Goal: Task Accomplishment & Management: Manage account settings

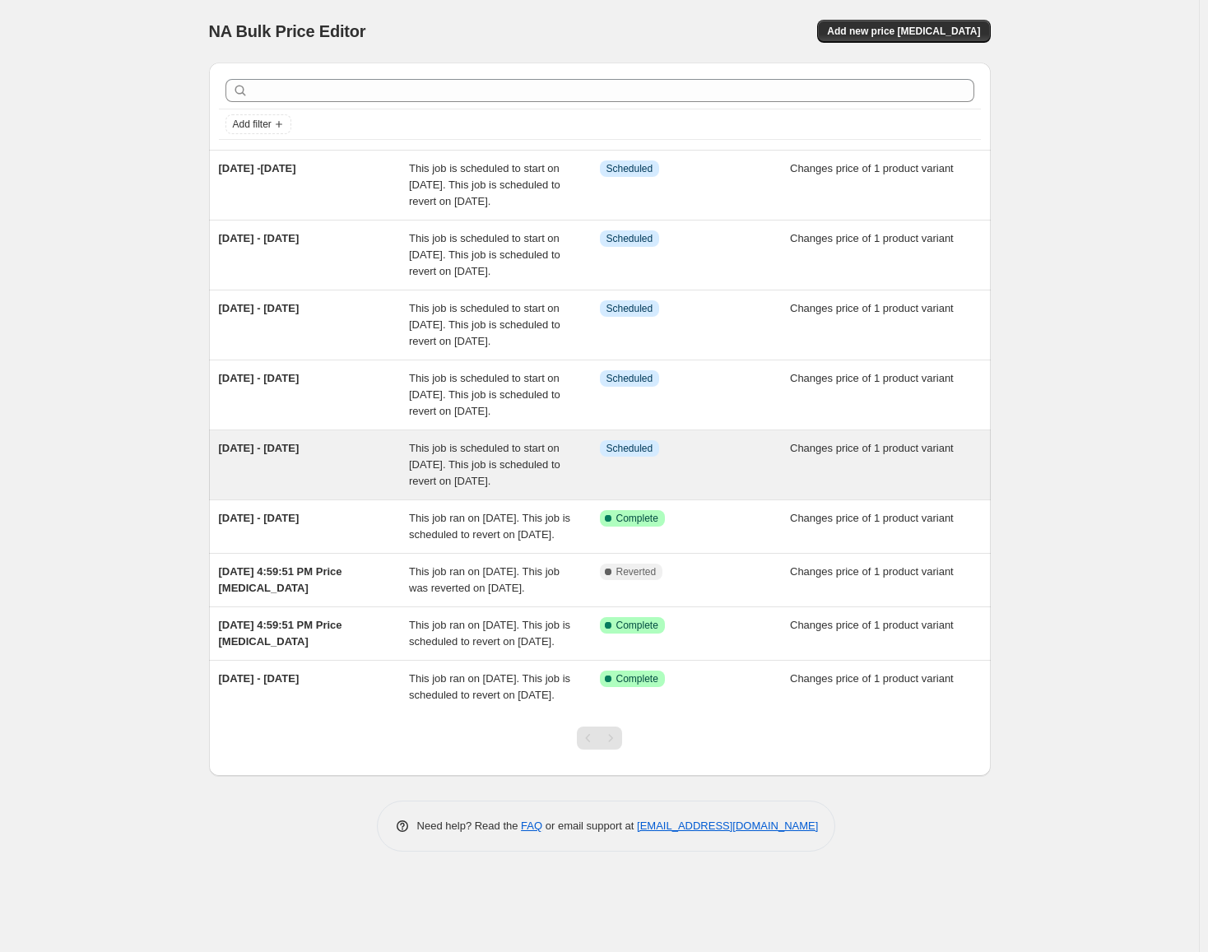
scroll to position [72, 0]
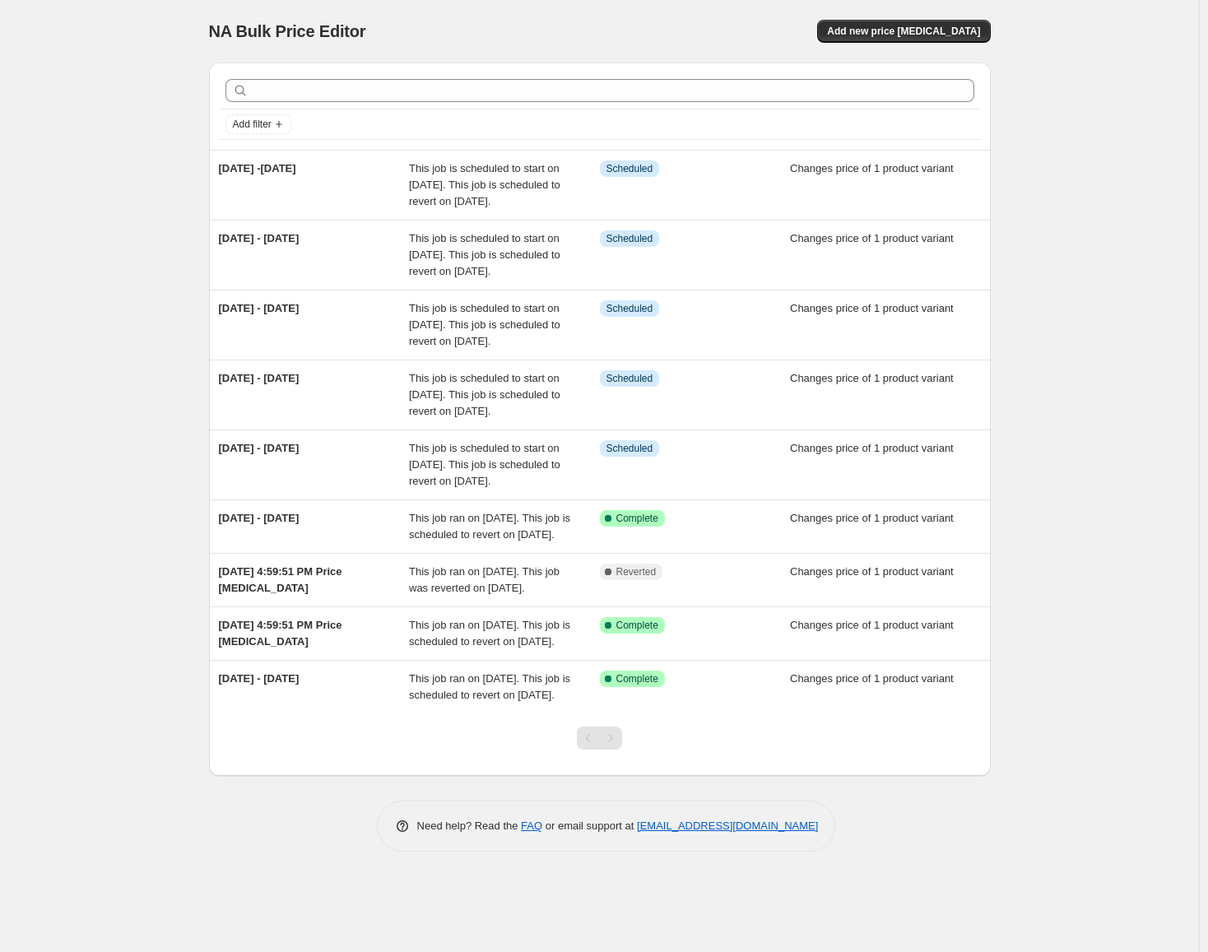
drag, startPoint x: 1012, startPoint y: 367, endPoint x: 1000, endPoint y: 363, distance: 13.0
click at [1010, 367] on div "NA Bulk Price Editor. This page is ready NA Bulk Price Editor Add new price [ME…" at bounding box center [599, 438] width 821 height 876
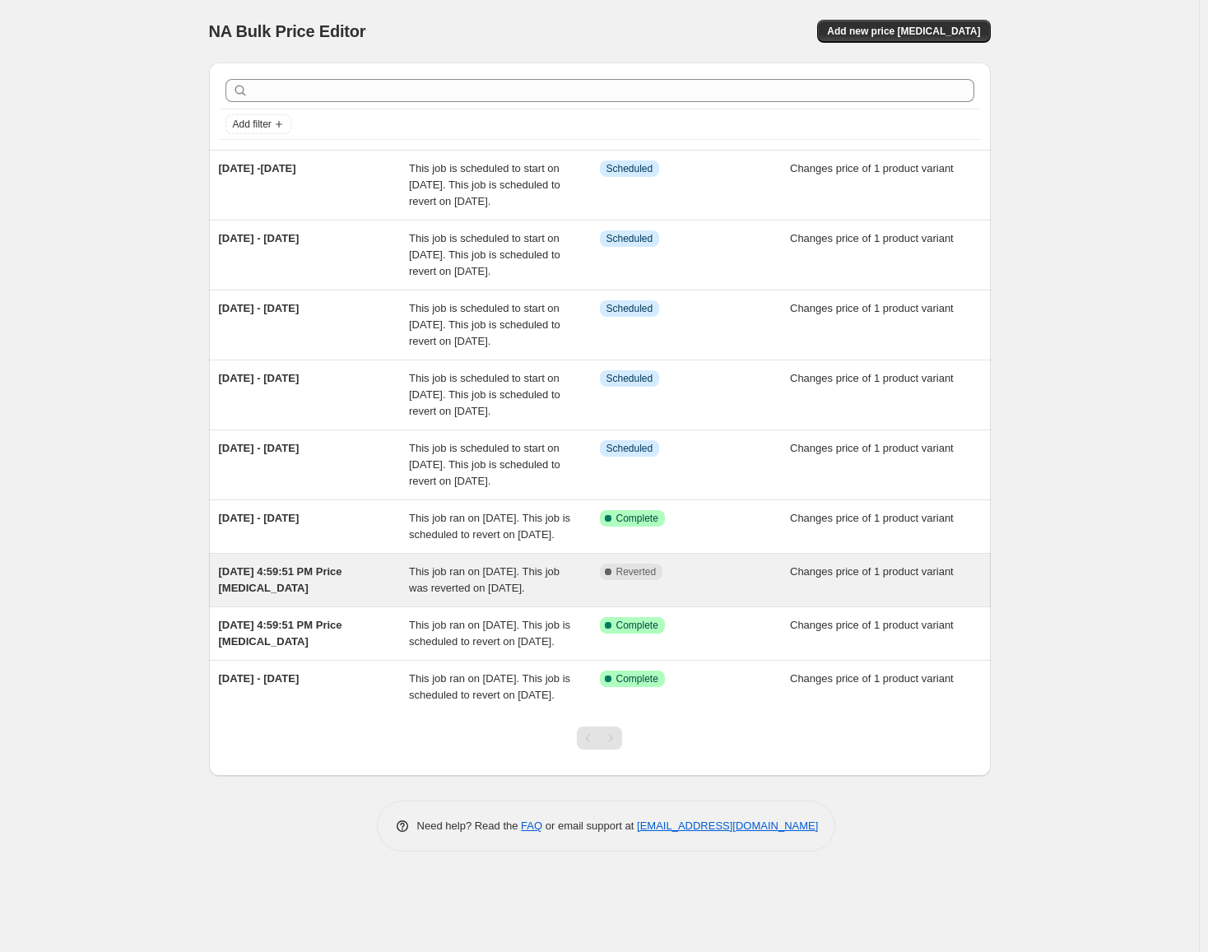
click at [385, 597] on div "[DATE] 4:59:51 PM Price [MEDICAL_DATA]" at bounding box center [314, 580] width 191 height 33
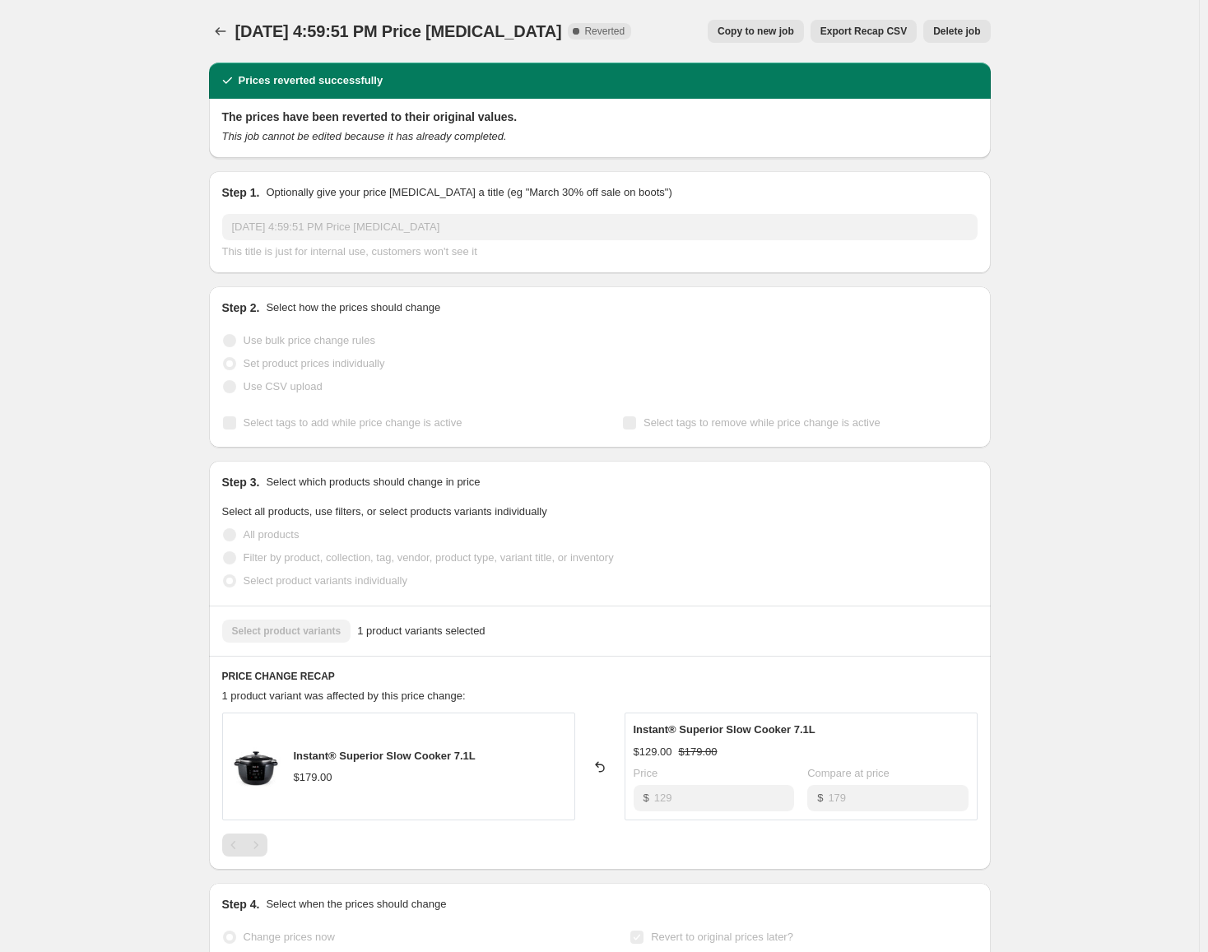
click at [949, 30] on span "Delete job" at bounding box center [956, 31] width 47 height 13
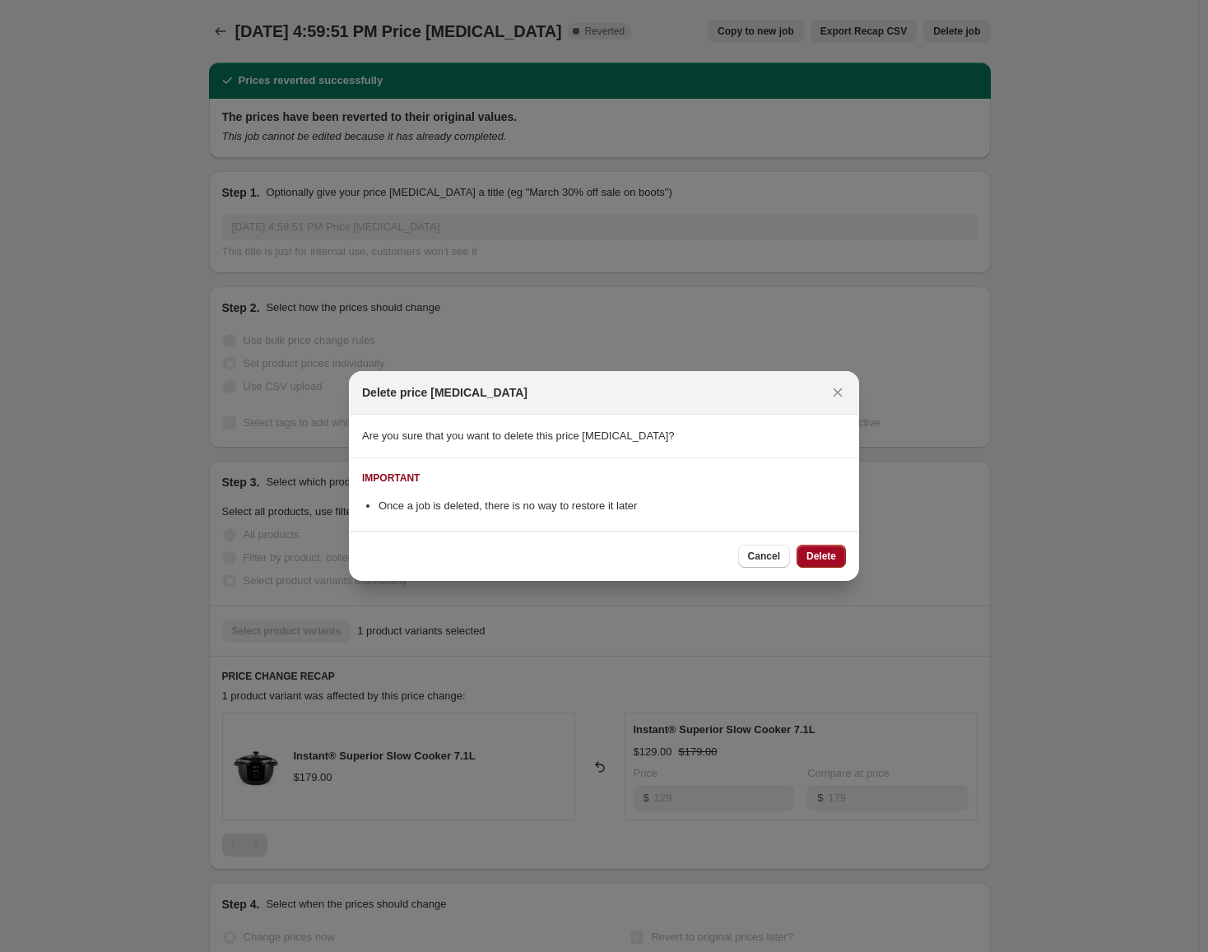
click at [814, 563] on button "Delete" at bounding box center [820, 556] width 49 height 23
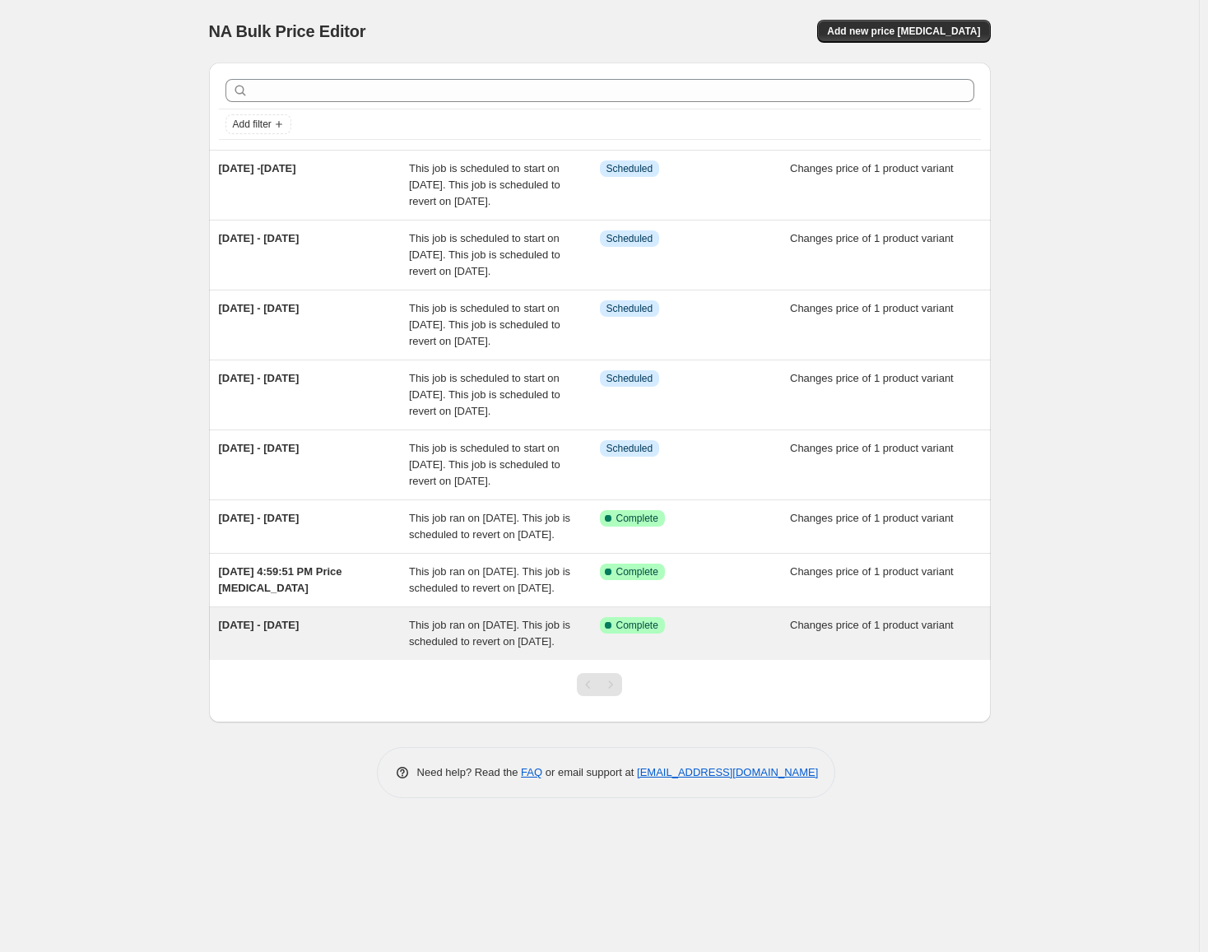
click at [503, 648] on span "This job ran on [DATE]. This job is scheduled to revert on [DATE]." at bounding box center [489, 633] width 161 height 29
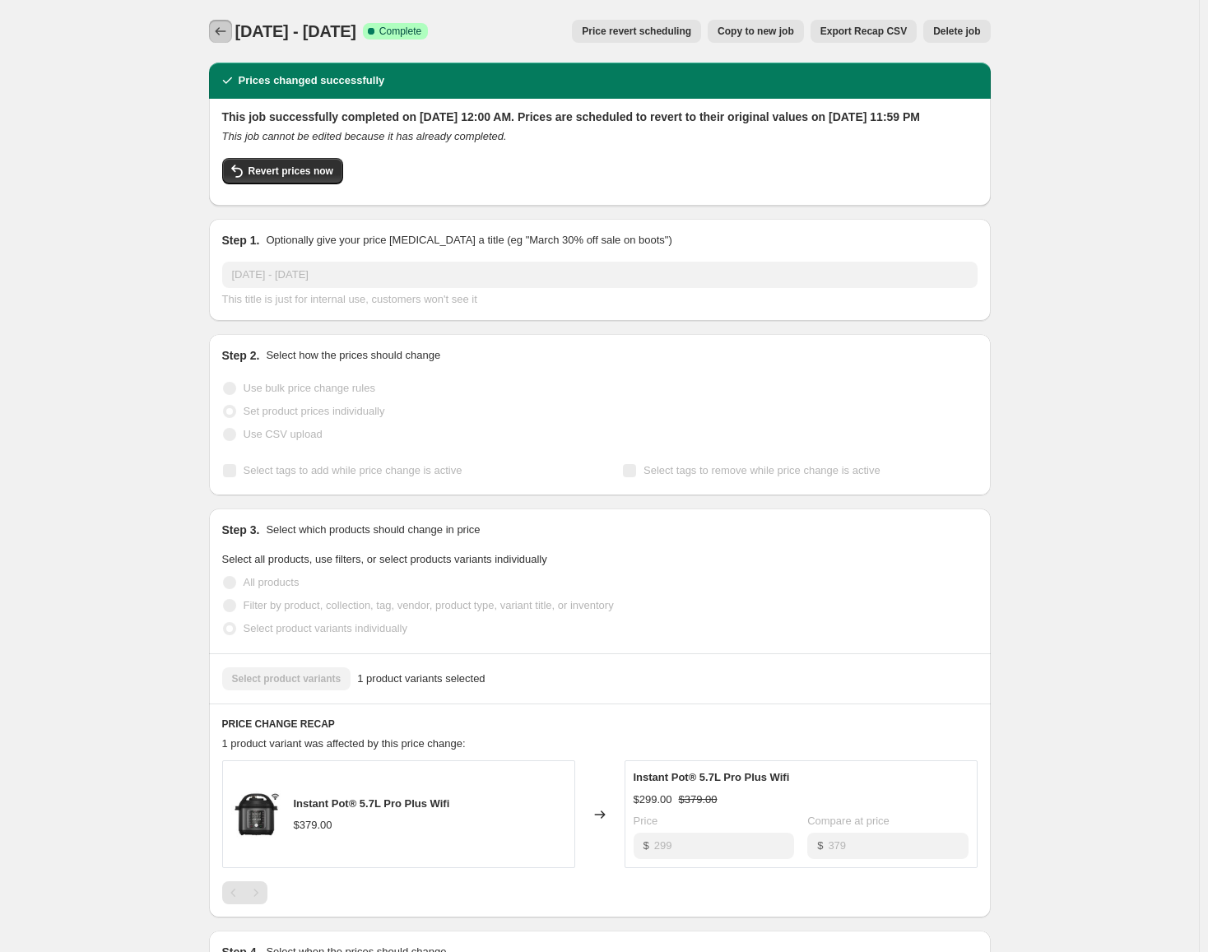
click at [229, 35] on icon "Price change jobs" at bounding box center [220, 31] width 16 height 16
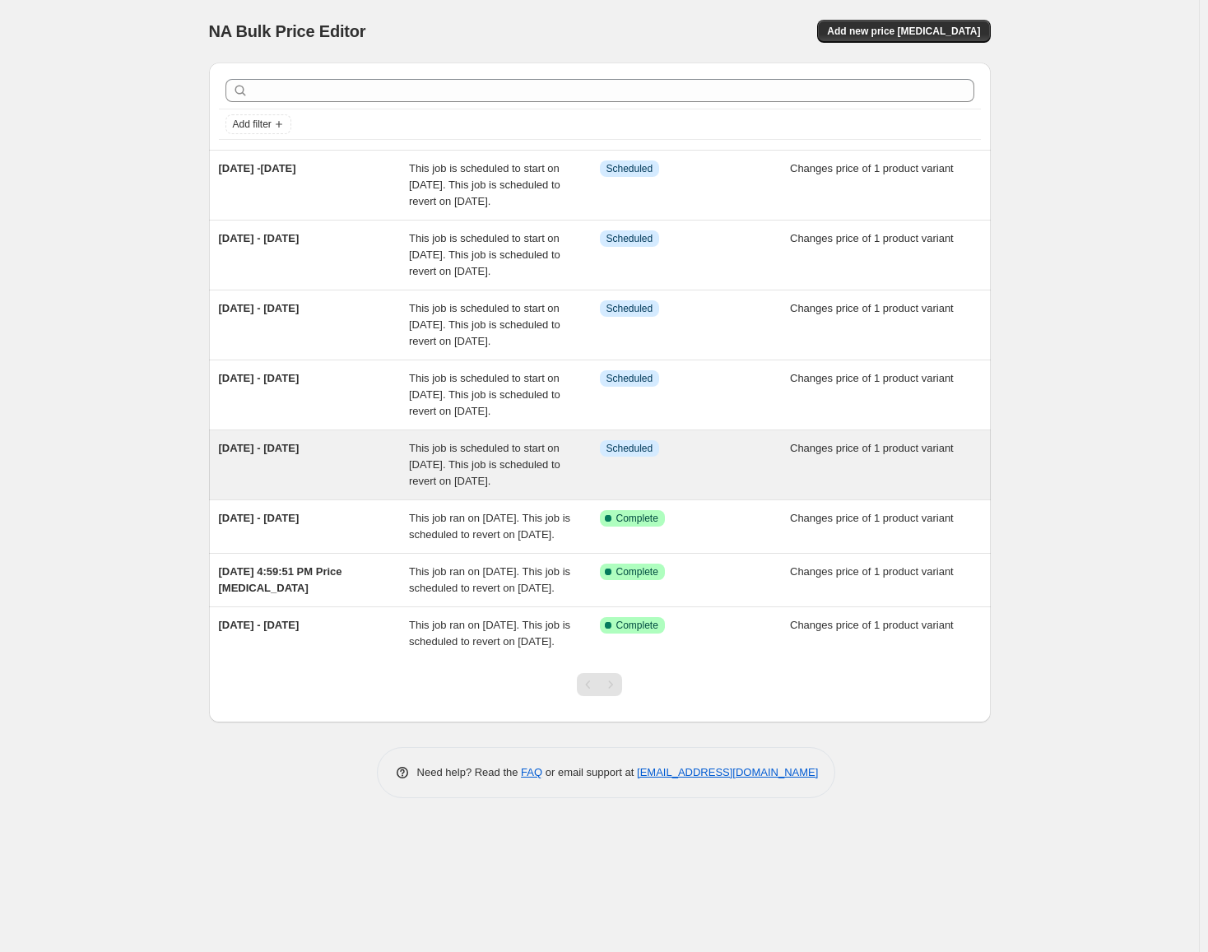
click at [428, 487] on span "This job is scheduled to start on [DATE]. This job is scheduled to revert on [D…" at bounding box center [484, 464] width 151 height 45
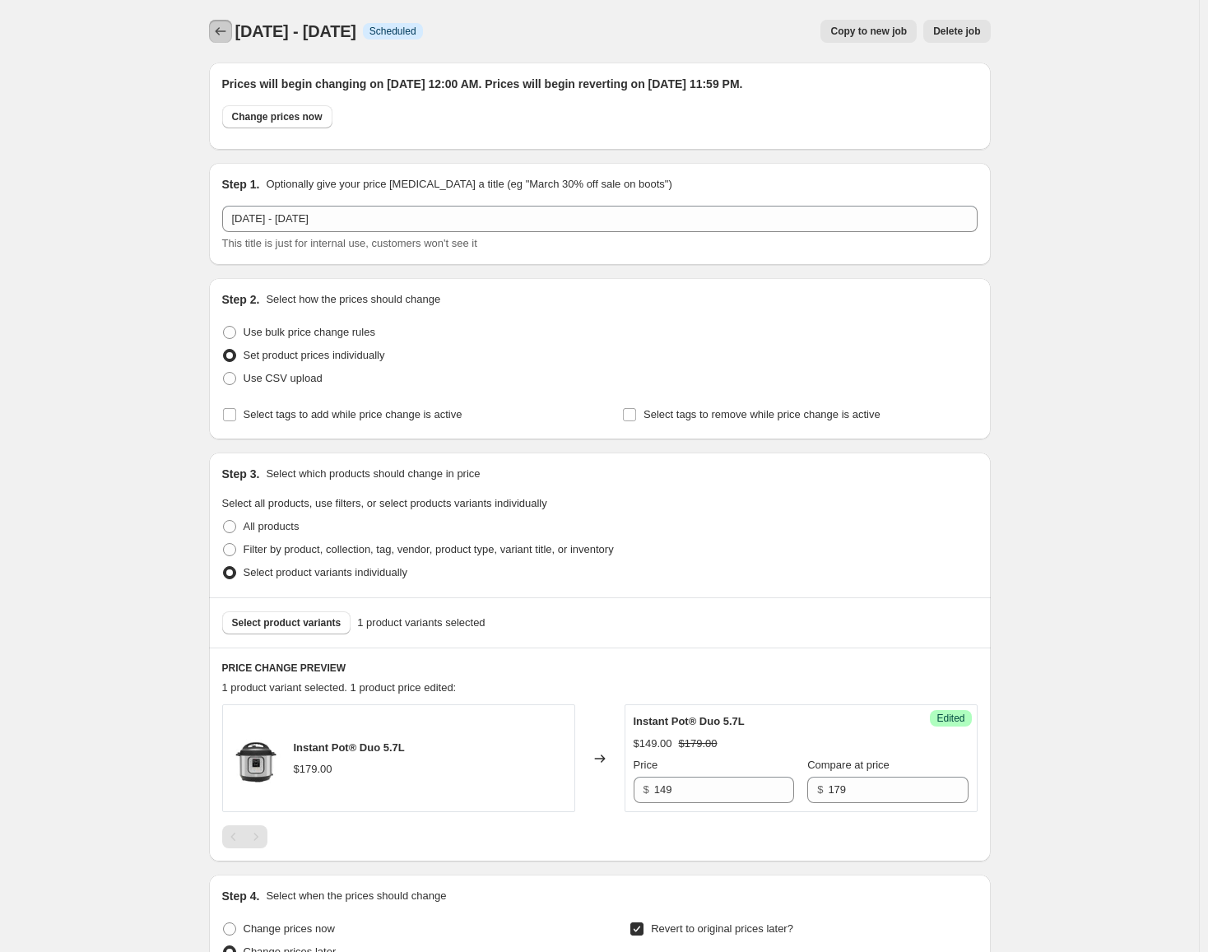
click at [221, 35] on icon "Price change jobs" at bounding box center [220, 31] width 16 height 16
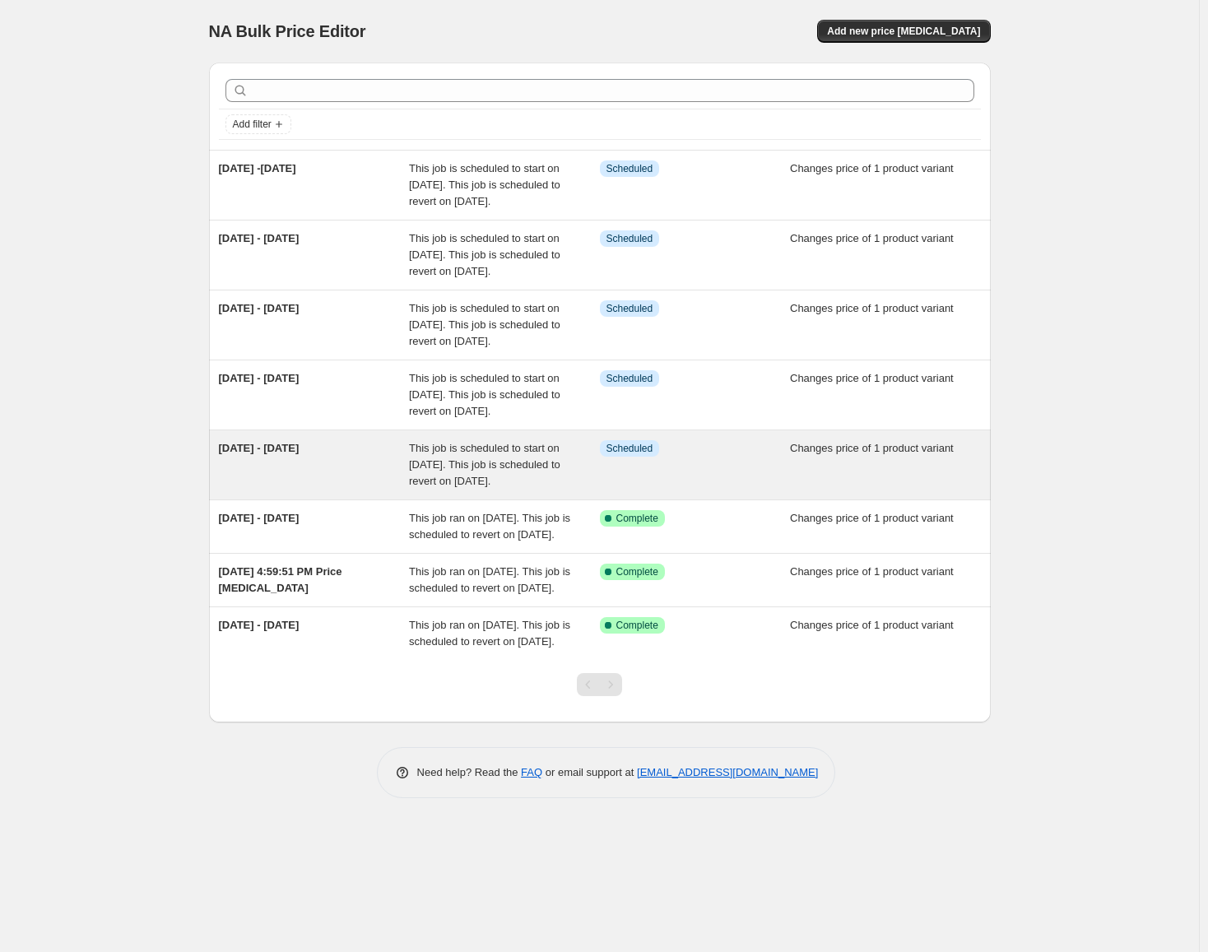
click at [388, 490] on div "[DATE] - [DATE]" at bounding box center [314, 464] width 191 height 49
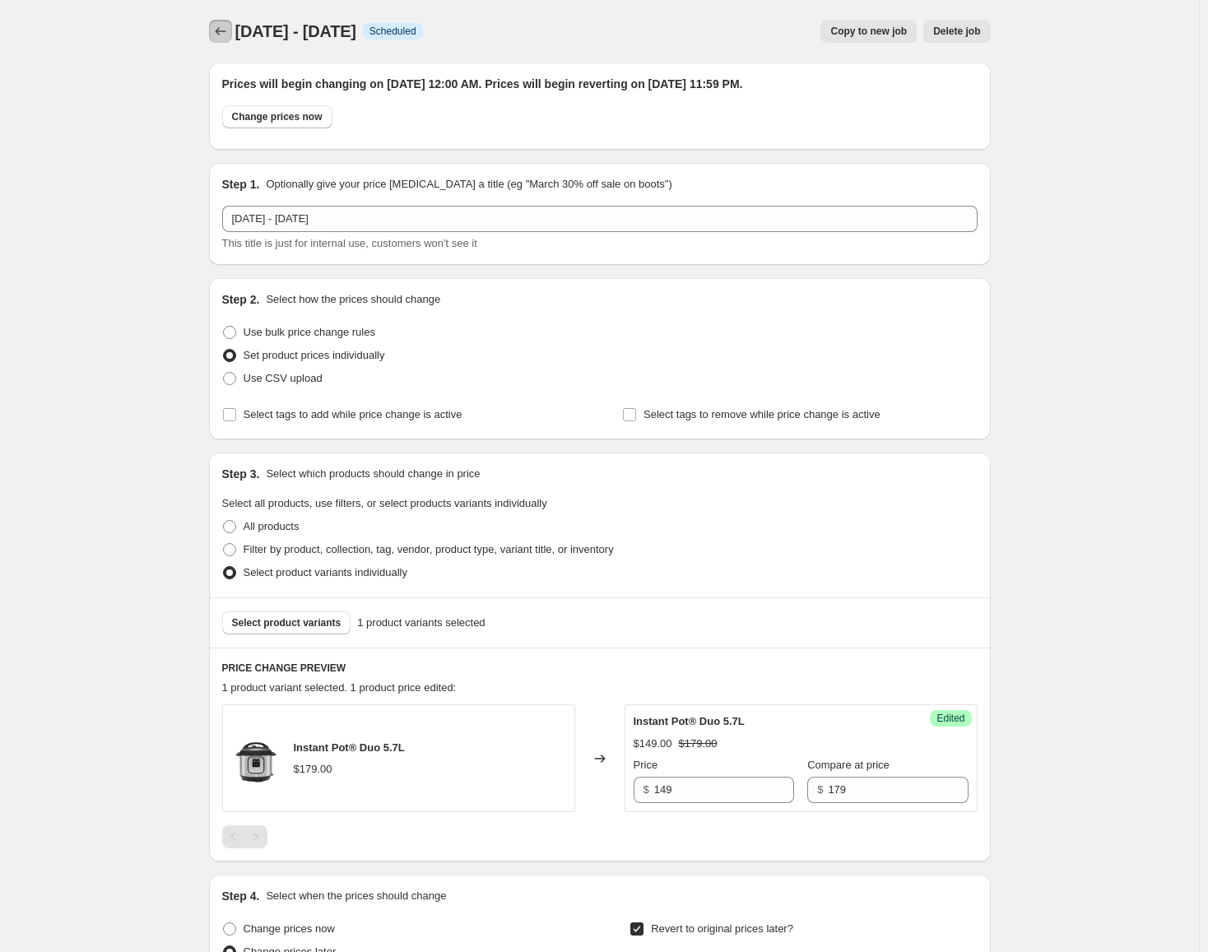
click at [227, 26] on icon "Price change jobs" at bounding box center [220, 31] width 16 height 16
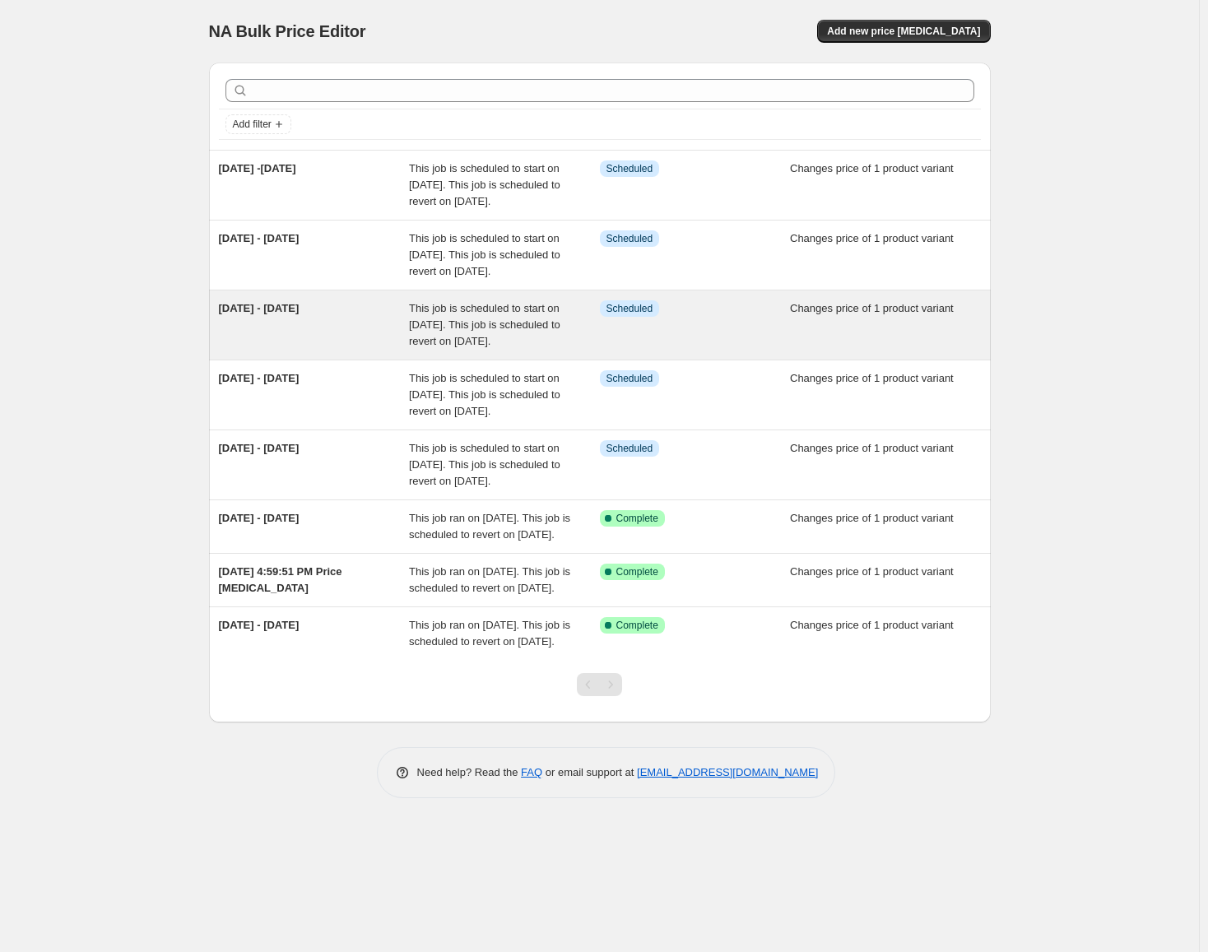
click at [538, 350] on div "This job is scheduled to start on [DATE]. This job is scheduled to revert on [D…" at bounding box center [504, 324] width 191 height 49
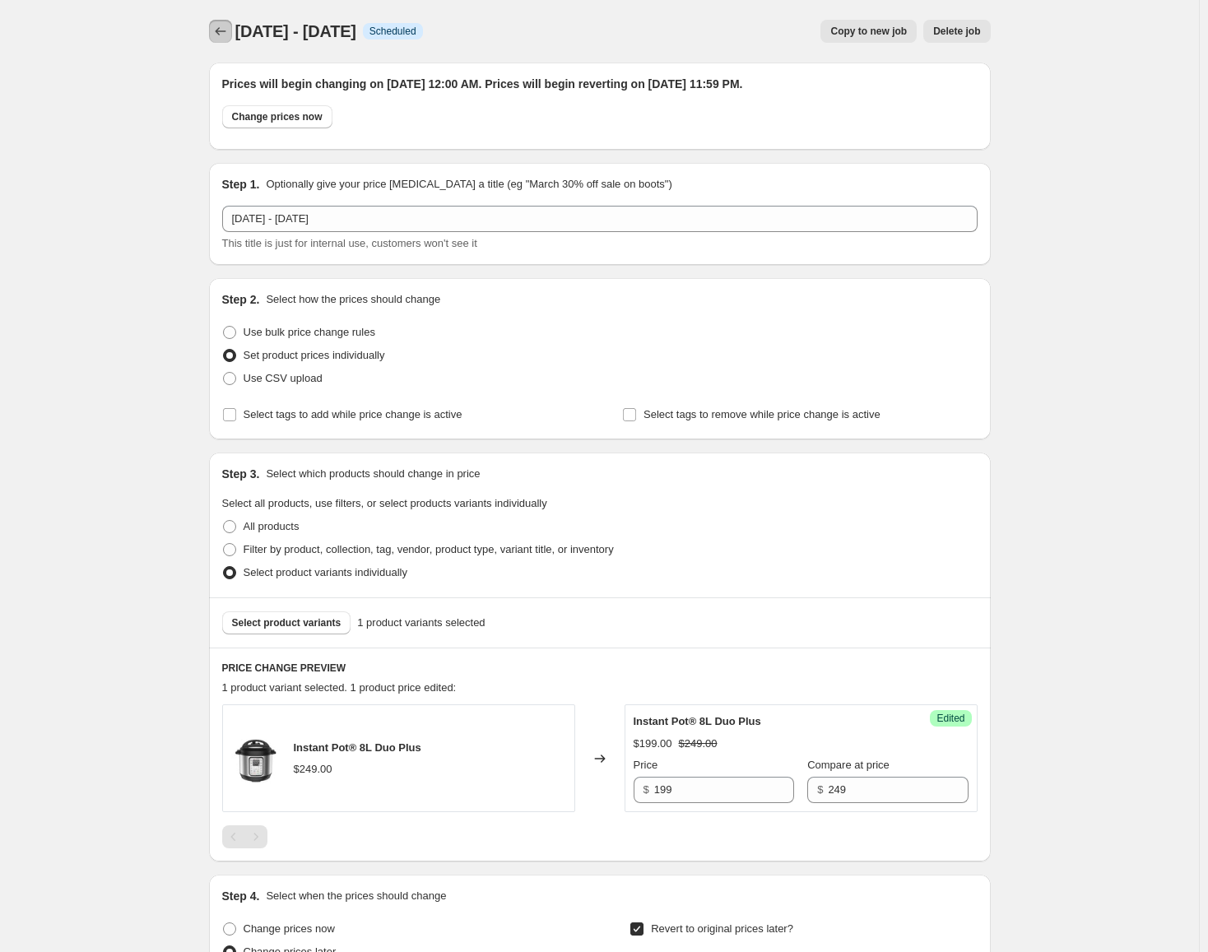
click at [221, 35] on icon "Price change jobs" at bounding box center [220, 31] width 16 height 16
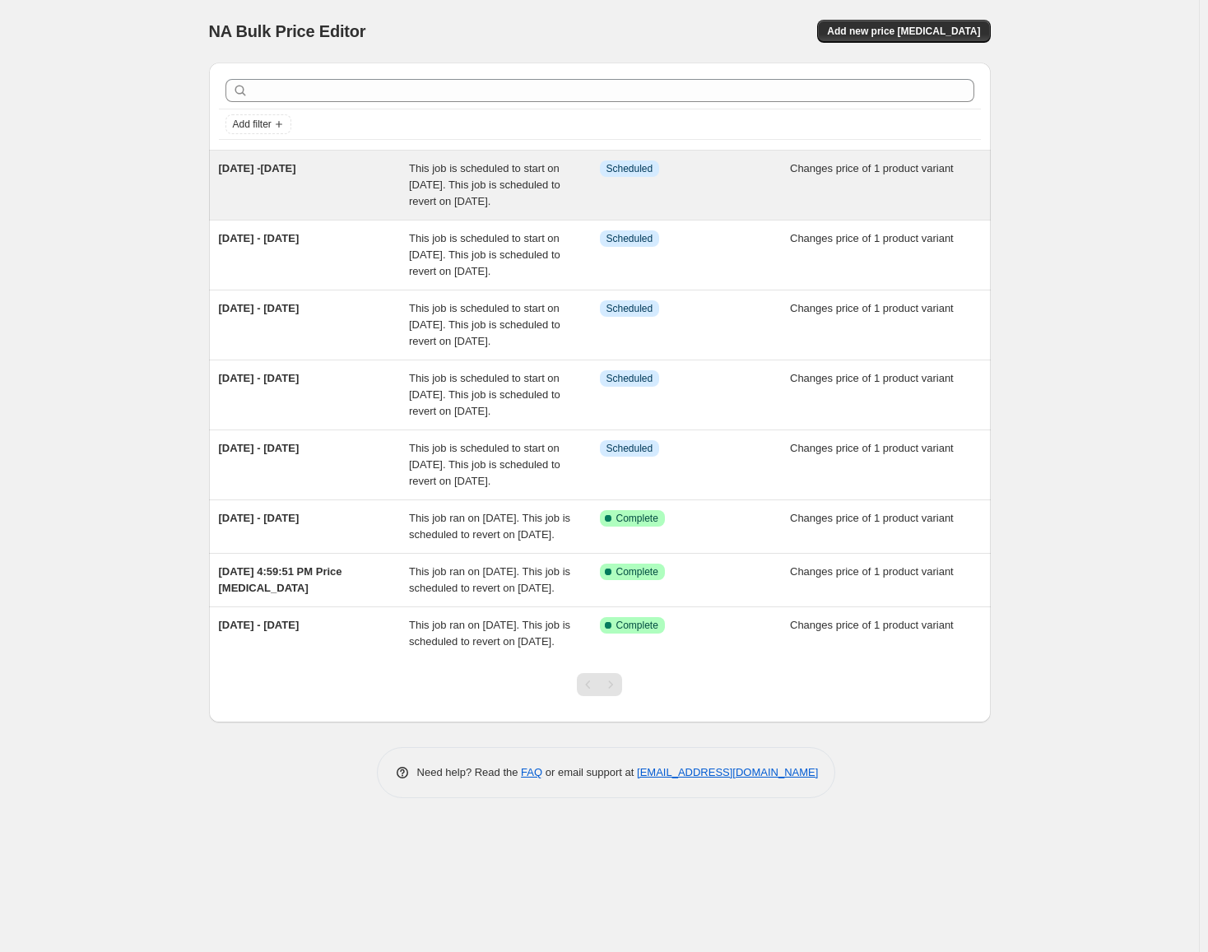
click at [428, 173] on span "This job is scheduled to start on [DATE]. This job is scheduled to revert on [D…" at bounding box center [484, 184] width 151 height 45
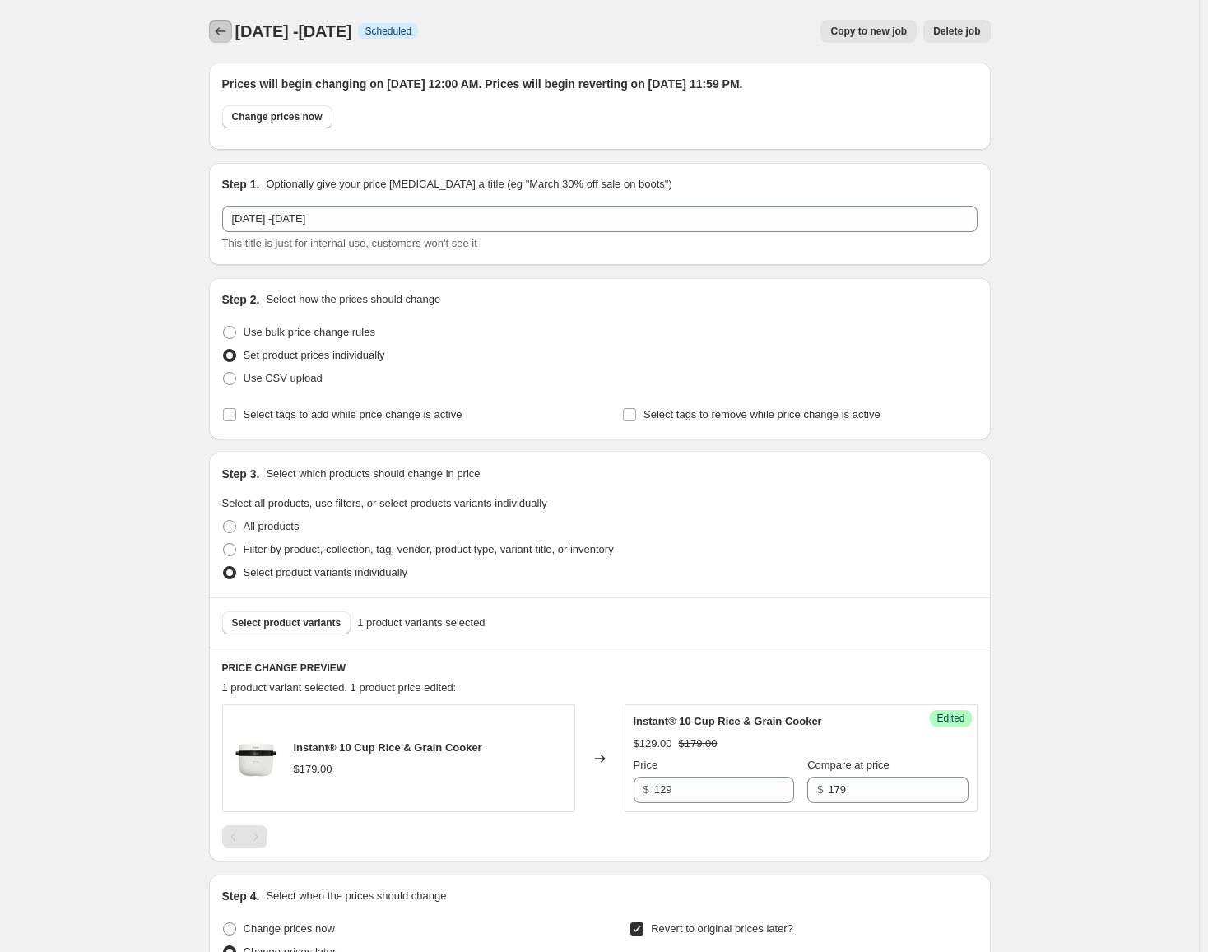
click at [224, 33] on icon "Price change jobs" at bounding box center [220, 31] width 16 height 16
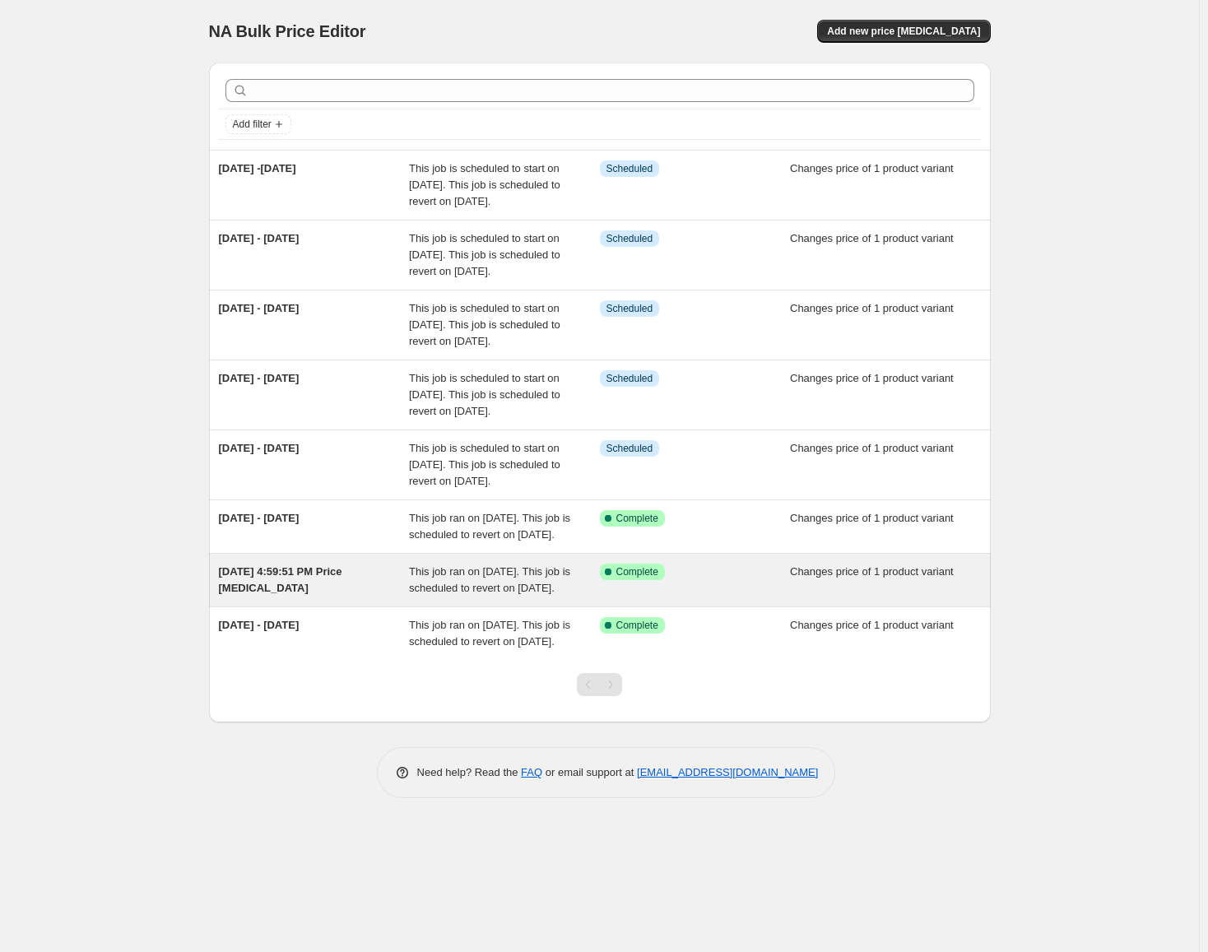
click at [355, 597] on div "[DATE] 4:59:51 PM Price [MEDICAL_DATA]" at bounding box center [314, 580] width 191 height 33
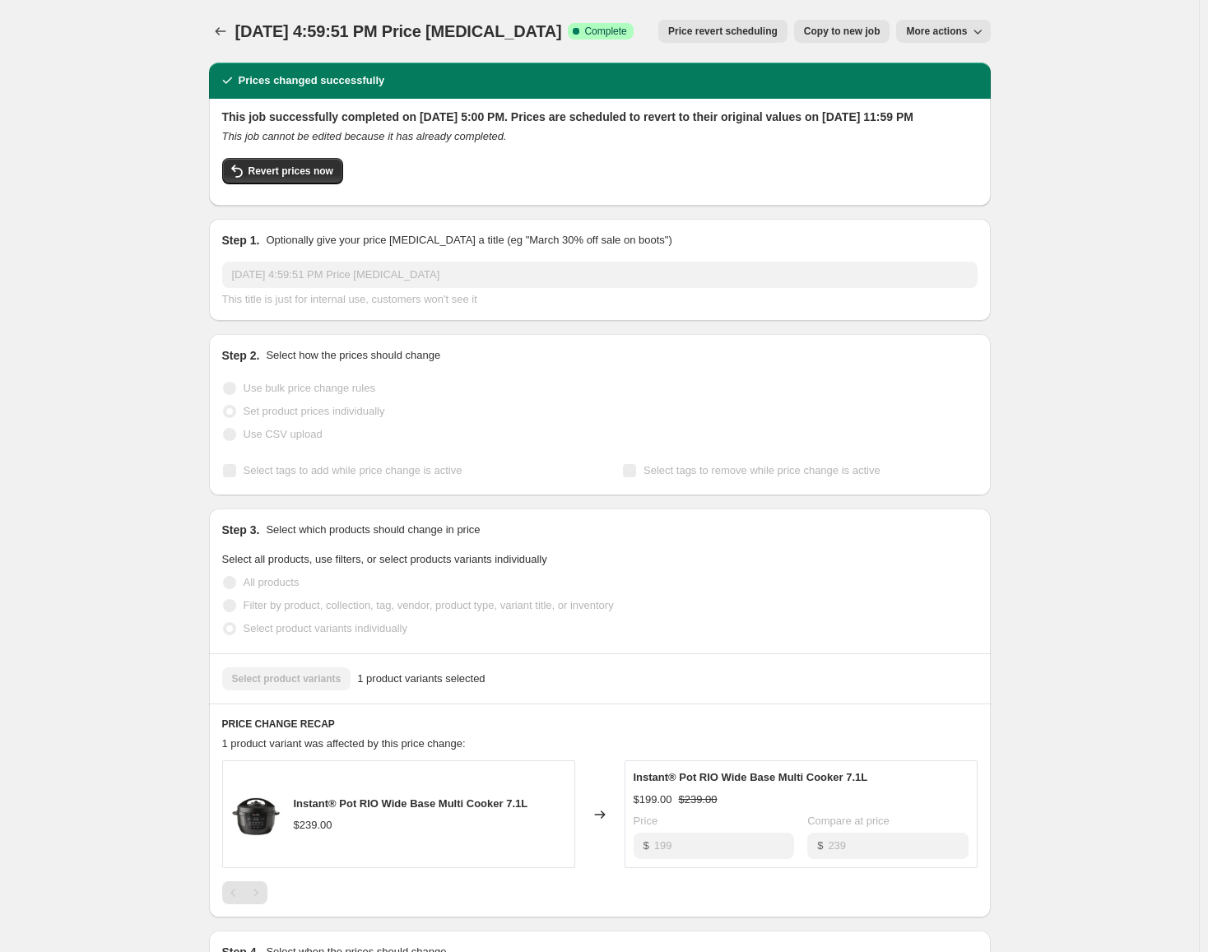
click at [219, 19] on div "[DATE] 4:59:51 PM Price [MEDICAL_DATA]. This page is ready [DATE] 4:59:51 PM Pr…" at bounding box center [600, 31] width 782 height 63
click at [230, 44] on div "[DATE] 4:59:51 PM Price [MEDICAL_DATA]. This page is ready [DATE] 4:59:51 PM Pr…" at bounding box center [600, 31] width 782 height 63
click at [229, 36] on icon "Price change jobs" at bounding box center [220, 31] width 16 height 16
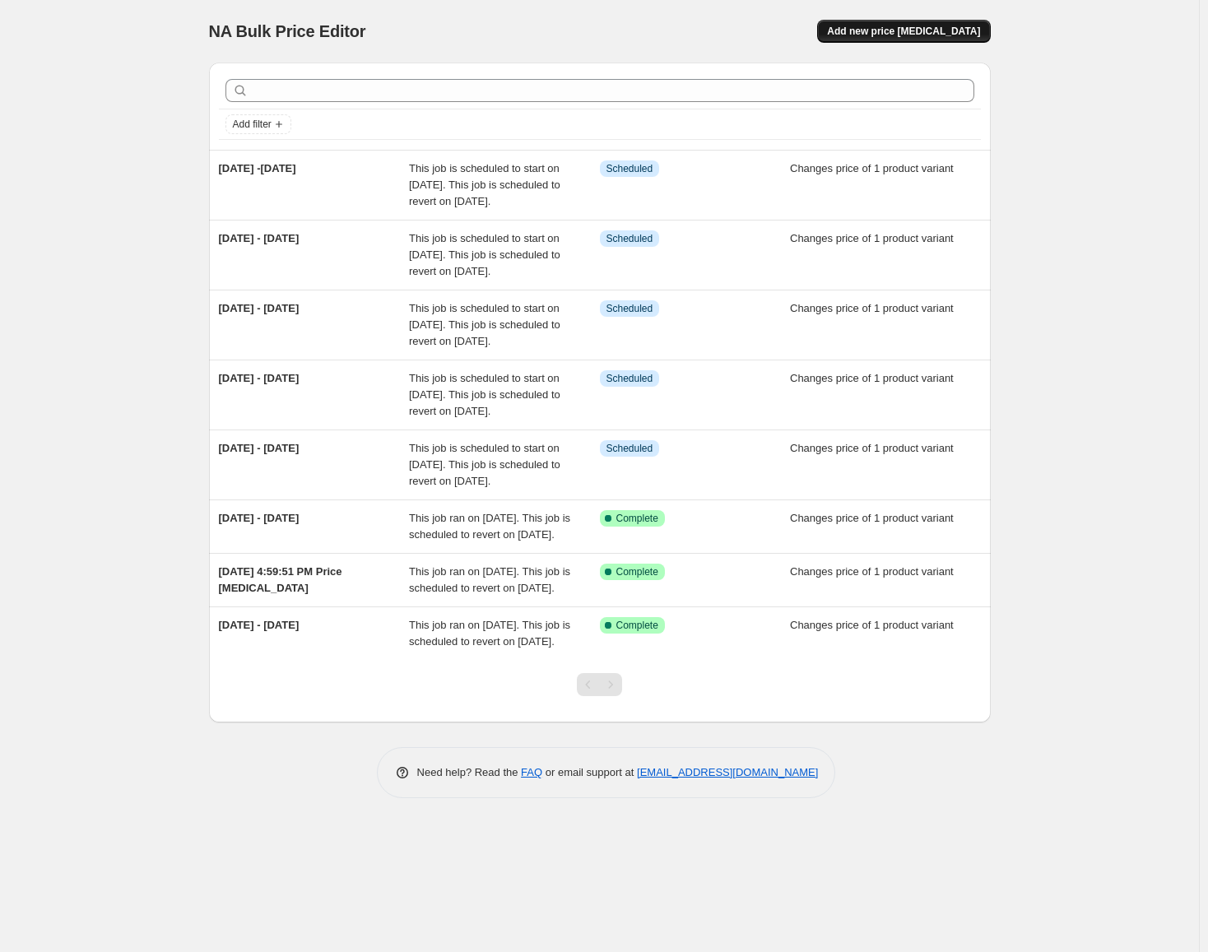
click at [902, 27] on span "Add new price [MEDICAL_DATA]" at bounding box center [903, 31] width 153 height 13
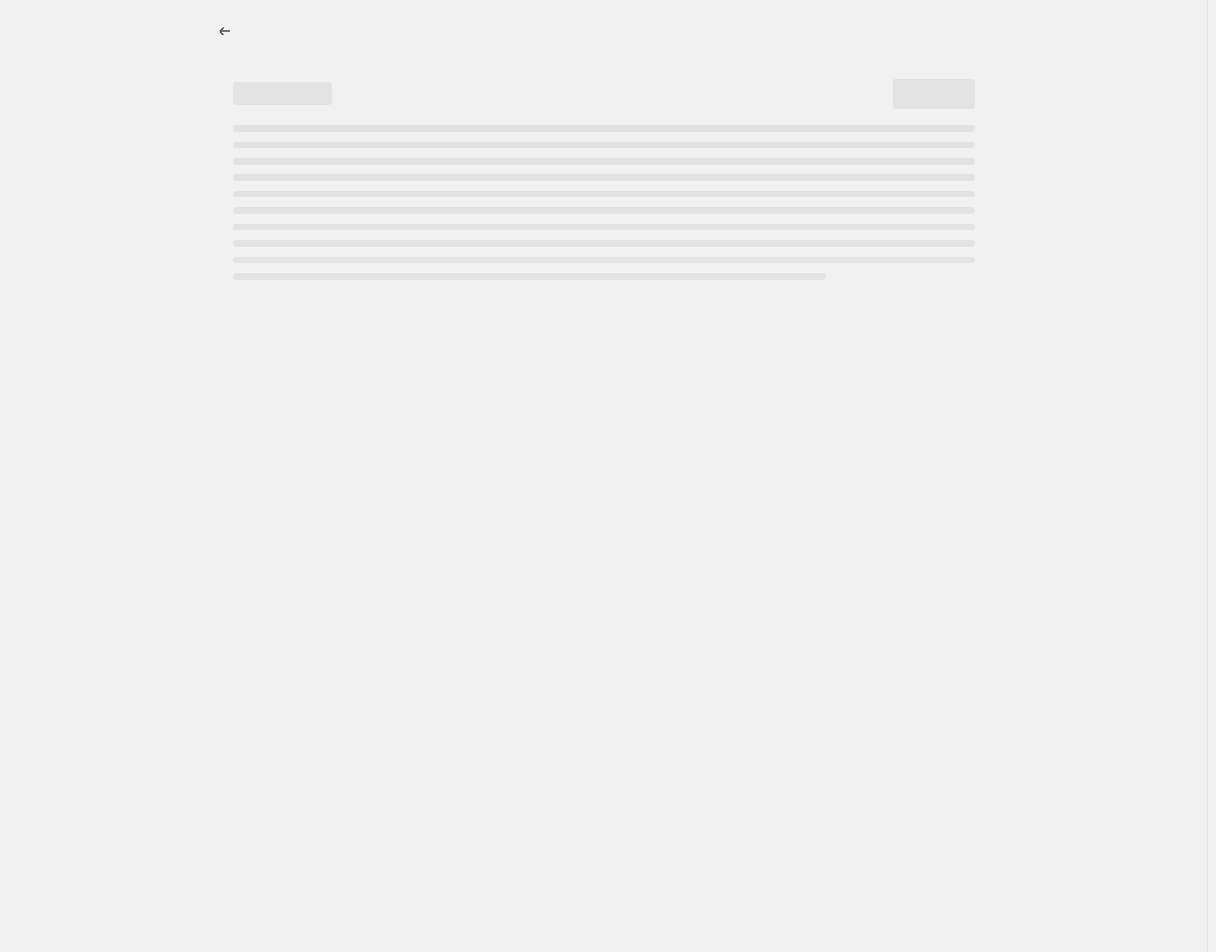
select select "percentage"
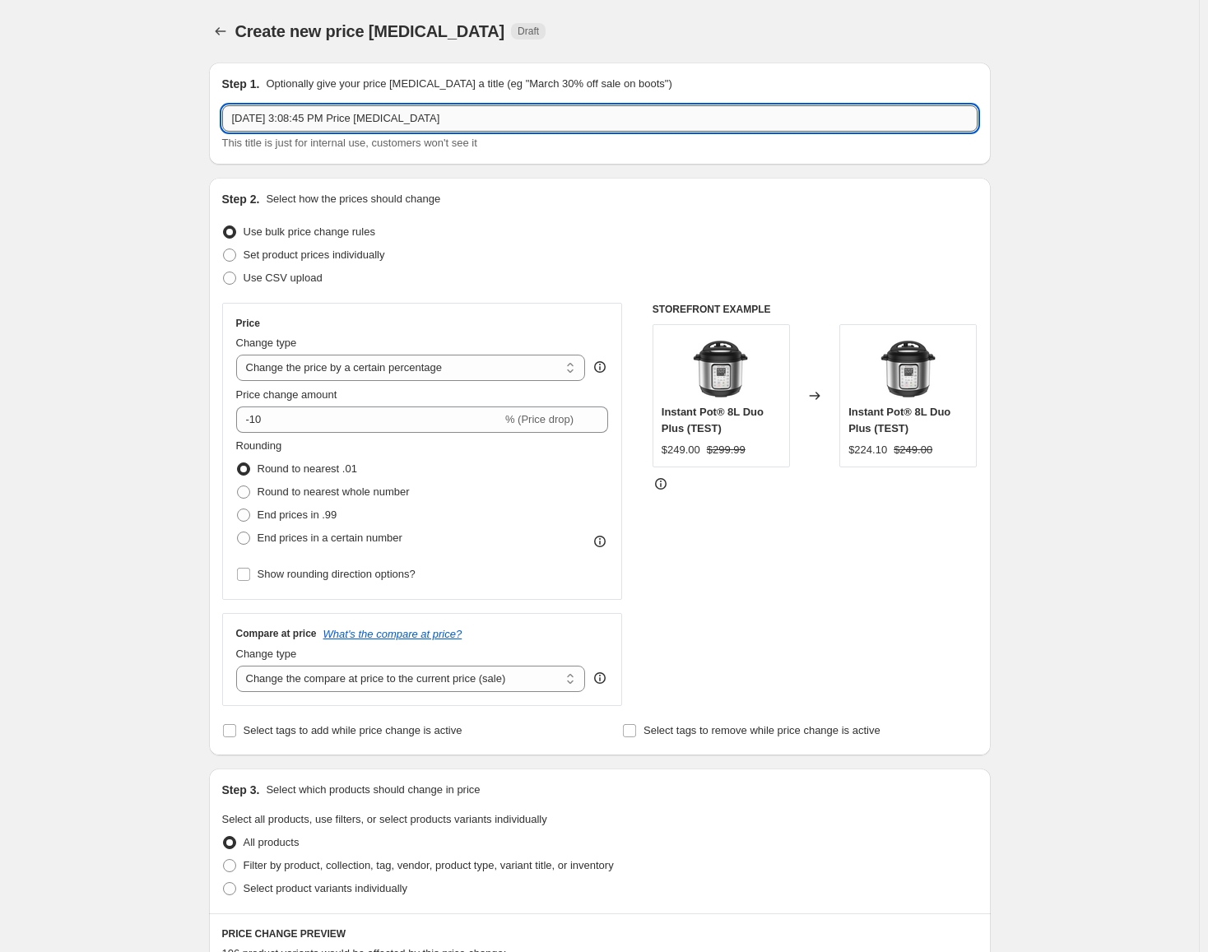
click at [456, 116] on input "[DATE] 3:08:45 PM Price [MEDICAL_DATA]" at bounding box center [599, 118] width 755 height 26
type input "[DATE] - [DATE]"
click at [309, 245] on label "Set product prices individually" at bounding box center [303, 255] width 163 height 23
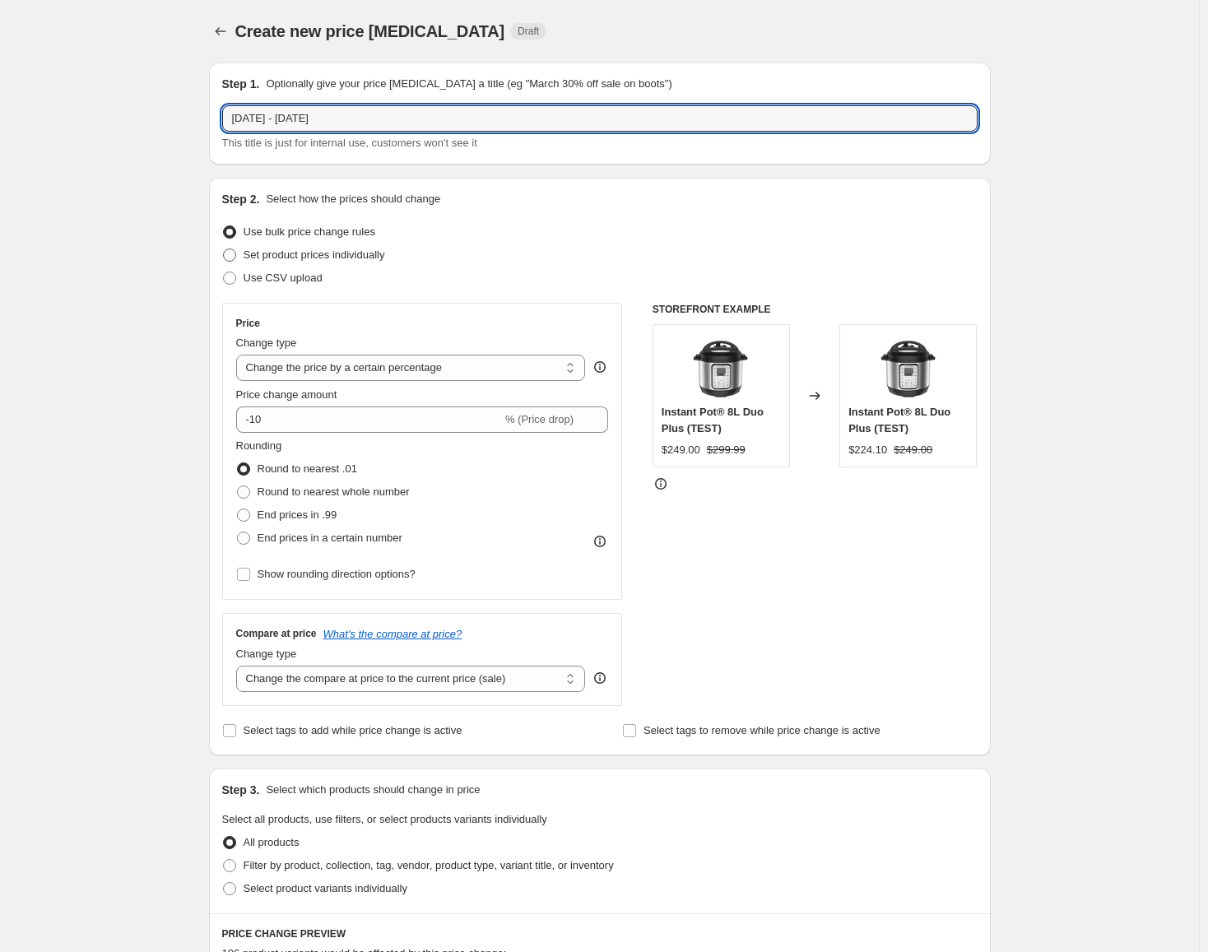
click at [224, 248] on input "Set product prices individually" at bounding box center [223, 248] width 1 height 1
radio input "true"
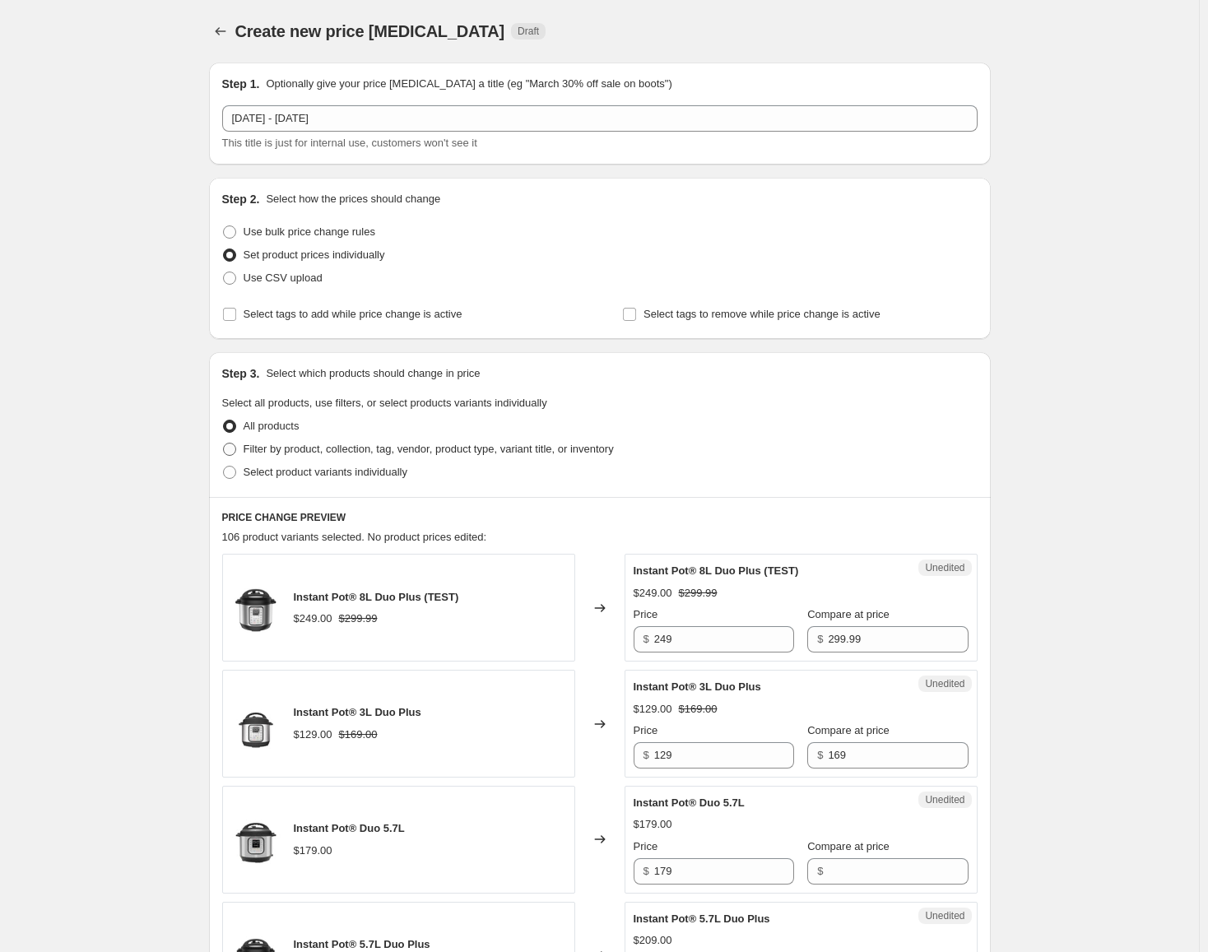
click at [337, 448] on span "Filter by product, collection, tag, vendor, product type, variant title, or inv…" at bounding box center [429, 449] width 370 height 12
click at [224, 443] on input "Filter by product, collection, tag, vendor, product type, variant title, or inv…" at bounding box center [223, 443] width 1 height 1
radio input "true"
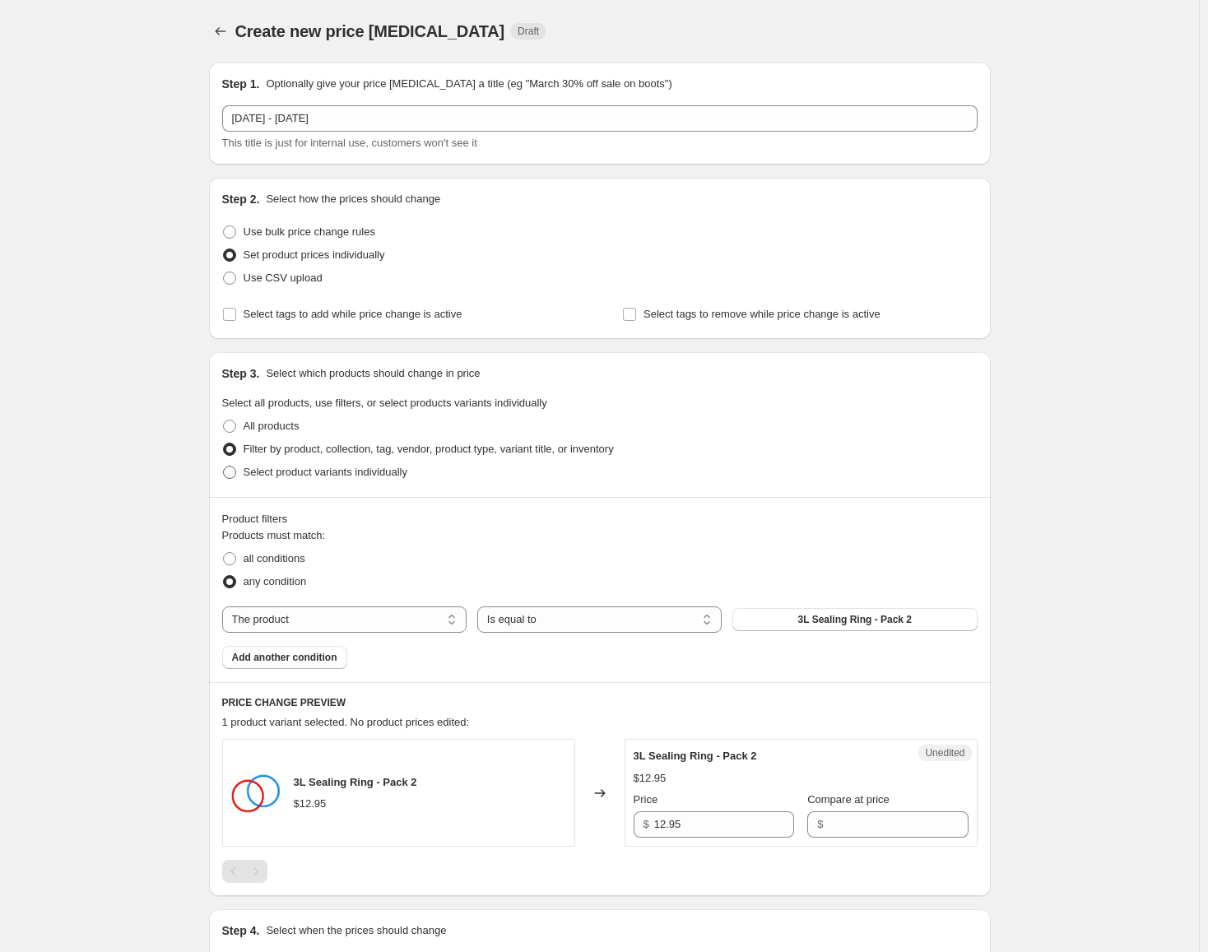
click at [337, 476] on span "Select product variants individually" at bounding box center [326, 472] width 164 height 12
click at [224, 467] on input "Select product variants individually" at bounding box center [223, 466] width 1 height 1
radio input "true"
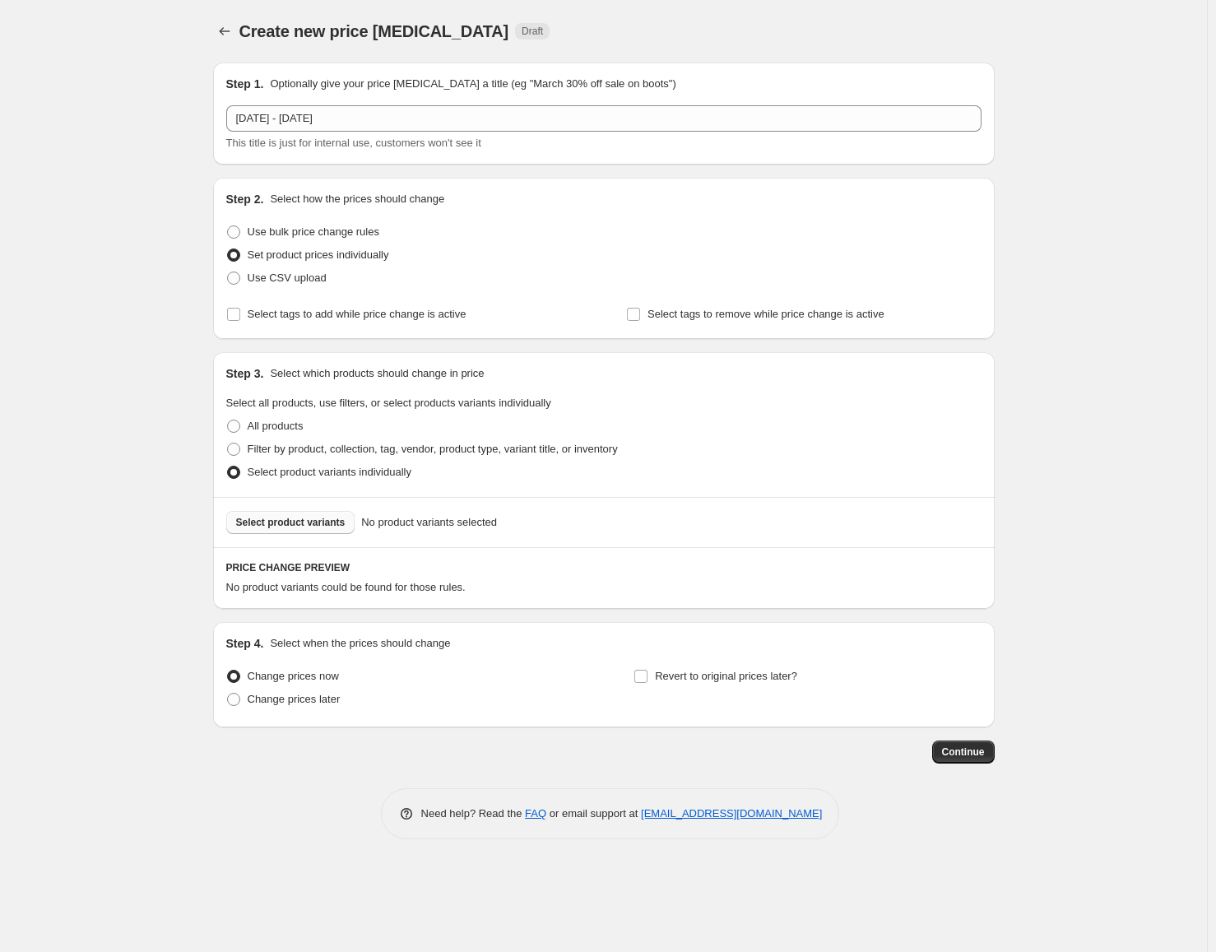
click at [318, 519] on span "Select product variants" at bounding box center [290, 522] width 109 height 13
click at [296, 521] on span "Select product variants" at bounding box center [290, 522] width 109 height 13
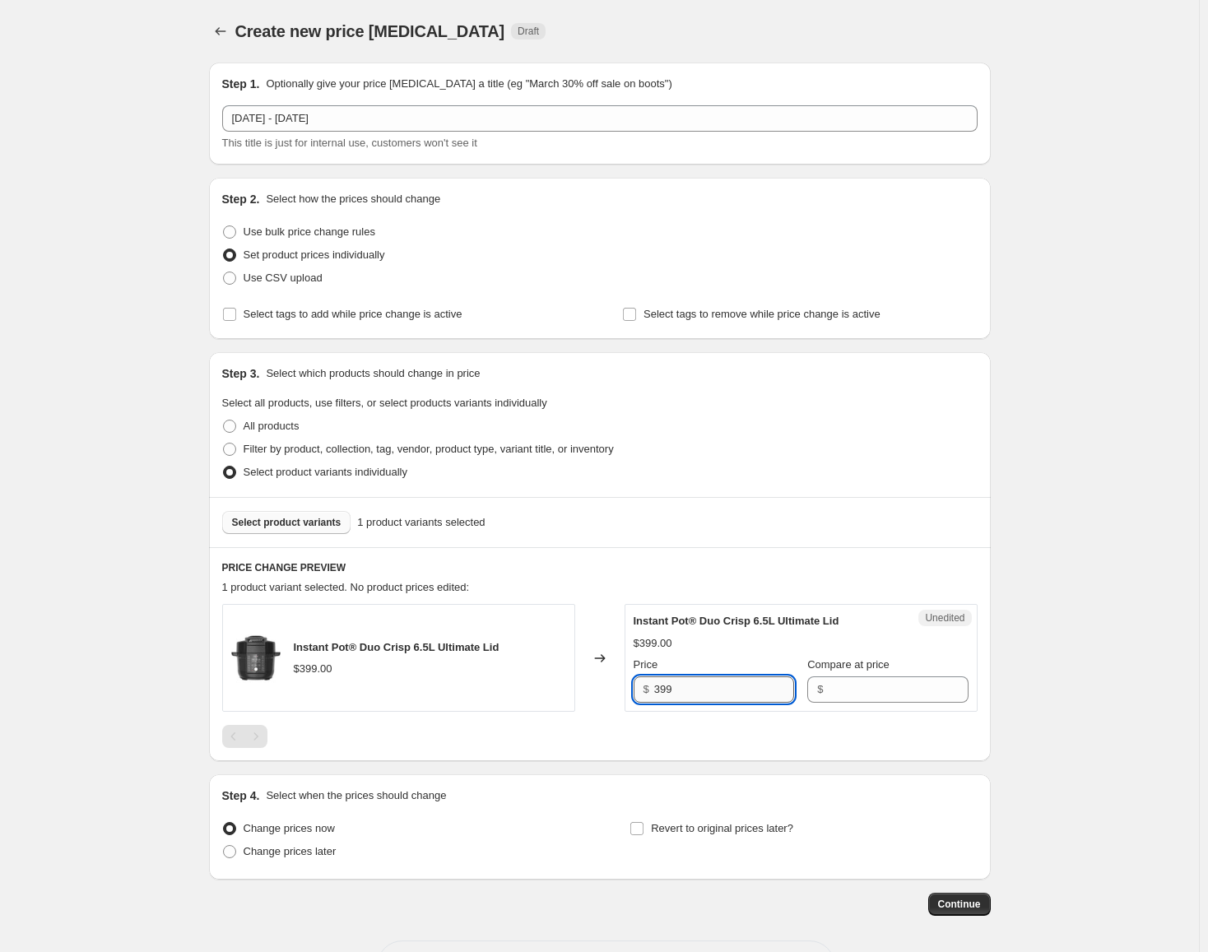
click at [704, 696] on input "399" at bounding box center [724, 689] width 140 height 26
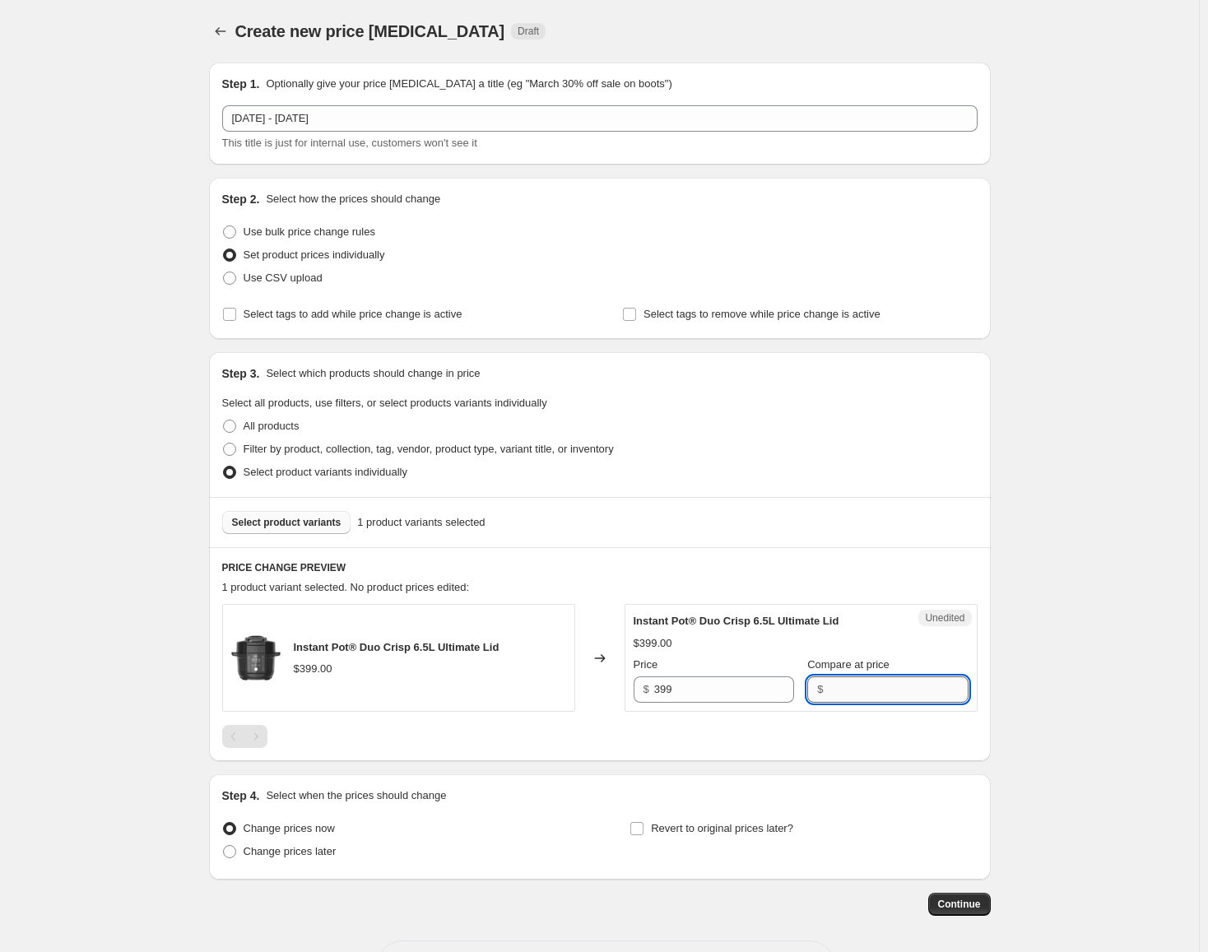
click at [903, 694] on input "Compare at price" at bounding box center [898, 689] width 140 height 26
paste input "399"
type input "399"
click at [727, 696] on input "399" at bounding box center [724, 689] width 140 height 26
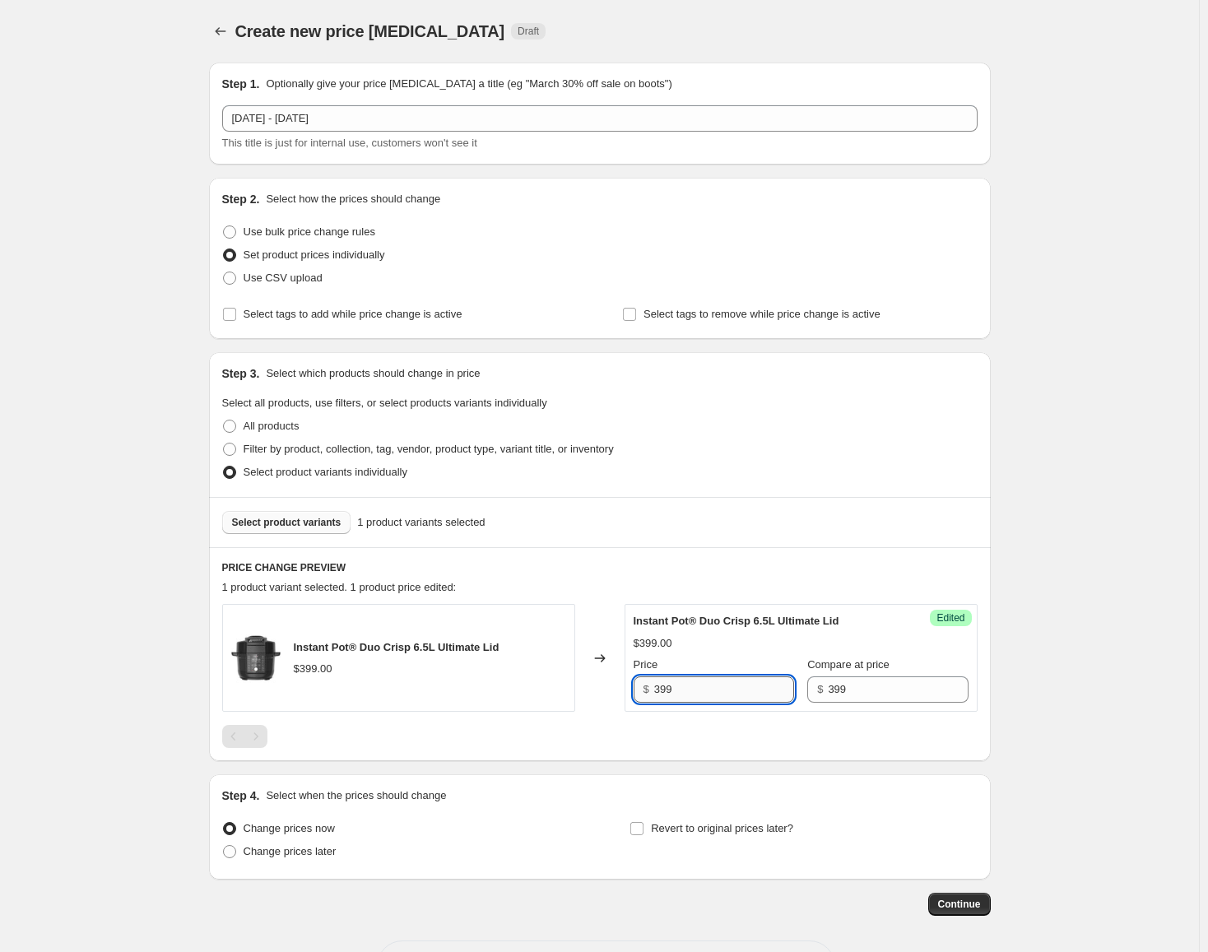
click at [727, 696] on input "399" at bounding box center [724, 689] width 140 height 26
type input "329"
click at [281, 523] on span "Select product variants" at bounding box center [286, 522] width 109 height 13
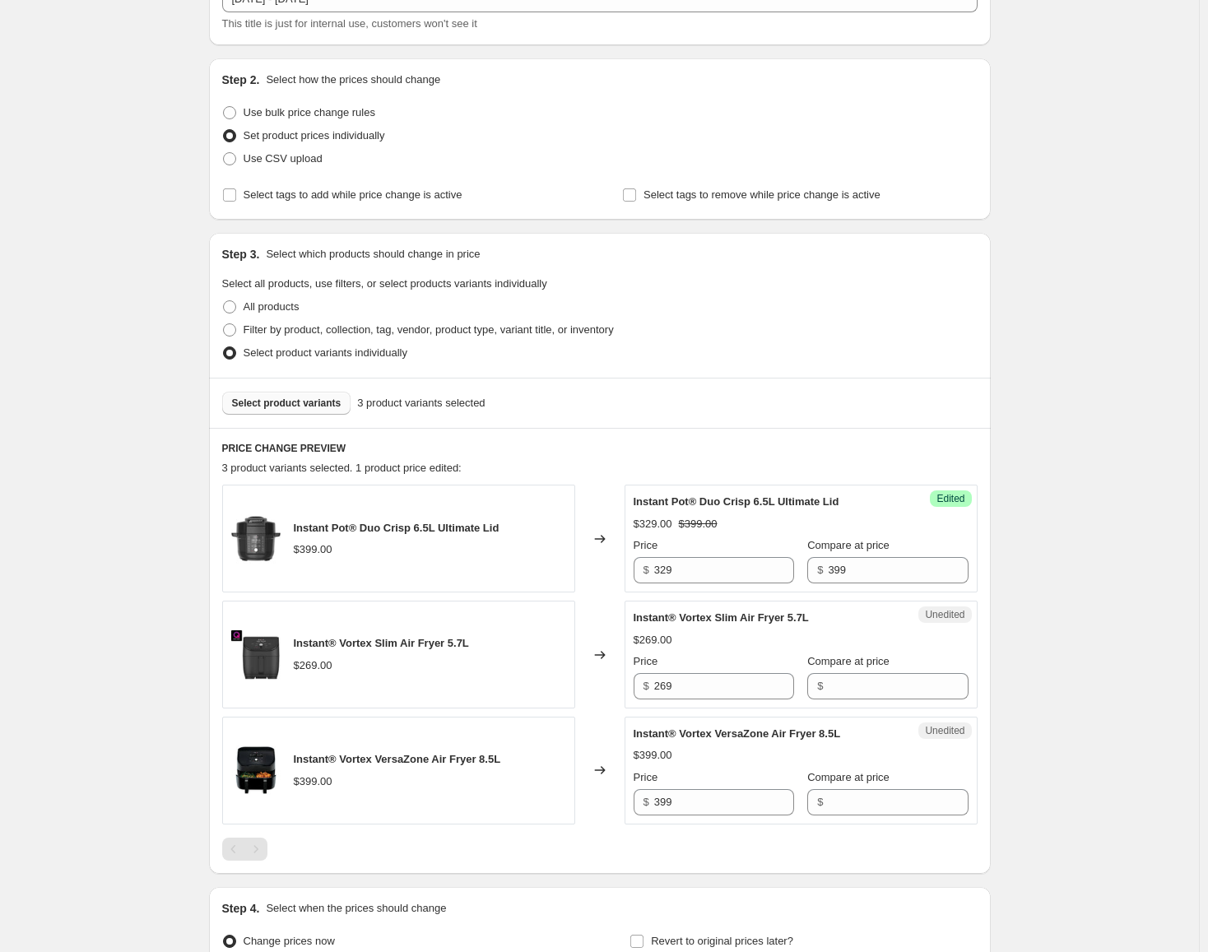
scroll to position [296, 0]
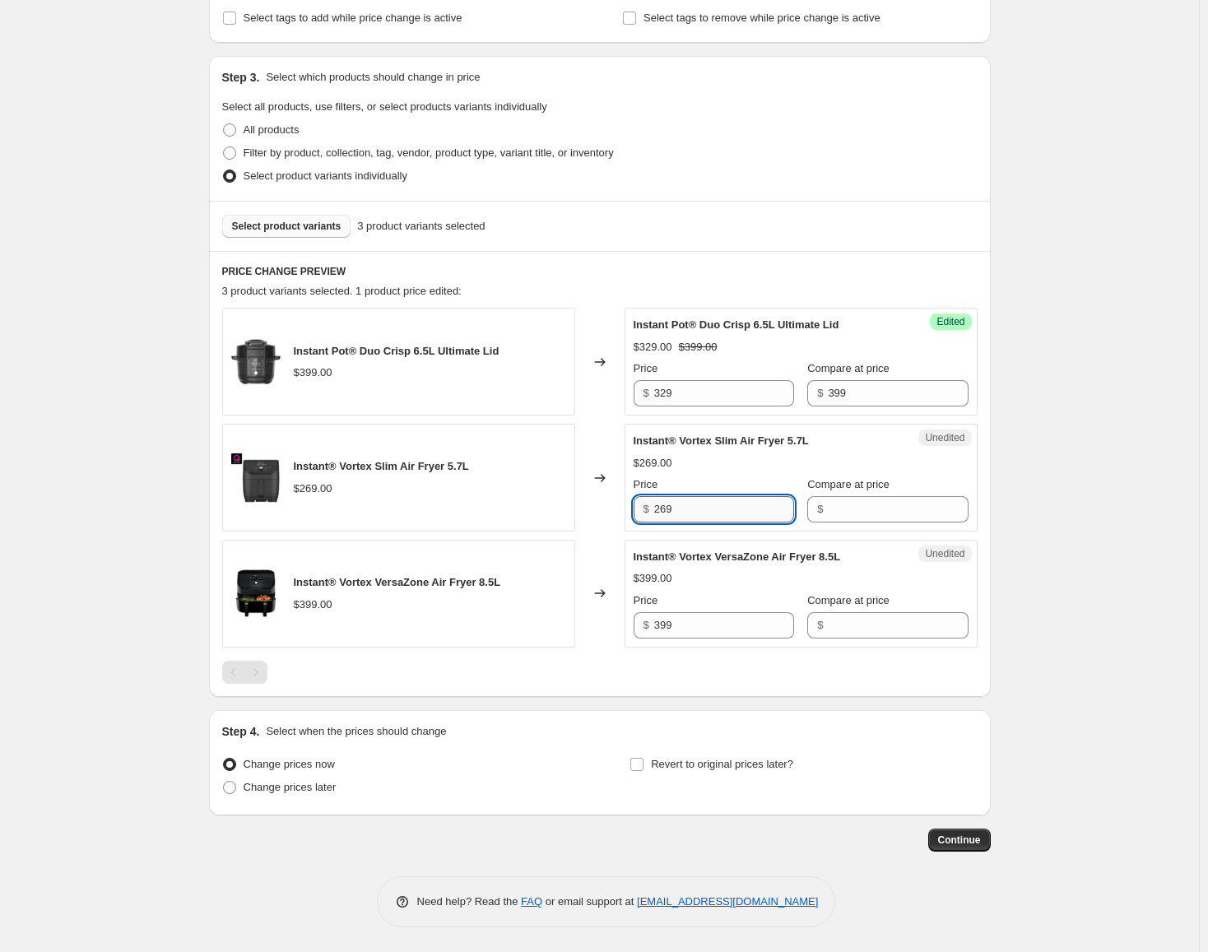
click at [731, 511] on input "269" at bounding box center [724, 509] width 140 height 26
click at [894, 507] on input "Compare at price" at bounding box center [898, 509] width 140 height 26
paste input "269"
type input "269"
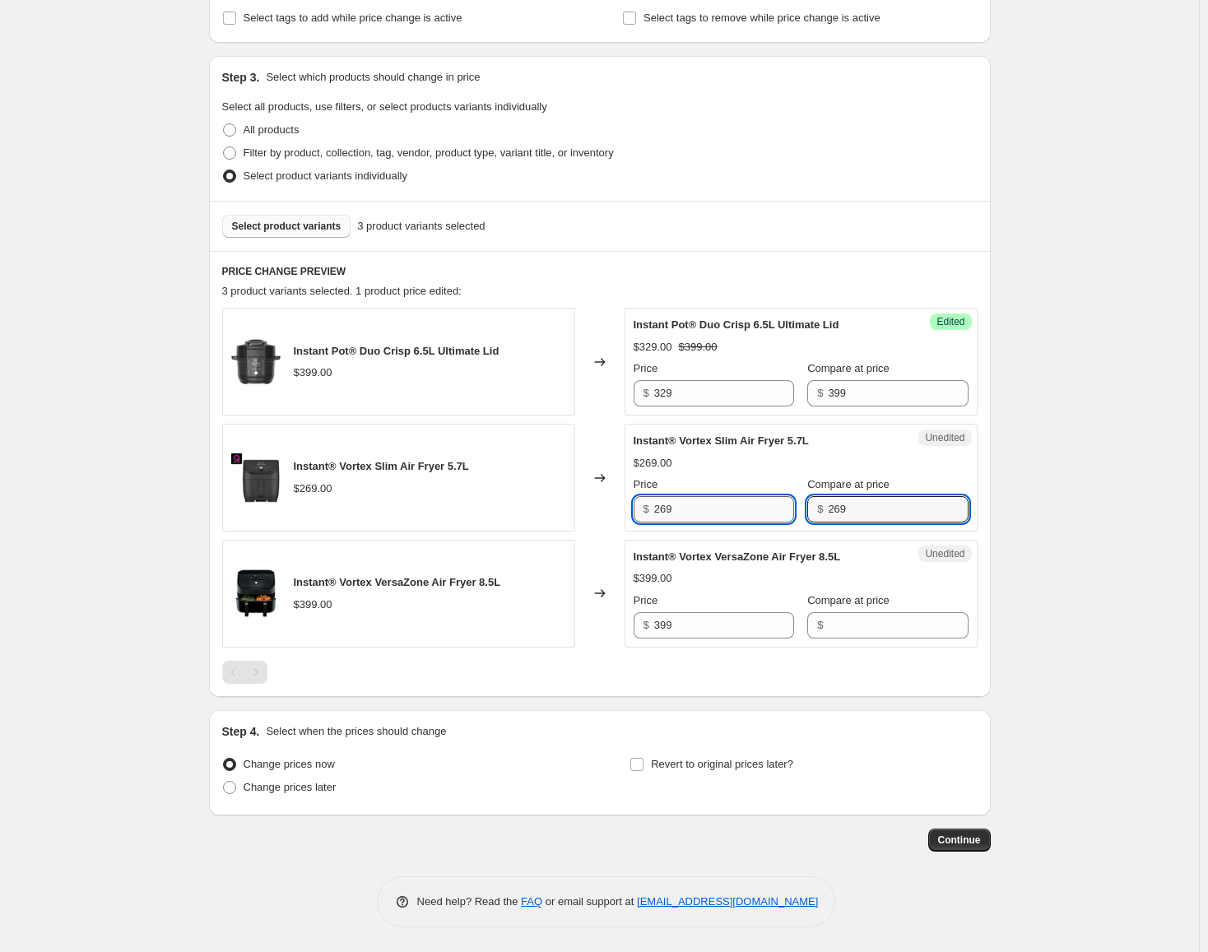
click at [713, 503] on input "269" at bounding box center [724, 509] width 140 height 26
type input "149"
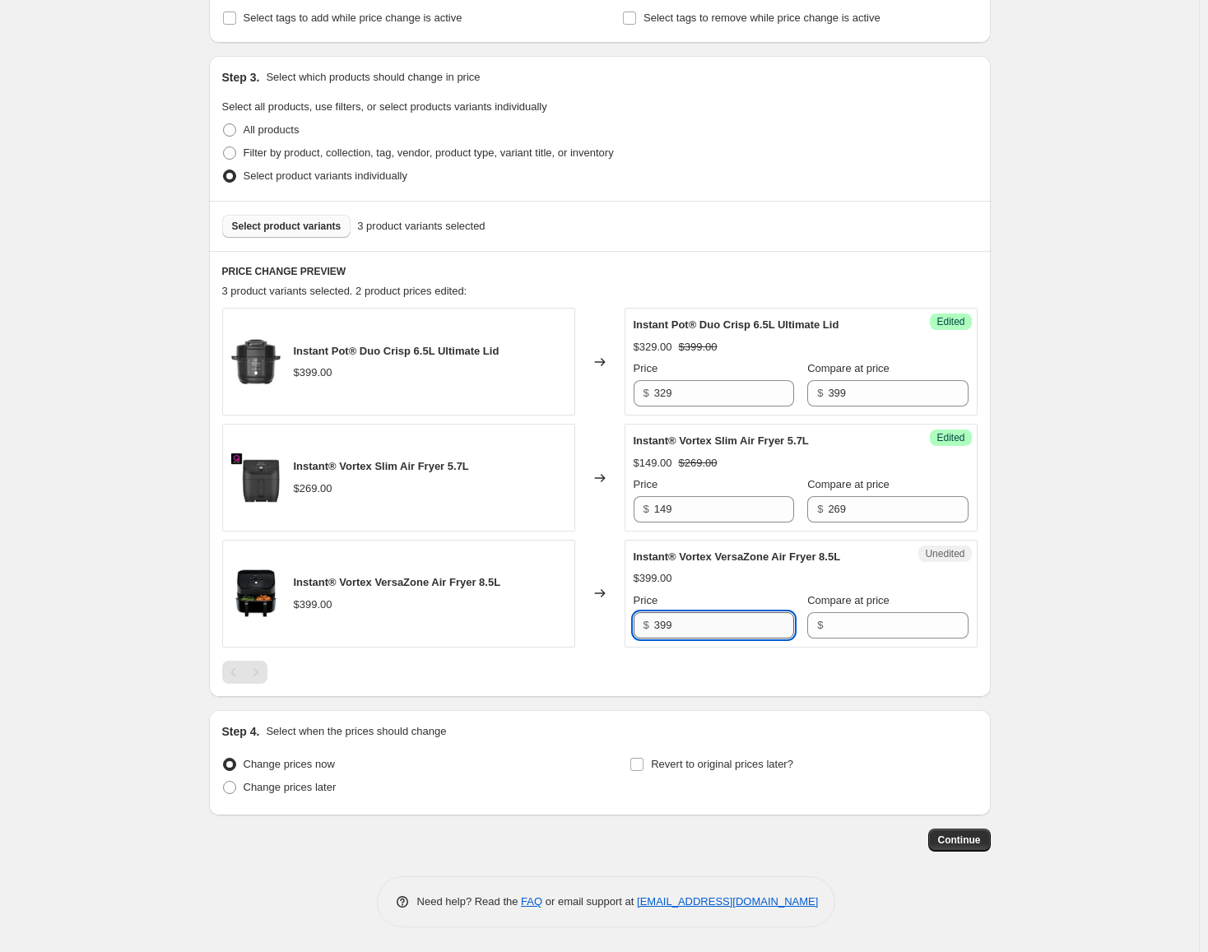
click at [730, 620] on input "399" at bounding box center [724, 625] width 140 height 26
click at [851, 641] on div "Unedited Instant® Vortex VersaZone Air Fryer 8.5L $399.00 Price $ 399 Compare a…" at bounding box center [801, 594] width 353 height 108
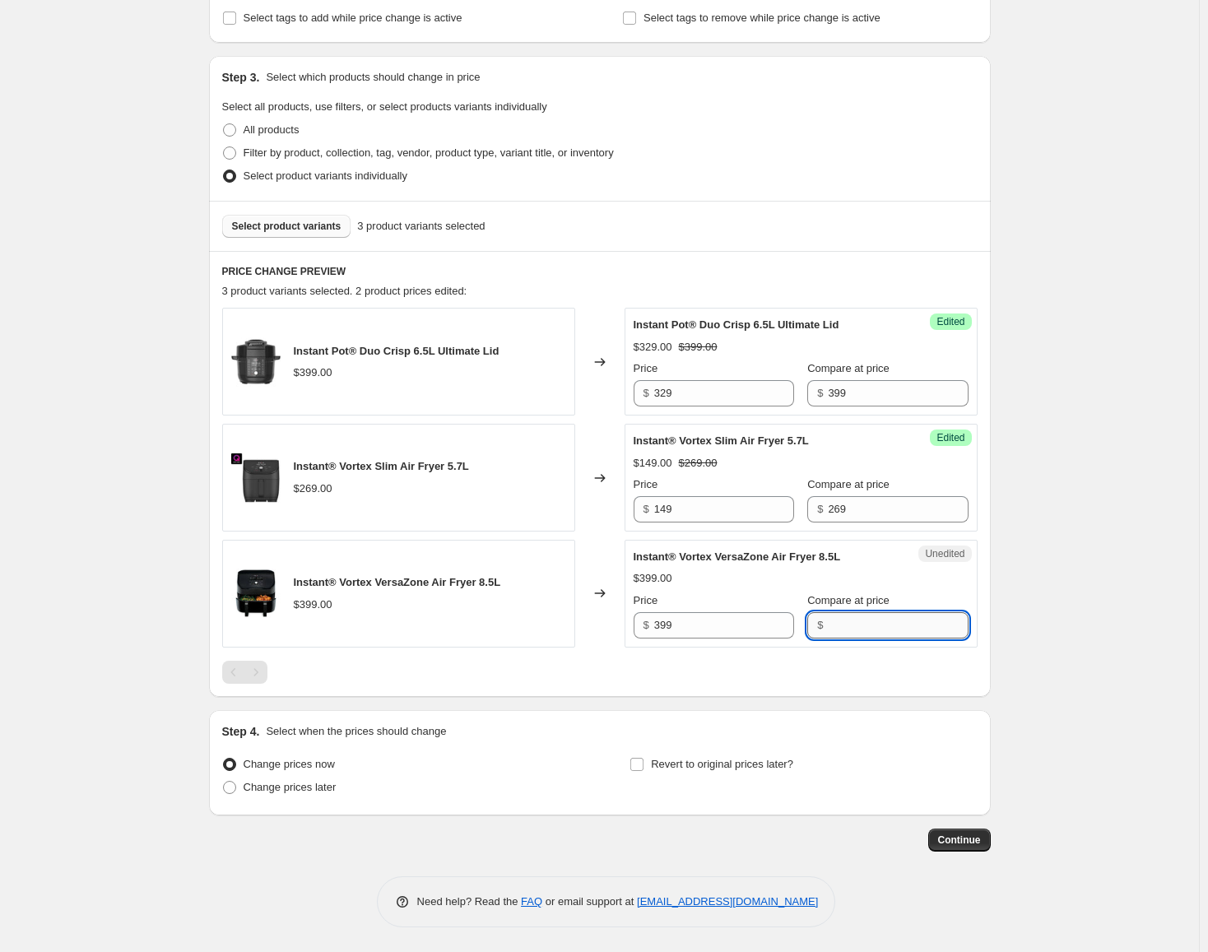
click at [851, 629] on input "Compare at price" at bounding box center [898, 625] width 140 height 26
paste input "399"
type input "399"
click at [723, 631] on input "399" at bounding box center [724, 625] width 140 height 26
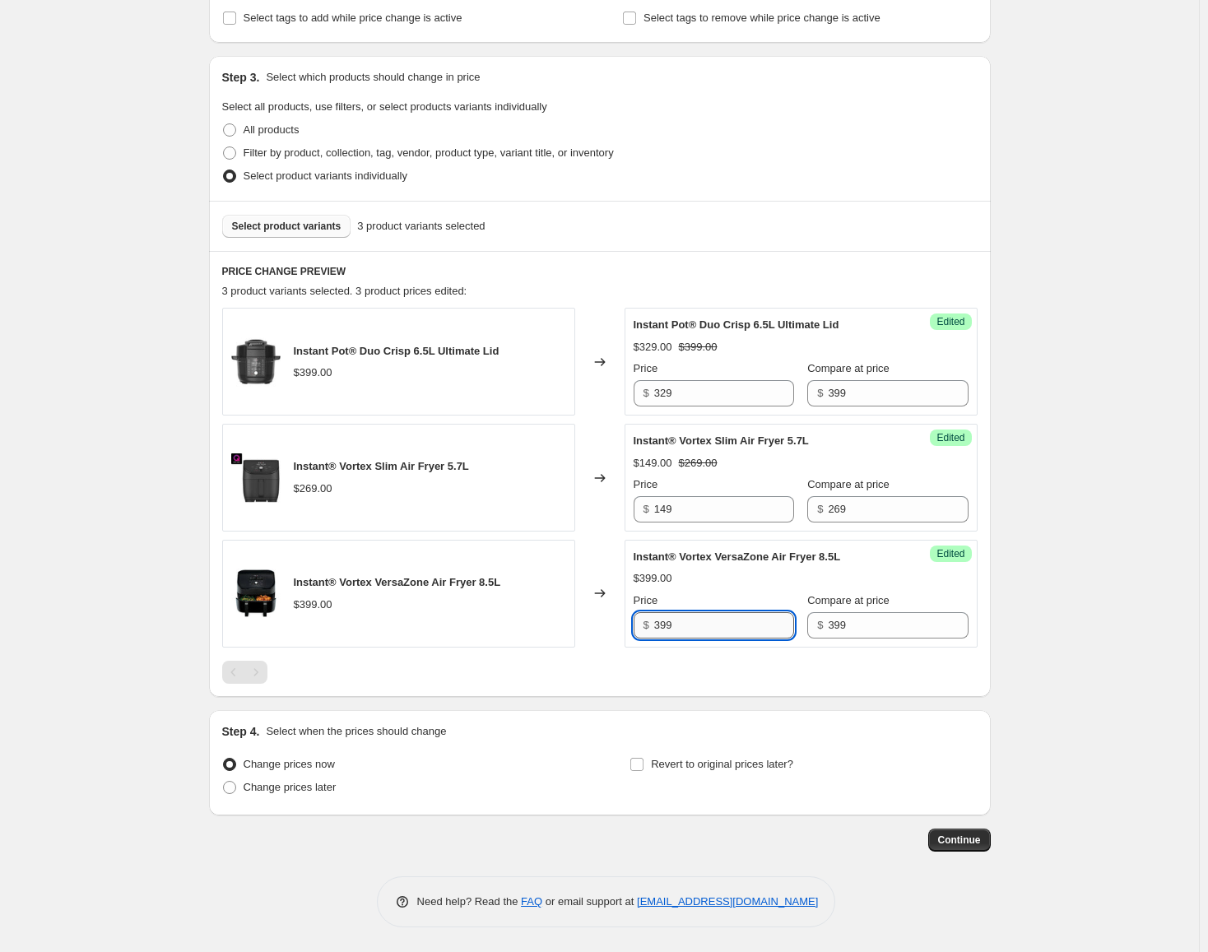
click at [723, 631] on input "399" at bounding box center [724, 625] width 140 height 26
type input "229"
click at [323, 787] on span "Change prices later" at bounding box center [290, 787] width 93 height 12
click at [224, 782] on input "Change prices later" at bounding box center [223, 781] width 1 height 1
radio input "true"
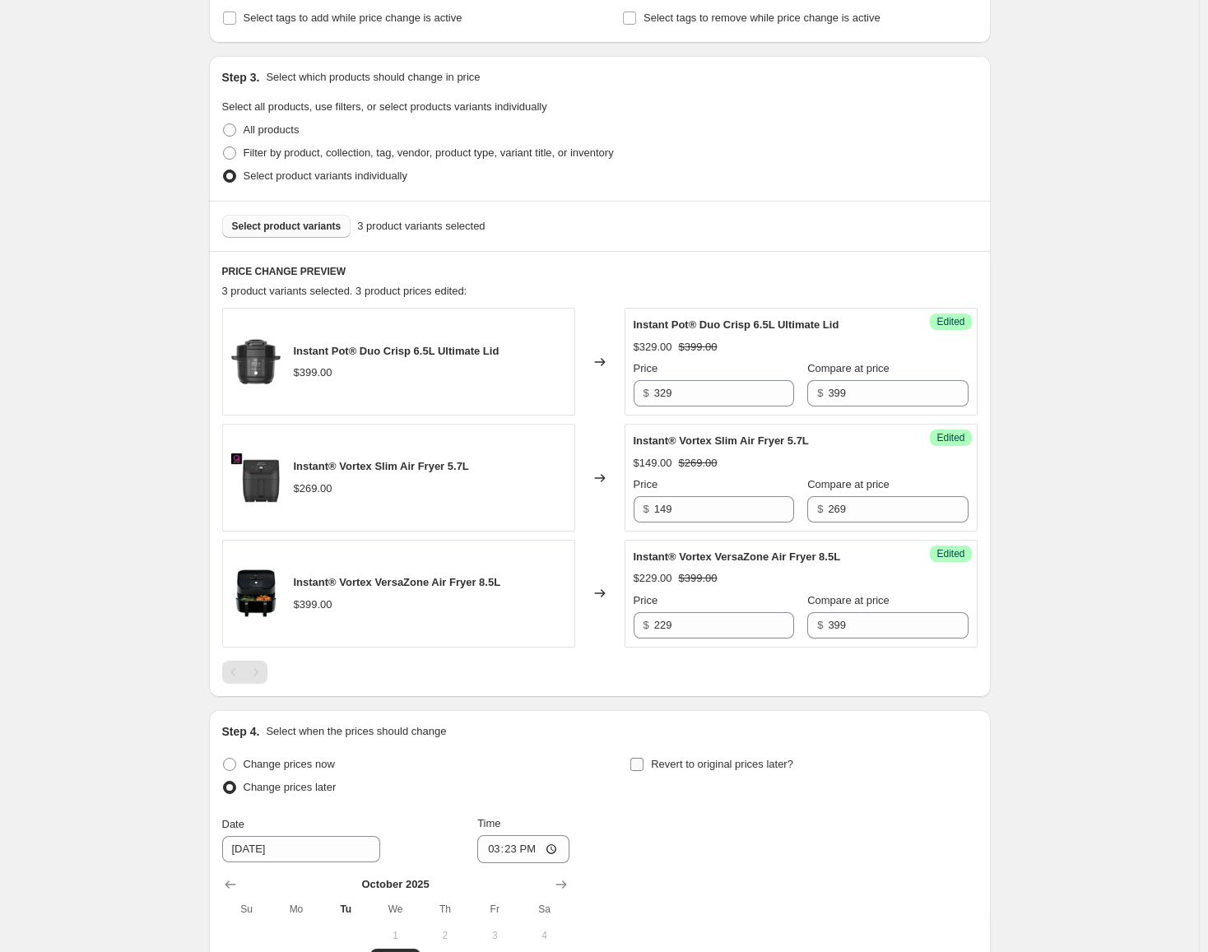
click at [713, 758] on span "Revert to original prices later?" at bounding box center [722, 764] width 142 height 12
click at [643, 758] on input "Revert to original prices later?" at bounding box center [636, 764] width 13 height 13
checkbox input "true"
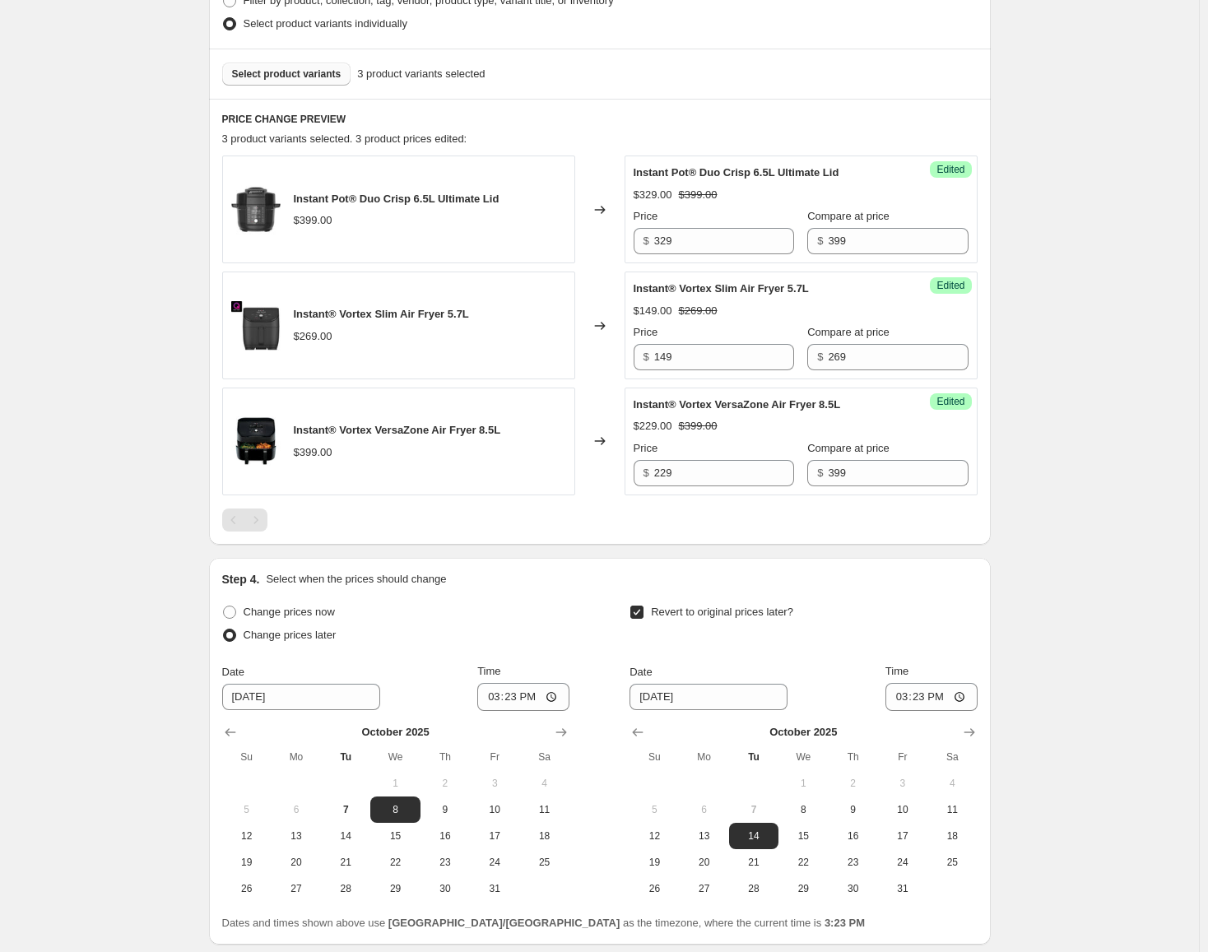
scroll to position [461, 0]
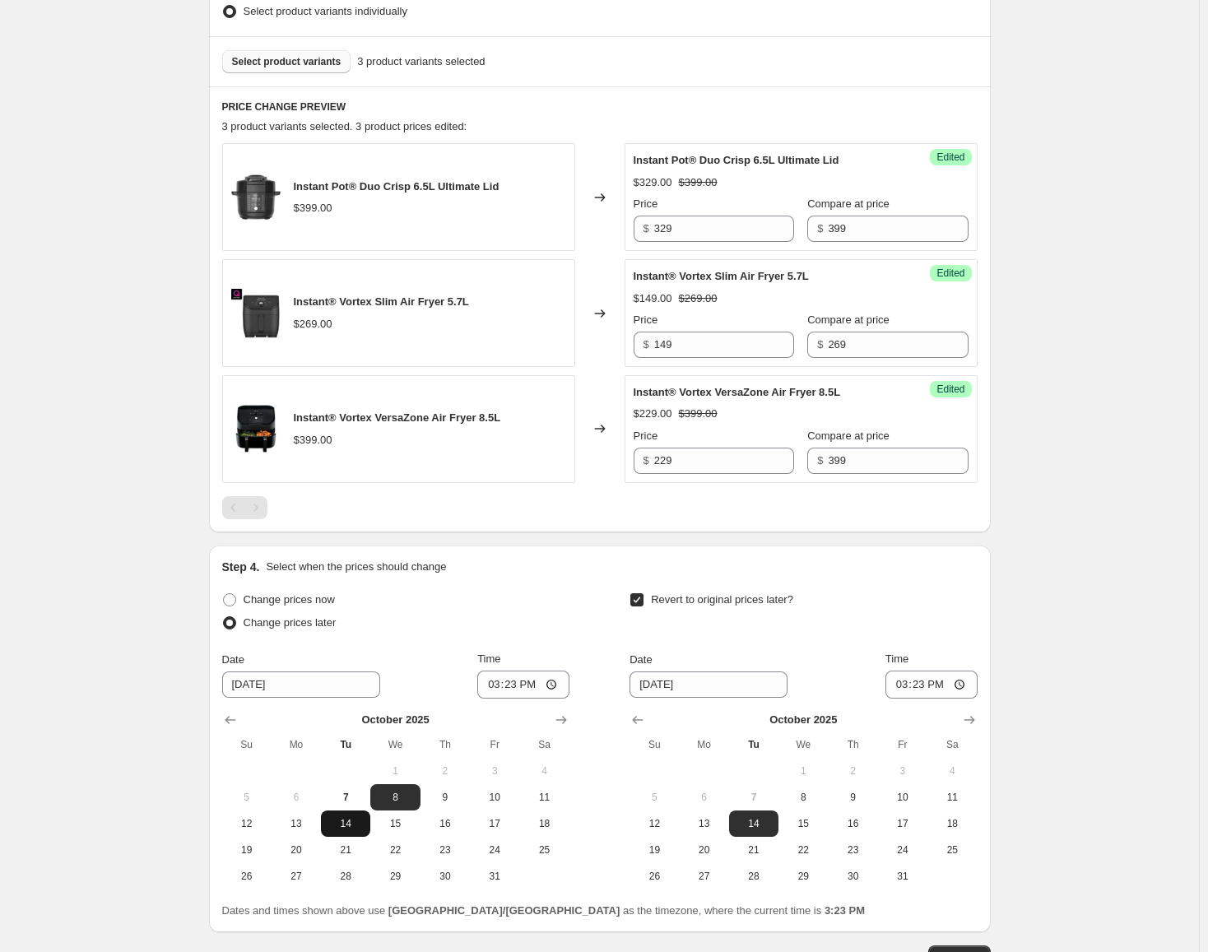
click at [354, 823] on span "14" at bounding box center [345, 823] width 36 height 13
type input "[DATE]"
click at [498, 689] on input "15:23" at bounding box center [523, 685] width 92 height 28
type input "00:00"
click at [977, 727] on icon "Show next month, November 2025" at bounding box center [969, 720] width 16 height 16
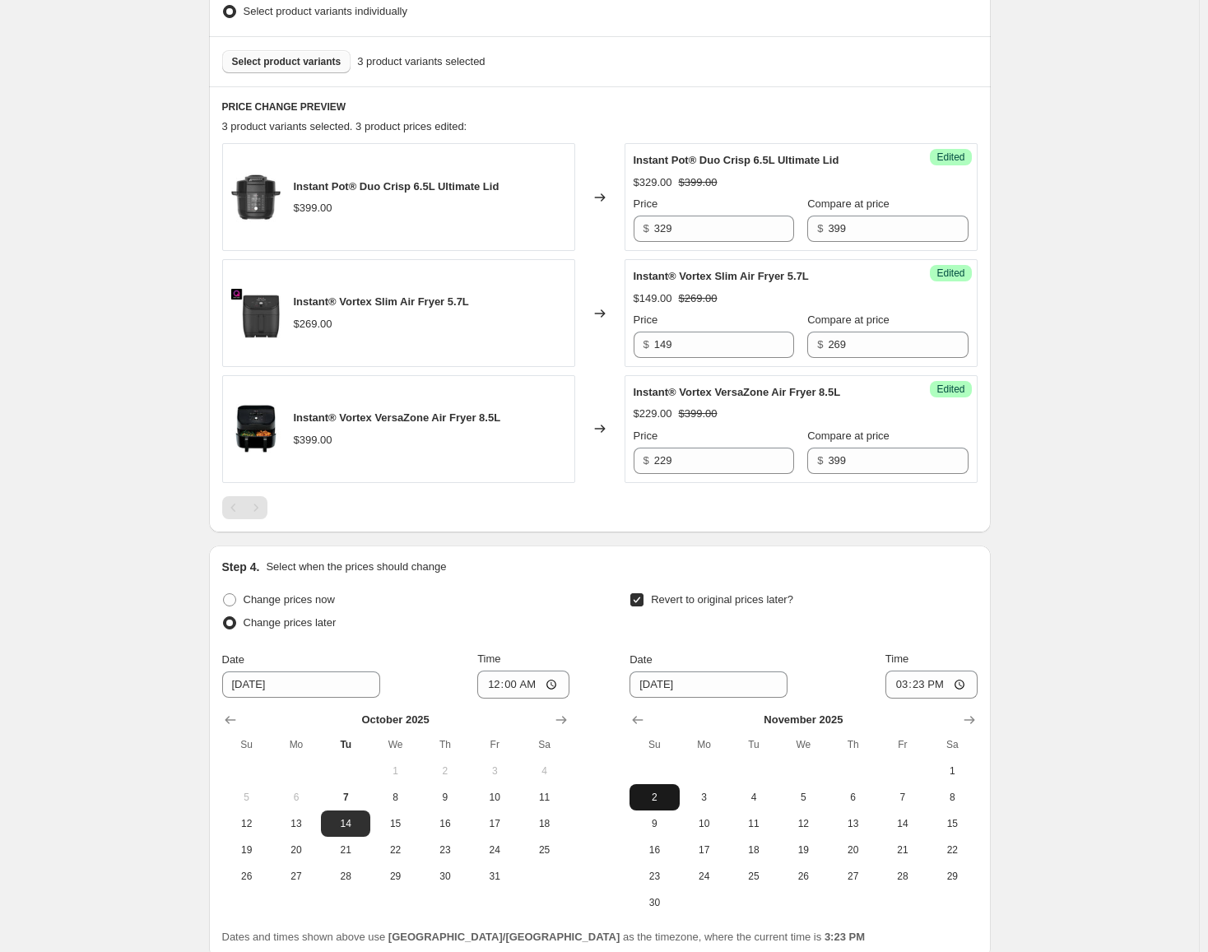
click at [644, 784] on button "2" at bounding box center [653, 797] width 49 height 26
type input "[DATE]"
click at [900, 692] on input "15:23" at bounding box center [931, 685] width 92 height 28
type input "23:59"
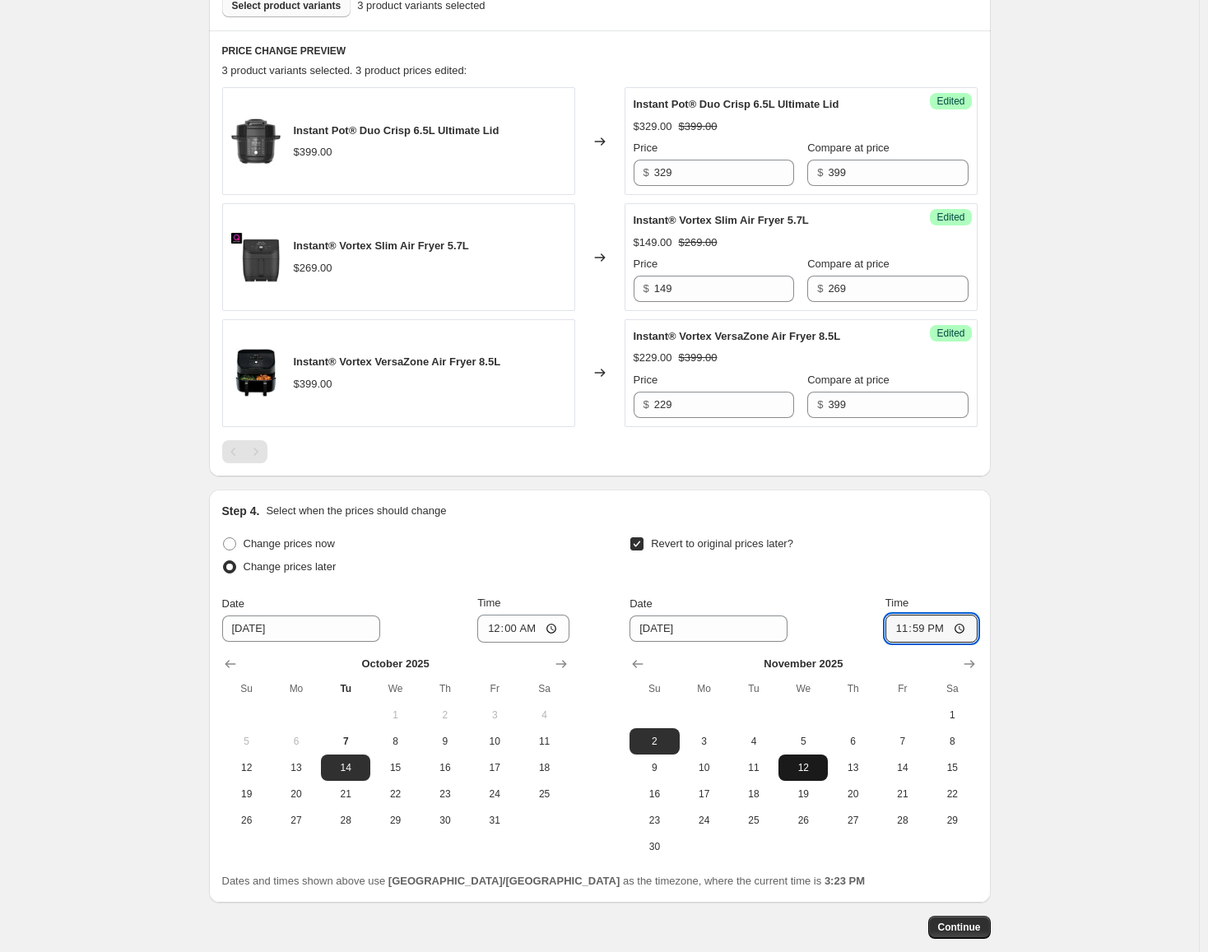
scroll to position [604, 0]
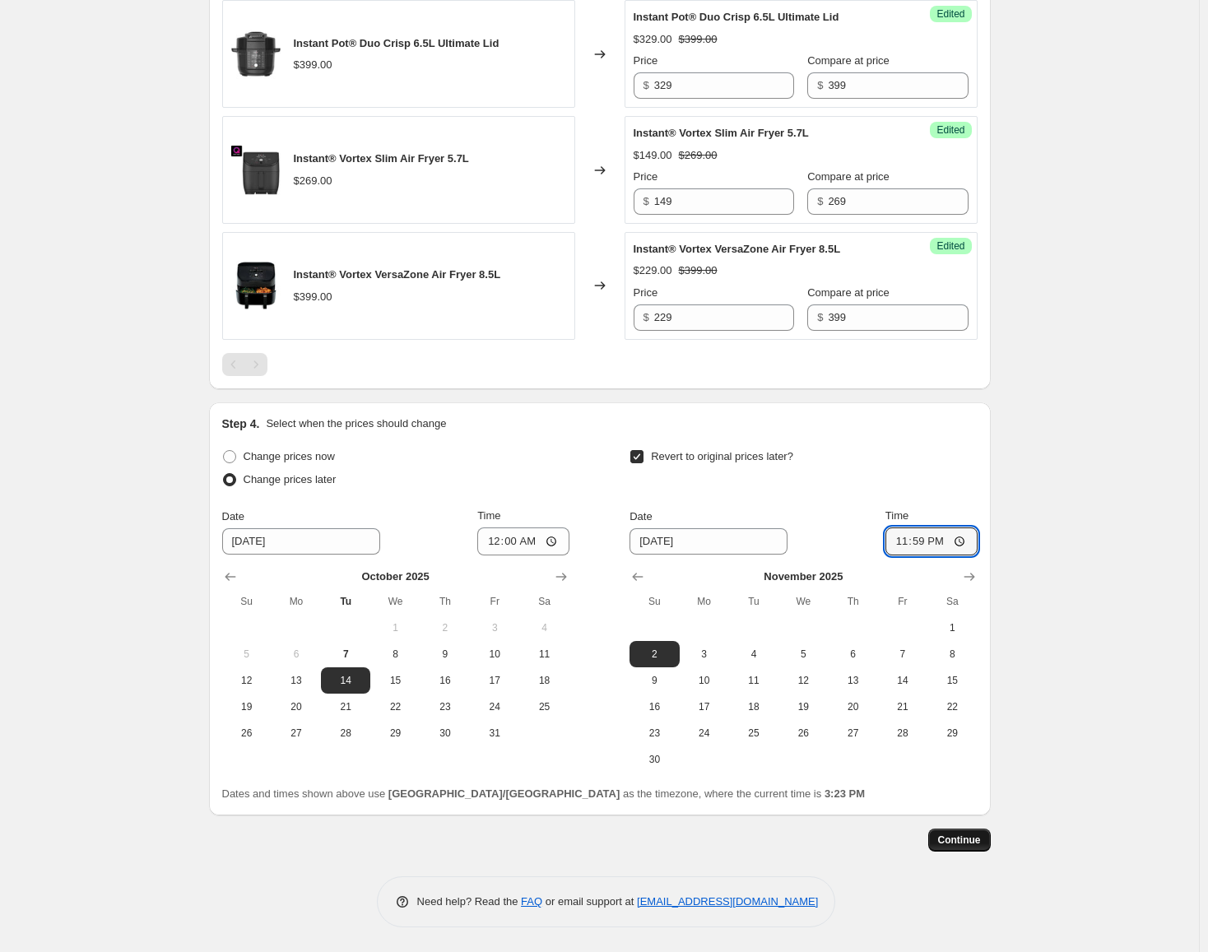
click at [972, 834] on span "Continue" at bounding box center [959, 840] width 43 height 13
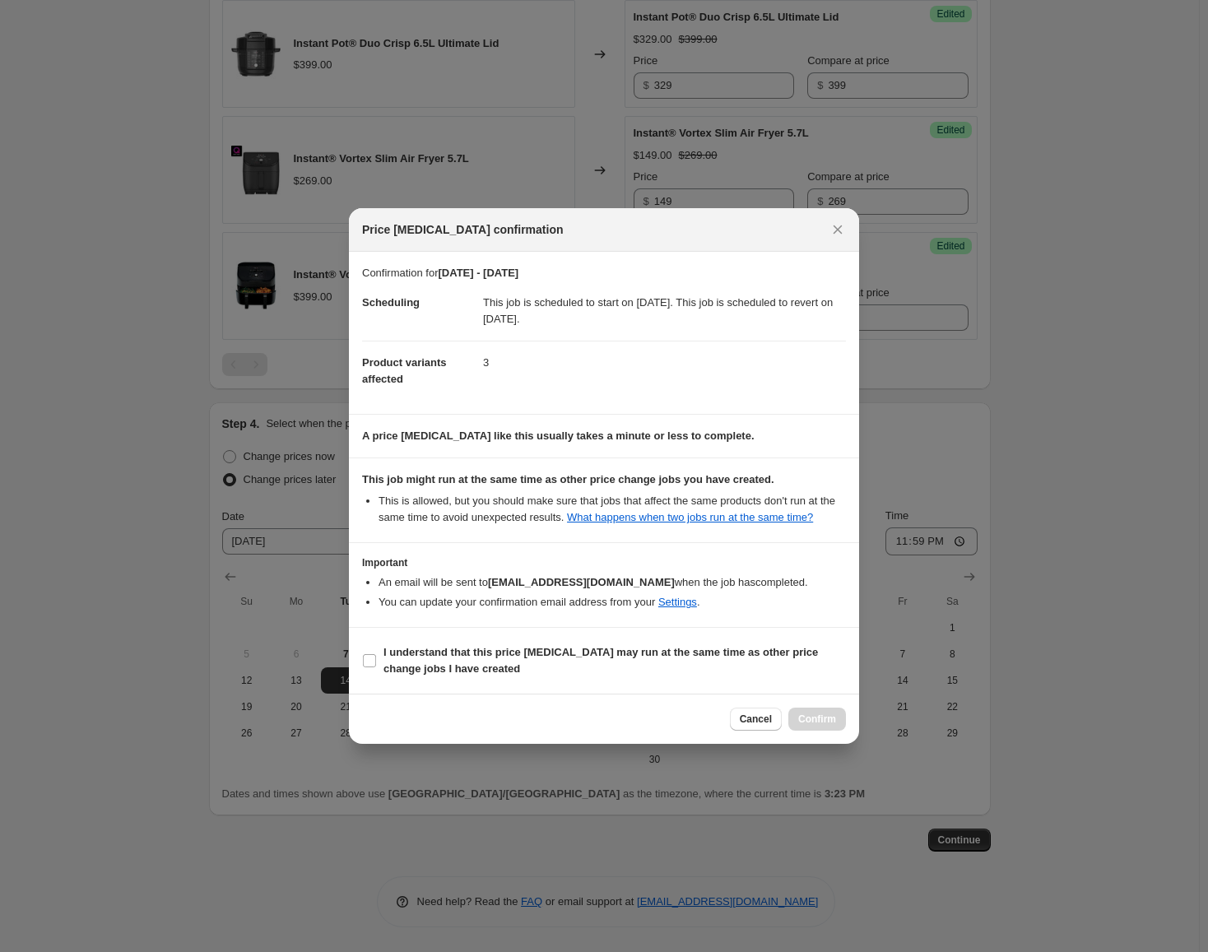
drag, startPoint x: 712, startPoint y: 652, endPoint x: 750, endPoint y: 683, distance: 49.7
click at [712, 652] on b "I understand that this price [MEDICAL_DATA] may run at the same time as other p…" at bounding box center [600, 660] width 434 height 29
click at [376, 654] on input "I understand that this price [MEDICAL_DATA] may run at the same time as other p…" at bounding box center [369, 660] width 13 height 13
checkbox input "true"
click at [792, 703] on div "Cancel Confirm" at bounding box center [604, 719] width 510 height 50
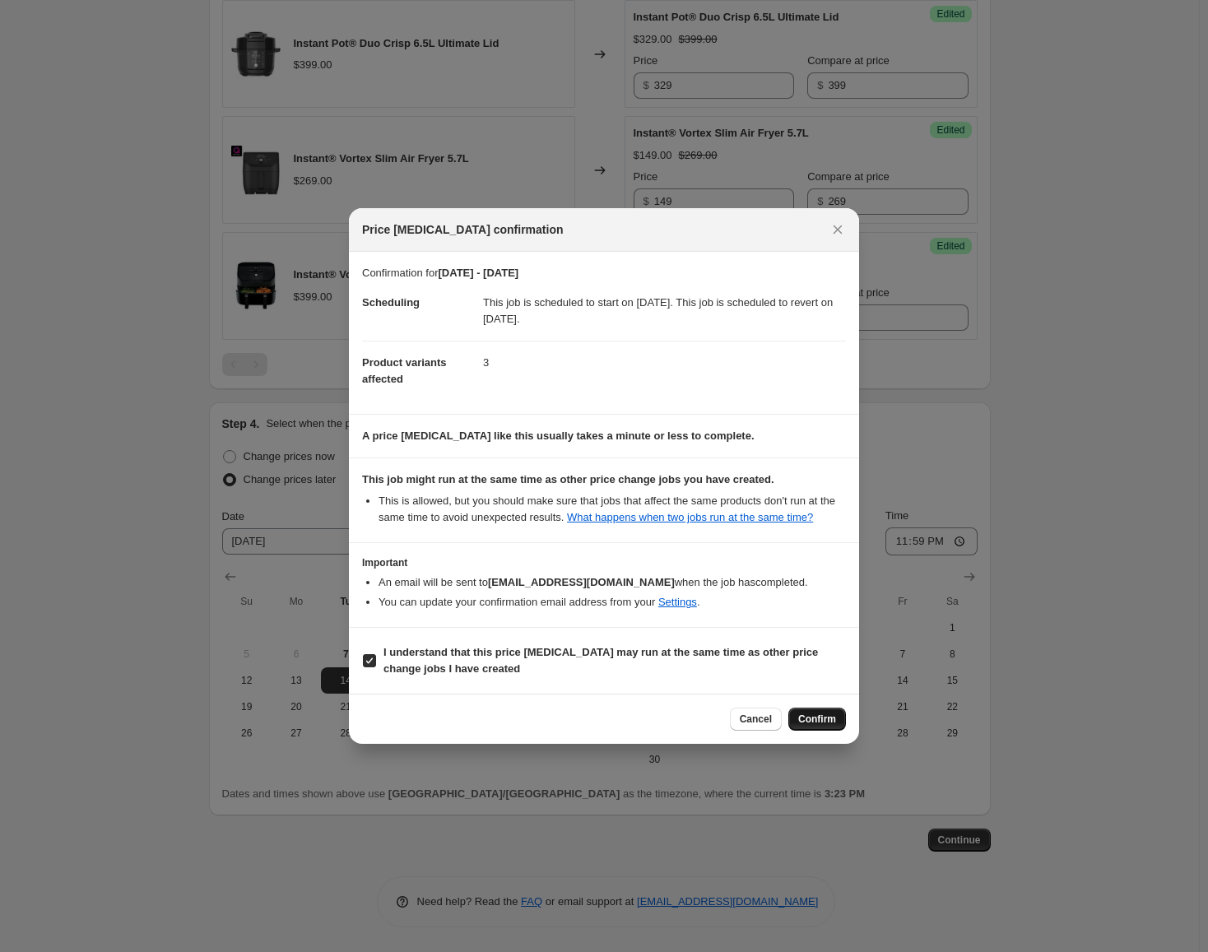
click at [797, 712] on button "Confirm" at bounding box center [817, 719] width 58 height 23
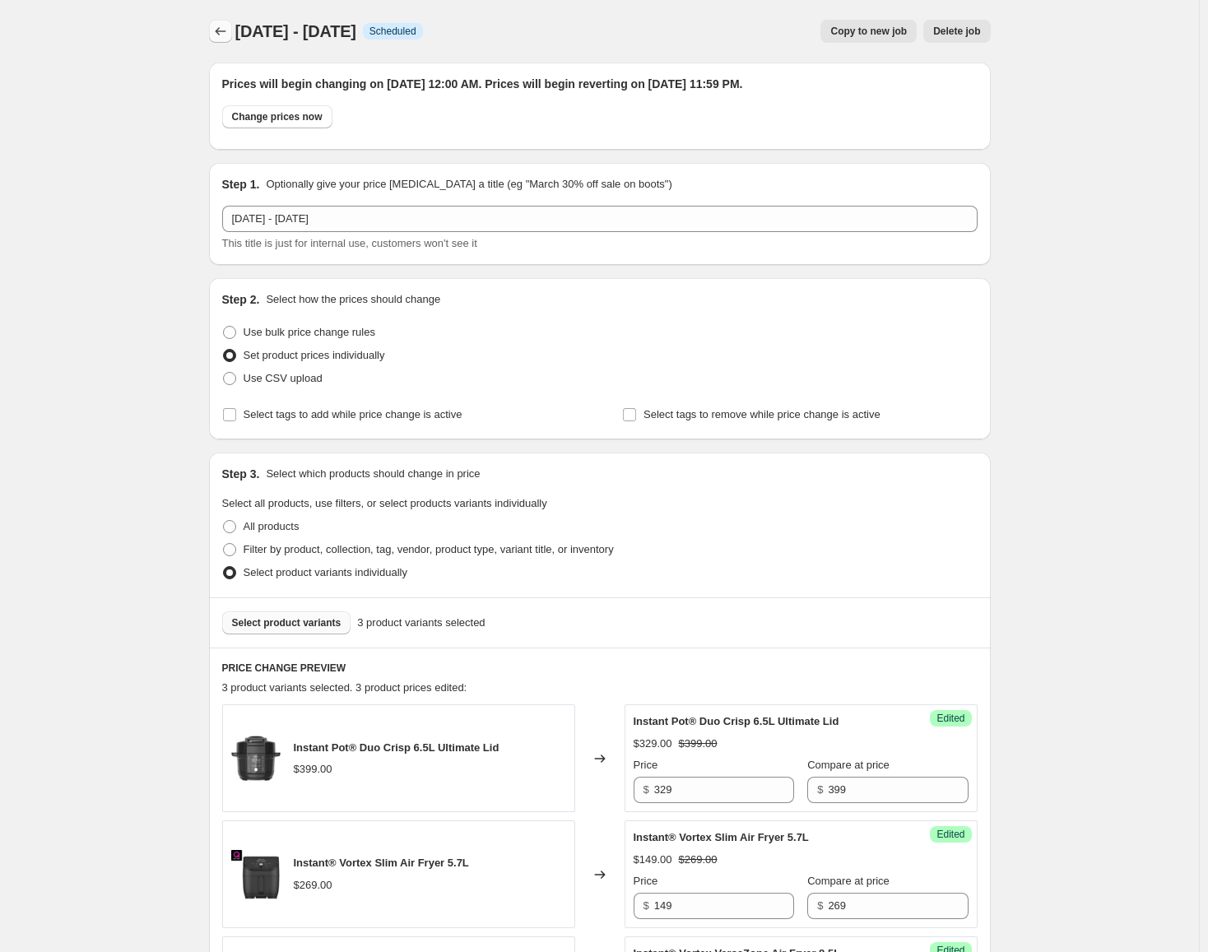
click at [226, 22] on button "Price change jobs" at bounding box center [220, 31] width 23 height 23
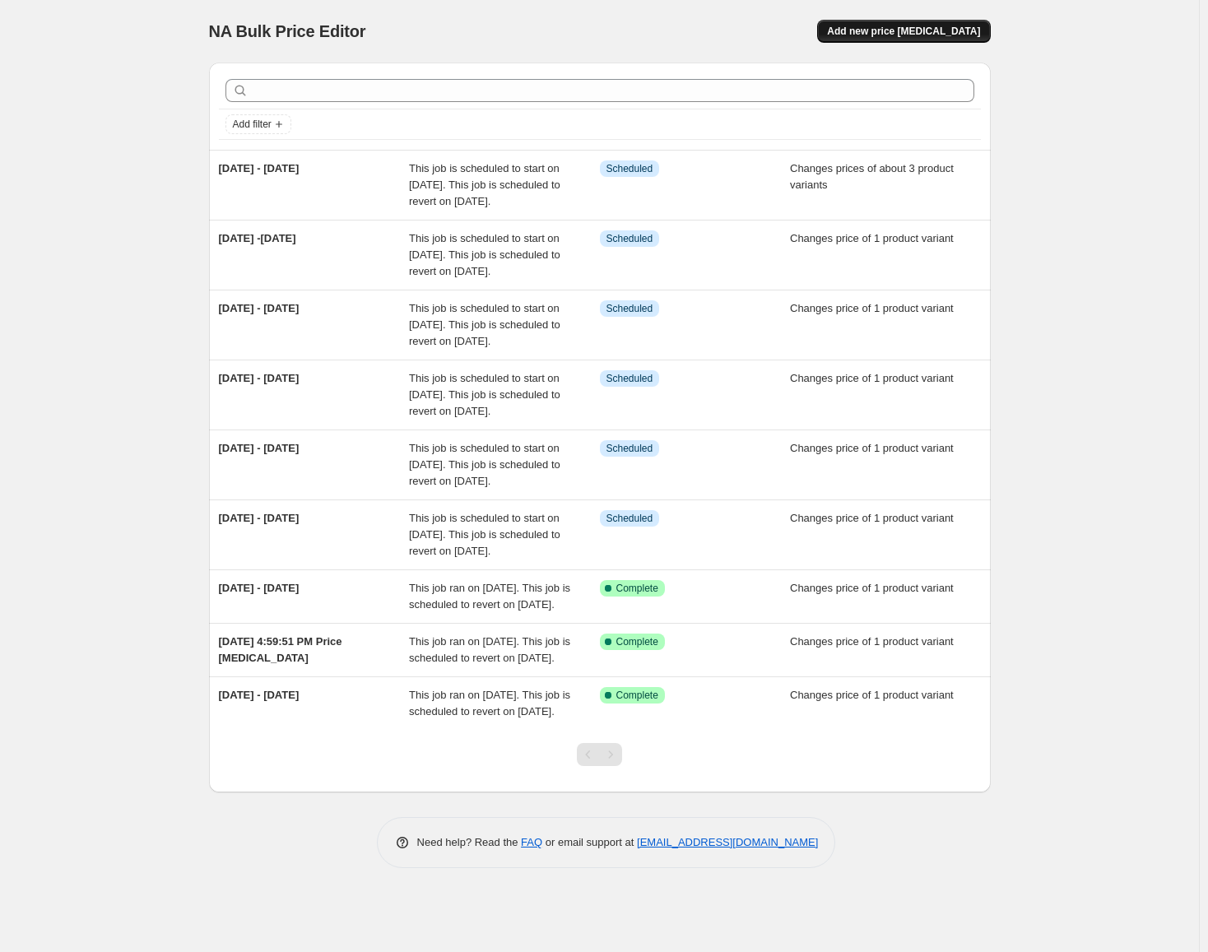
click at [950, 34] on span "Add new price [MEDICAL_DATA]" at bounding box center [903, 31] width 153 height 13
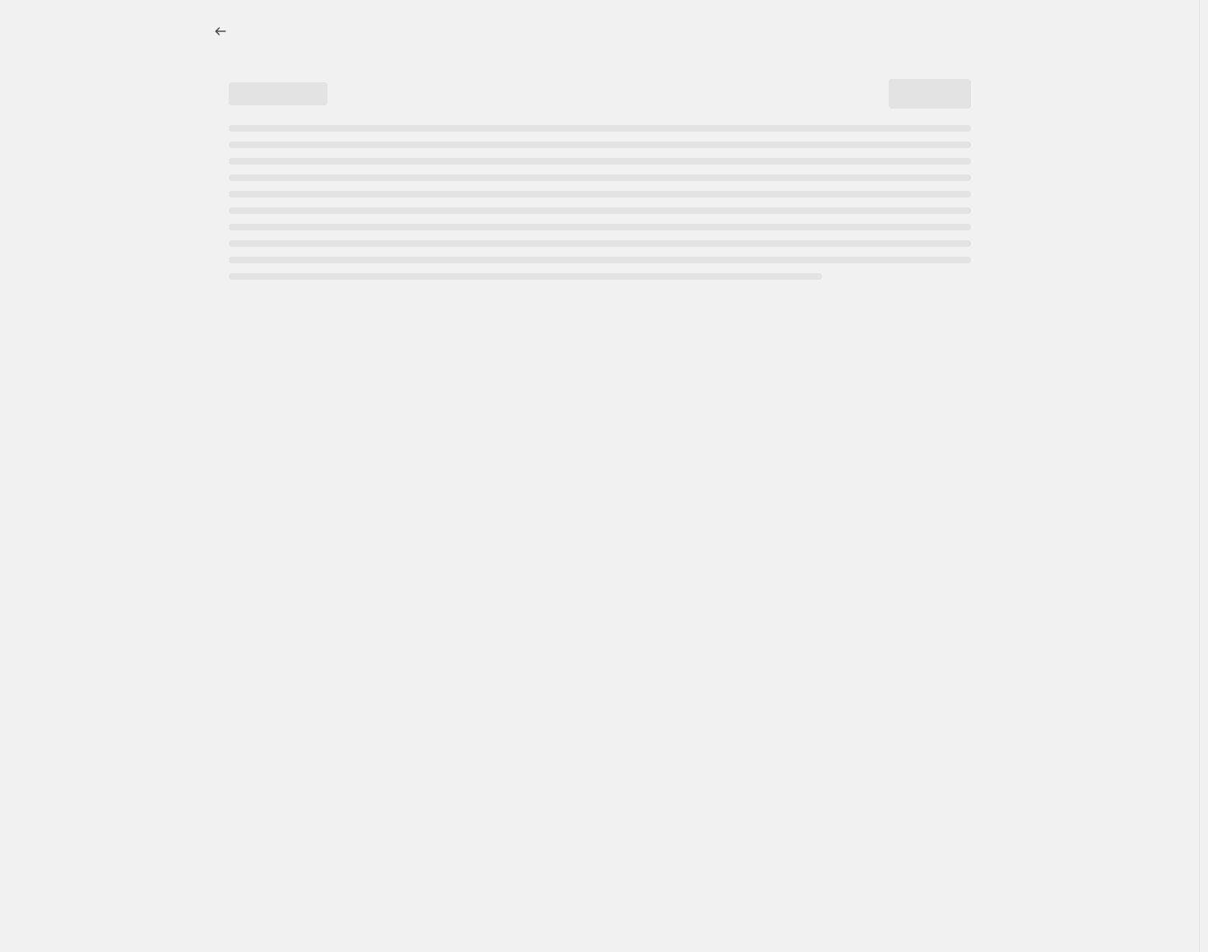
select select "percentage"
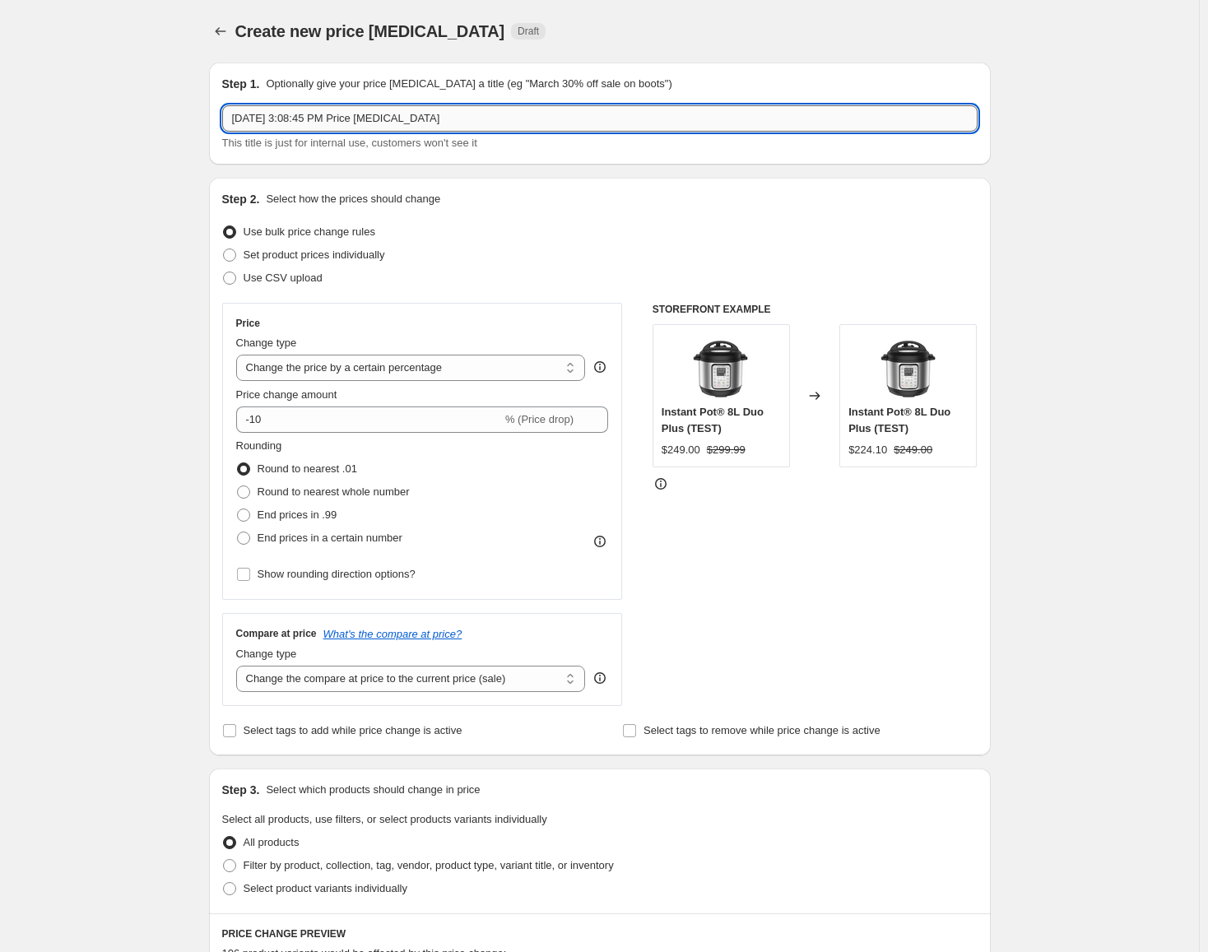
click at [345, 106] on input "[DATE] 3:08:45 PM Price [MEDICAL_DATA]" at bounding box center [599, 118] width 755 height 26
type input "[DATE] -"
click at [225, 24] on icon "Price change jobs" at bounding box center [220, 31] width 16 height 16
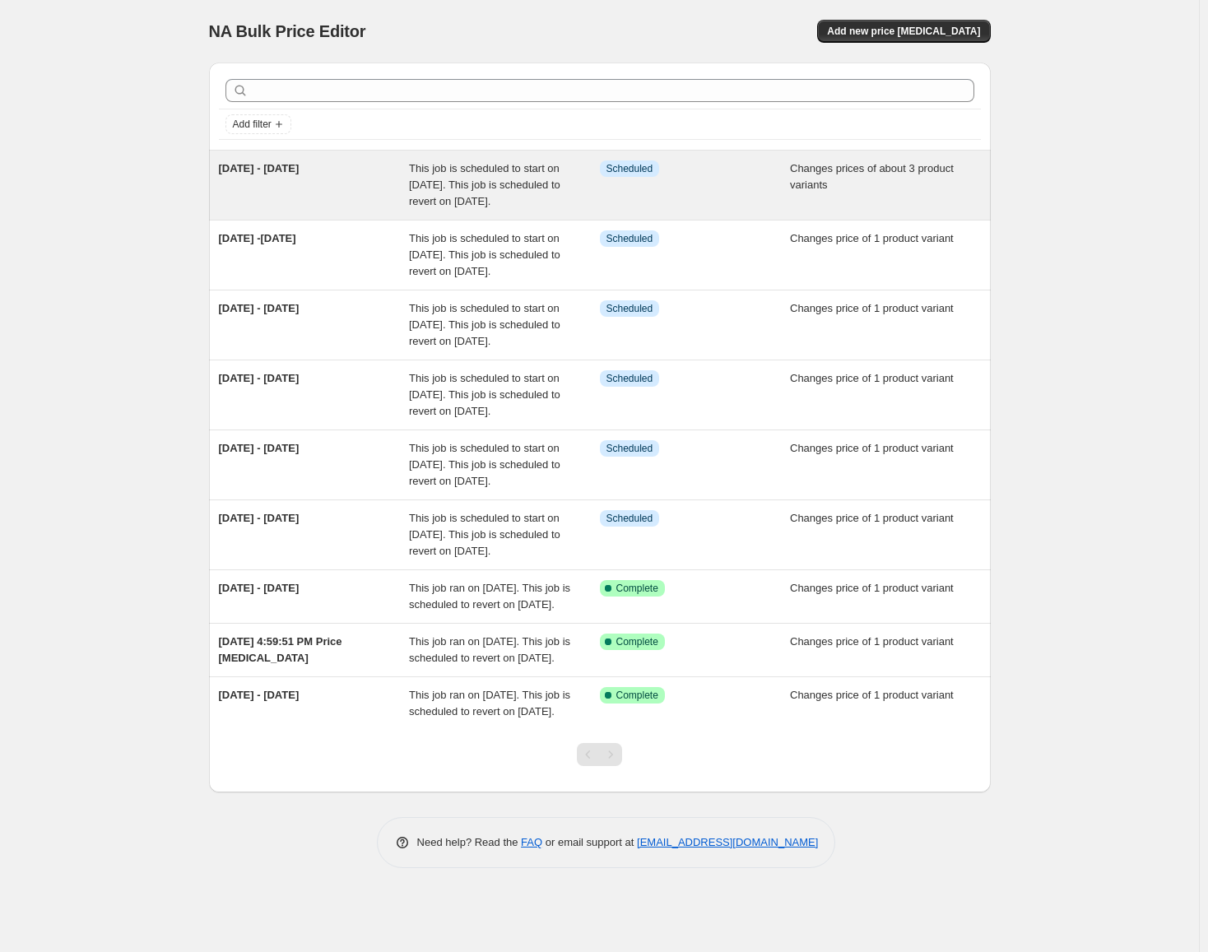
click at [385, 189] on div "[DATE] - [DATE]" at bounding box center [314, 184] width 191 height 49
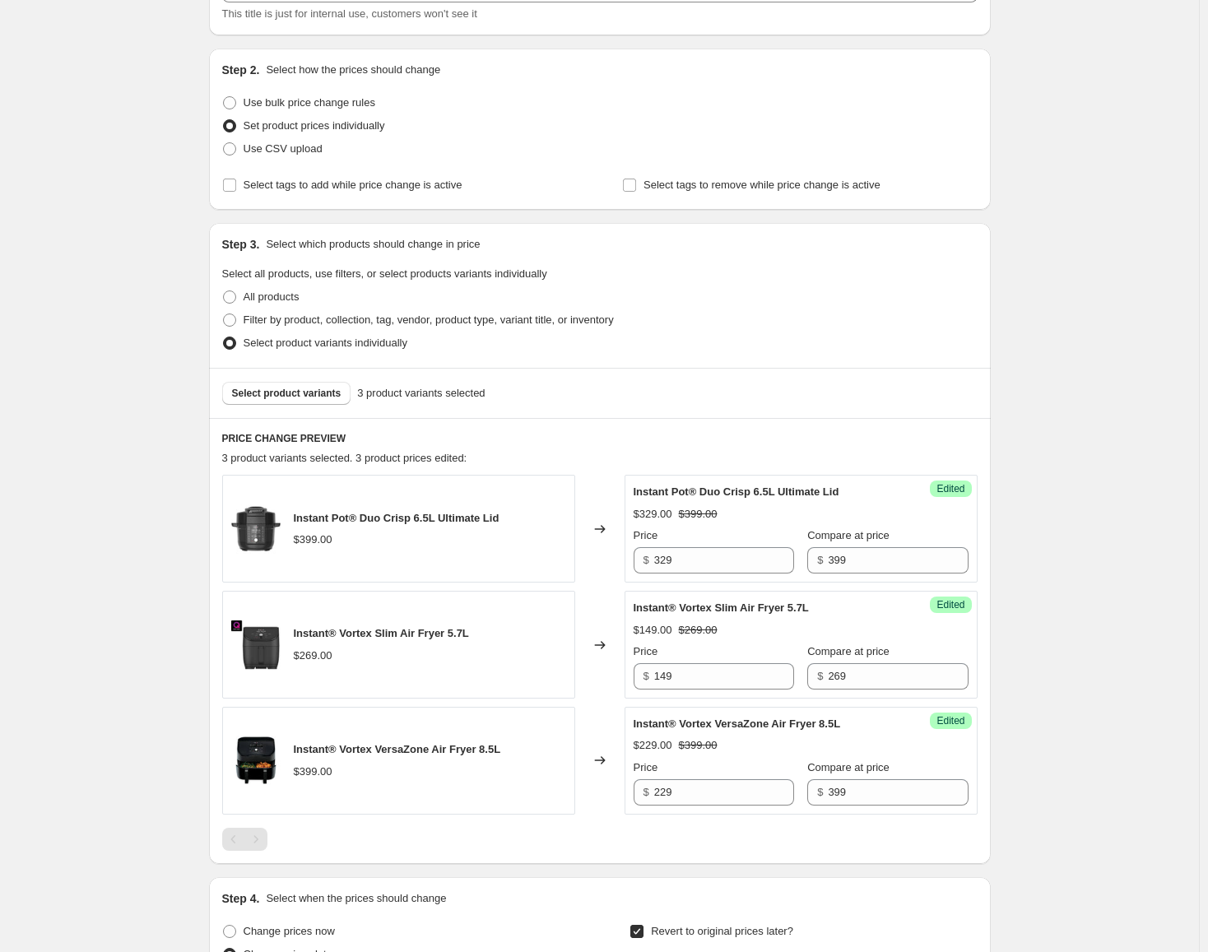
scroll to position [247, 0]
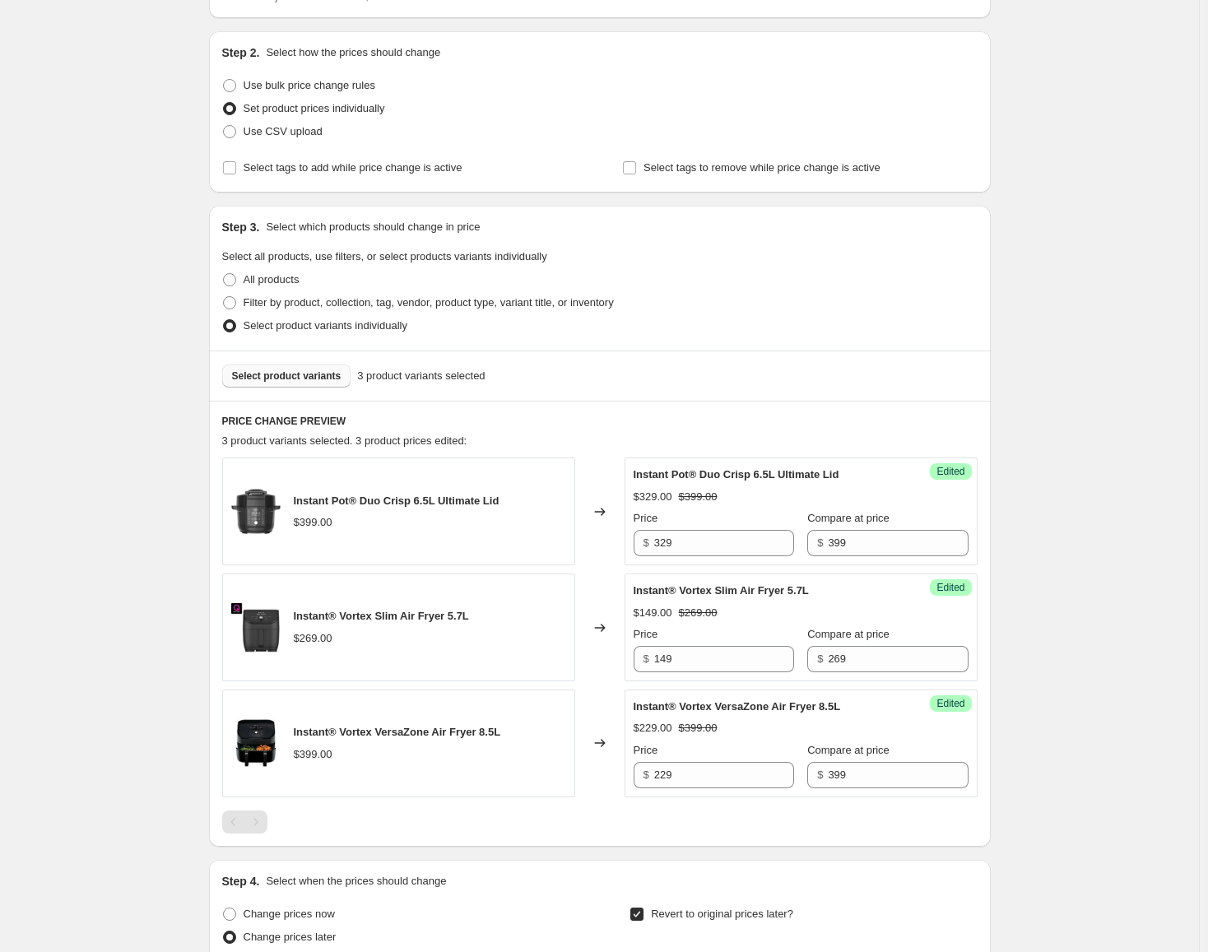
click at [298, 377] on span "Select product variants" at bounding box center [286, 375] width 109 height 13
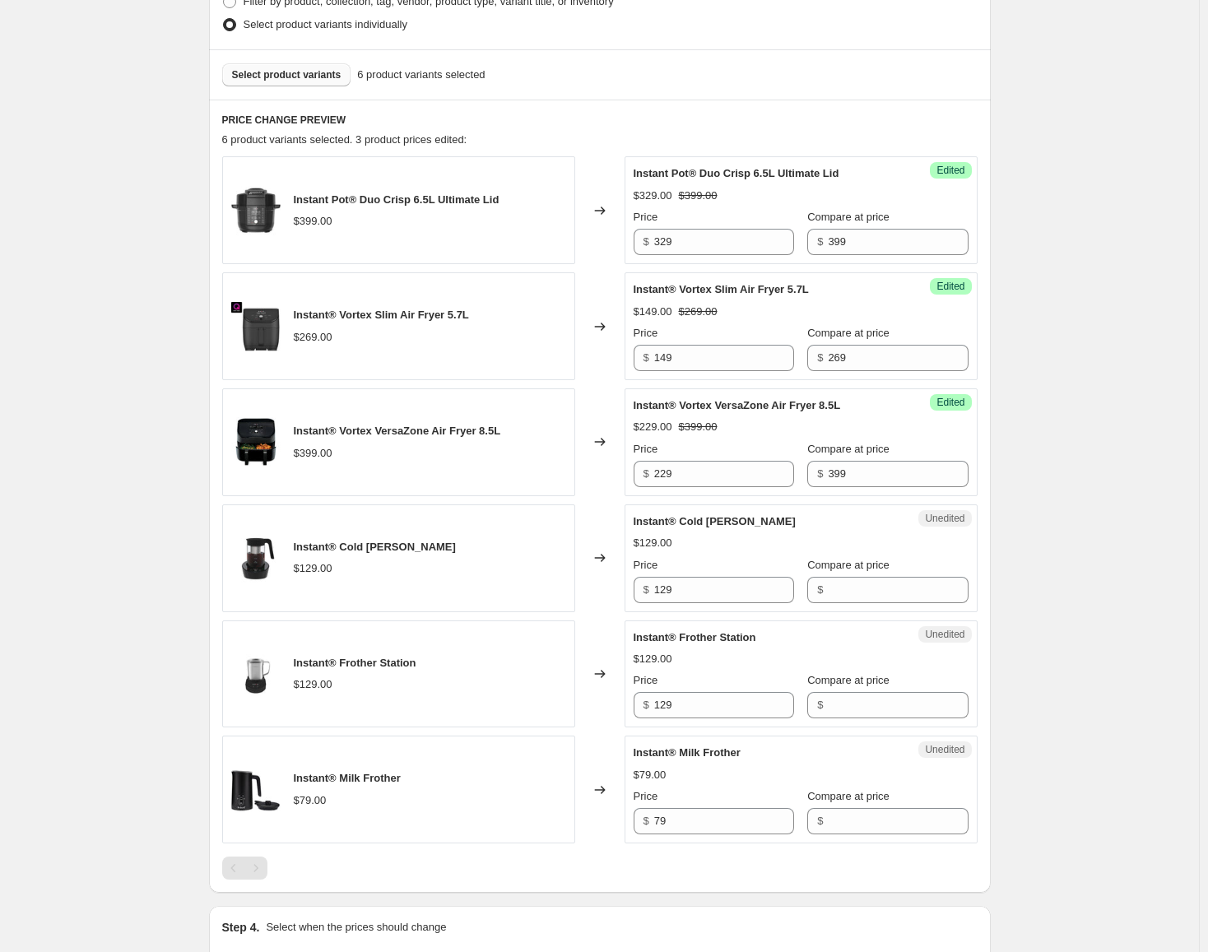
scroll to position [576, 0]
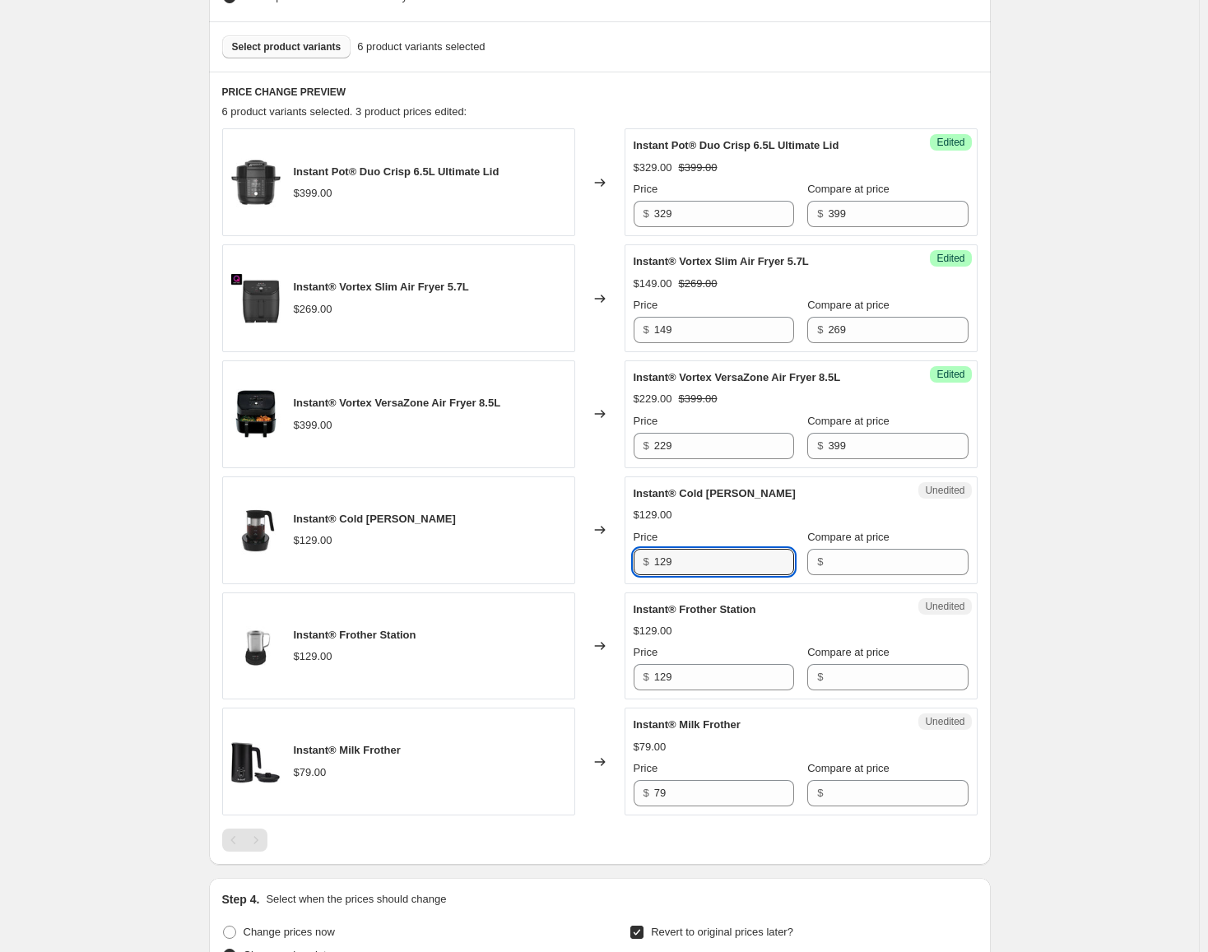
drag, startPoint x: 717, startPoint y: 559, endPoint x: 611, endPoint y: 560, distance: 107.0
click at [607, 560] on div "Instant® Cold [PERSON_NAME] $129.00 Changed to Unedited Instant® Cold [PERSON_N…" at bounding box center [599, 530] width 755 height 108
click at [892, 558] on input "Compare at price" at bounding box center [898, 562] width 140 height 26
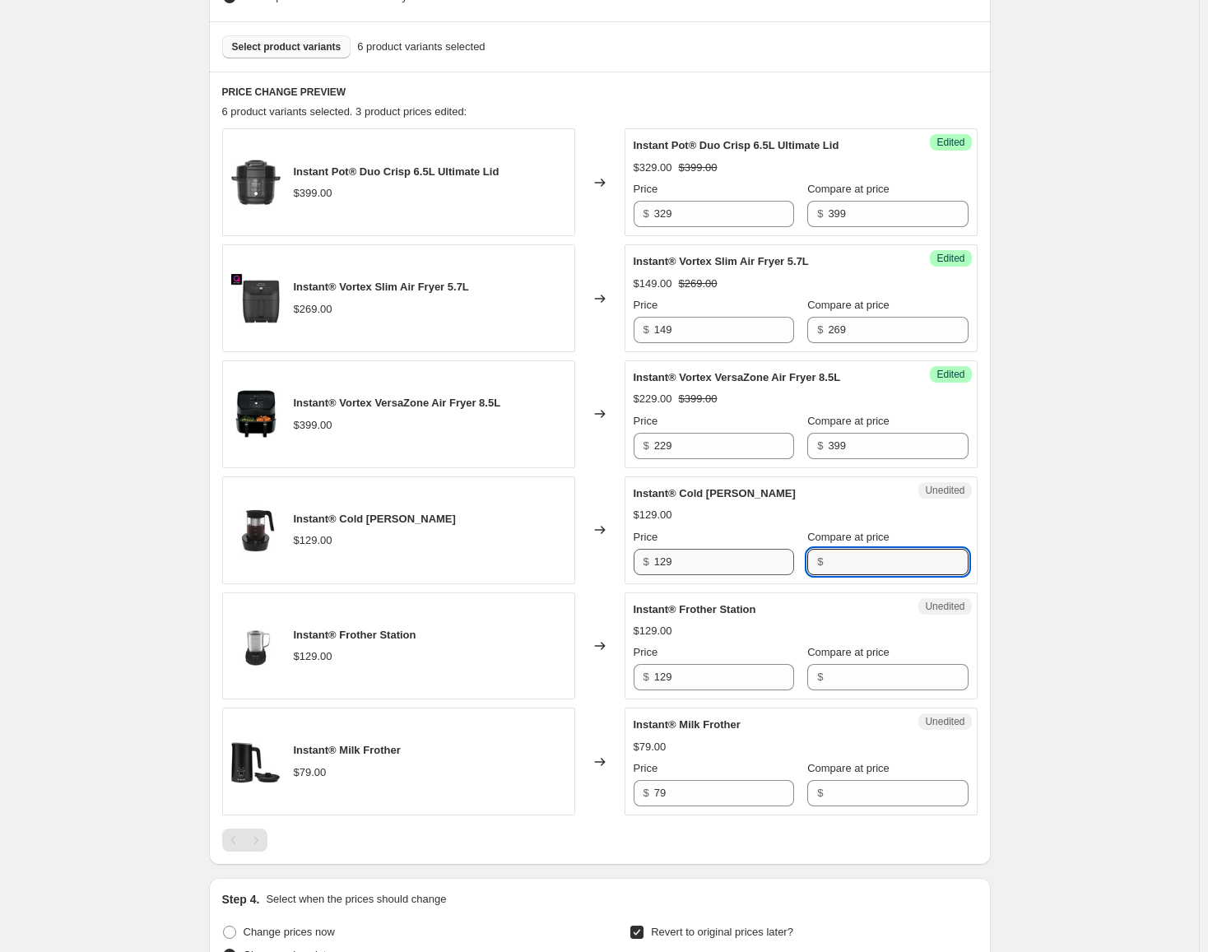
paste input "129"
type input "129"
click at [720, 573] on input "129" at bounding box center [724, 562] width 140 height 26
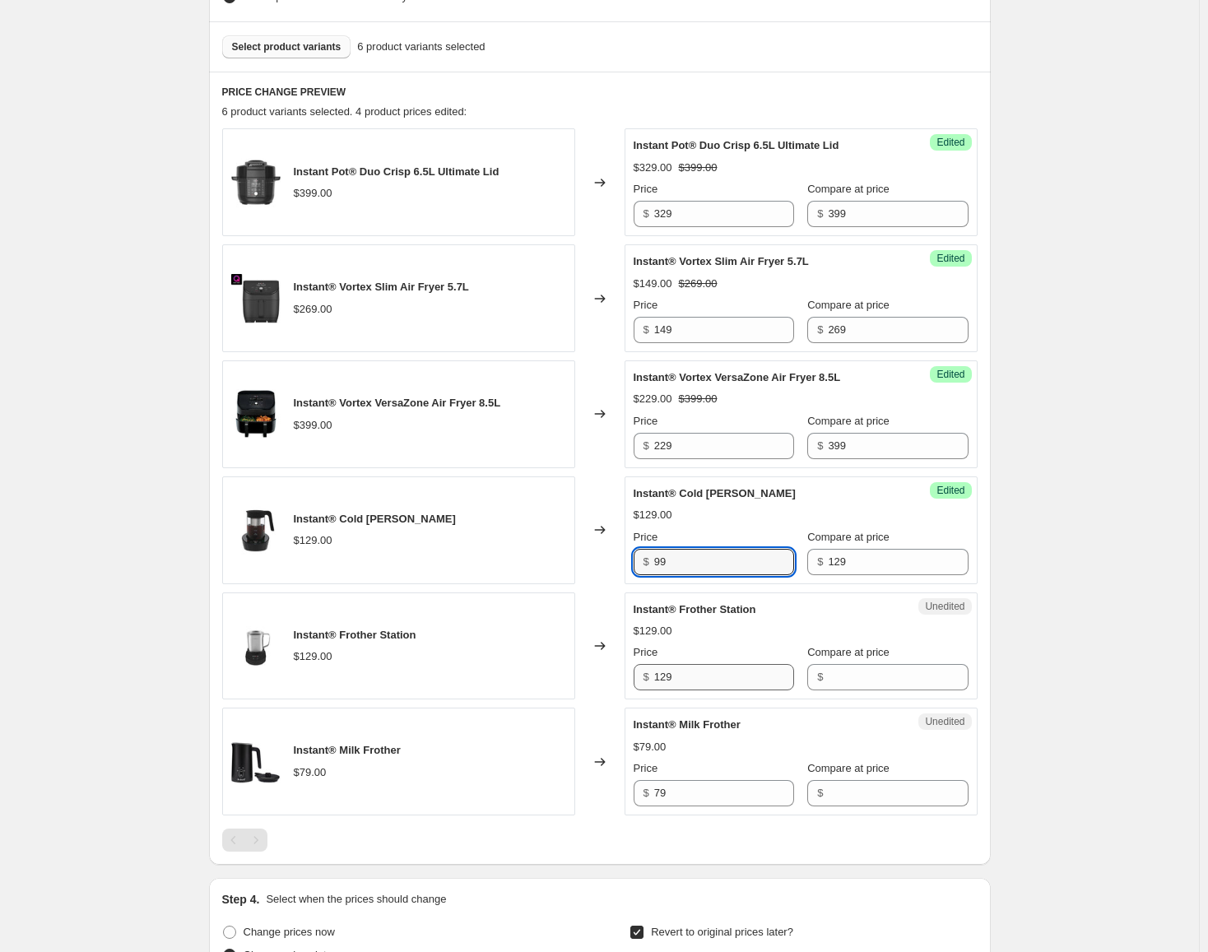
type input "99"
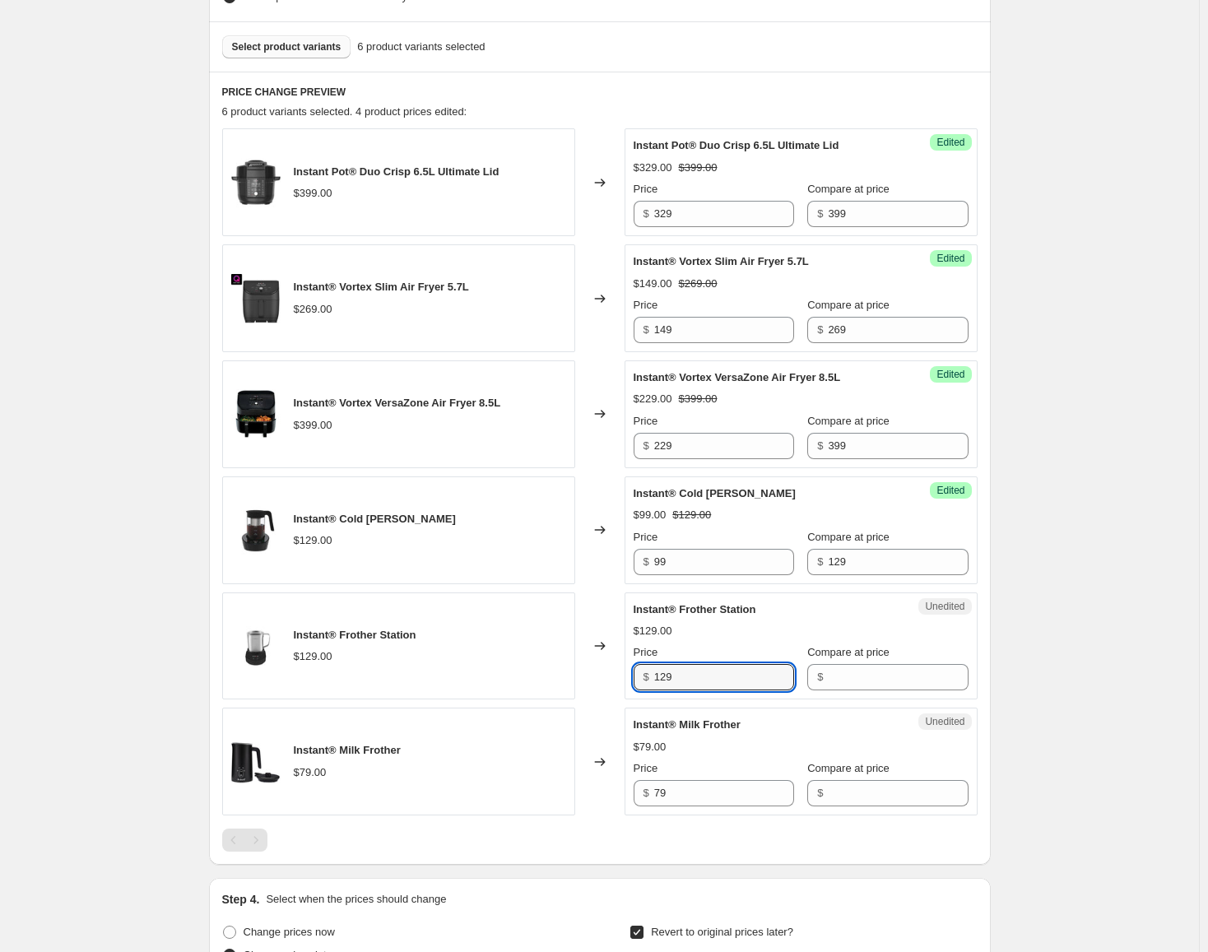
drag, startPoint x: 713, startPoint y: 690, endPoint x: 552, endPoint y: 684, distance: 160.6
click at [552, 684] on div "Instant® Frother Station $129.00 Changed to Unedited Instant® Frother Station $…" at bounding box center [599, 646] width 755 height 108
click at [857, 686] on input "Compare at price" at bounding box center [898, 677] width 140 height 26
paste input "129"
type input "129"
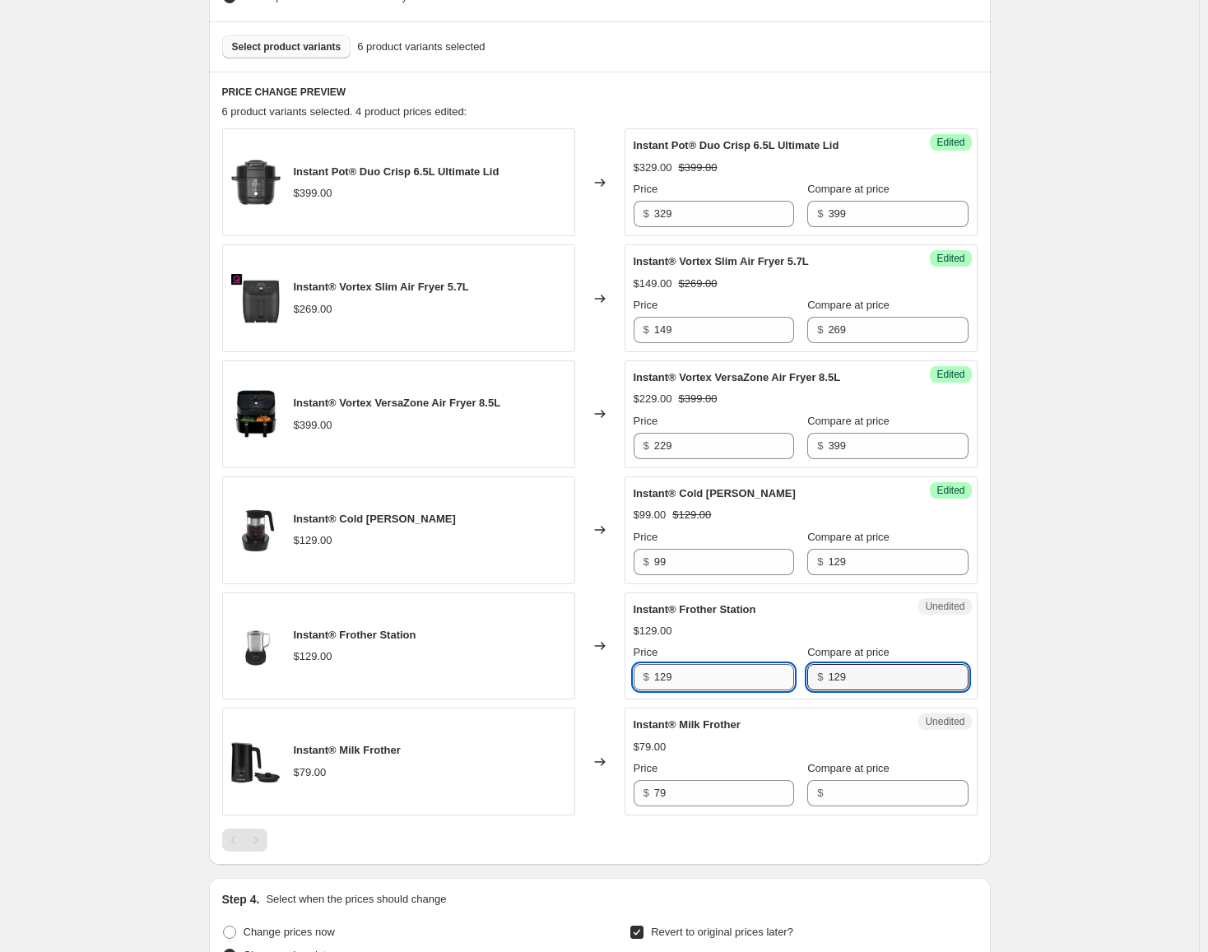
click at [725, 678] on input "129" at bounding box center [724, 677] width 140 height 26
type input "99"
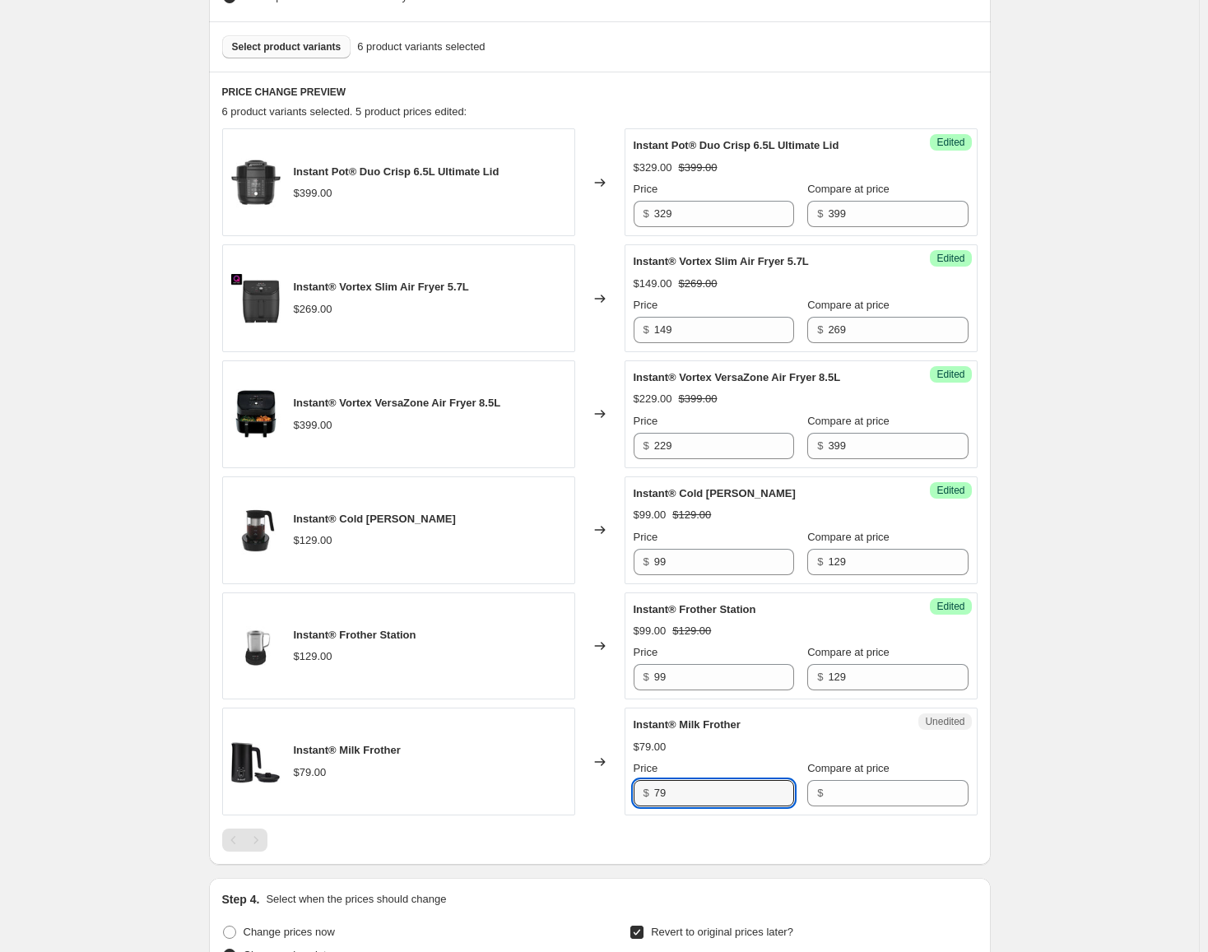
drag, startPoint x: 749, startPoint y: 790, endPoint x: 615, endPoint y: 789, distance: 133.3
click at [611, 789] on div "Instant® Milk Frother $79.00 Changed to Unedited Instant® Milk Frother $79.00 P…" at bounding box center [599, 762] width 755 height 108
click at [858, 794] on input "Compare at price" at bounding box center [898, 793] width 140 height 26
paste input "79"
type input "79"
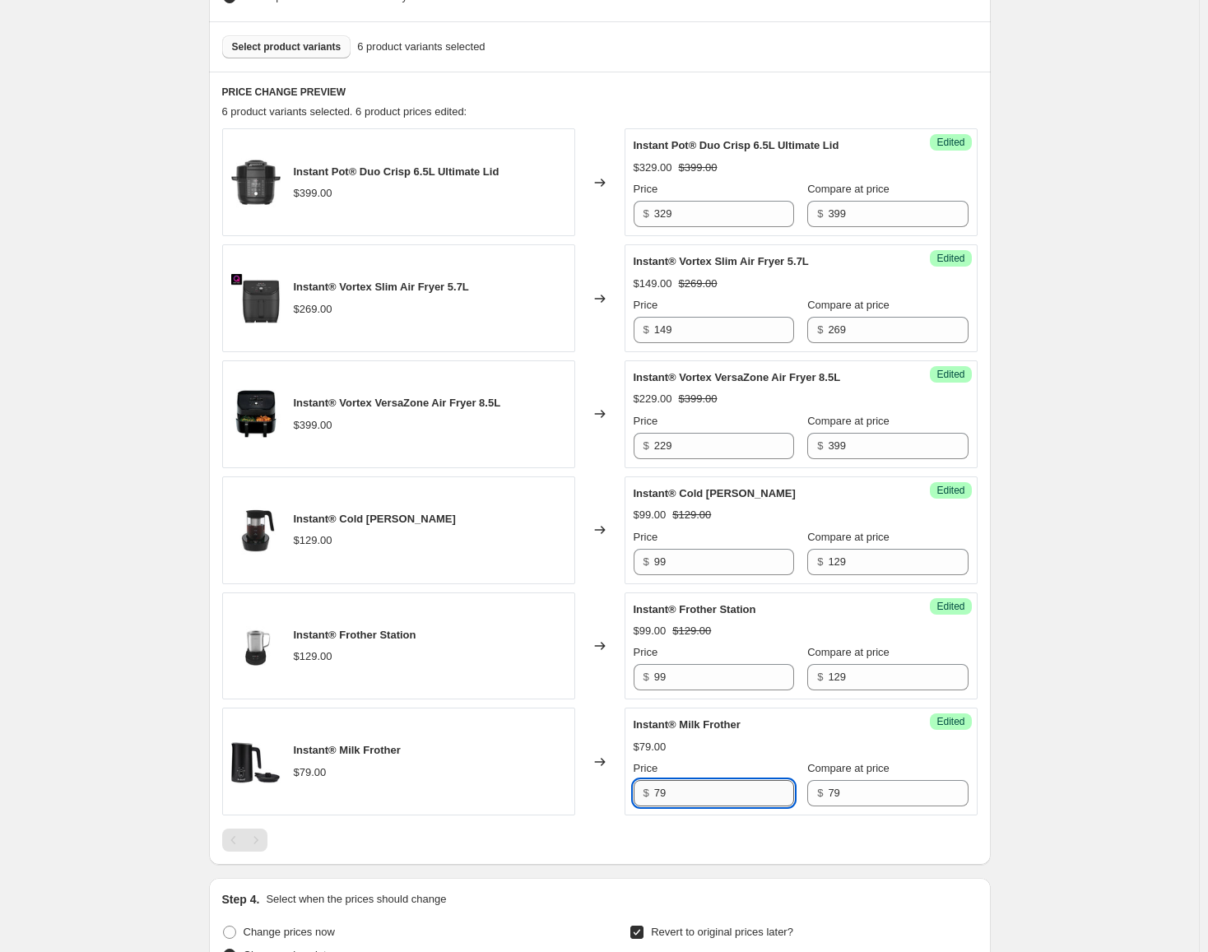
click at [729, 796] on input "79" at bounding box center [724, 793] width 140 height 26
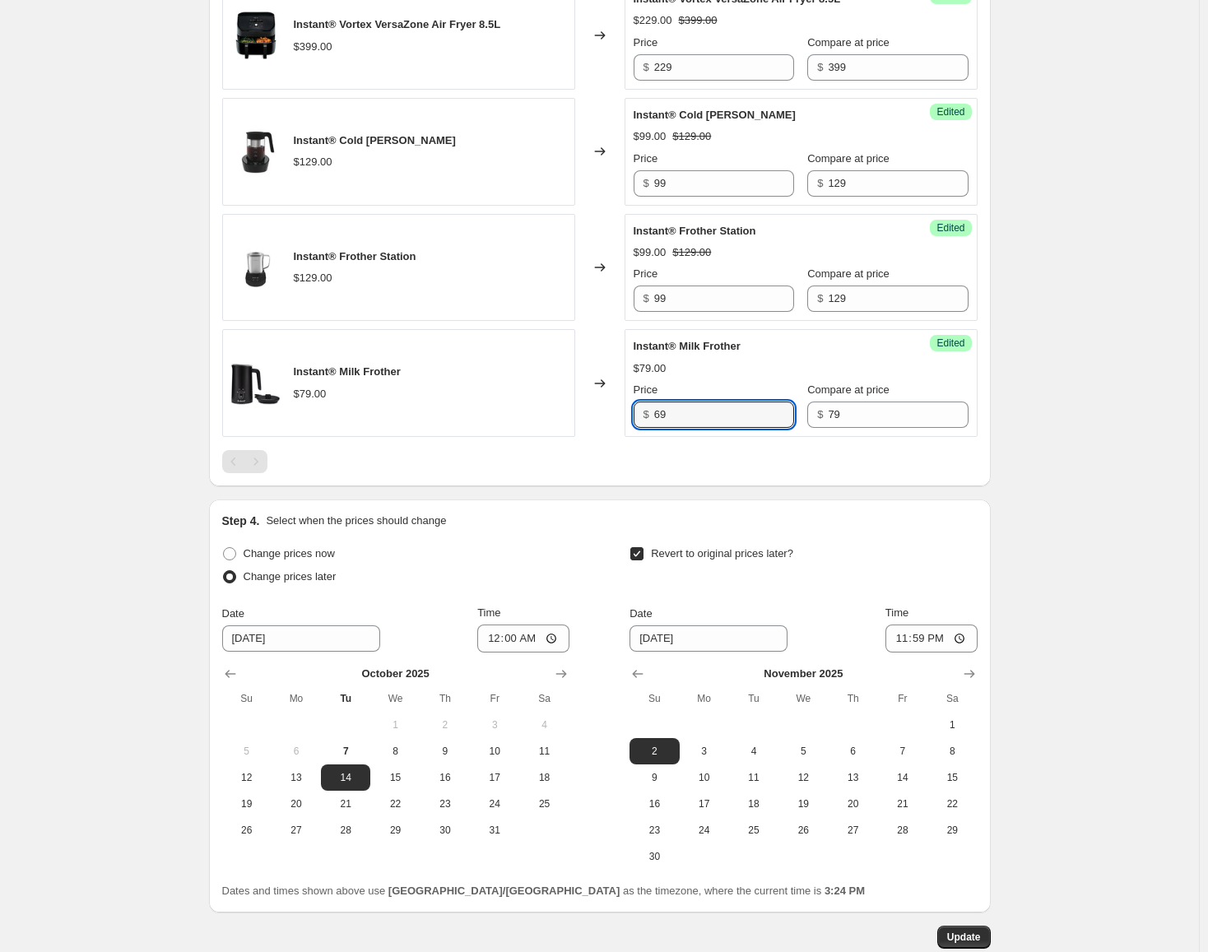
scroll to position [987, 0]
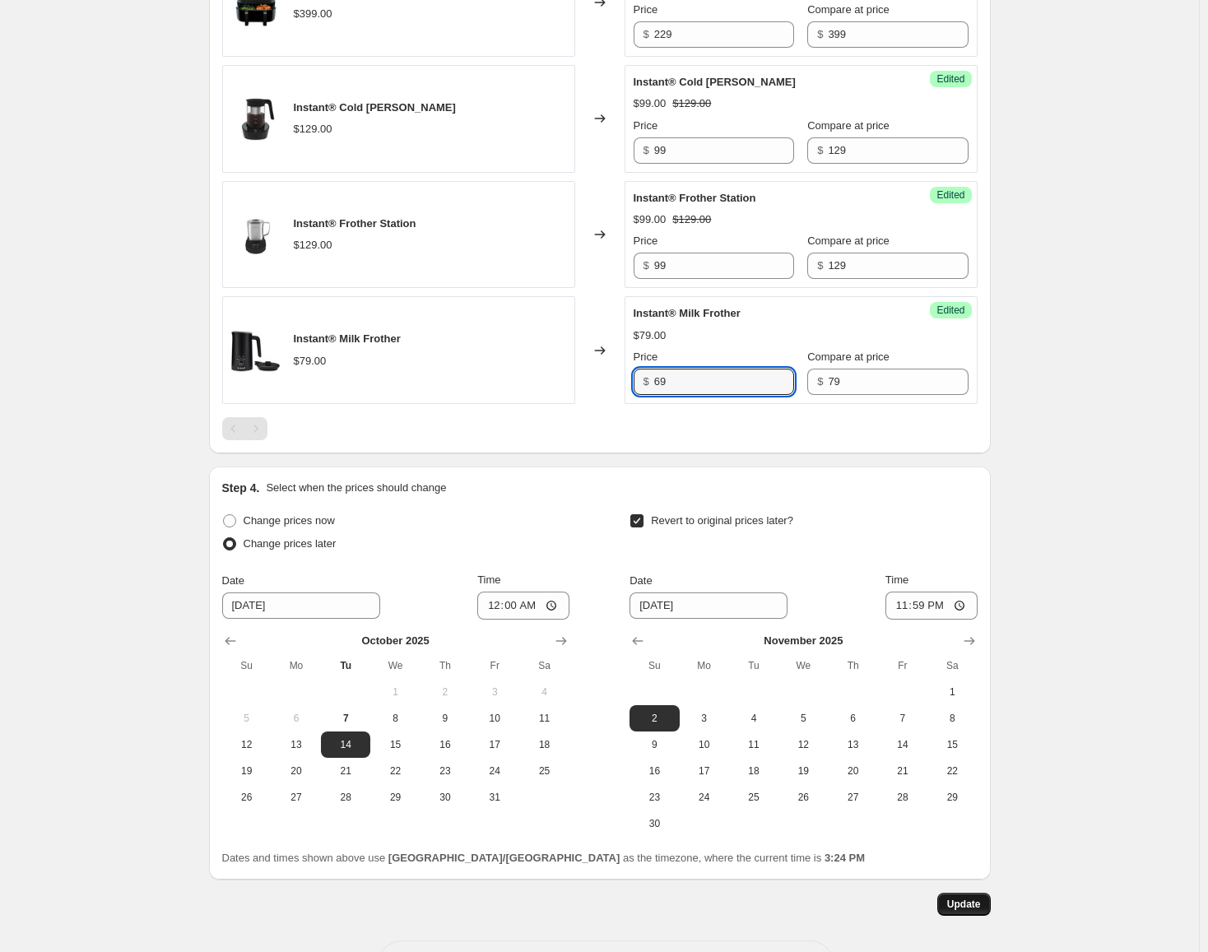
type input "69"
click at [971, 905] on span "Update" at bounding box center [964, 904] width 34 height 13
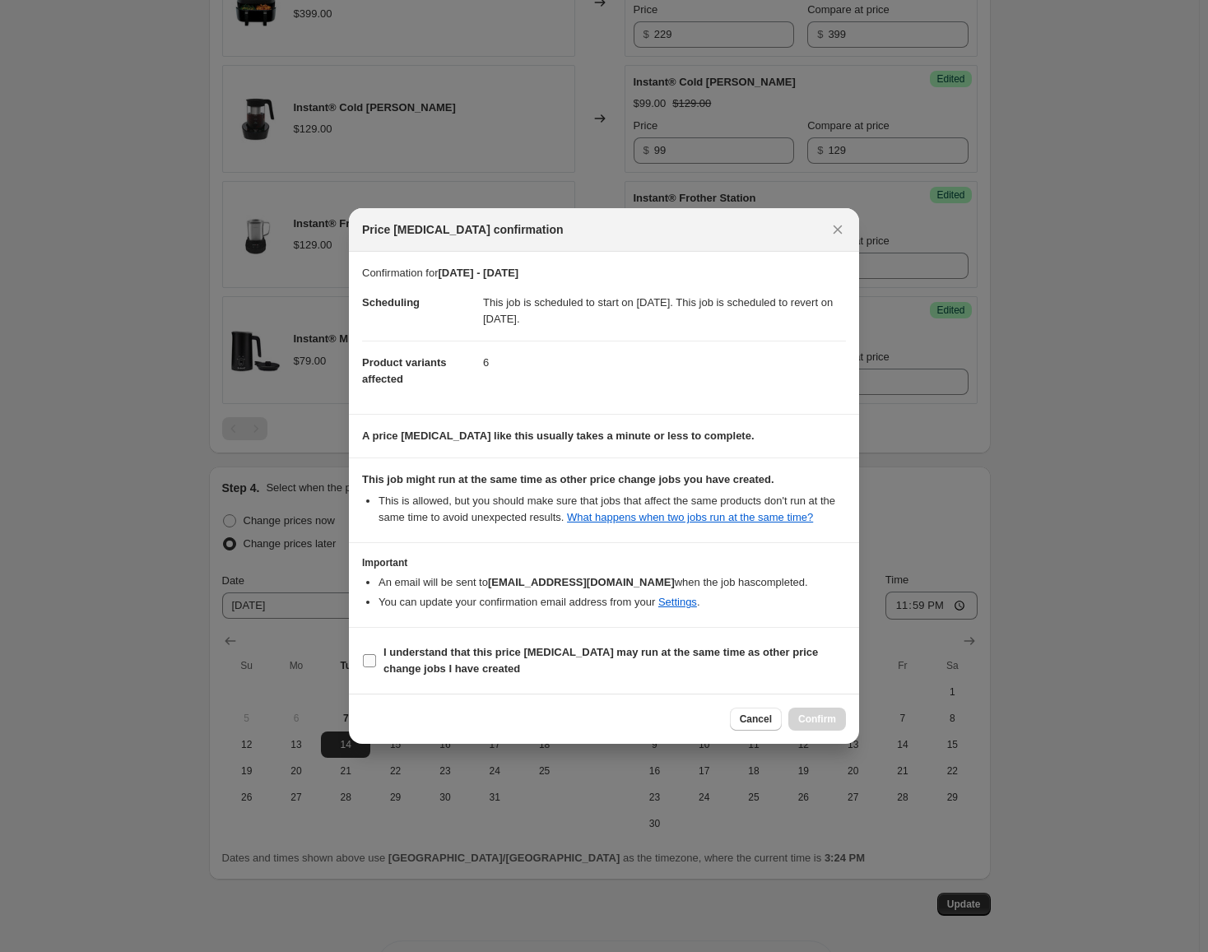
click at [774, 656] on b "I understand that this price [MEDICAL_DATA] may run at the same time as other p…" at bounding box center [600, 660] width 434 height 29
click at [376, 656] on input "I understand that this price [MEDICAL_DATA] may run at the same time as other p…" at bounding box center [369, 660] width 13 height 13
checkbox input "true"
click at [812, 709] on button "Confirm" at bounding box center [817, 719] width 58 height 23
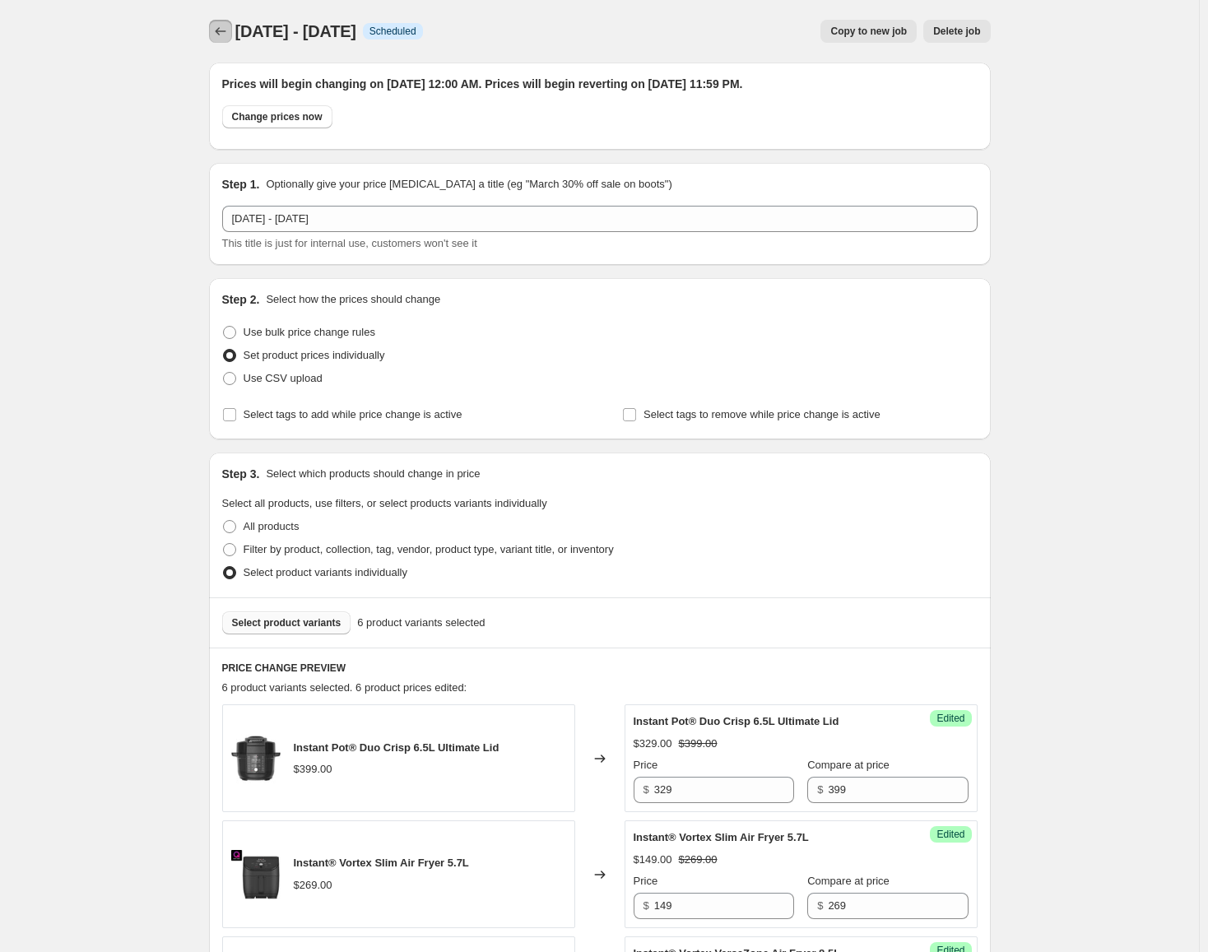
click at [218, 30] on icon "Price change jobs" at bounding box center [220, 31] width 16 height 16
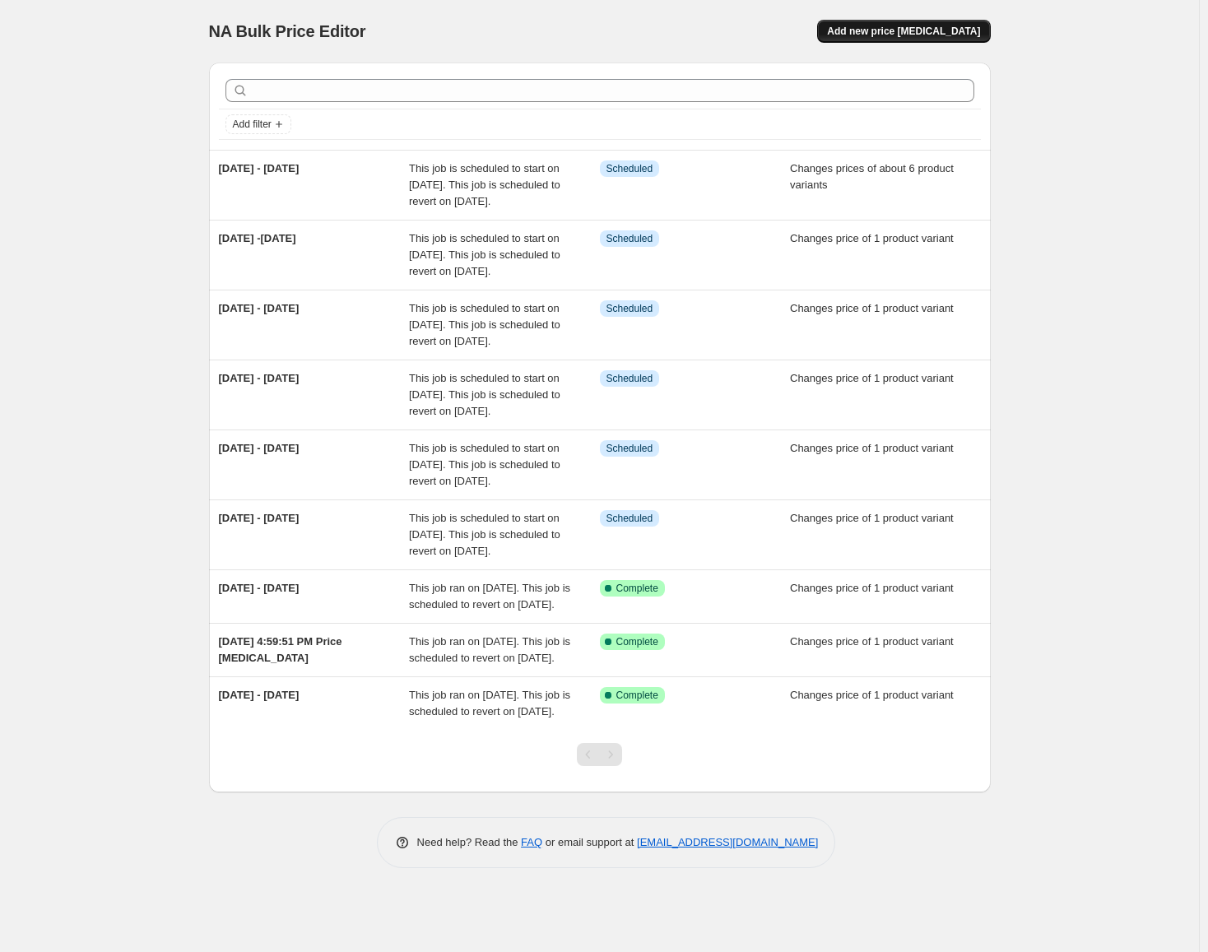
click at [913, 35] on span "Add new price [MEDICAL_DATA]" at bounding box center [903, 31] width 153 height 13
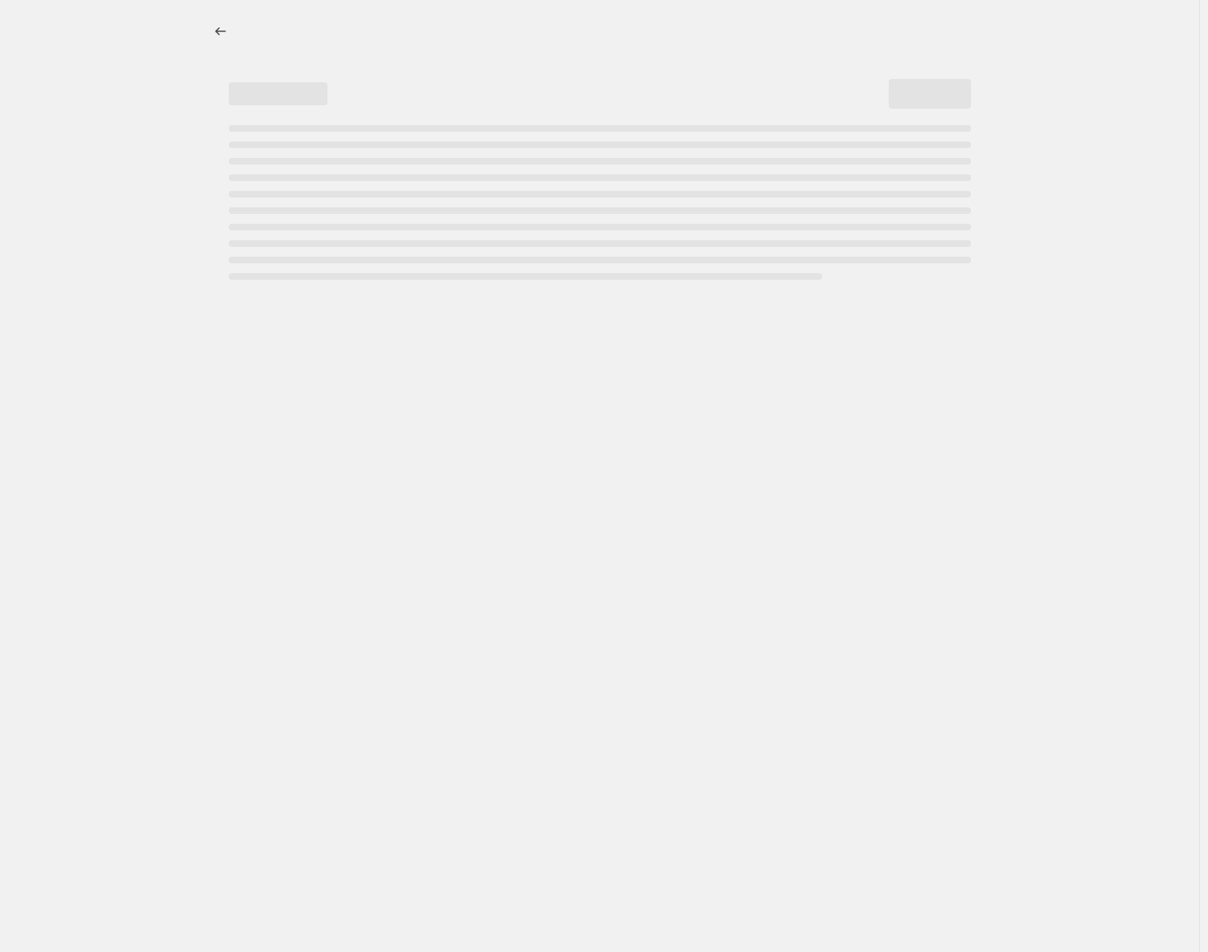
select select "percentage"
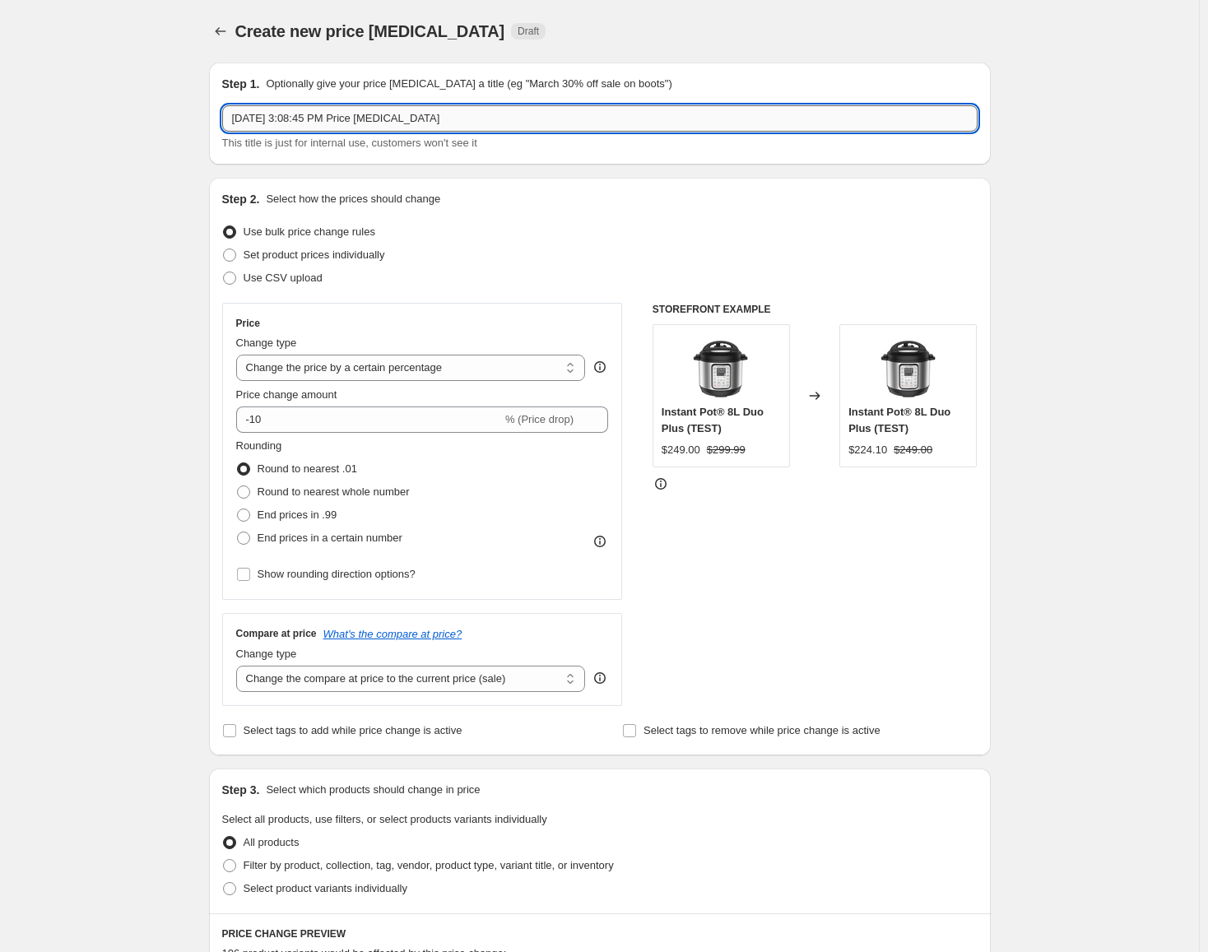
click at [416, 126] on input "[DATE] 3:08:45 PM Price [MEDICAL_DATA]" at bounding box center [599, 118] width 755 height 26
type input "[DATE] - [DATE]"
click at [353, 253] on span "Set product prices individually" at bounding box center [315, 254] width 142 height 12
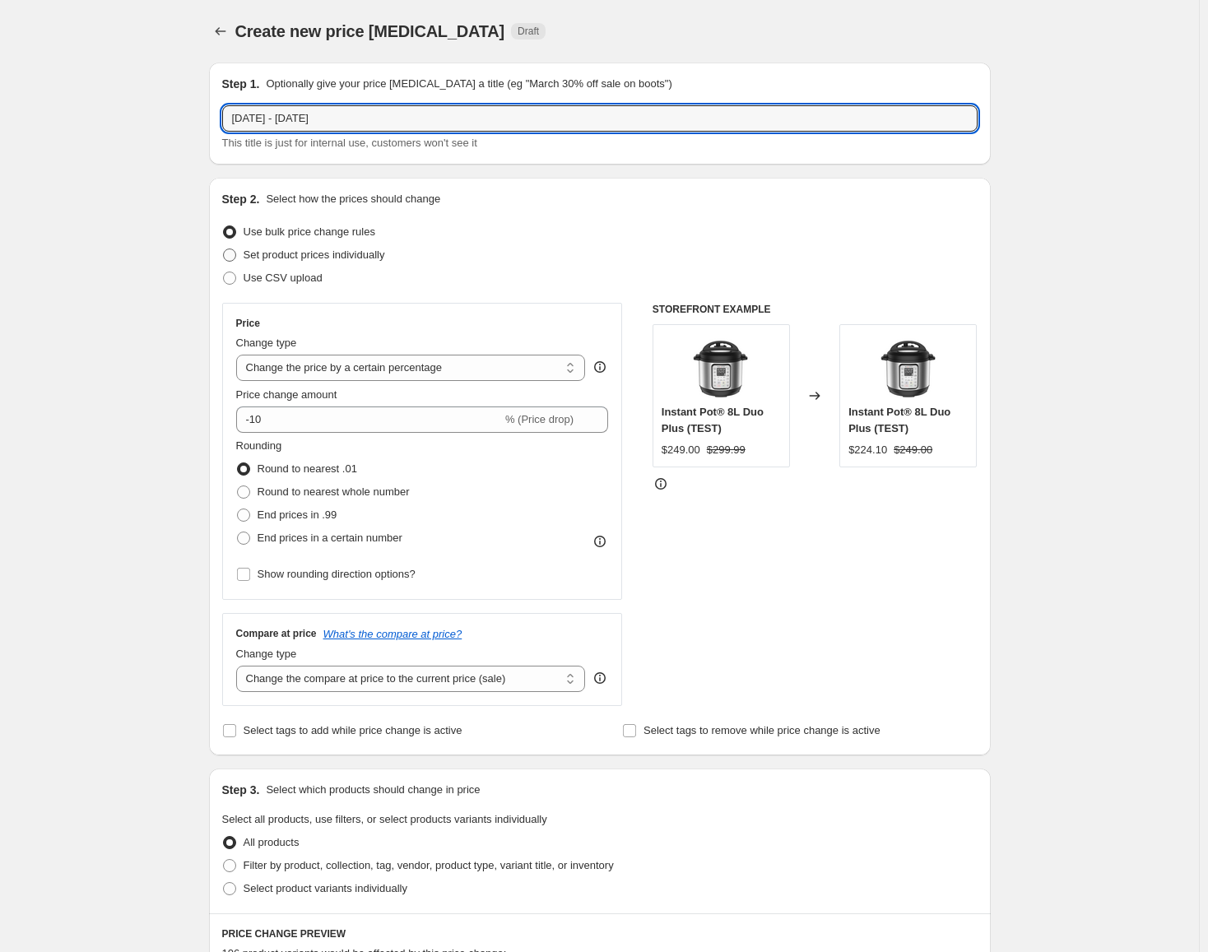
click at [224, 249] on input "Set product prices individually" at bounding box center [223, 248] width 1 height 1
radio input "true"
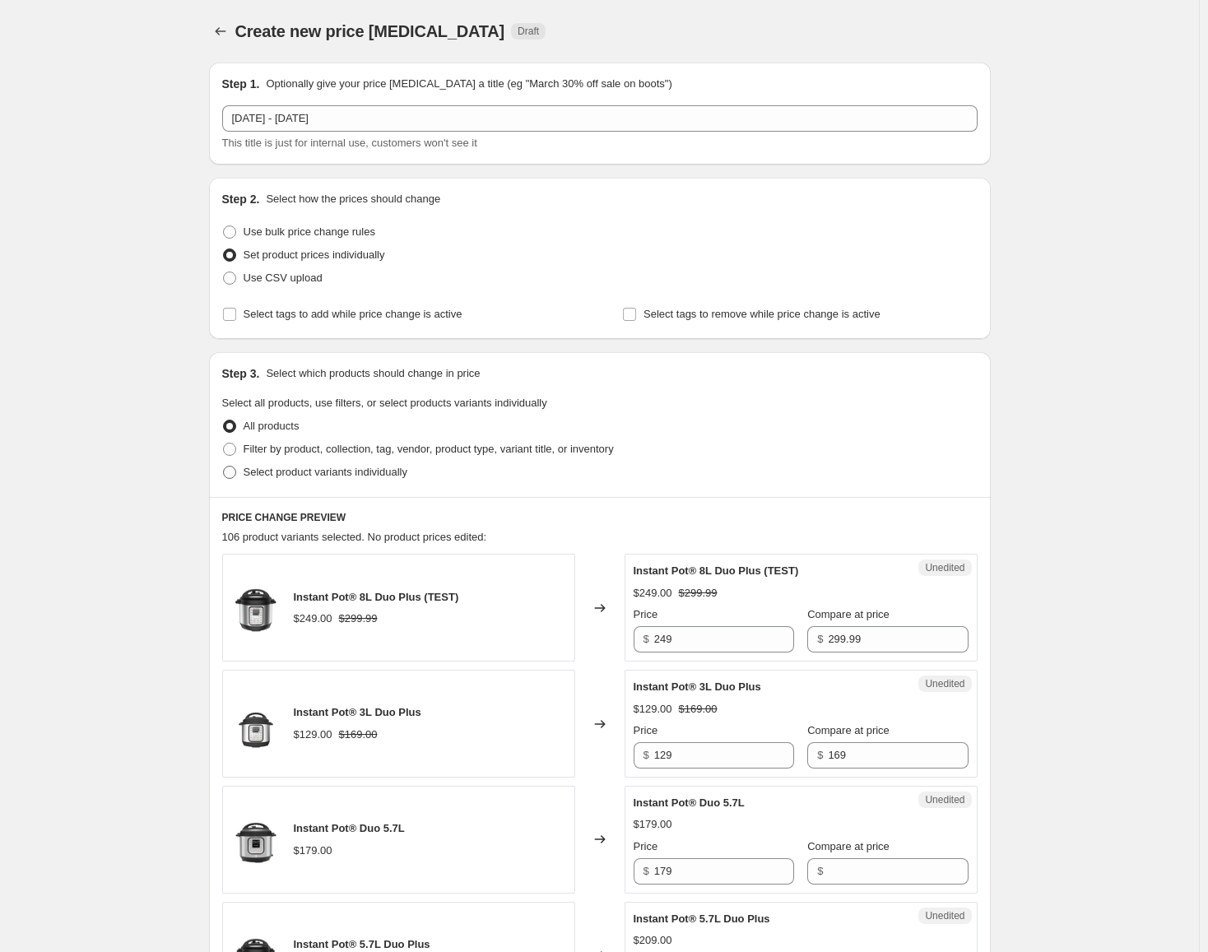
click at [355, 477] on span "Select product variants individually" at bounding box center [326, 472] width 164 height 12
click at [224, 467] on input "Select product variants individually" at bounding box center [223, 466] width 1 height 1
radio input "true"
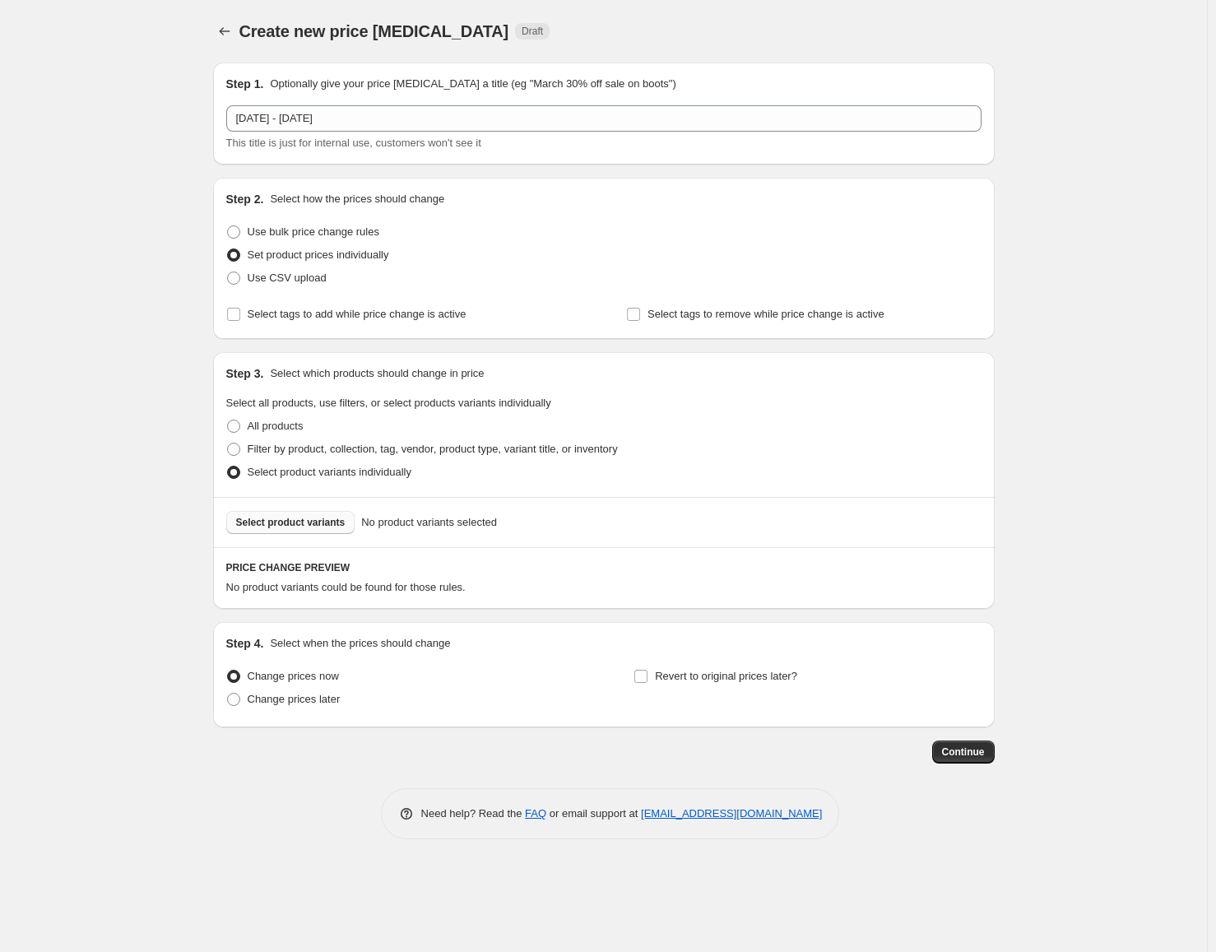
click at [301, 526] on span "Select product variants" at bounding box center [290, 522] width 109 height 13
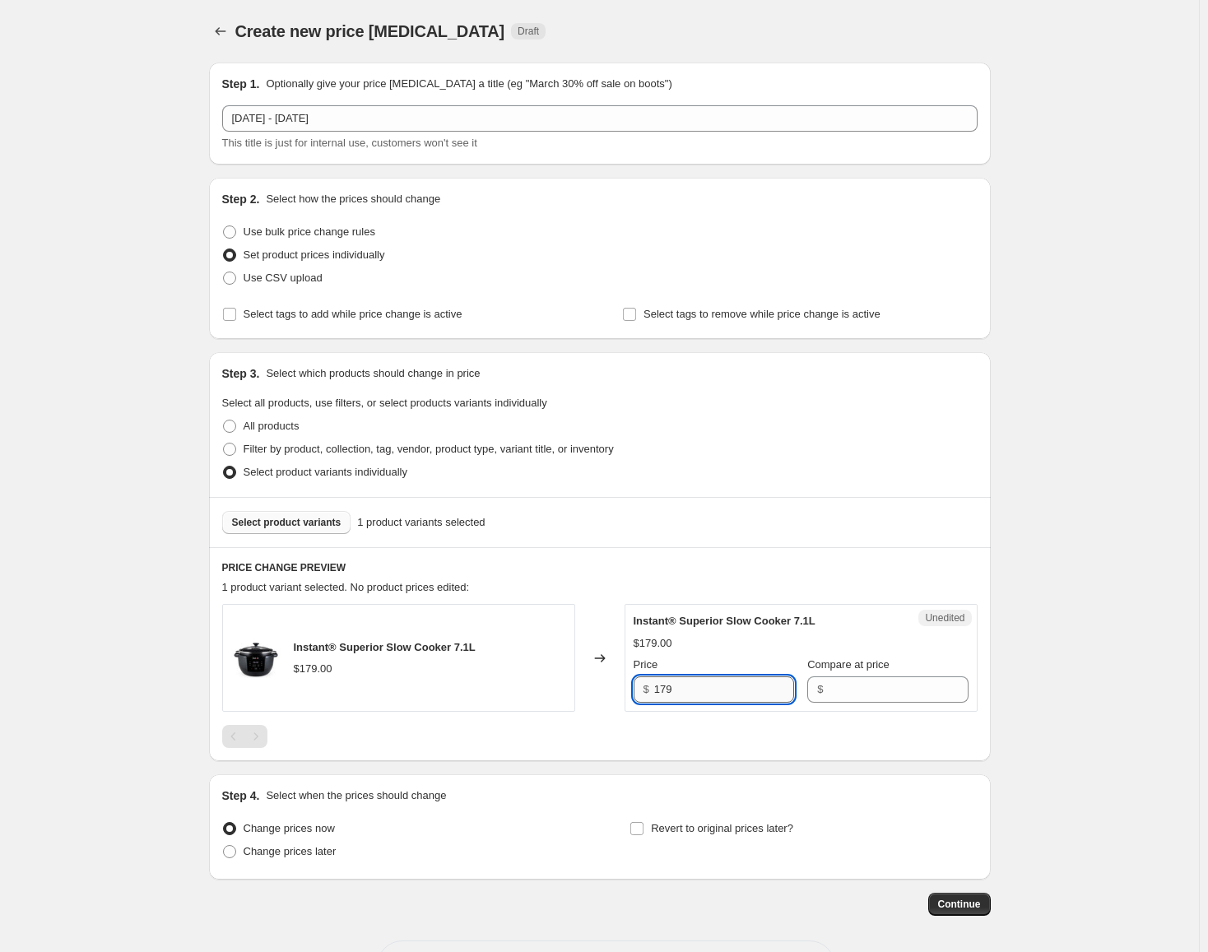
click at [716, 702] on input "179" at bounding box center [724, 689] width 140 height 26
click at [867, 679] on input "Compare at price" at bounding box center [898, 689] width 140 height 26
paste input "179"
type input "179"
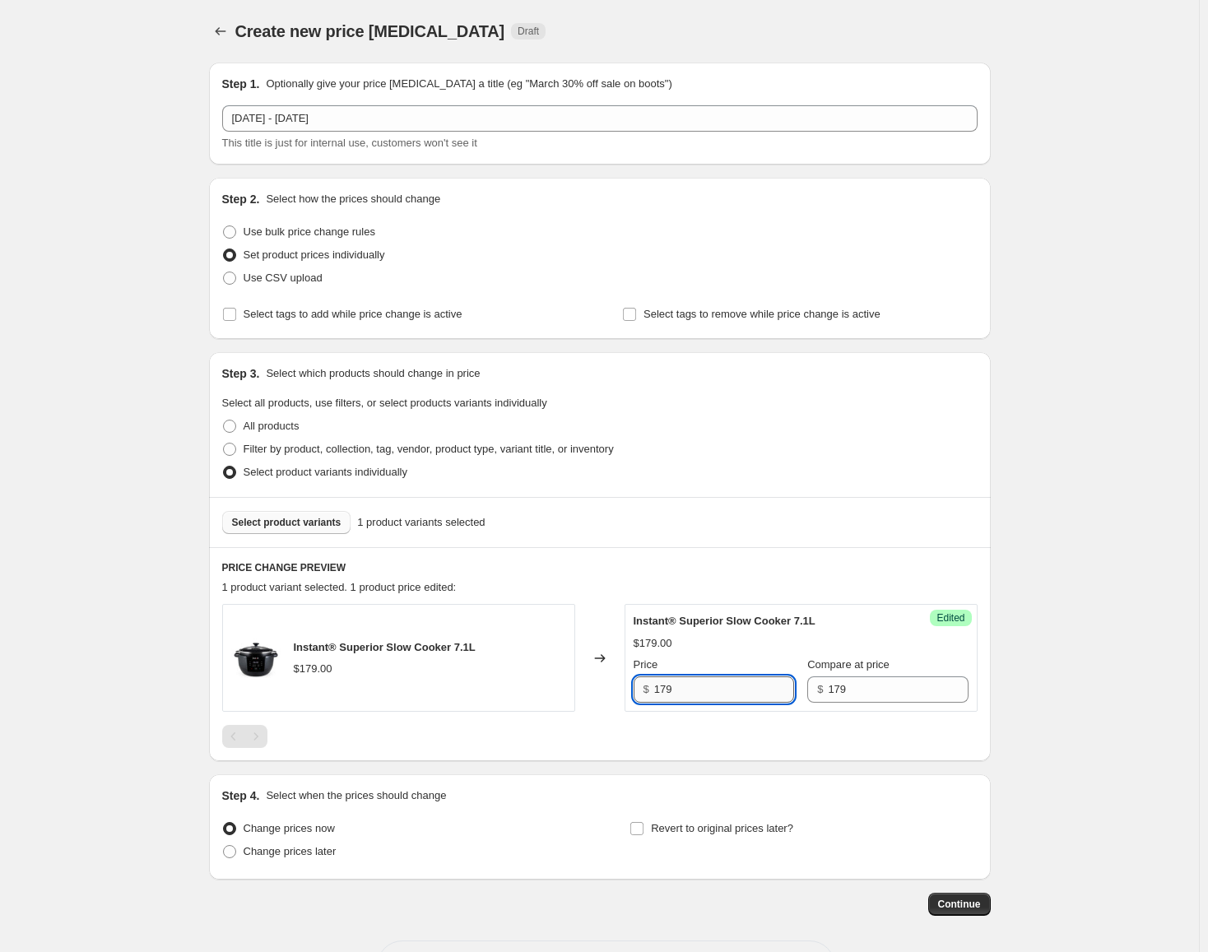
click at [717, 695] on input "179" at bounding box center [724, 689] width 140 height 26
click at [717, 696] on input "179" at bounding box center [724, 689] width 140 height 26
type input "129"
click at [313, 848] on span "Change prices later" at bounding box center [290, 851] width 93 height 12
click at [224, 846] on input "Change prices later" at bounding box center [223, 845] width 1 height 1
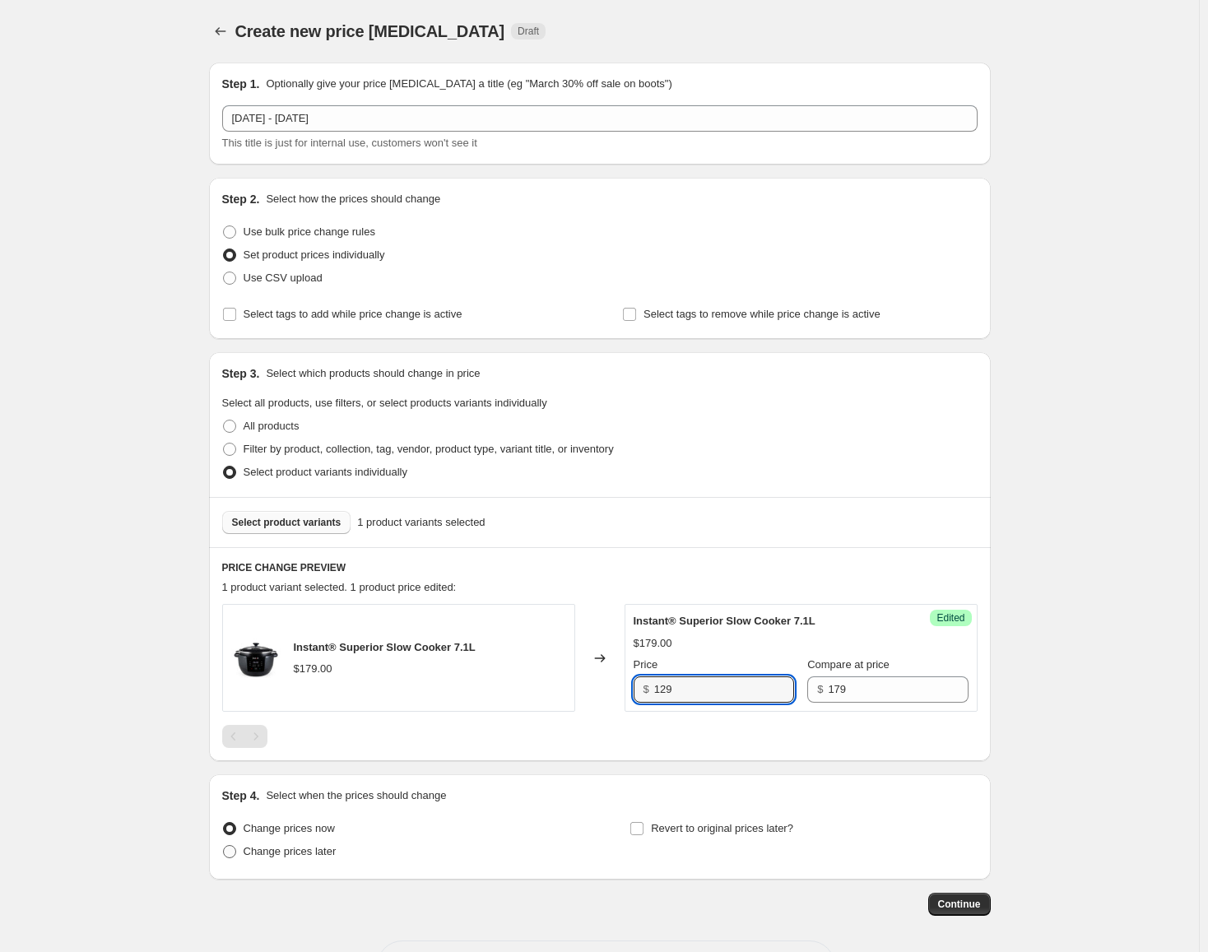
radio input "true"
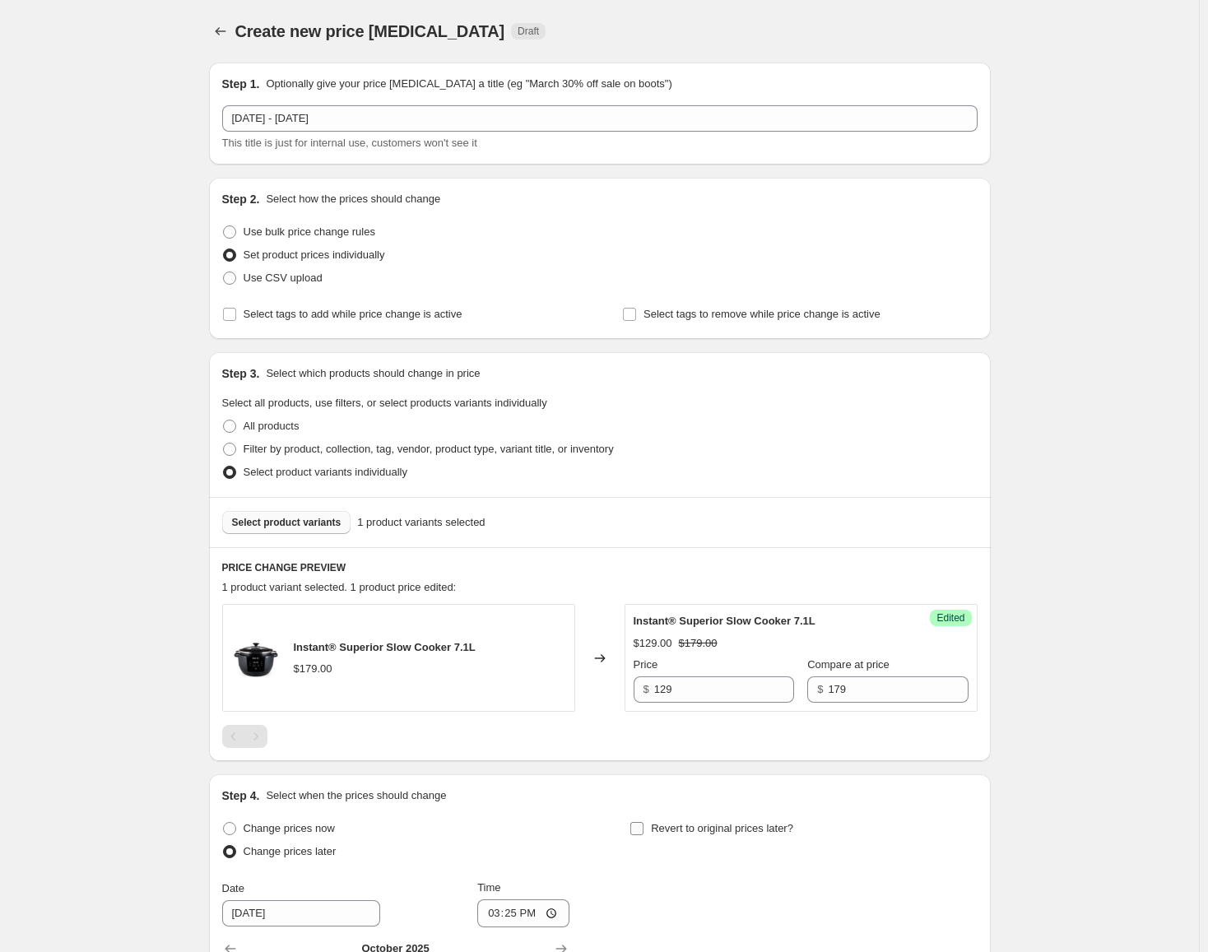
click at [653, 829] on label "Revert to original prices later?" at bounding box center [711, 828] width 164 height 23
click at [643, 829] on input "Revert to original prices later?" at bounding box center [636, 828] width 13 height 13
checkbox input "true"
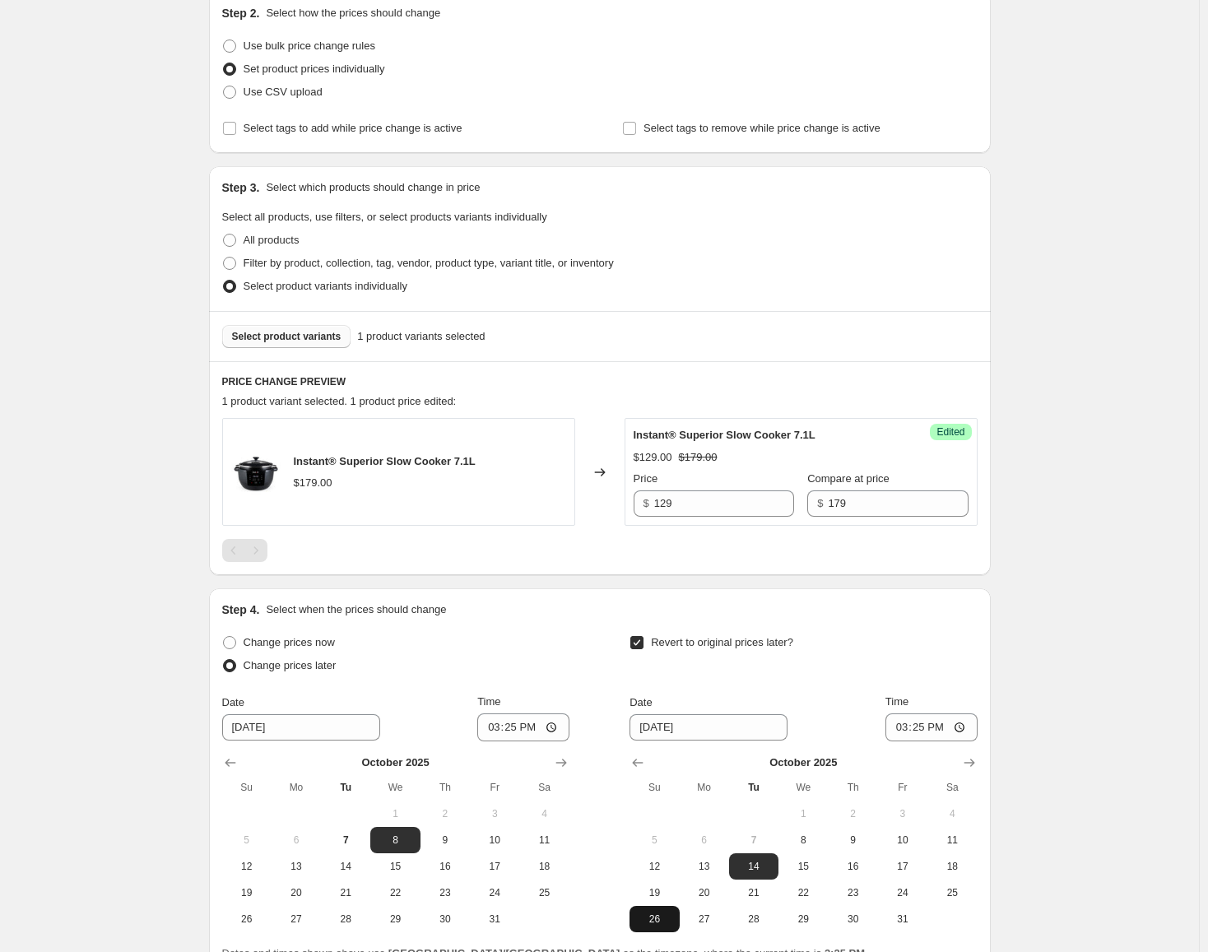
scroll to position [346, 0]
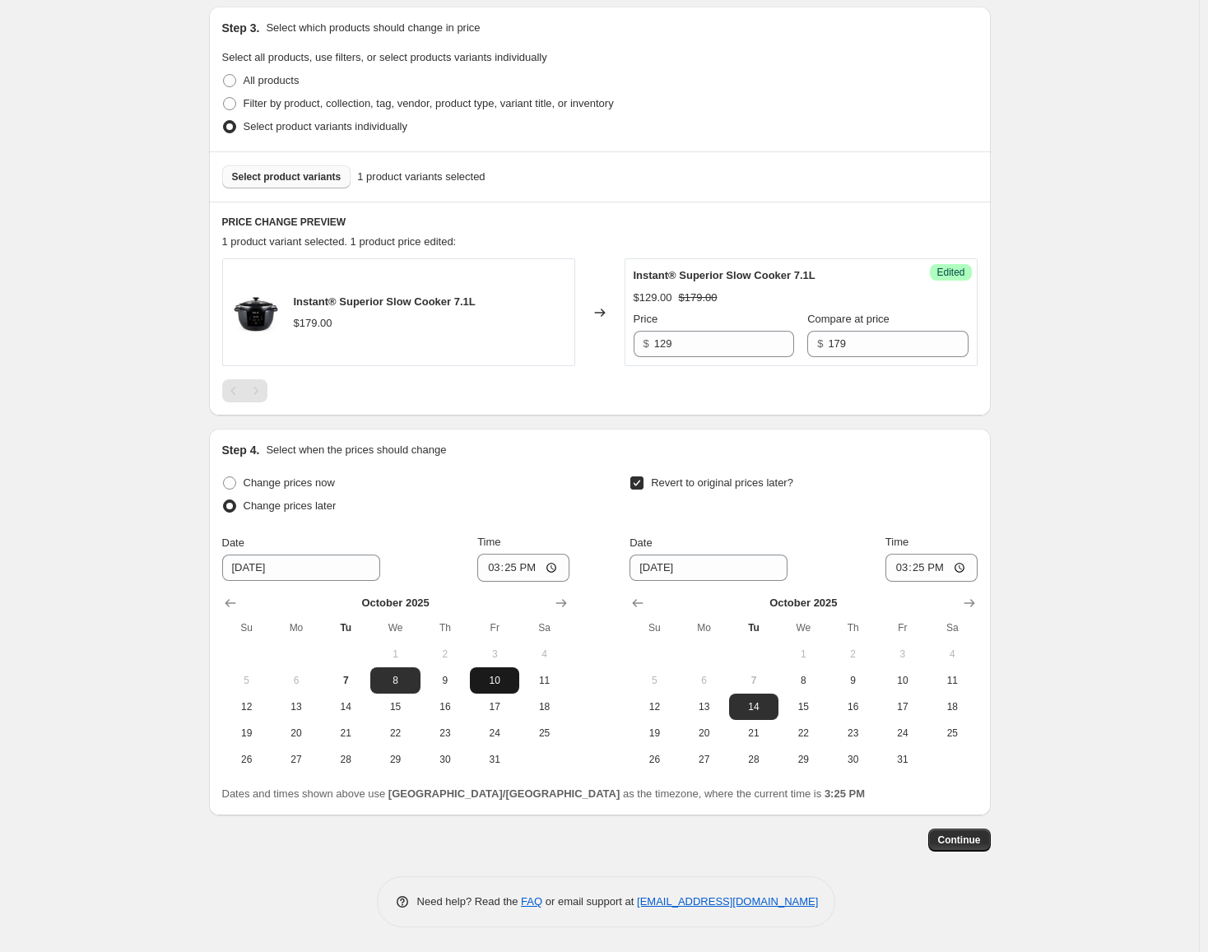
click at [479, 689] on button "10" at bounding box center [494, 680] width 49 height 26
click at [455, 704] on span "16" at bounding box center [445, 706] width 36 height 13
type input "[DATE]"
click at [812, 762] on span "29" at bounding box center [803, 759] width 36 height 13
type input "[DATE]"
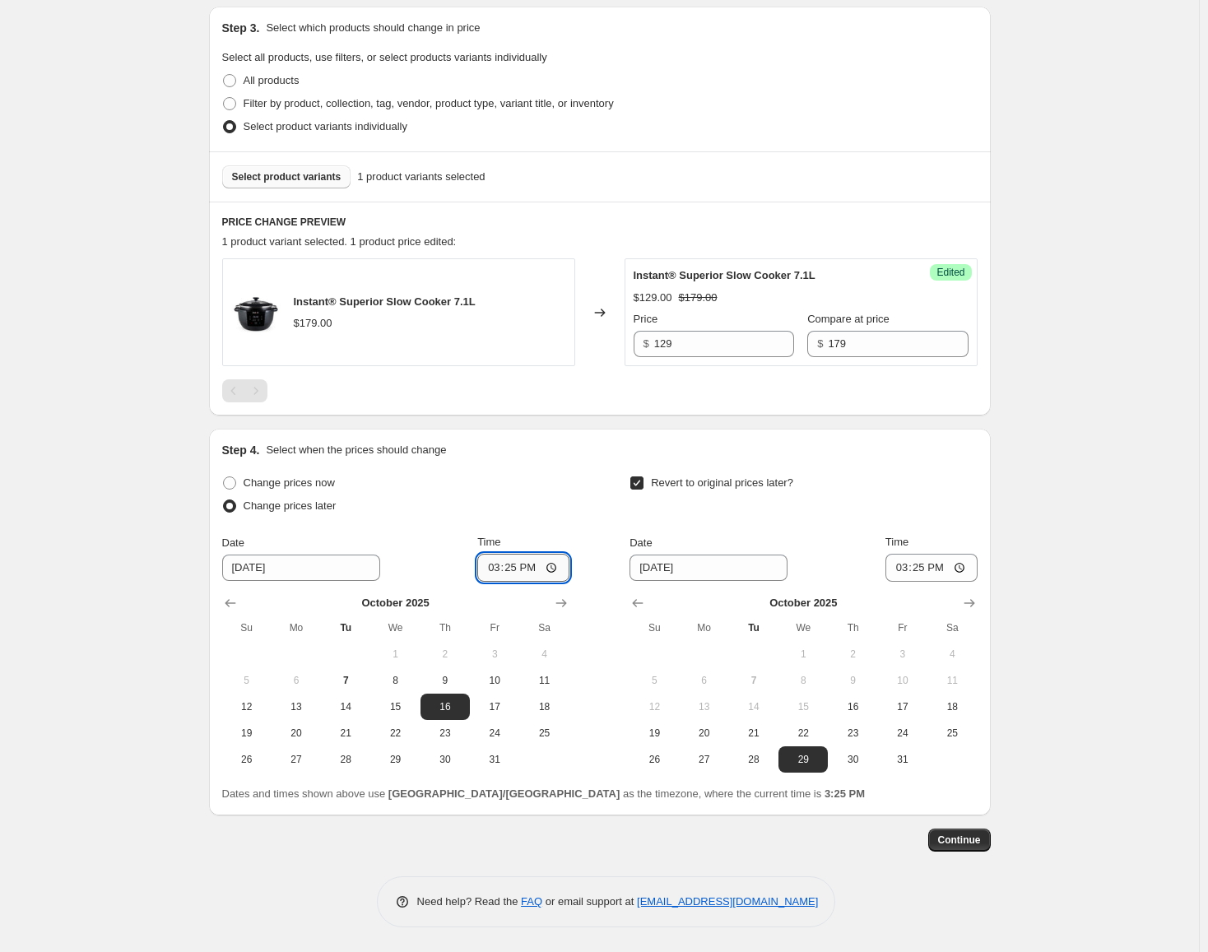
click at [495, 565] on input "15:25" at bounding box center [523, 568] width 92 height 28
type input "00:00"
click at [907, 574] on input "15:25" at bounding box center [931, 568] width 92 height 28
type input "23:59"
click at [1035, 759] on div "Create new price [MEDICAL_DATA]. This page is ready Create new price [MEDICAL_D…" at bounding box center [599, 303] width 1199 height 1298
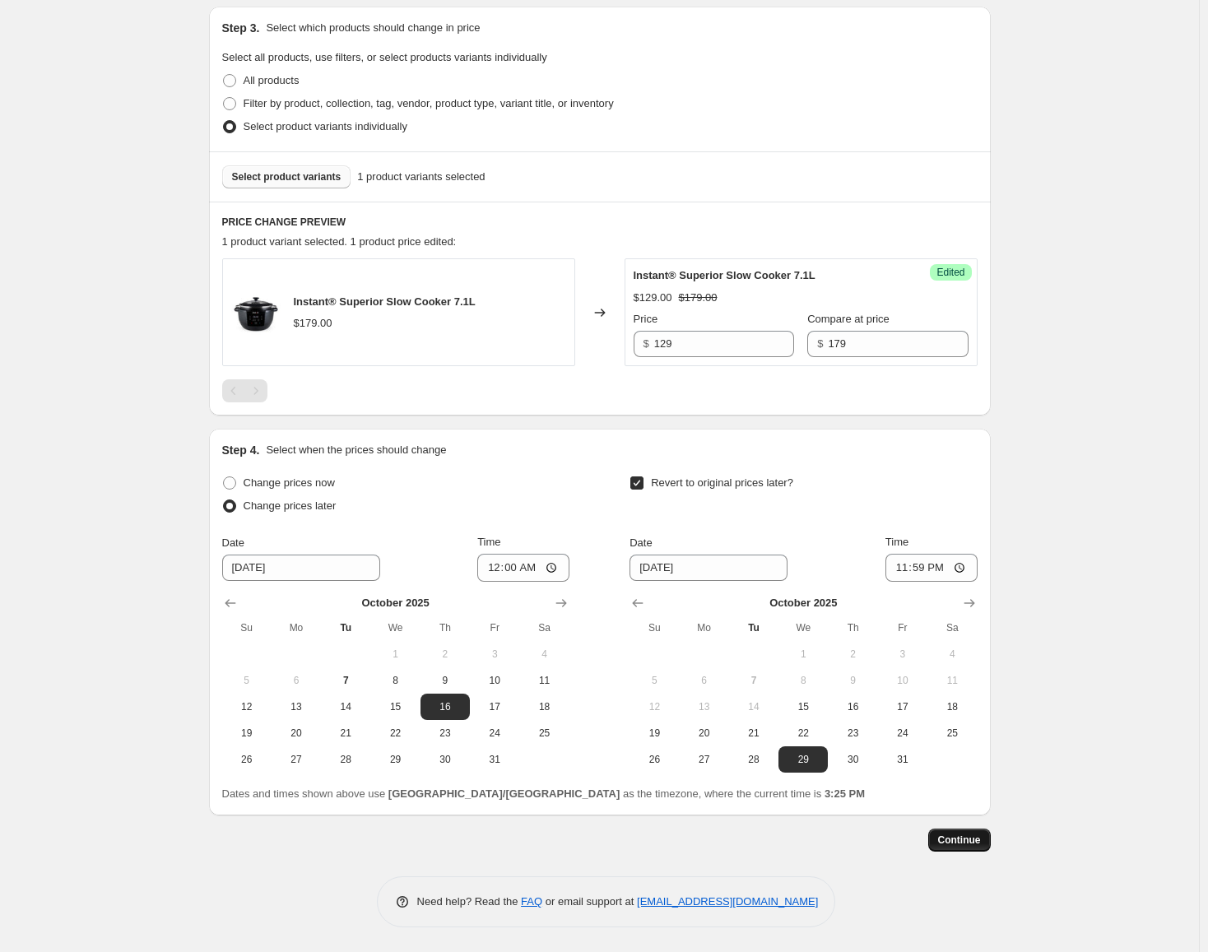
click at [973, 838] on span "Continue" at bounding box center [959, 840] width 43 height 13
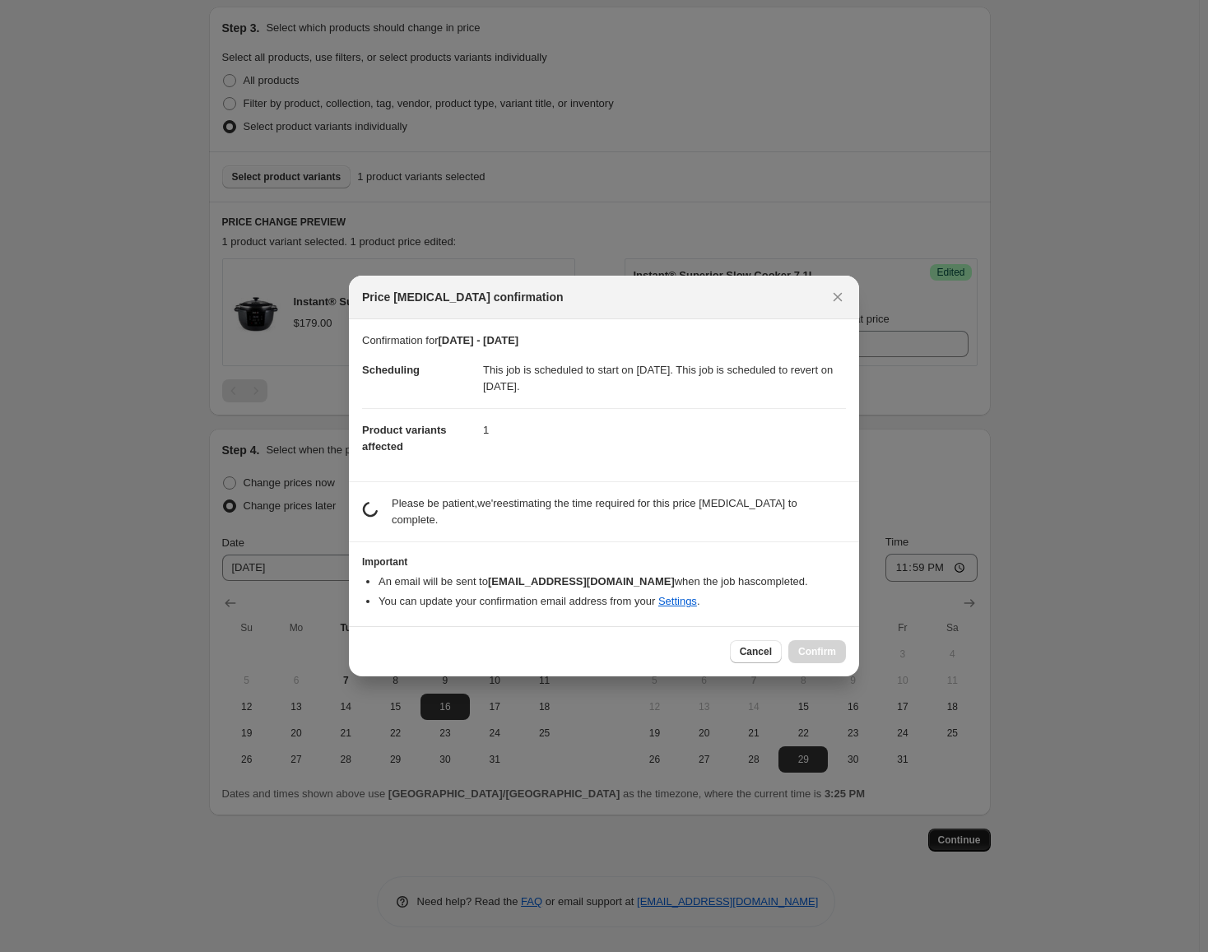
scroll to position [0, 0]
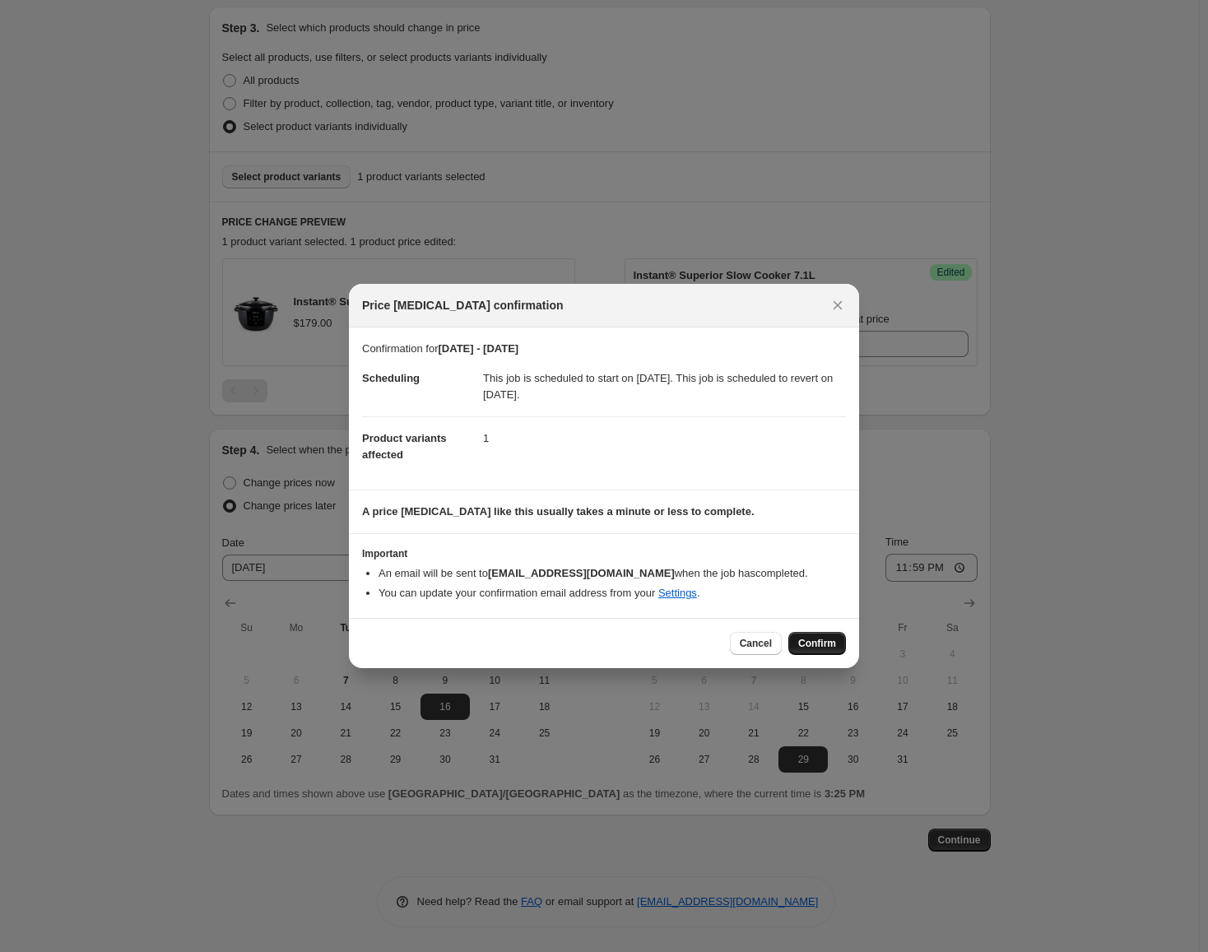
click at [824, 648] on span "Confirm" at bounding box center [817, 643] width 38 height 13
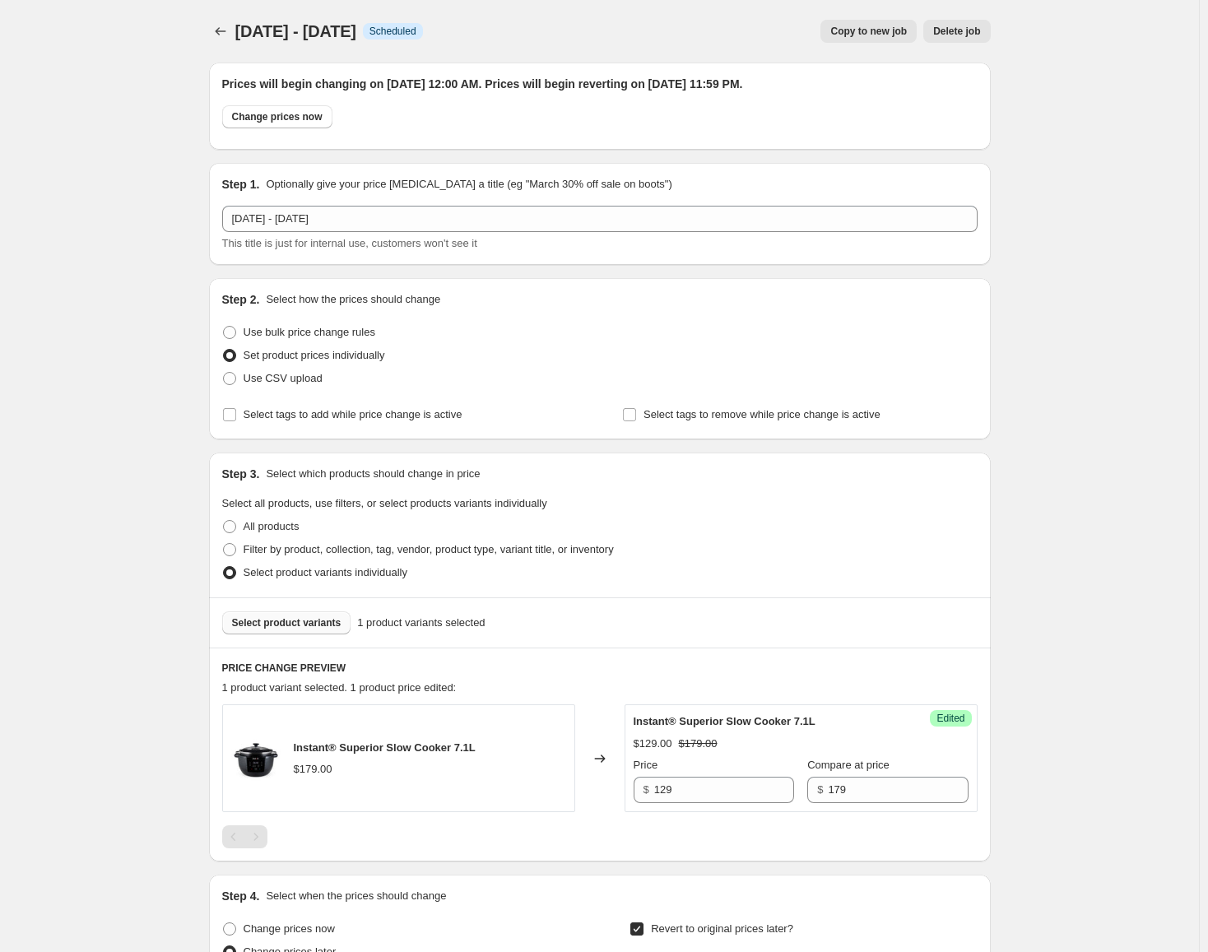
click at [213, 40] on div at bounding box center [222, 31] width 26 height 23
click at [222, 32] on icon "Price change jobs" at bounding box center [220, 31] width 16 height 16
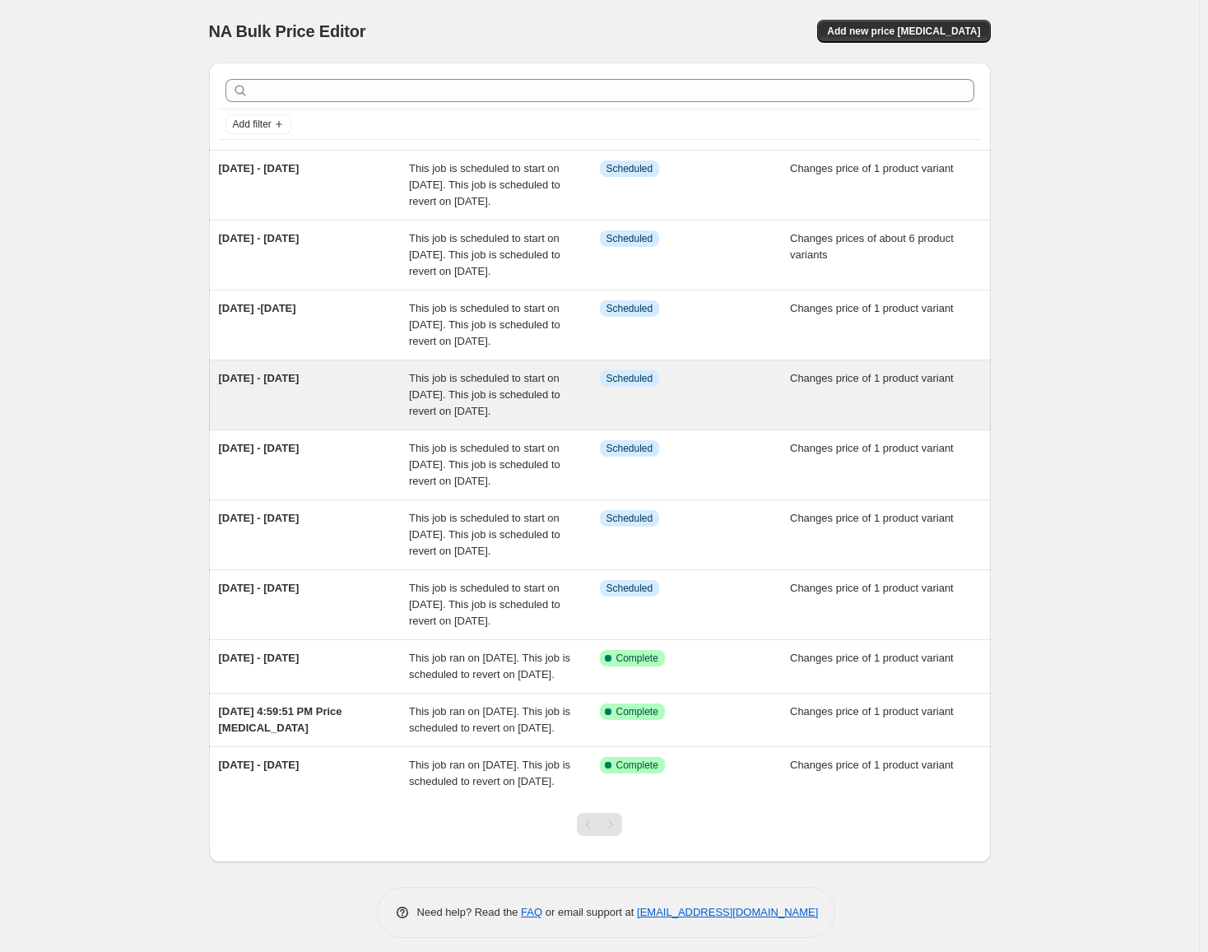
click at [372, 420] on div "[DATE] - [DATE]" at bounding box center [314, 394] width 191 height 49
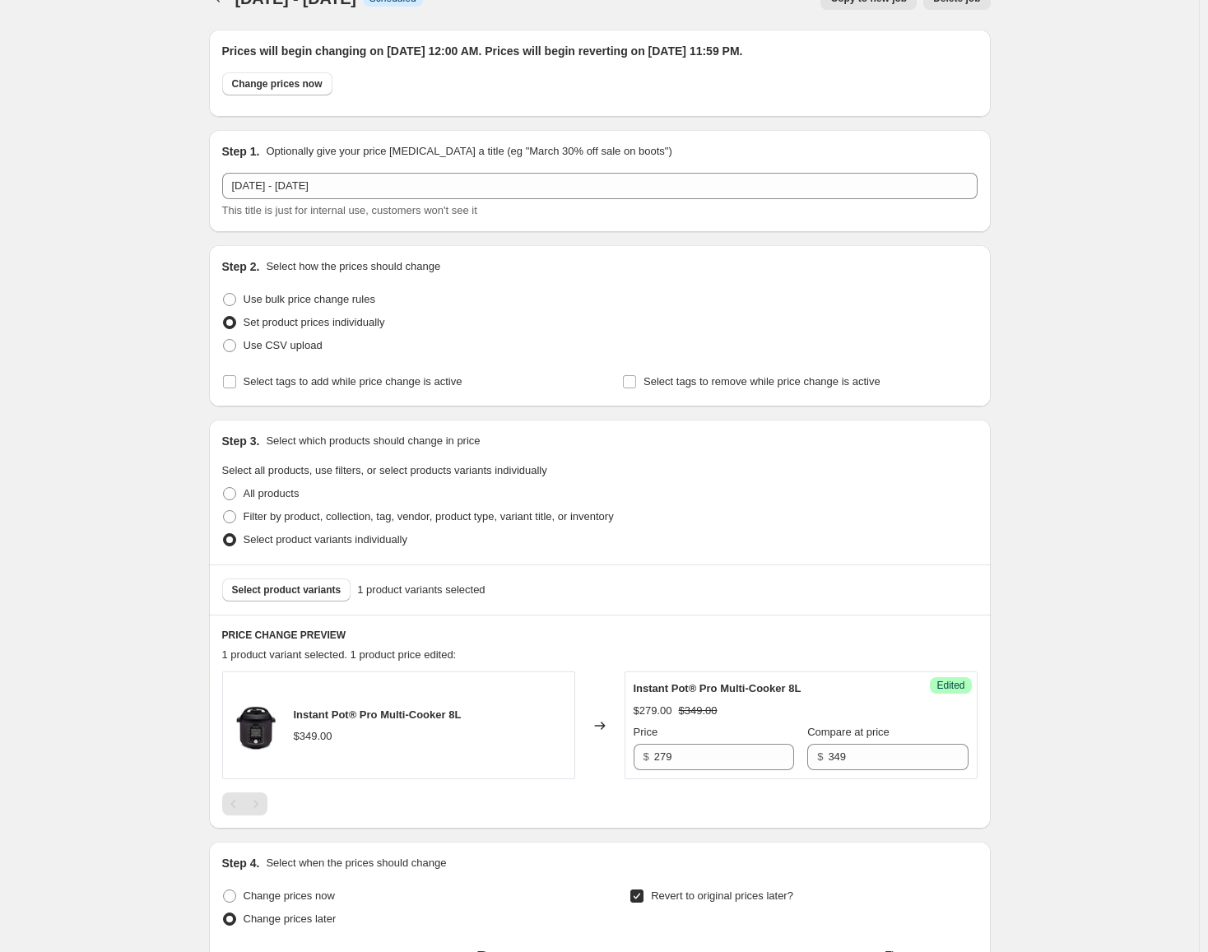
scroll to position [472, 0]
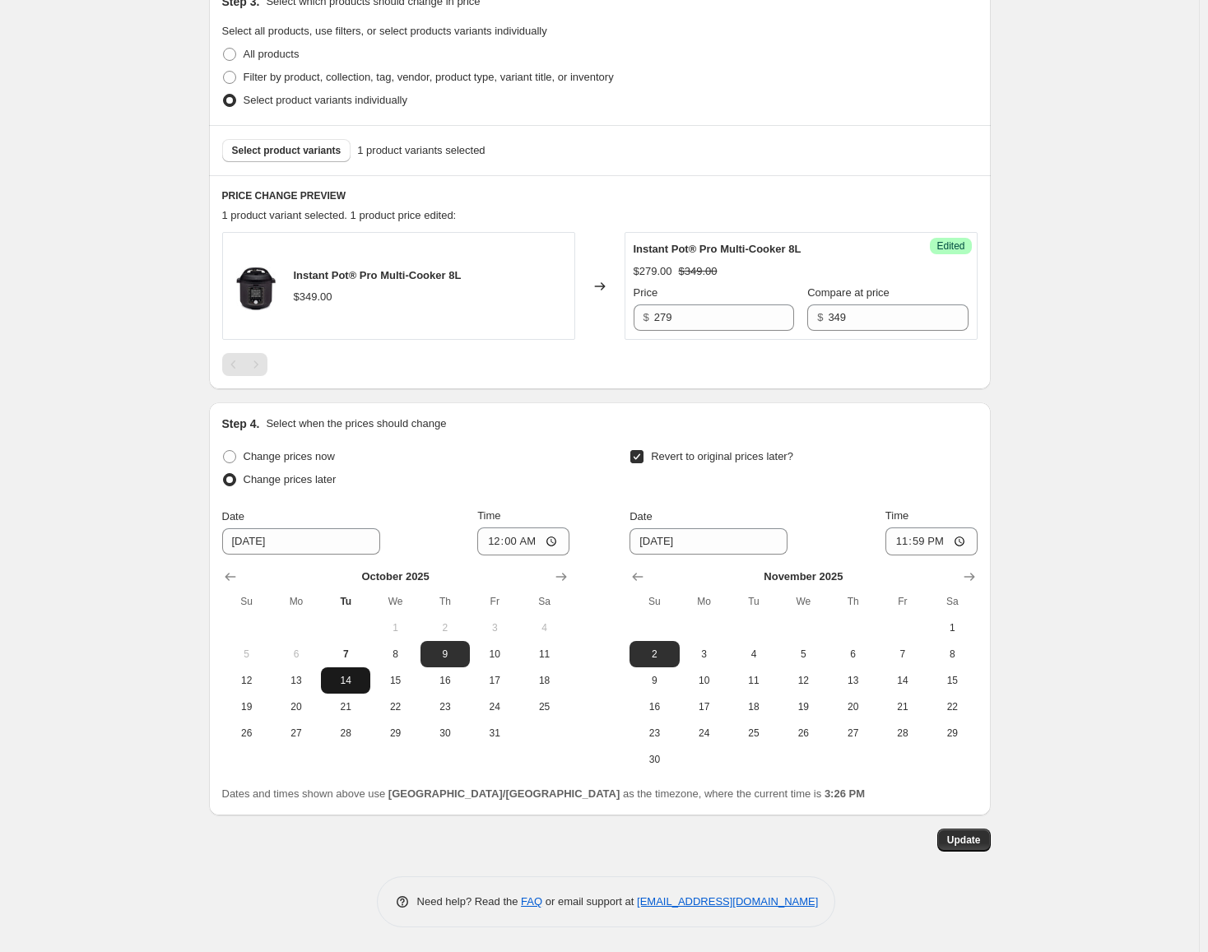
click at [360, 679] on span "14" at bounding box center [345, 680] width 36 height 13
type input "[DATE]"
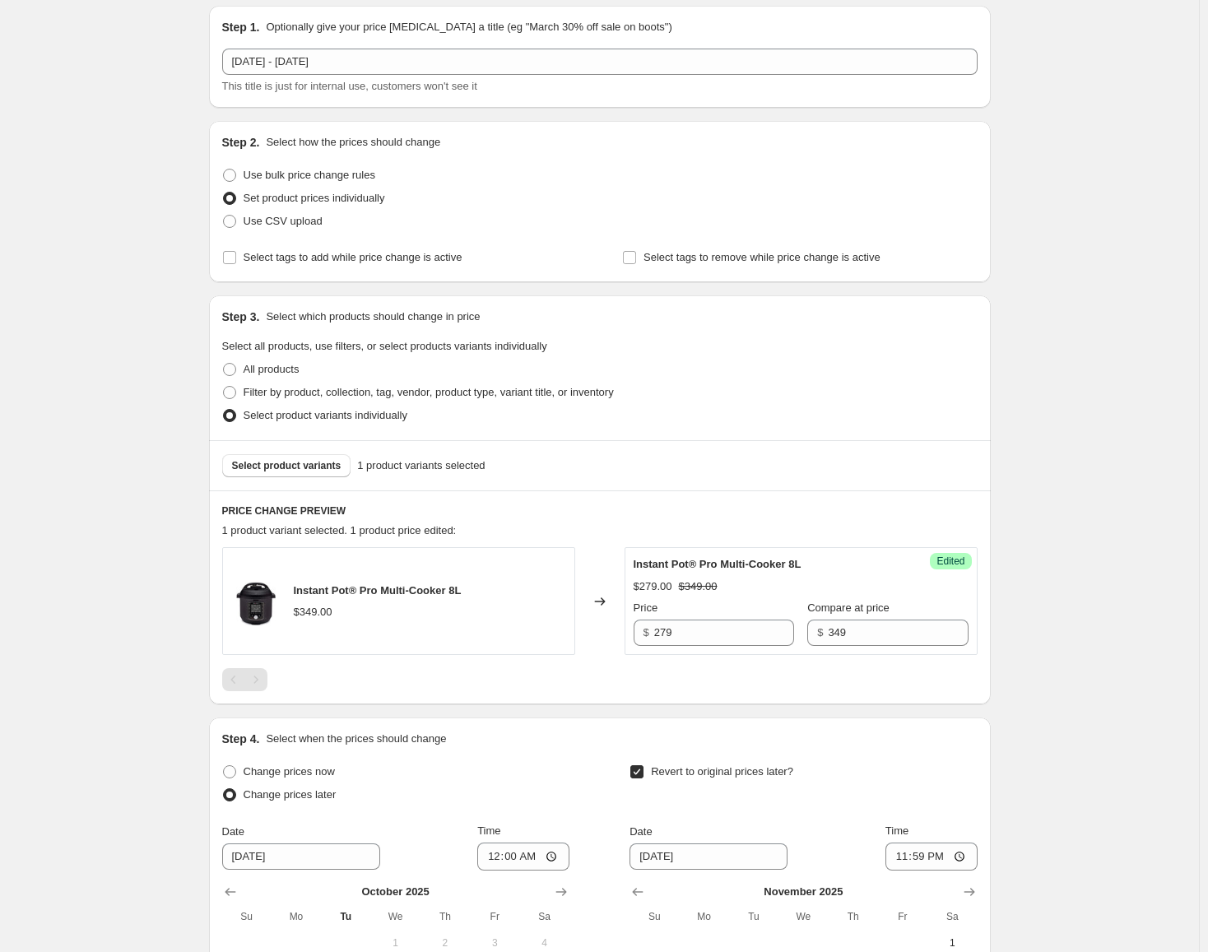
scroll to position [0, 0]
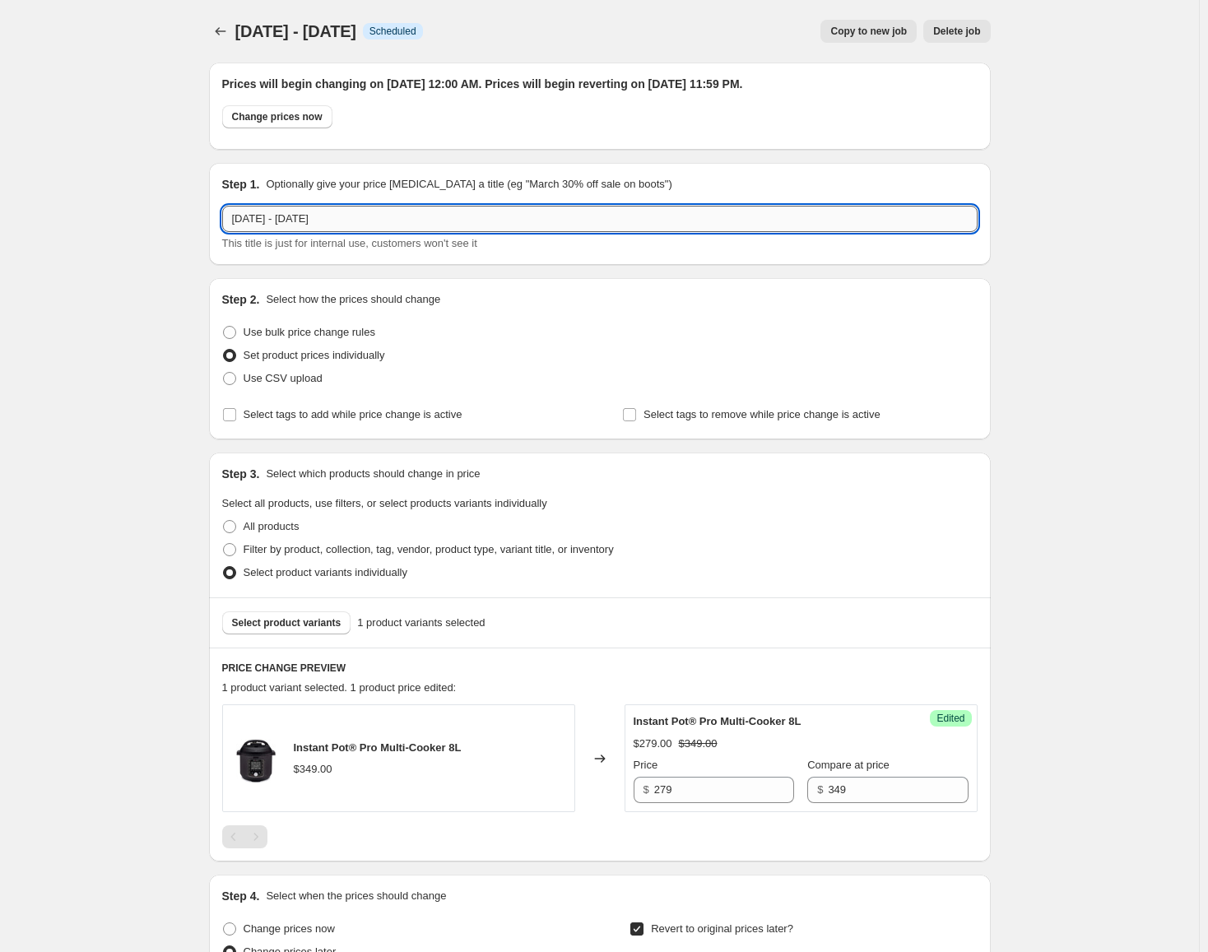
click at [248, 220] on input "[DATE] - [DATE]" at bounding box center [599, 219] width 755 height 26
drag, startPoint x: 240, startPoint y: 221, endPoint x: 193, endPoint y: 225, distance: 47.1
click at [193, 225] on div "[DATE] - [DATE] This page is ready [DATE] - [DATE] Info Scheduled Copy to new j…" at bounding box center [599, 712] width 821 height 1424
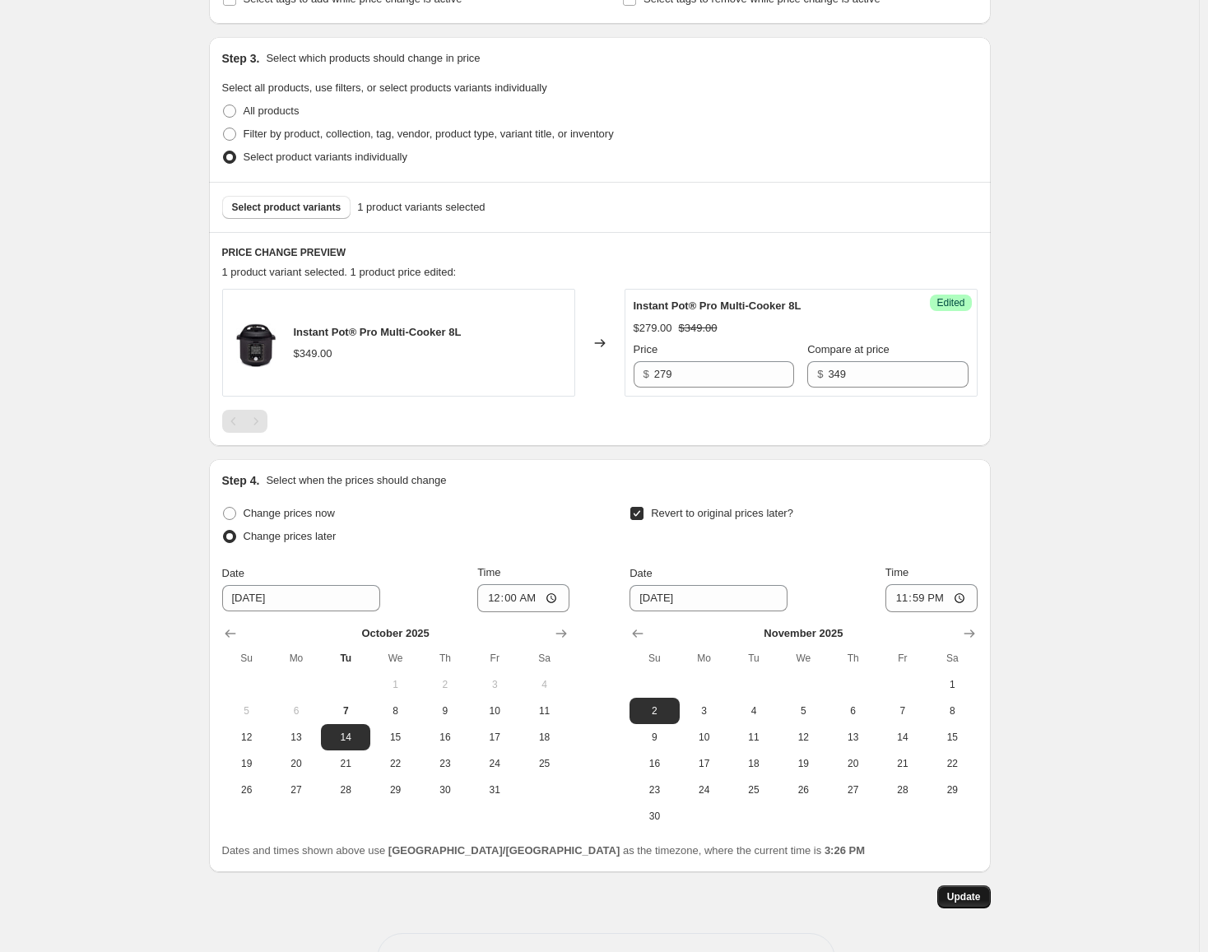
scroll to position [472, 0]
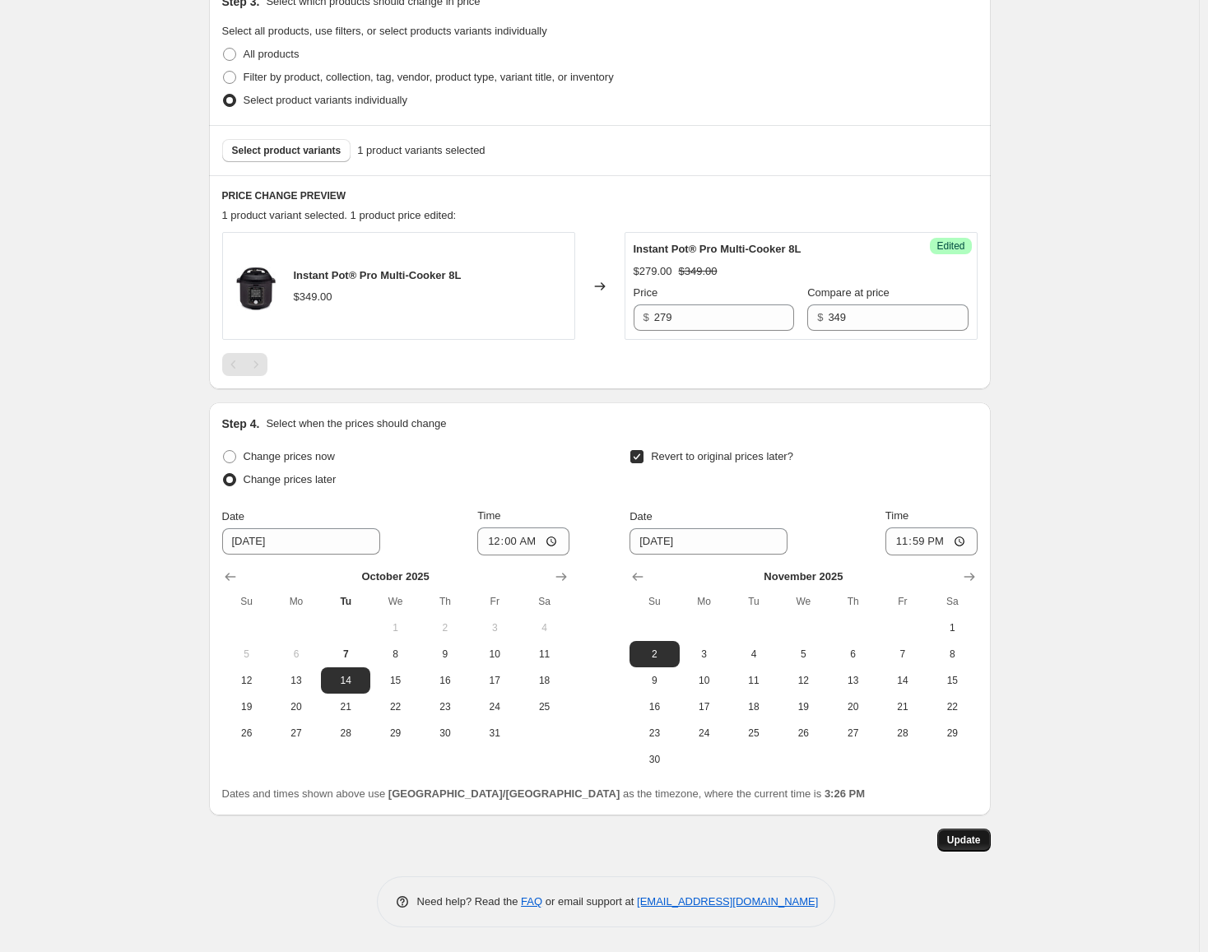
type input "[DATE] - [DATE]"
click at [955, 838] on span "Update" at bounding box center [964, 840] width 34 height 13
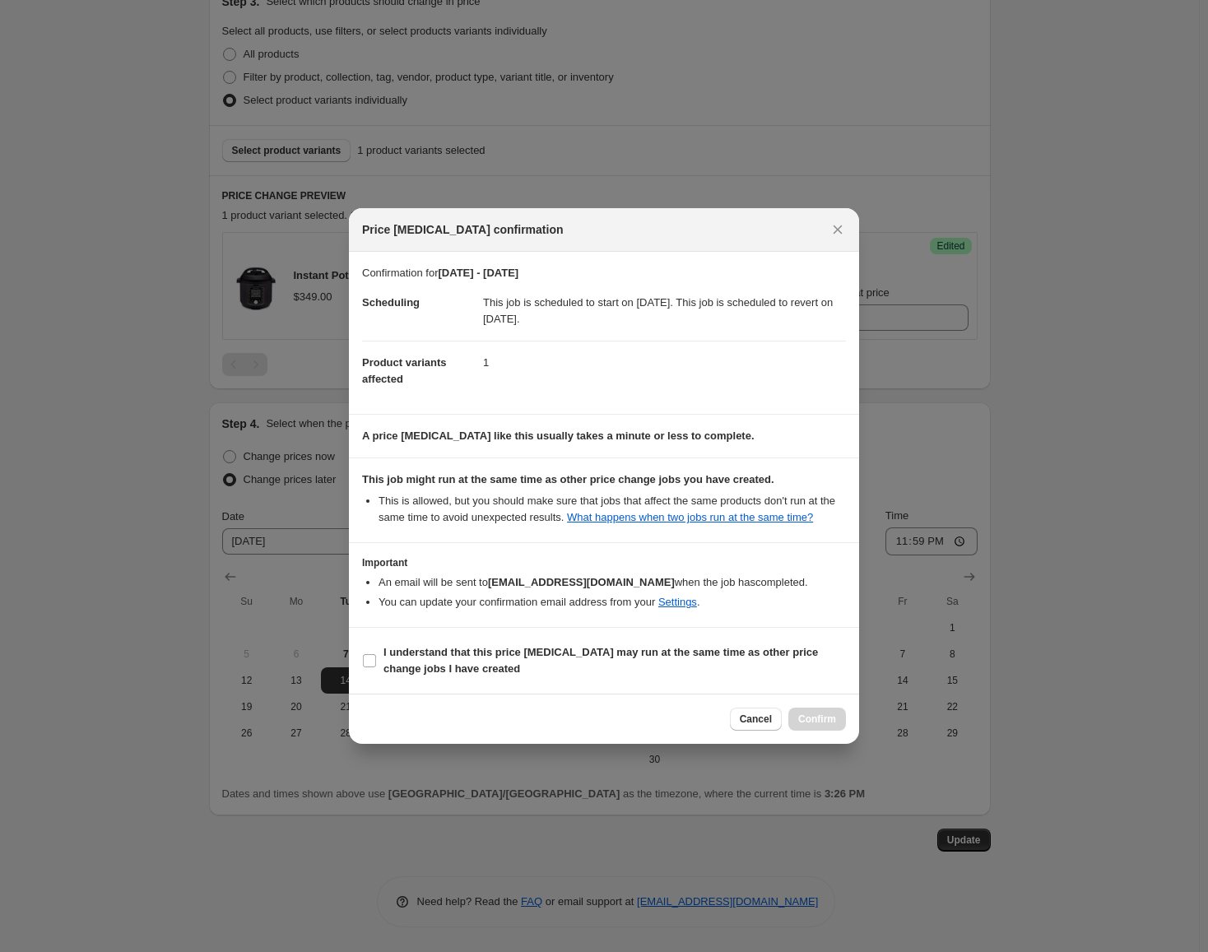
drag, startPoint x: 739, startPoint y: 657, endPoint x: 759, endPoint y: 685, distance: 34.9
click at [739, 657] on b "I understand that this price [MEDICAL_DATA] may run at the same time as other p…" at bounding box center [600, 660] width 434 height 29
click at [376, 657] on input "I understand that this price [MEDICAL_DATA] may run at the same time as other p…" at bounding box center [369, 660] width 13 height 13
checkbox input "true"
click at [819, 722] on span "Confirm" at bounding box center [817, 719] width 38 height 13
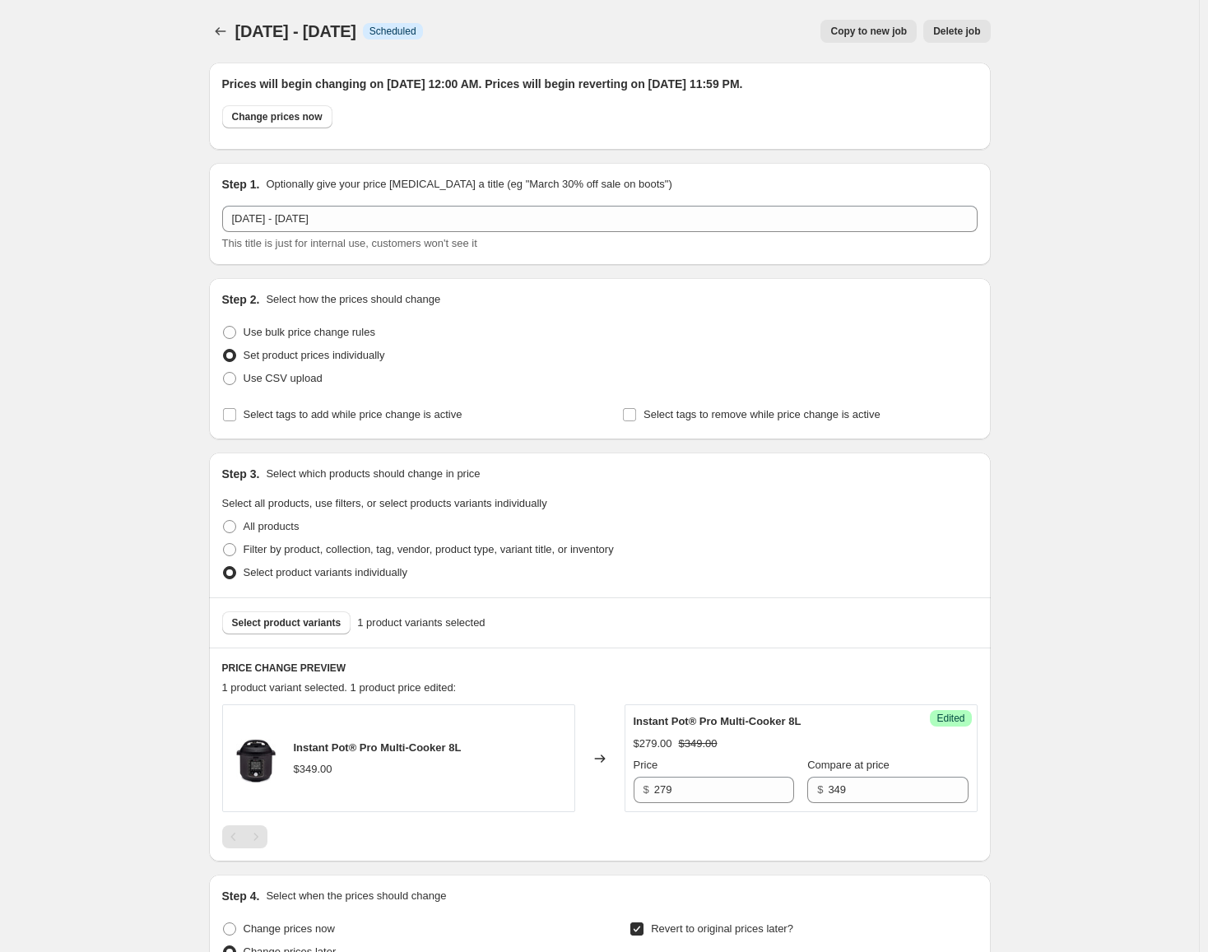
scroll to position [472, 0]
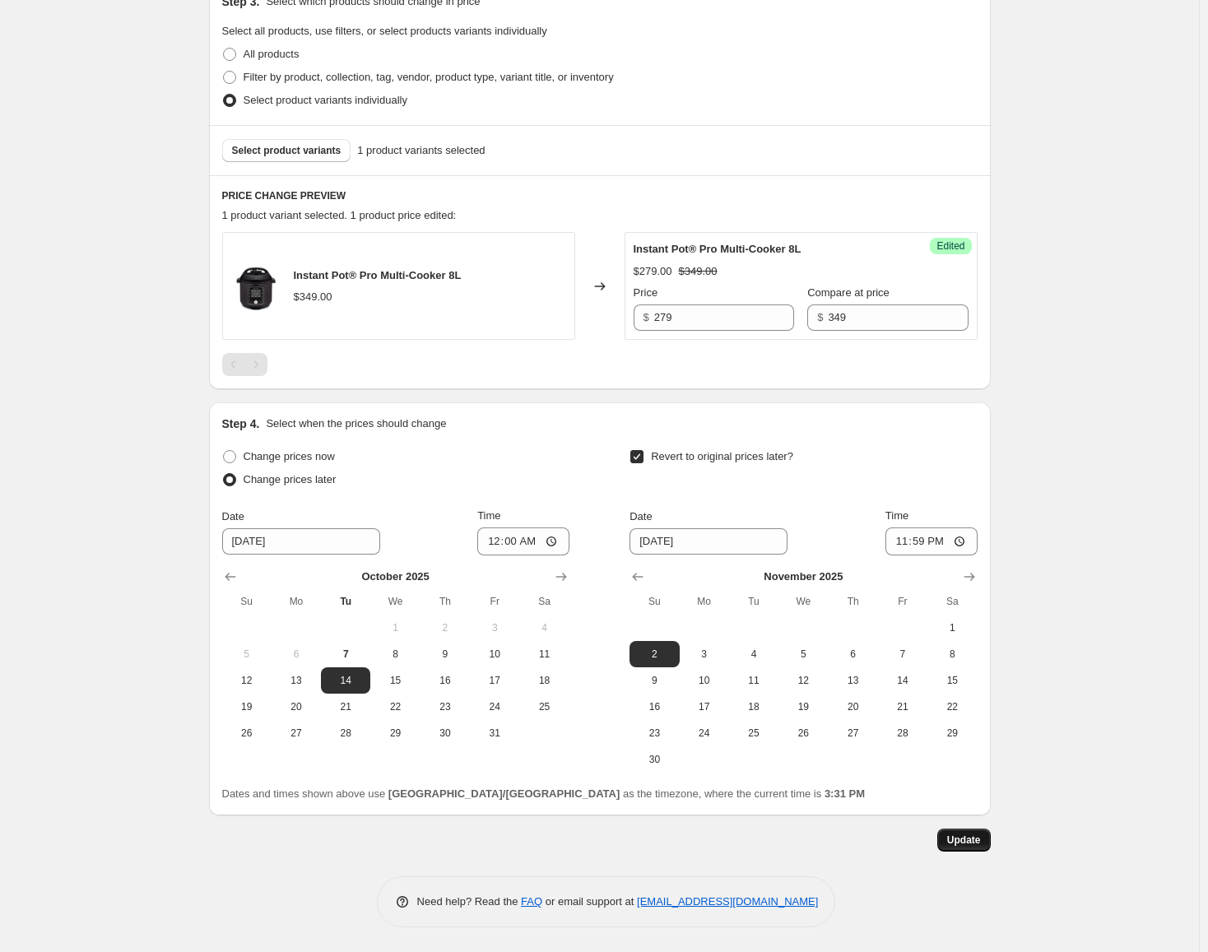
click at [961, 838] on span "Update" at bounding box center [964, 840] width 34 height 13
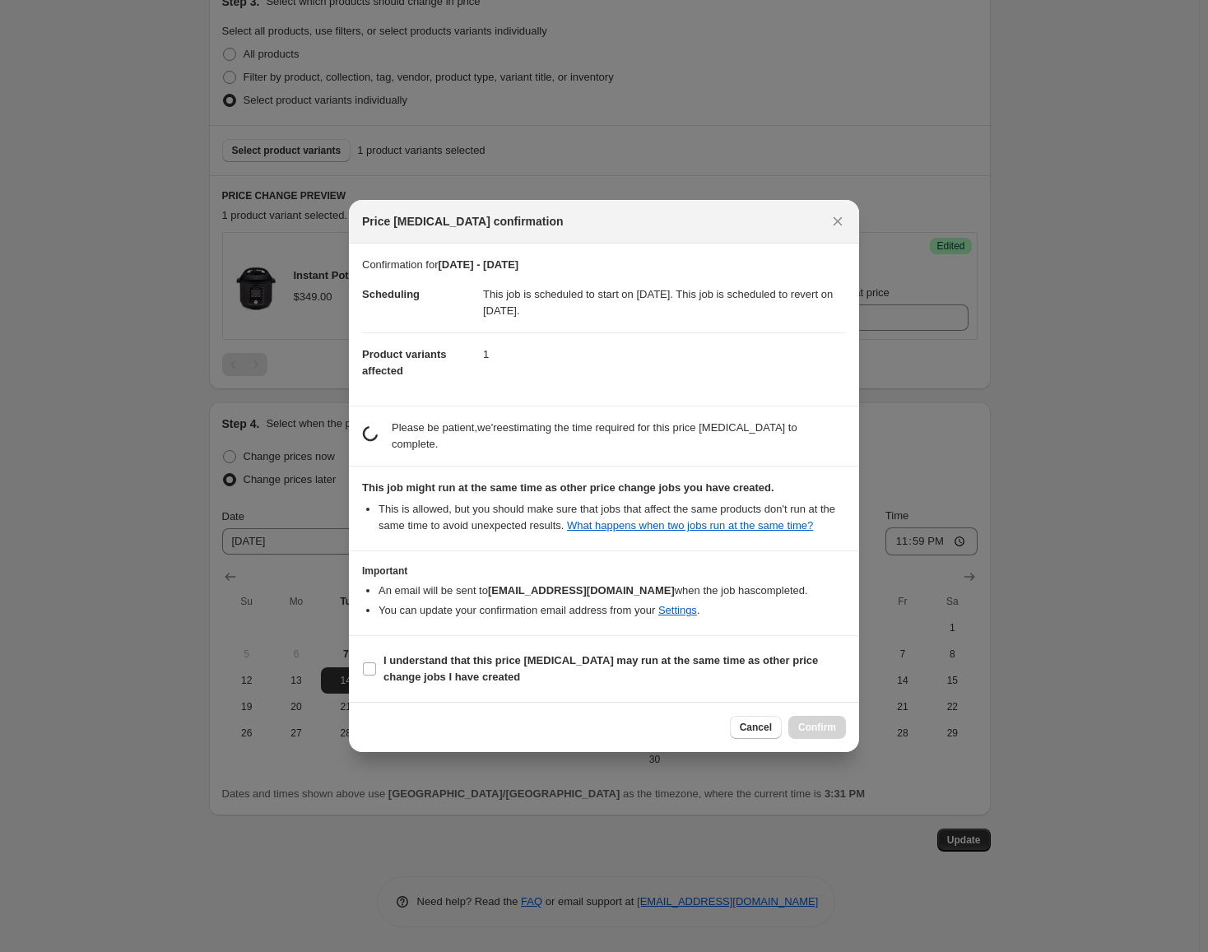
scroll to position [0, 0]
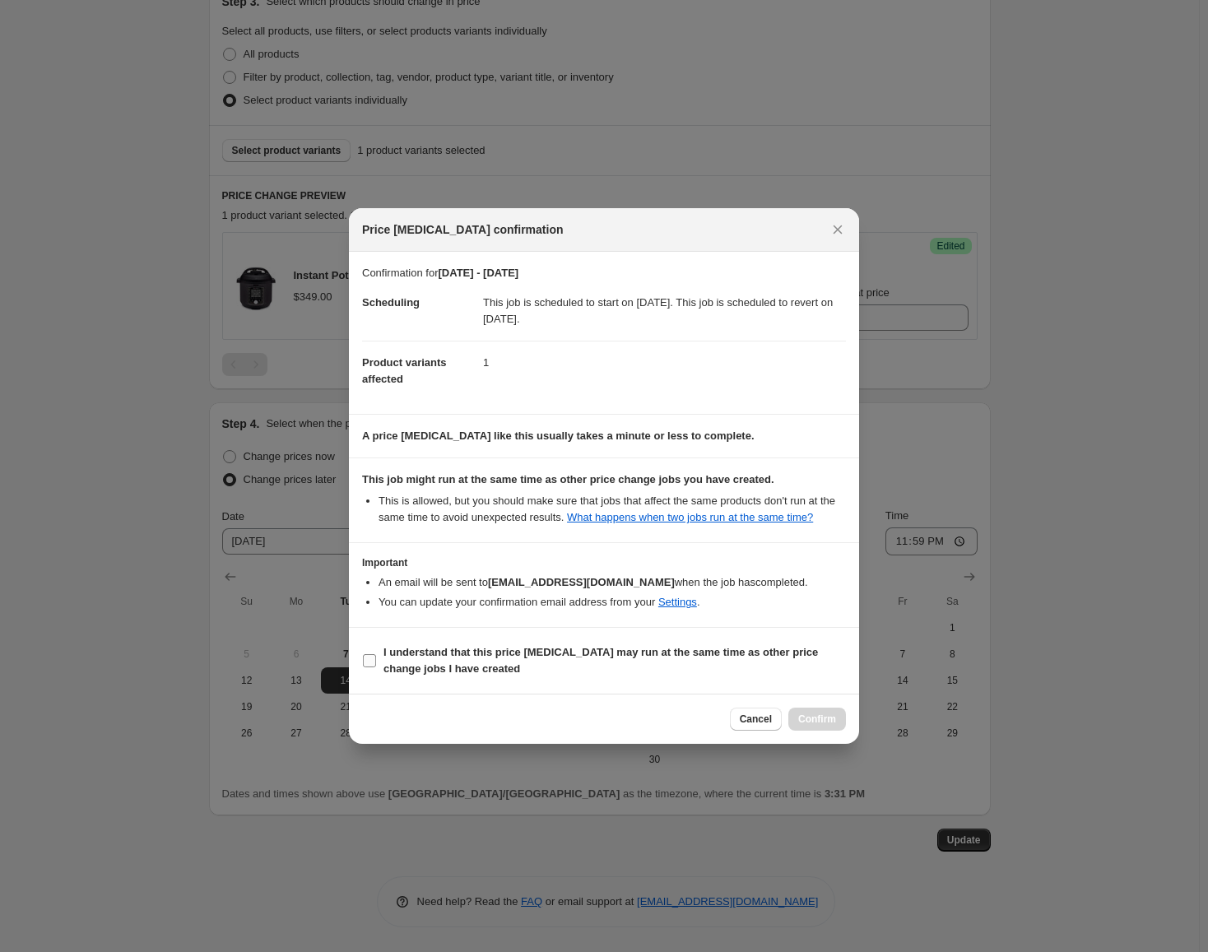
click at [719, 679] on label "I understand that this price [MEDICAL_DATA] may run at the same time as other p…" at bounding box center [604, 660] width 484 height 39
click at [376, 667] on input "I understand that this price [MEDICAL_DATA] may run at the same time as other p…" at bounding box center [369, 660] width 13 height 13
checkbox input "true"
click at [838, 727] on button "Confirm" at bounding box center [817, 719] width 58 height 23
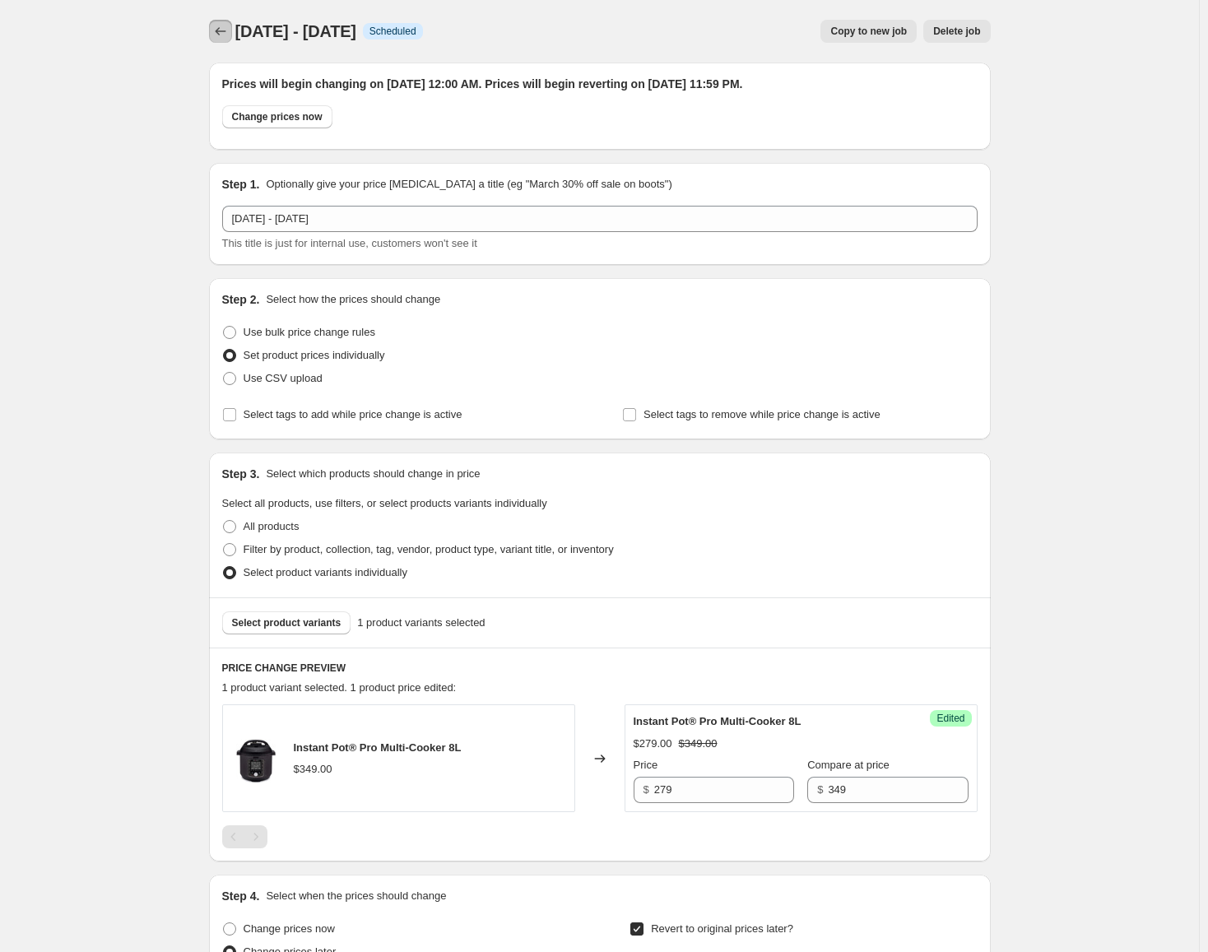
click at [232, 26] on button "Price change jobs" at bounding box center [220, 31] width 23 height 23
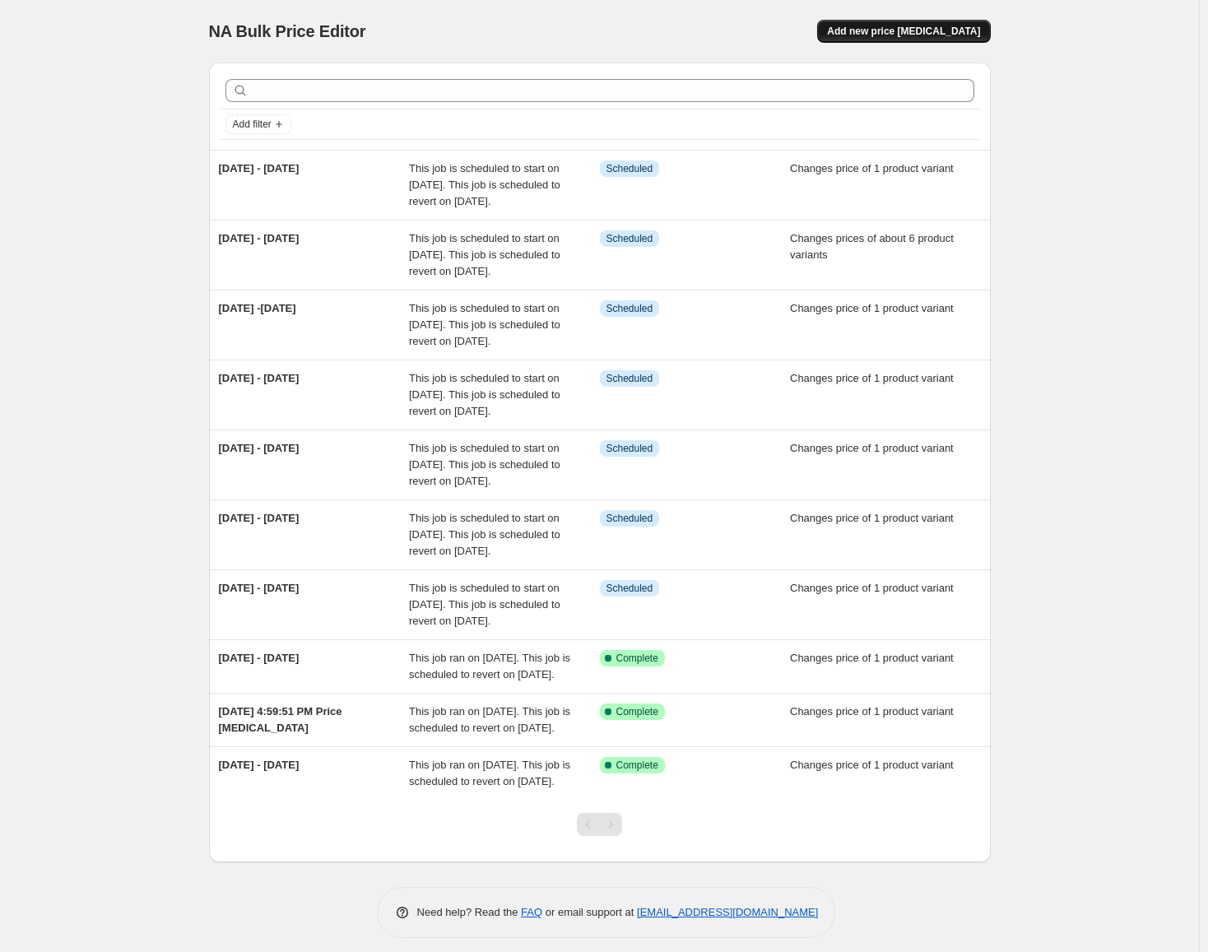
click at [940, 27] on span "Add new price [MEDICAL_DATA]" at bounding box center [903, 31] width 153 height 13
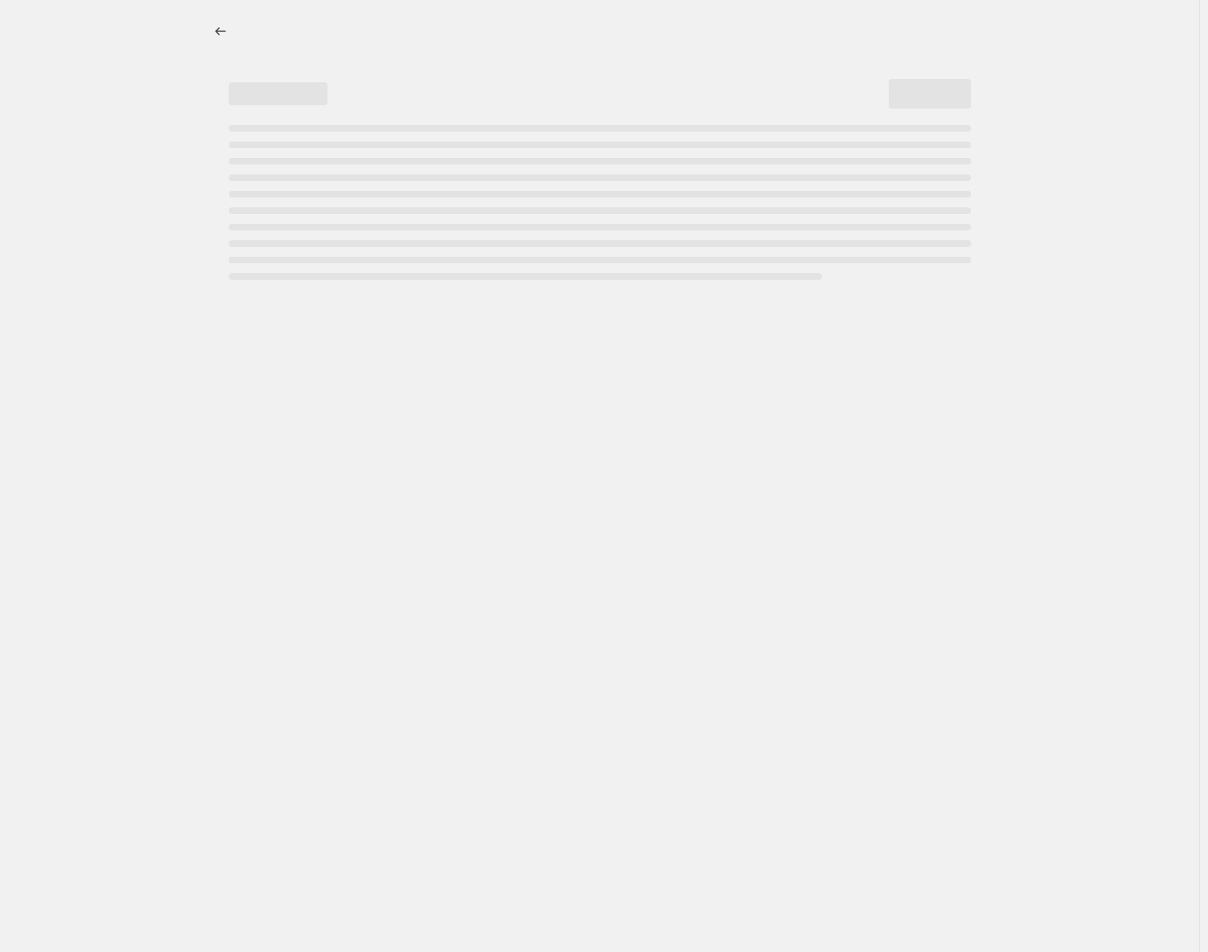
select select "percentage"
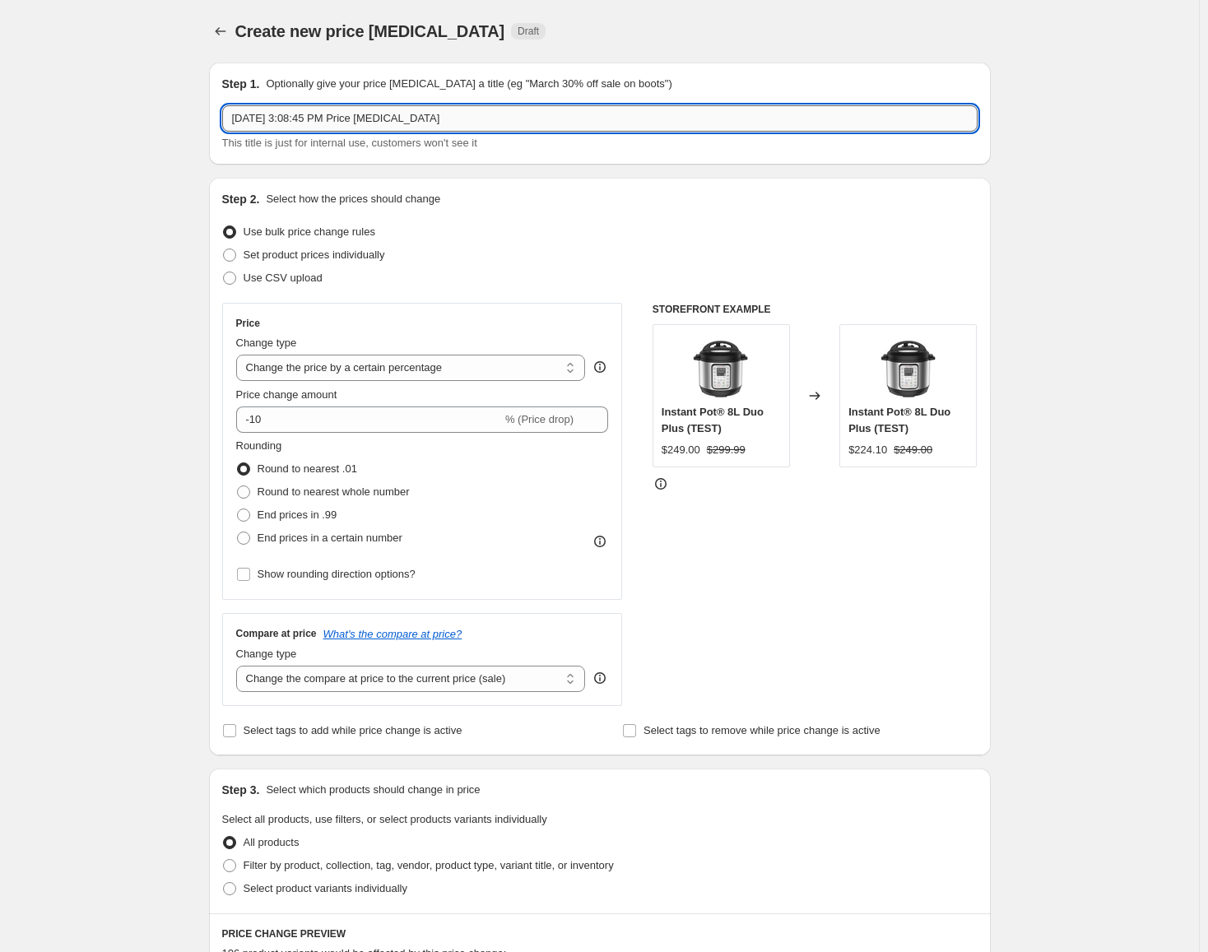
click at [783, 119] on input "[DATE] 3:08:45 PM Price [MEDICAL_DATA]" at bounding box center [599, 118] width 755 height 26
click at [782, 119] on input "[DATE] 3:08:45 PM Price [MEDICAL_DATA]" at bounding box center [599, 118] width 755 height 26
type input "[DATE] - [DATE]"
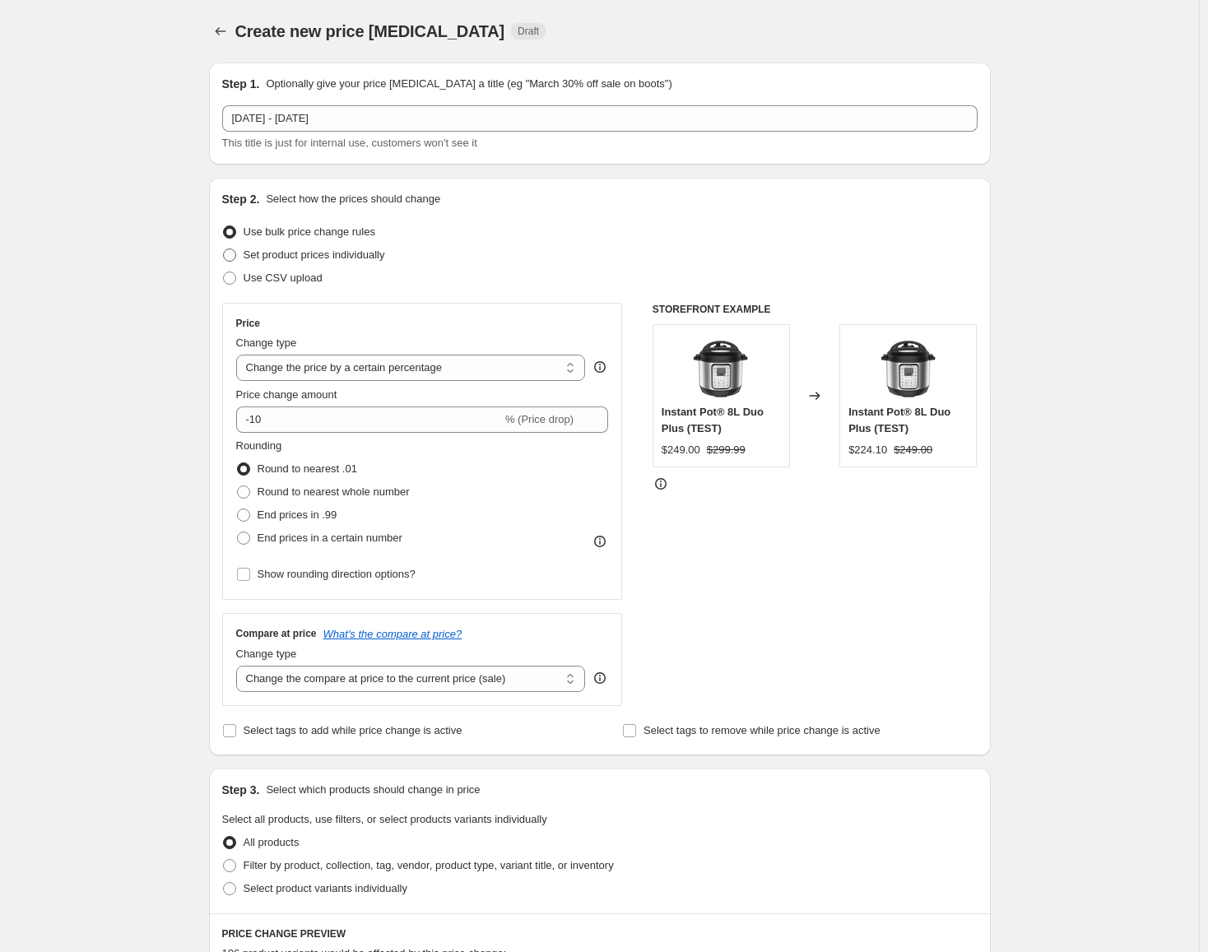
click at [304, 262] on span "Set product prices individually" at bounding box center [315, 255] width 142 height 16
click at [224, 249] on input "Set product prices individually" at bounding box center [223, 248] width 1 height 1
radio input "true"
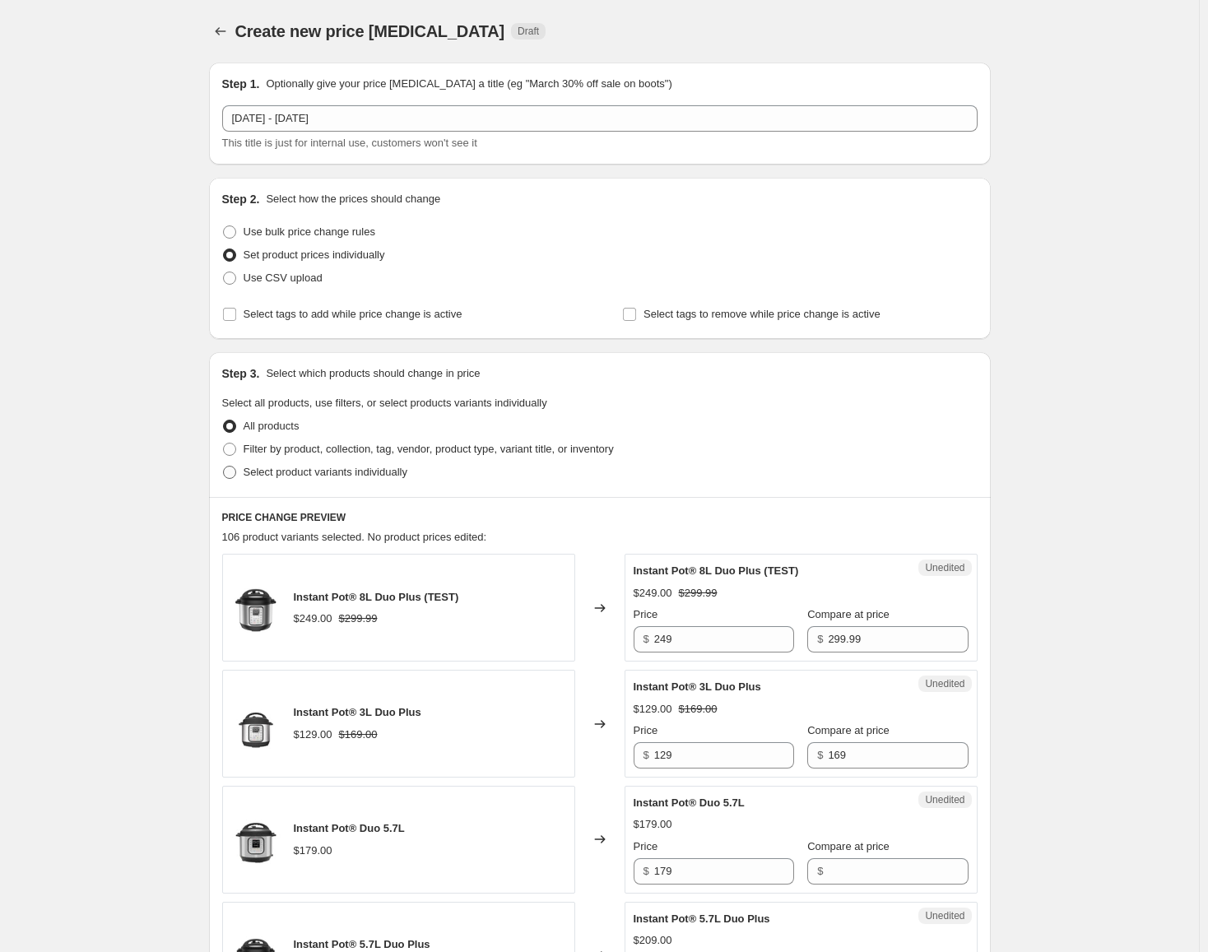
click at [360, 475] on span "Select product variants individually" at bounding box center [326, 472] width 164 height 12
click at [224, 467] on input "Select product variants individually" at bounding box center [223, 466] width 1 height 1
radio input "true"
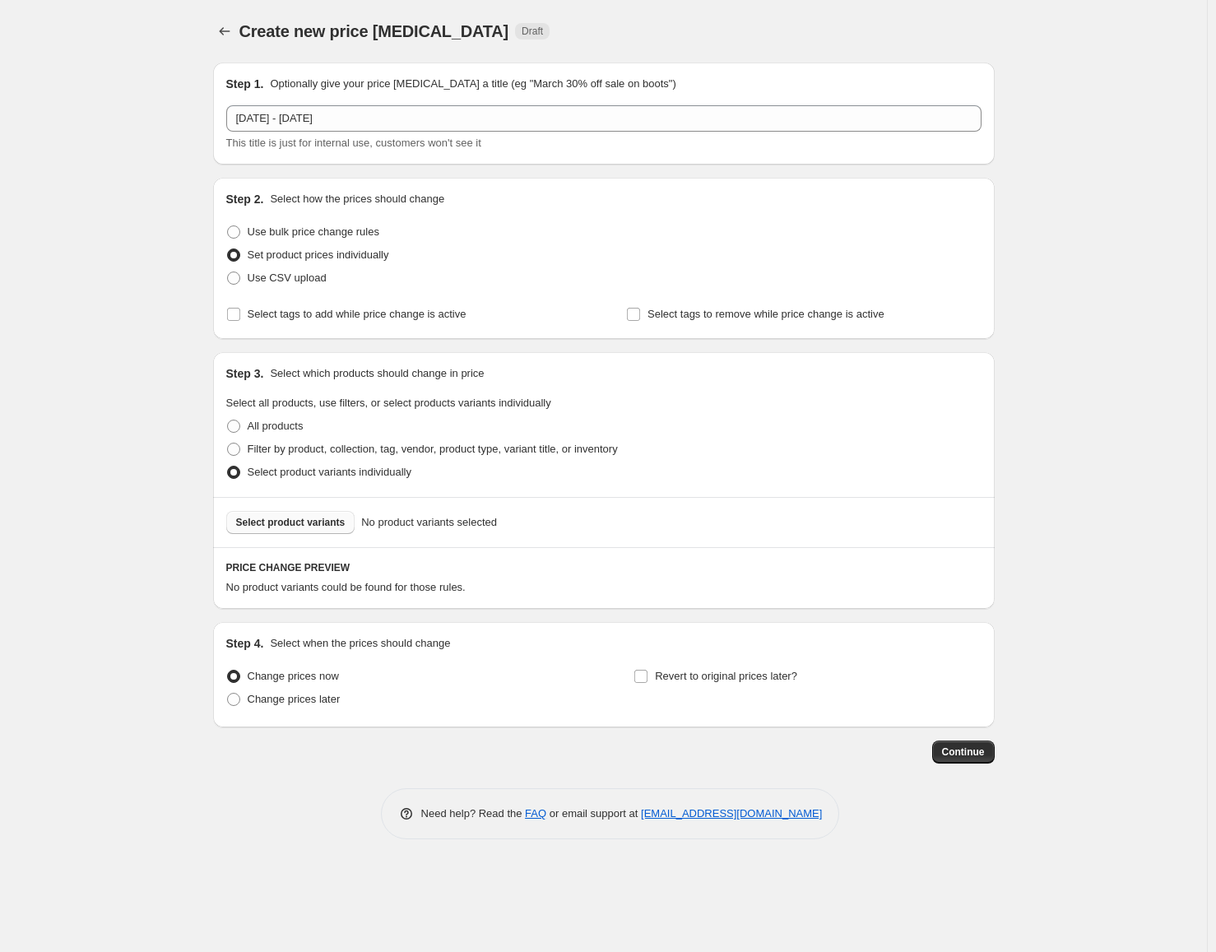
click at [269, 514] on button "Select product variants" at bounding box center [290, 522] width 129 height 23
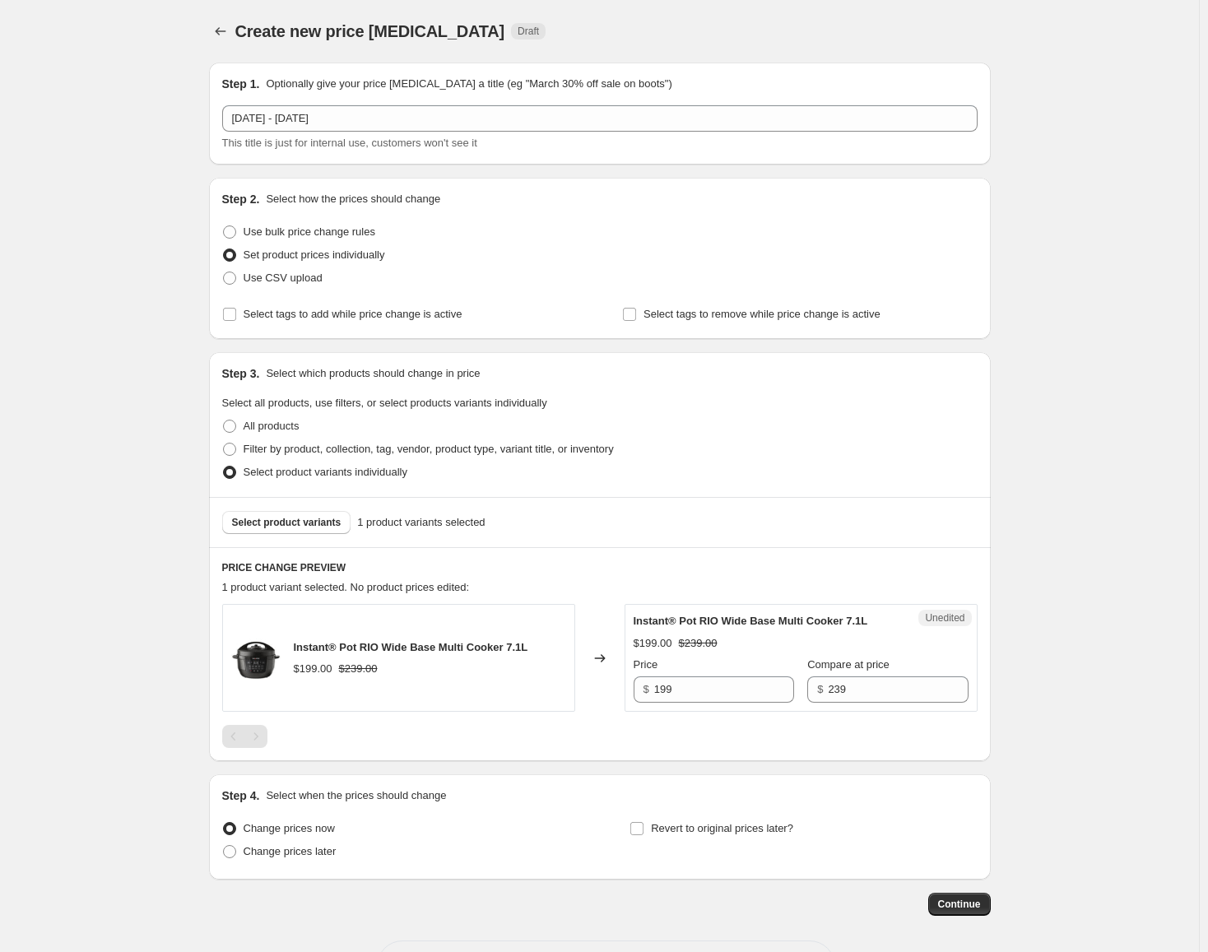
scroll to position [64, 0]
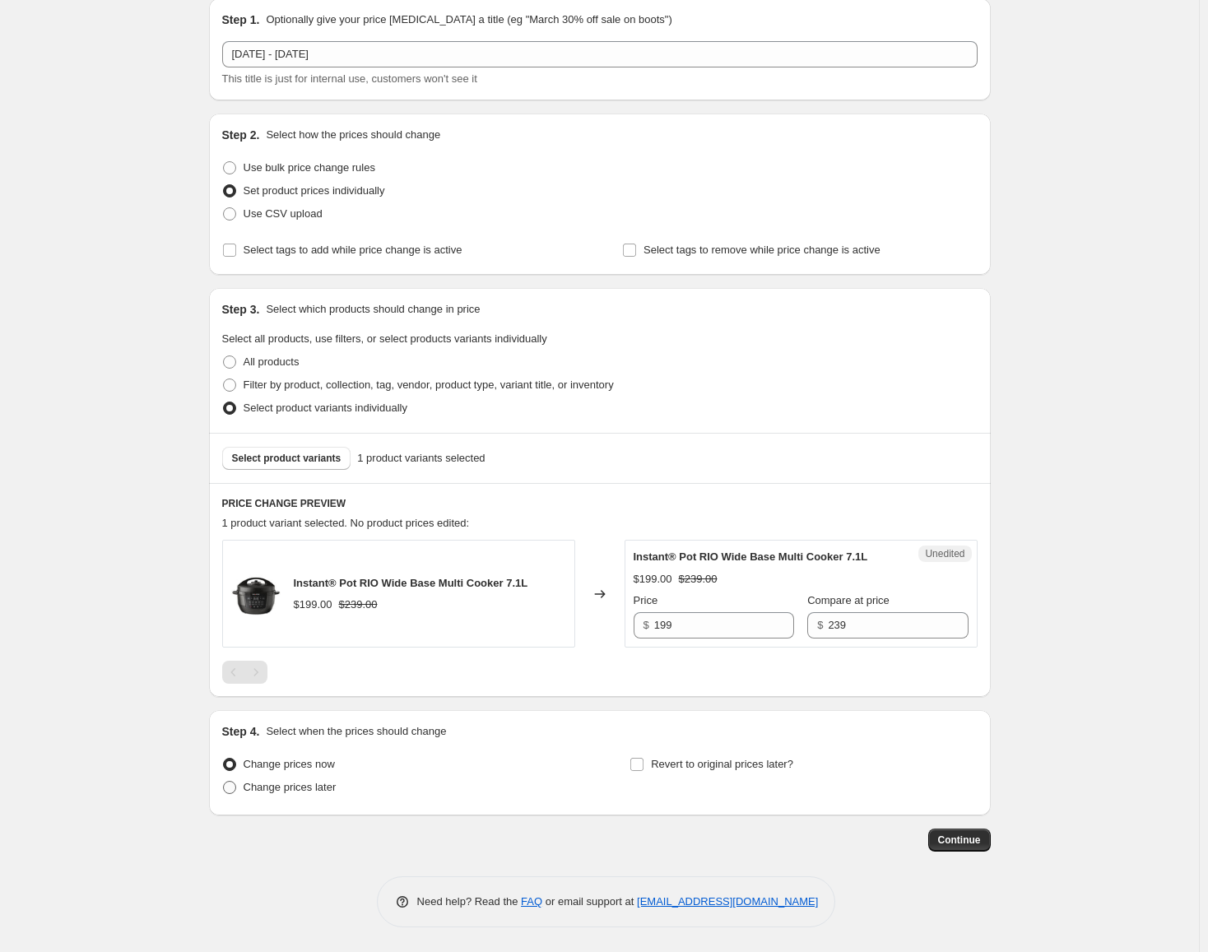
click at [268, 792] on span "Change prices later" at bounding box center [290, 787] width 93 height 12
click at [224, 782] on input "Change prices later" at bounding box center [223, 781] width 1 height 1
radio input "true"
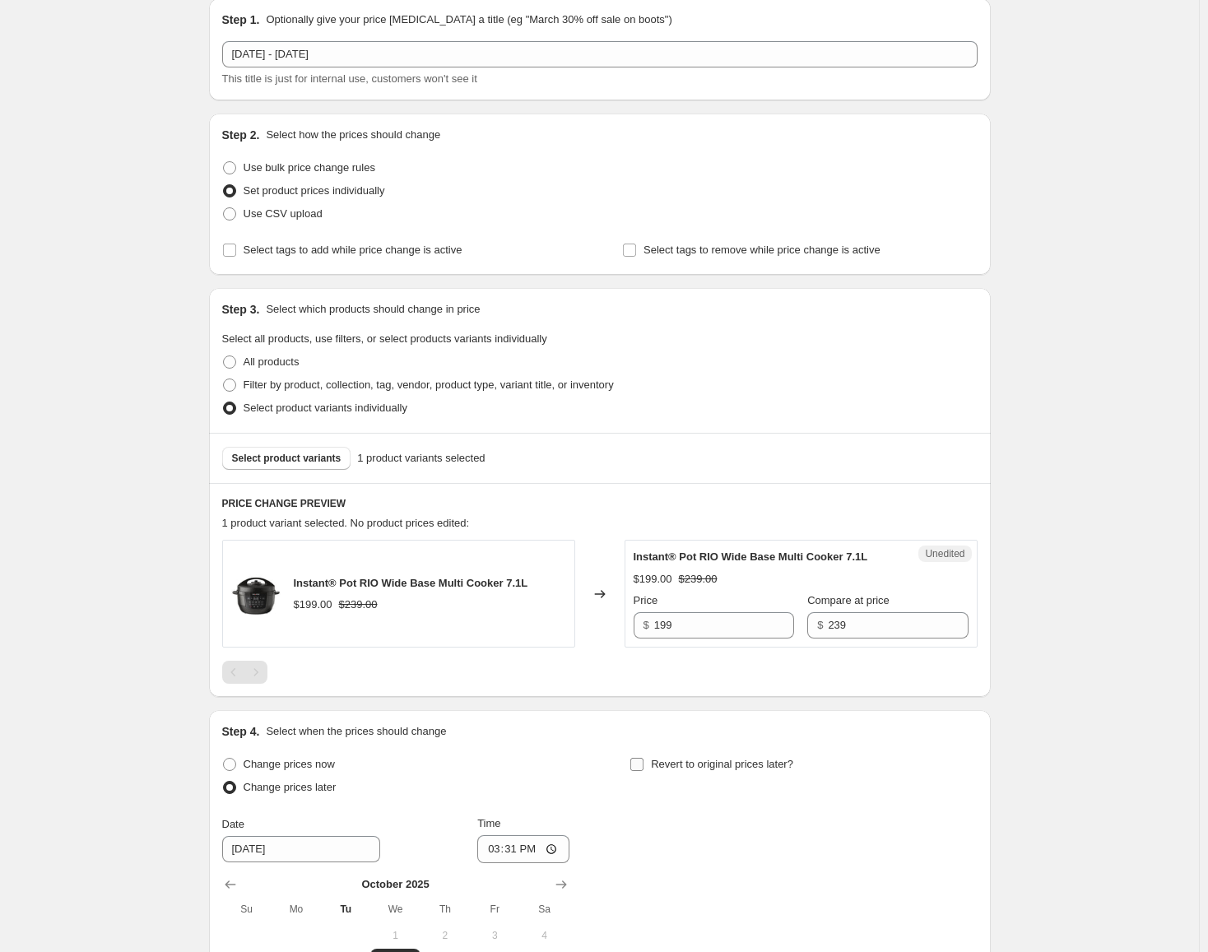
click at [674, 764] on span "Revert to original prices later?" at bounding box center [722, 764] width 142 height 12
click at [643, 764] on input "Revert to original prices later?" at bounding box center [636, 764] width 13 height 13
checkbox input "true"
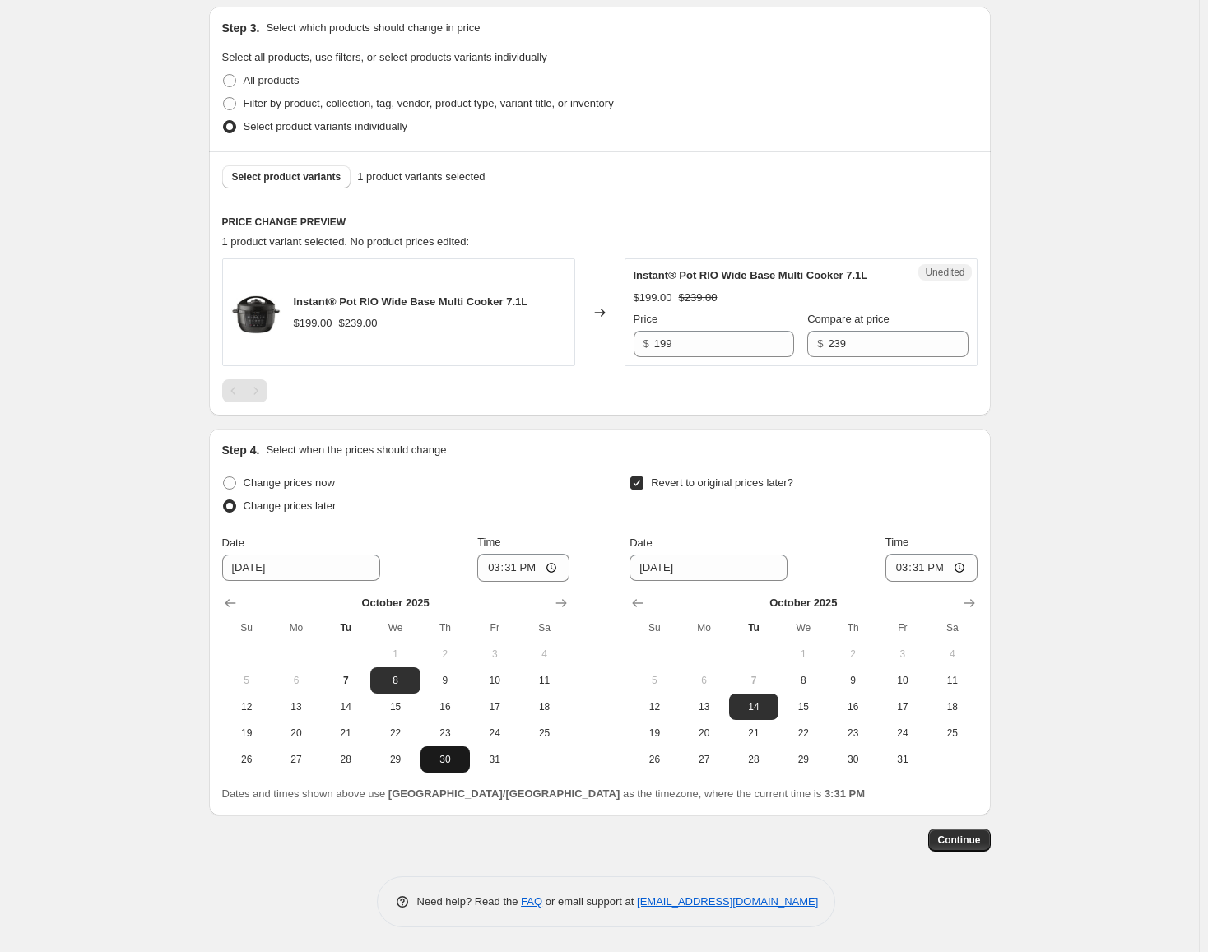
click at [449, 768] on button "30" at bounding box center [444, 759] width 49 height 26
type input "[DATE]"
click at [978, 602] on icon "Show next month, November 2025" at bounding box center [969, 603] width 16 height 16
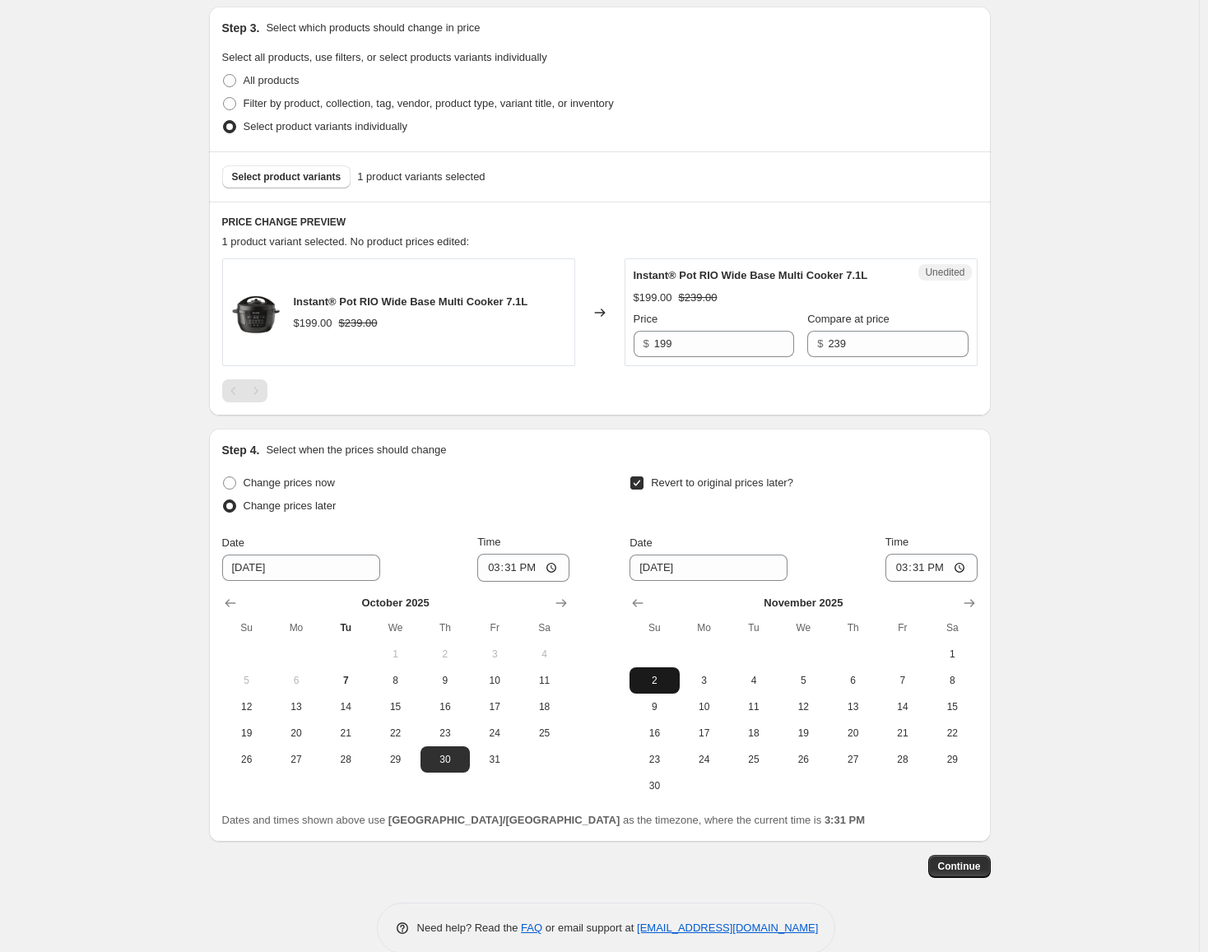
click at [672, 686] on span "2" at bounding box center [654, 680] width 36 height 13
type input "[DATE]"
click at [493, 563] on input "15:31" at bounding box center [523, 568] width 92 height 28
type input "00:00"
click at [899, 570] on input "15:31" at bounding box center [931, 568] width 92 height 28
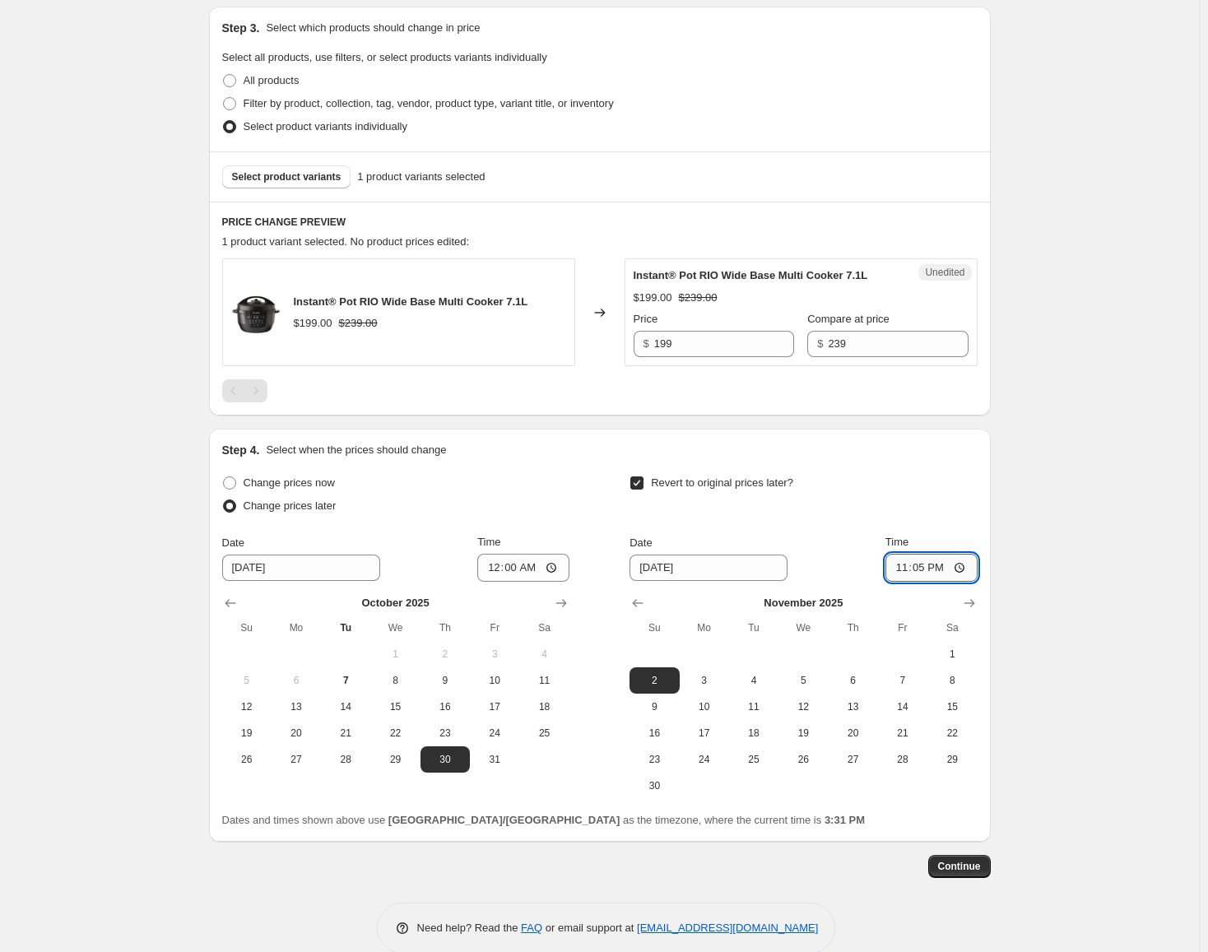
type input "23:59"
click at [959, 876] on button "Continue" at bounding box center [959, 866] width 63 height 23
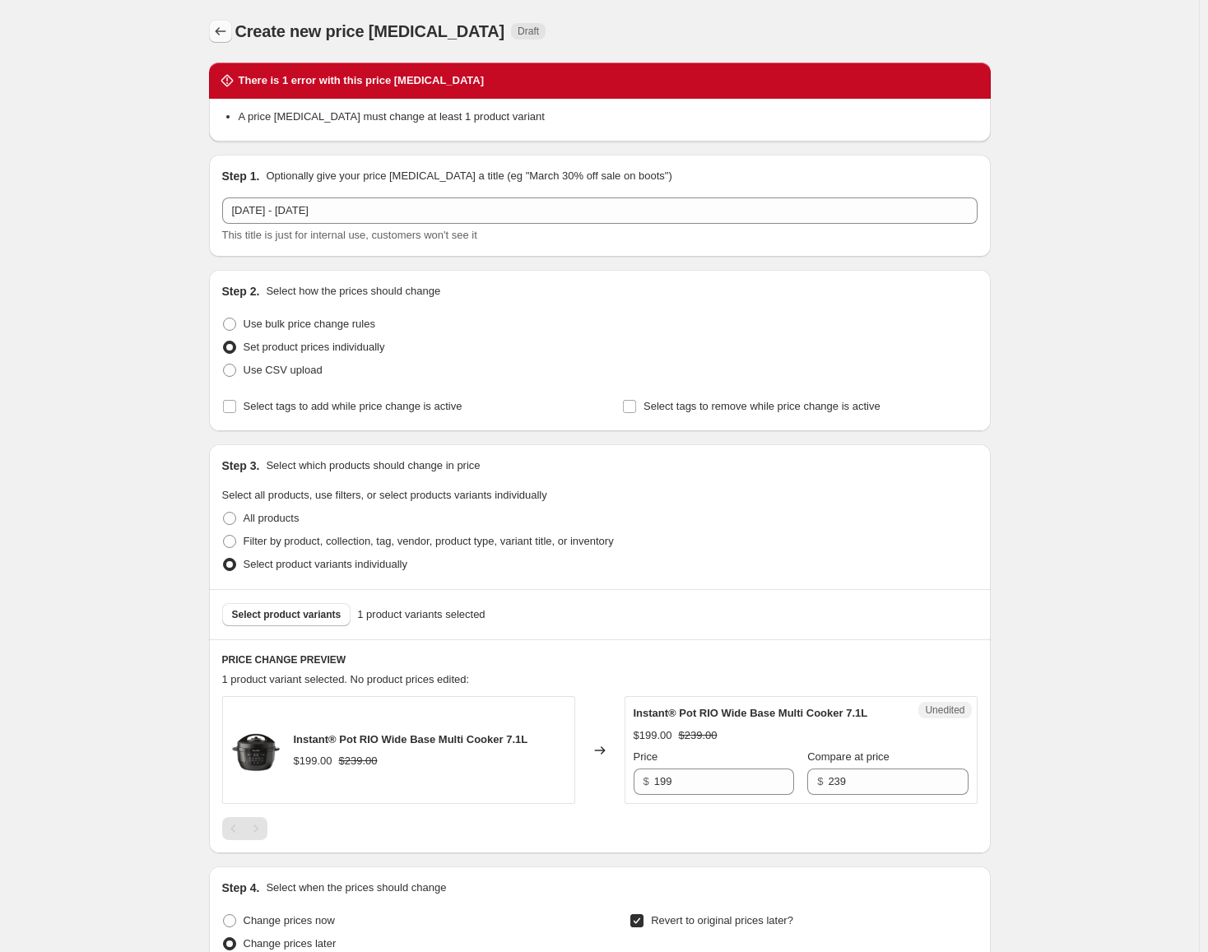
click at [228, 28] on icon "Price change jobs" at bounding box center [220, 31] width 16 height 16
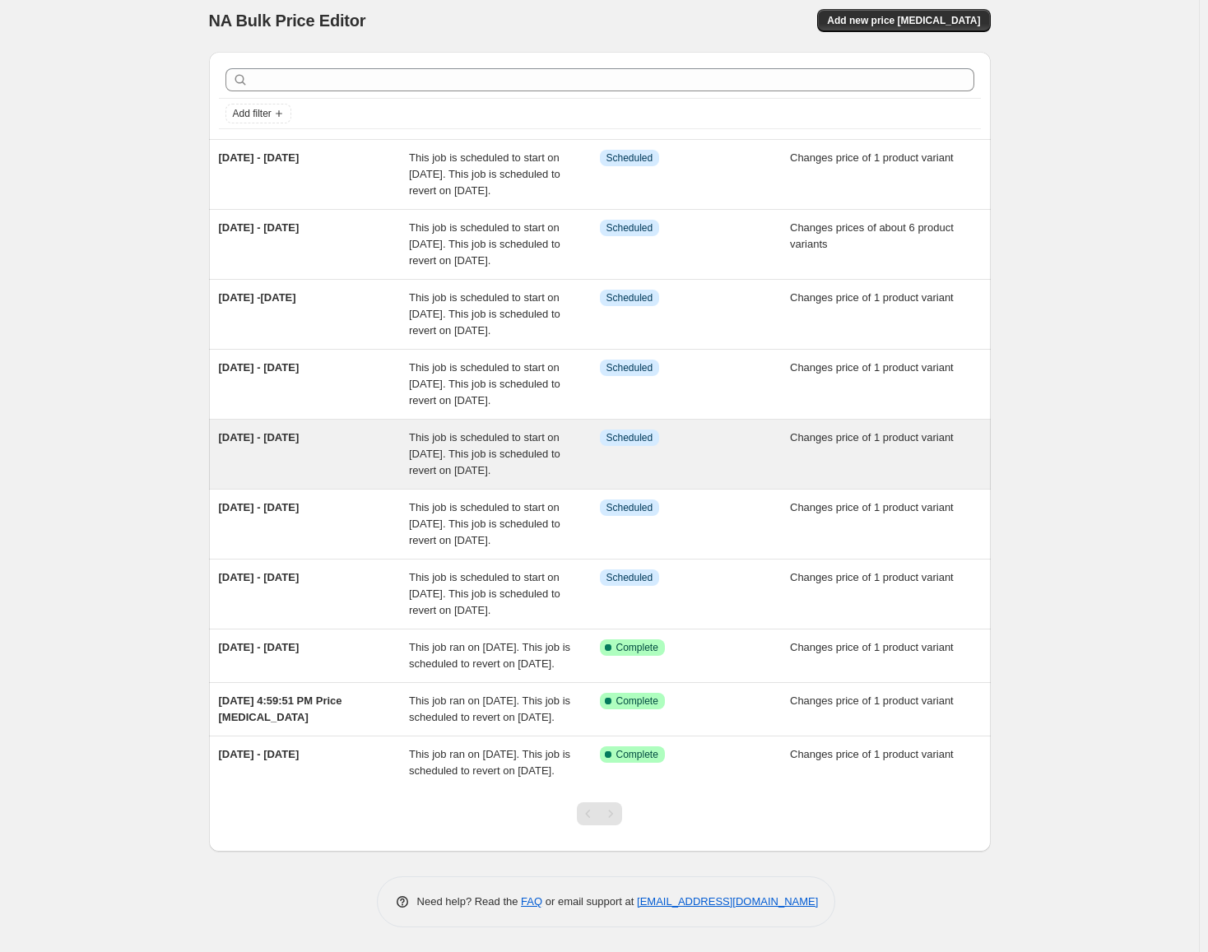
scroll to position [165, 0]
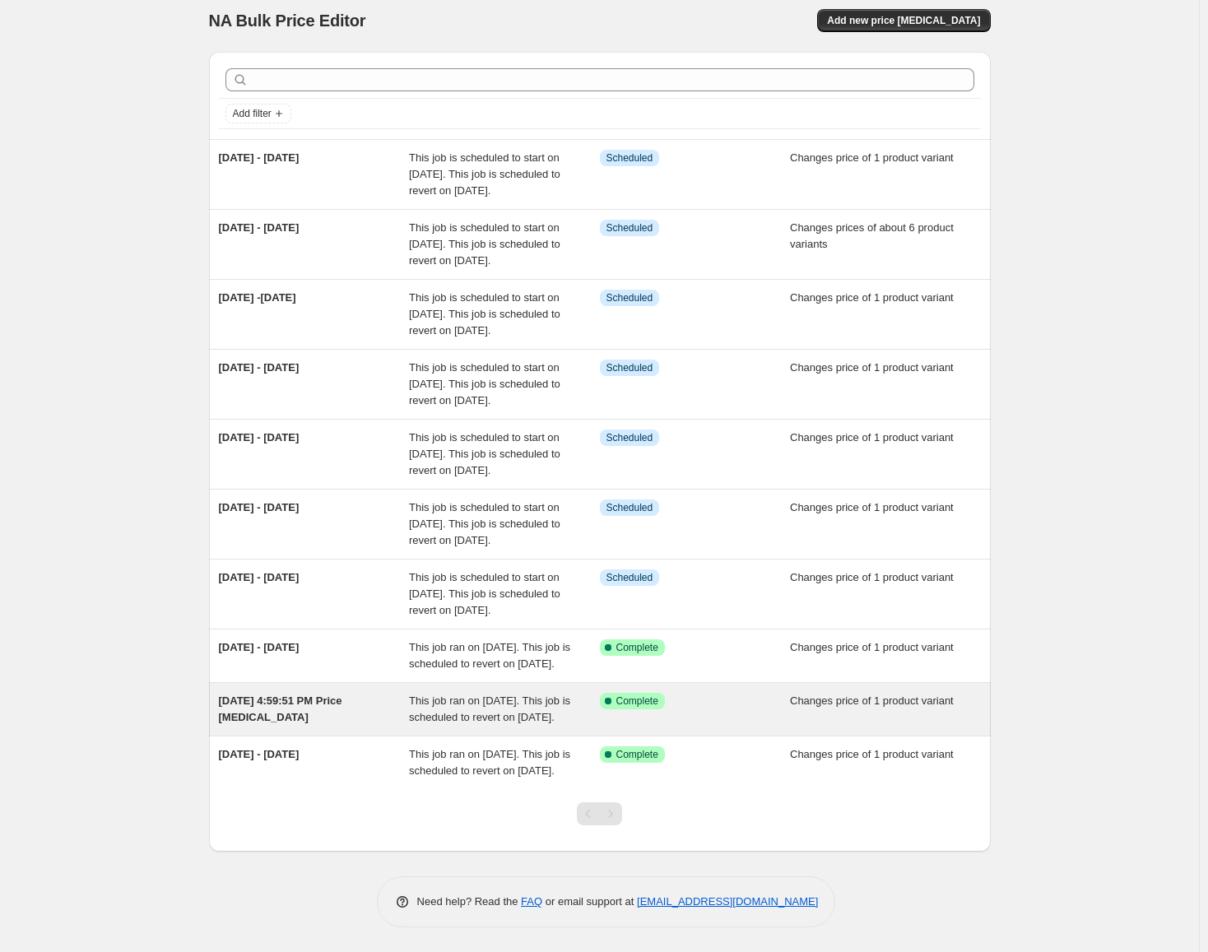
click at [369, 708] on div "[DATE] 4:59:51 PM Price [MEDICAL_DATA]" at bounding box center [314, 709] width 191 height 33
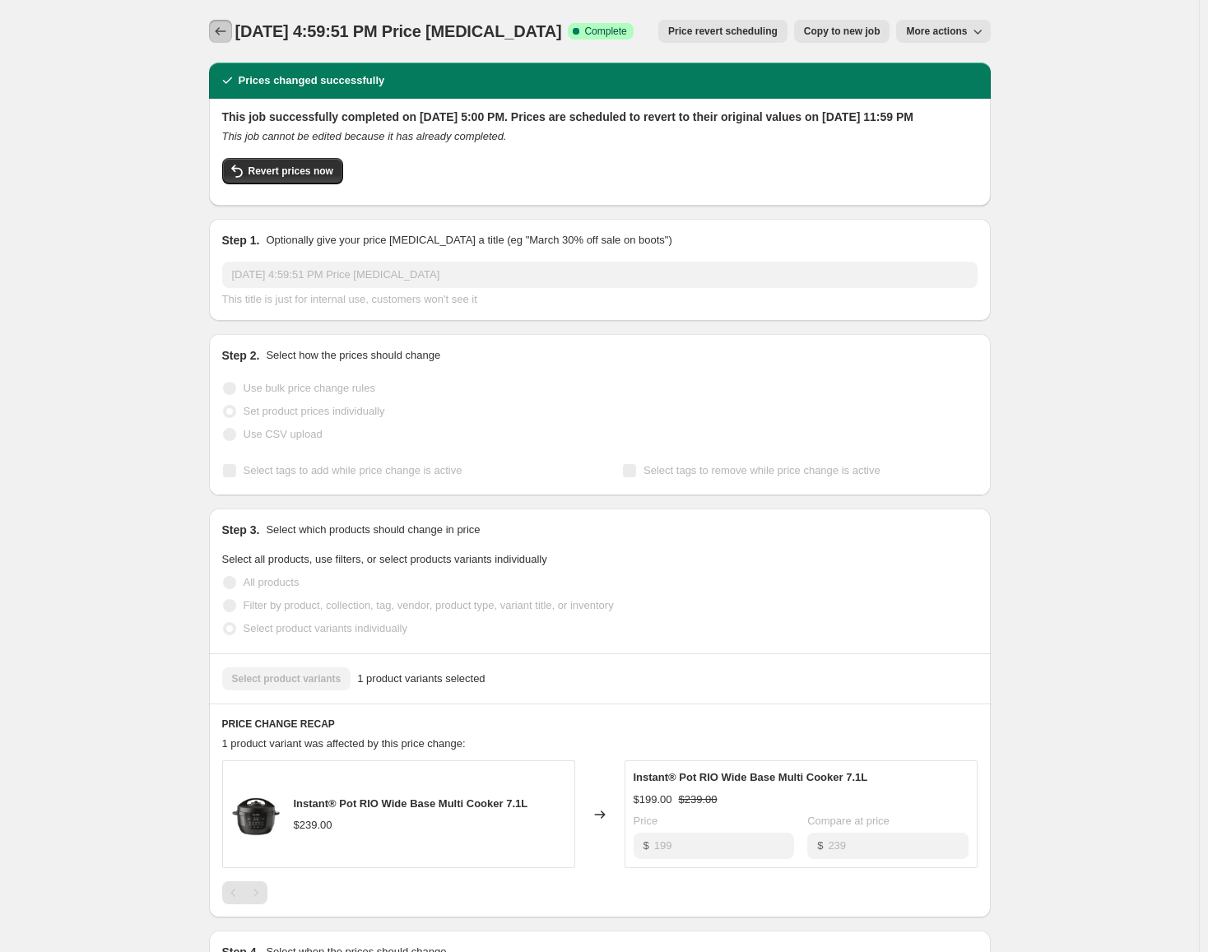
click at [232, 30] on button "Price change jobs" at bounding box center [220, 31] width 23 height 23
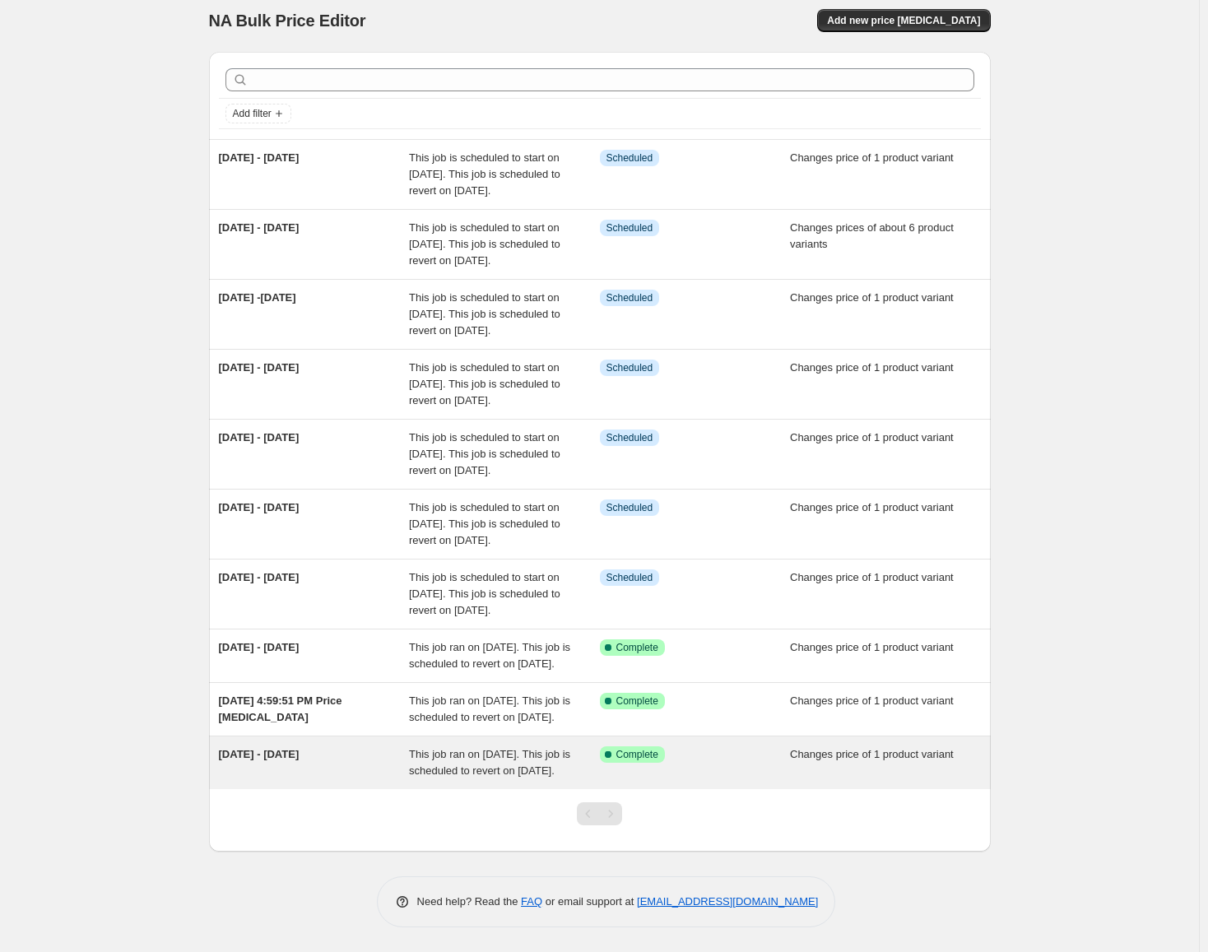
scroll to position [175, 0]
click at [489, 748] on span "This job ran on [DATE]. This job is scheduled to revert on [DATE]." at bounding box center [489, 762] width 161 height 29
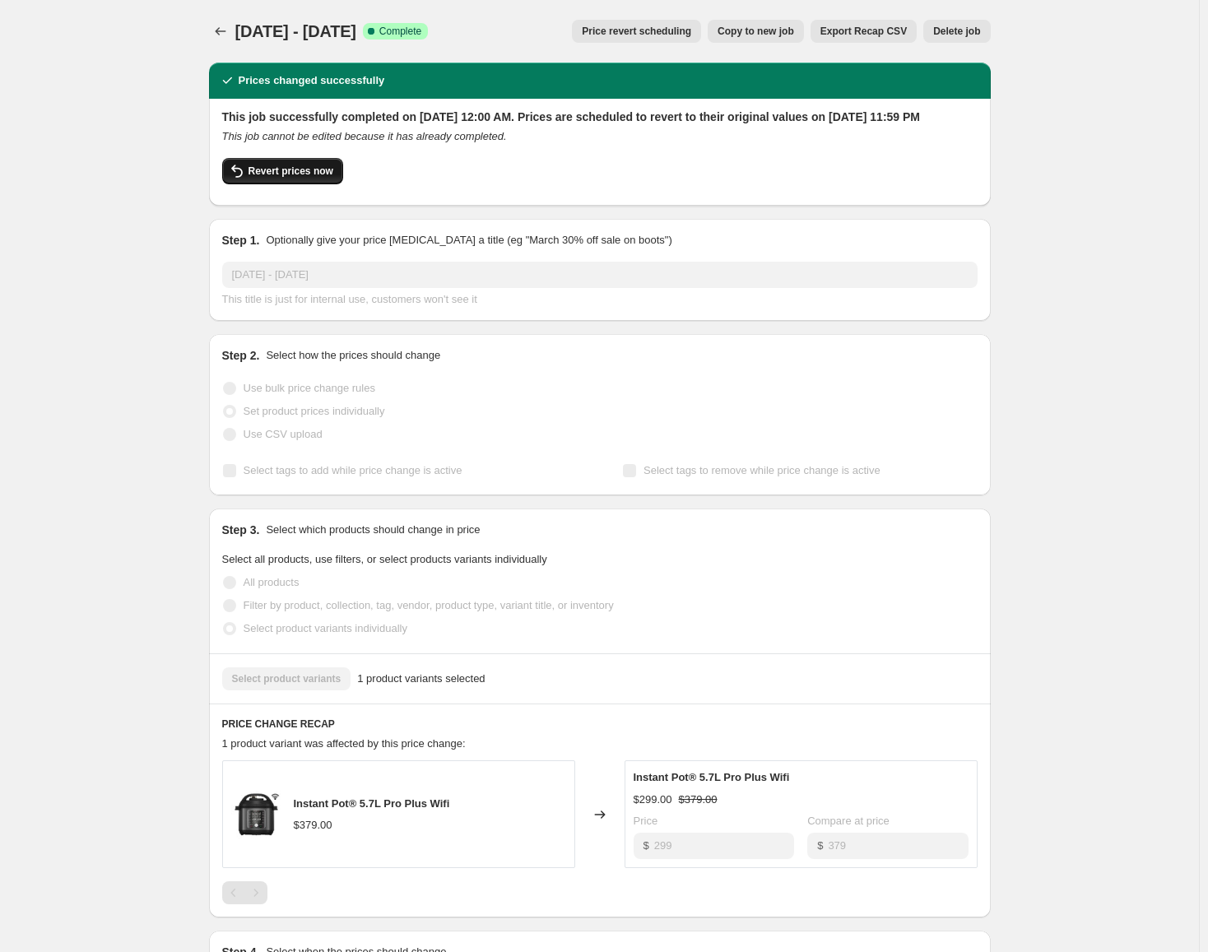
click at [292, 177] on button "Revert prices now" at bounding box center [282, 171] width 121 height 26
checkbox input "false"
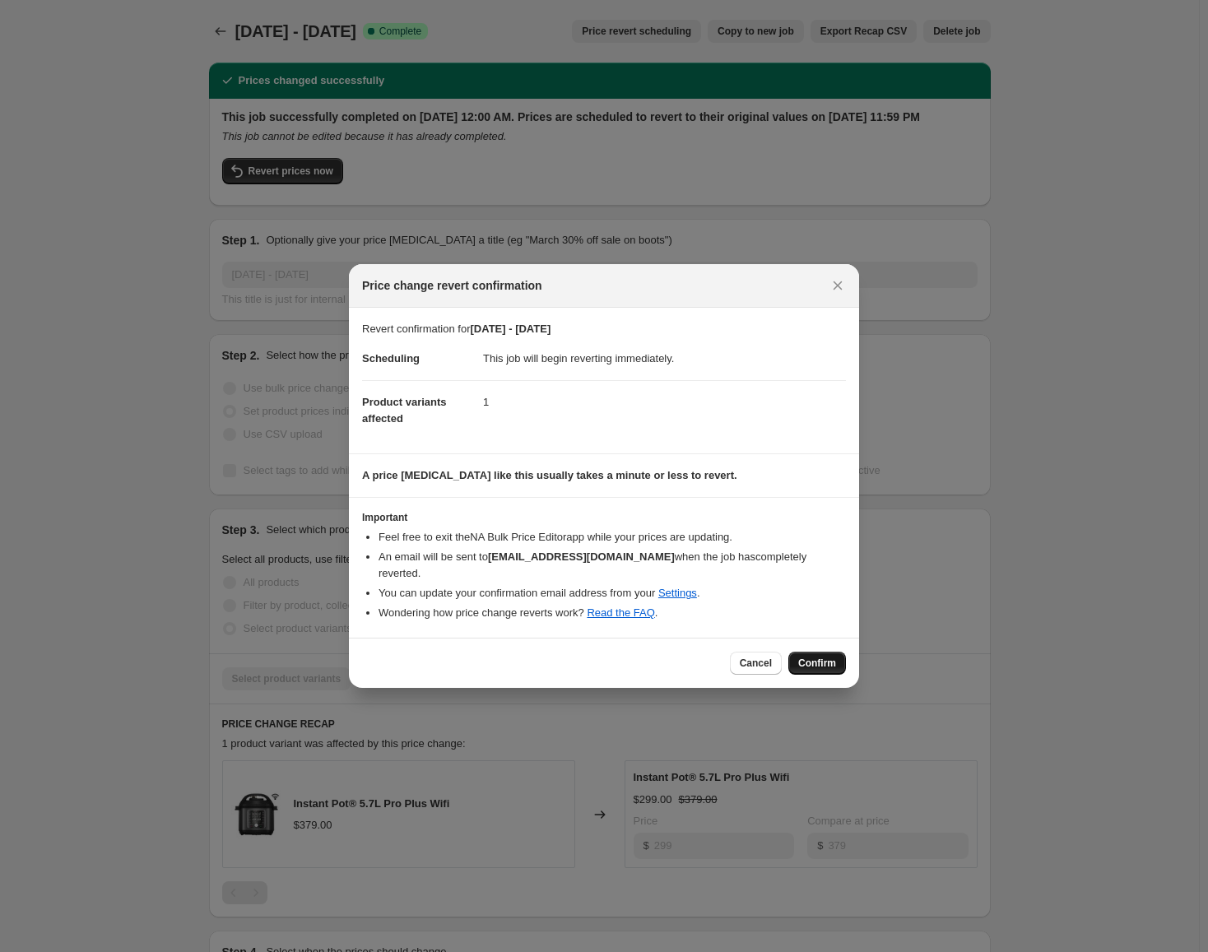
click at [823, 665] on button "Confirm" at bounding box center [817, 663] width 58 height 23
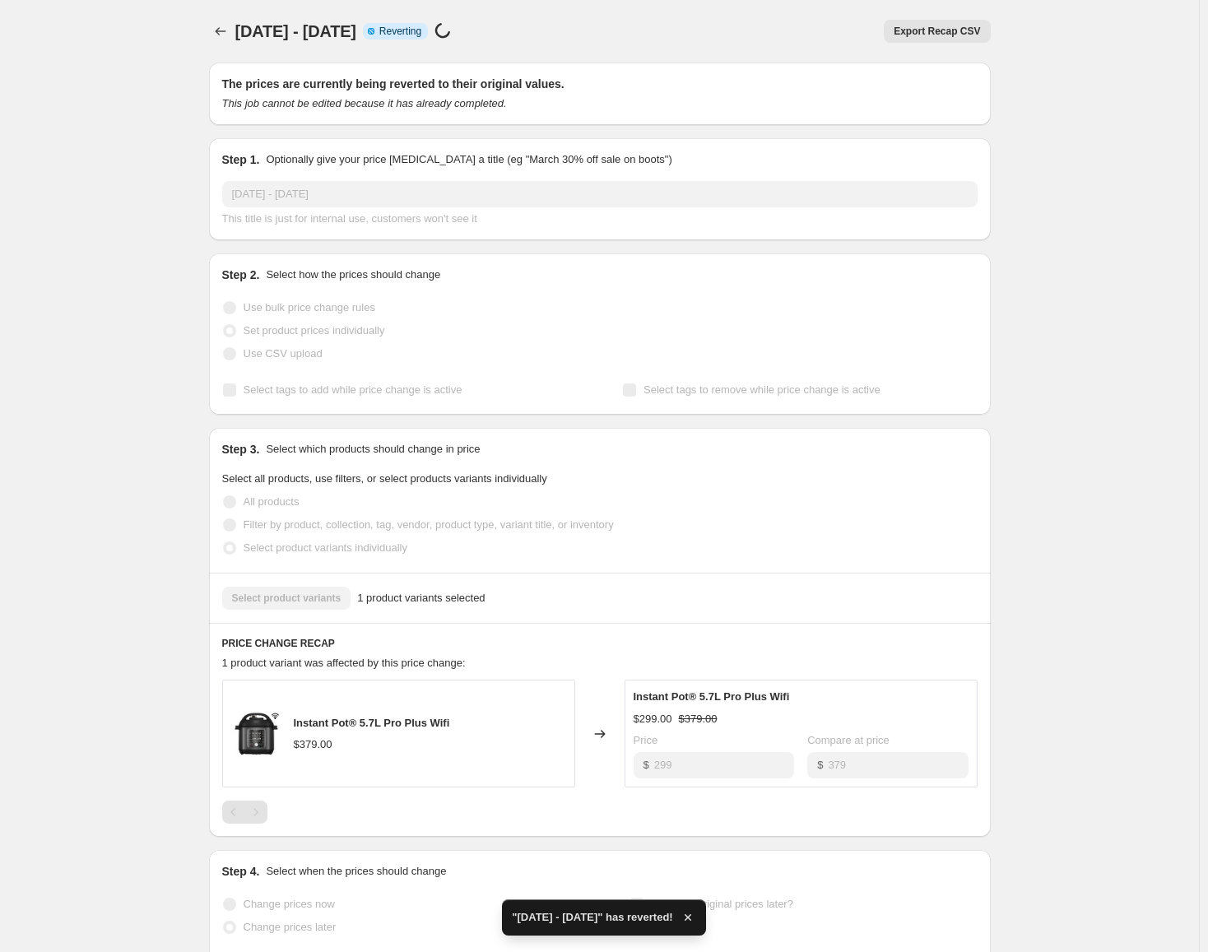
checkbox input "true"
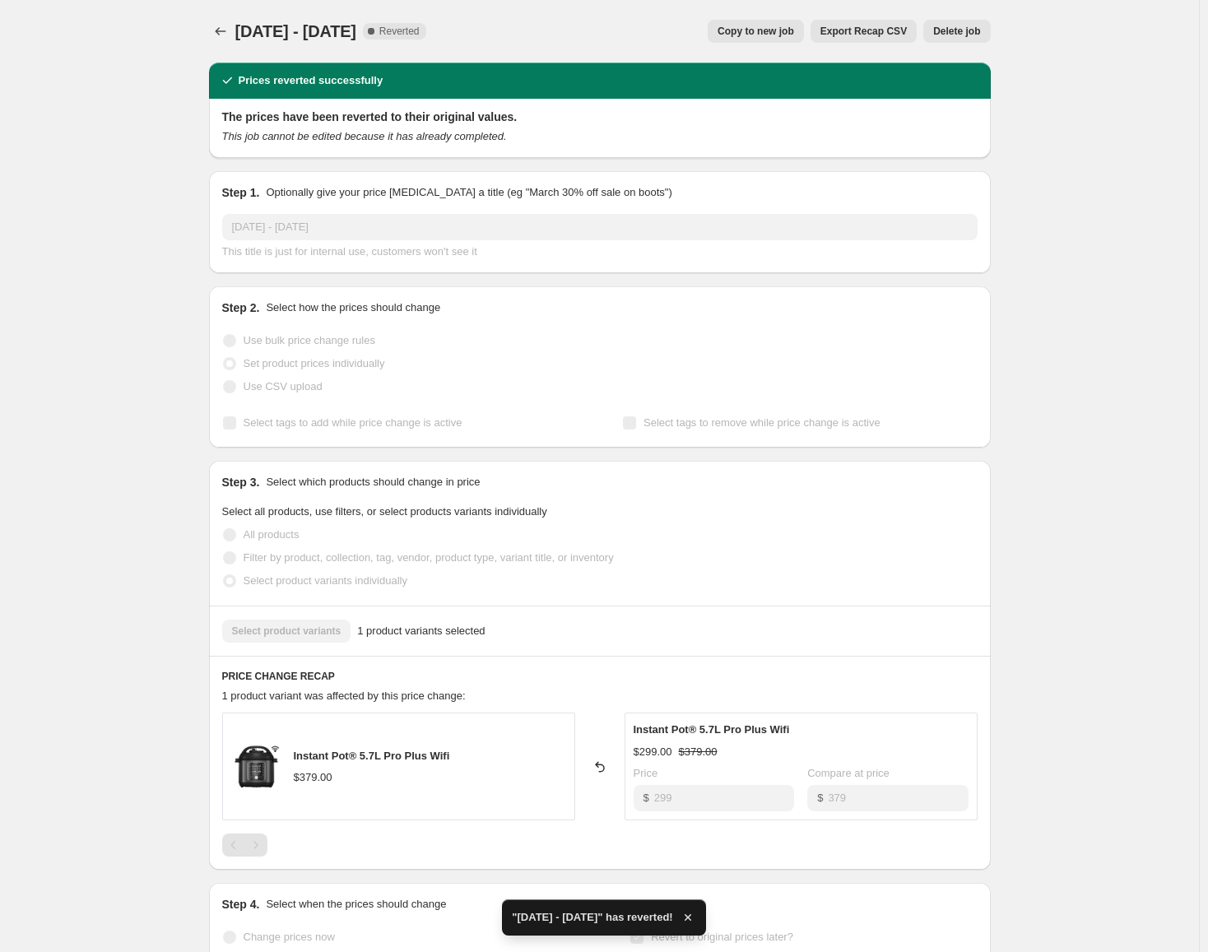
click at [945, 31] on span "Delete job" at bounding box center [956, 31] width 47 height 13
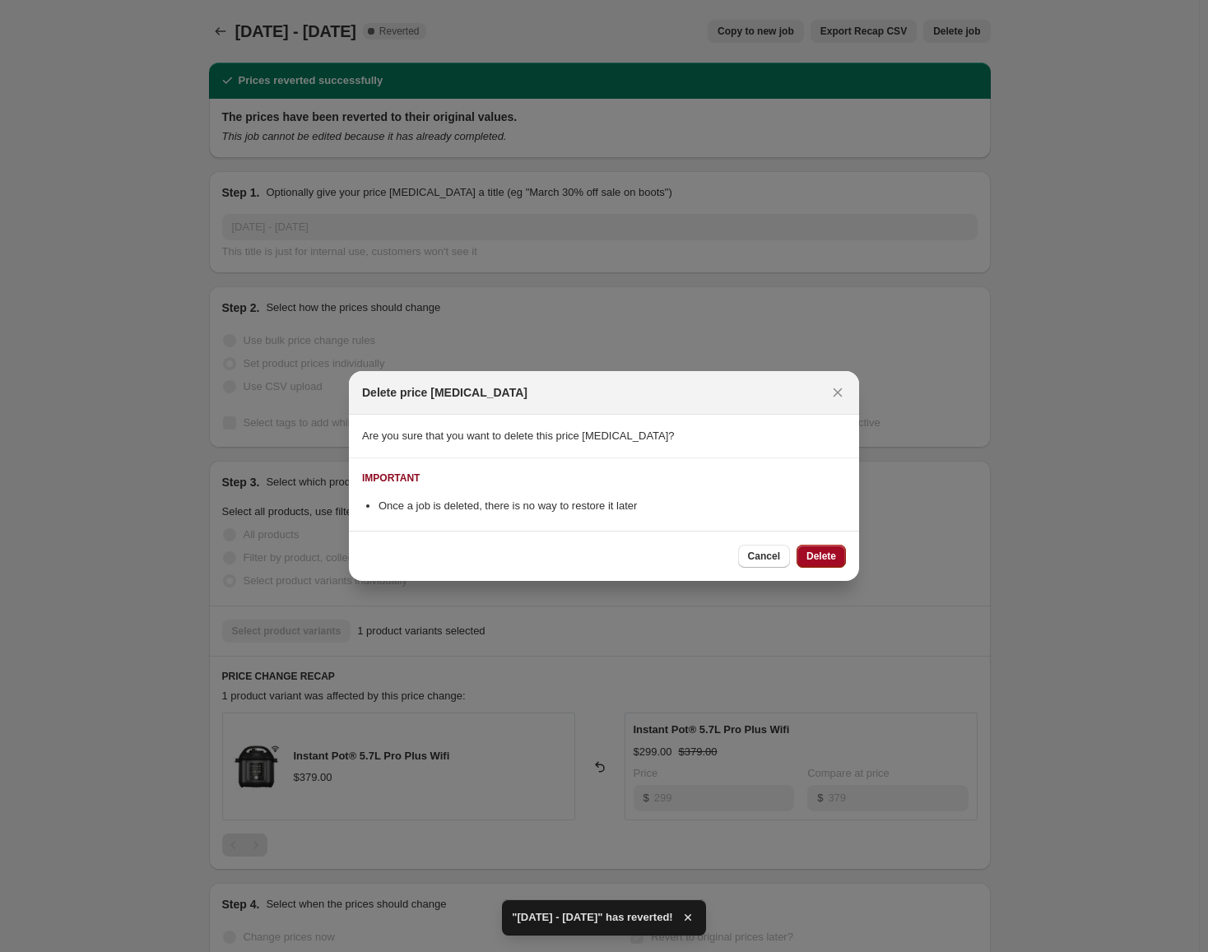
click at [828, 556] on span "Delete" at bounding box center [821, 556] width 30 height 13
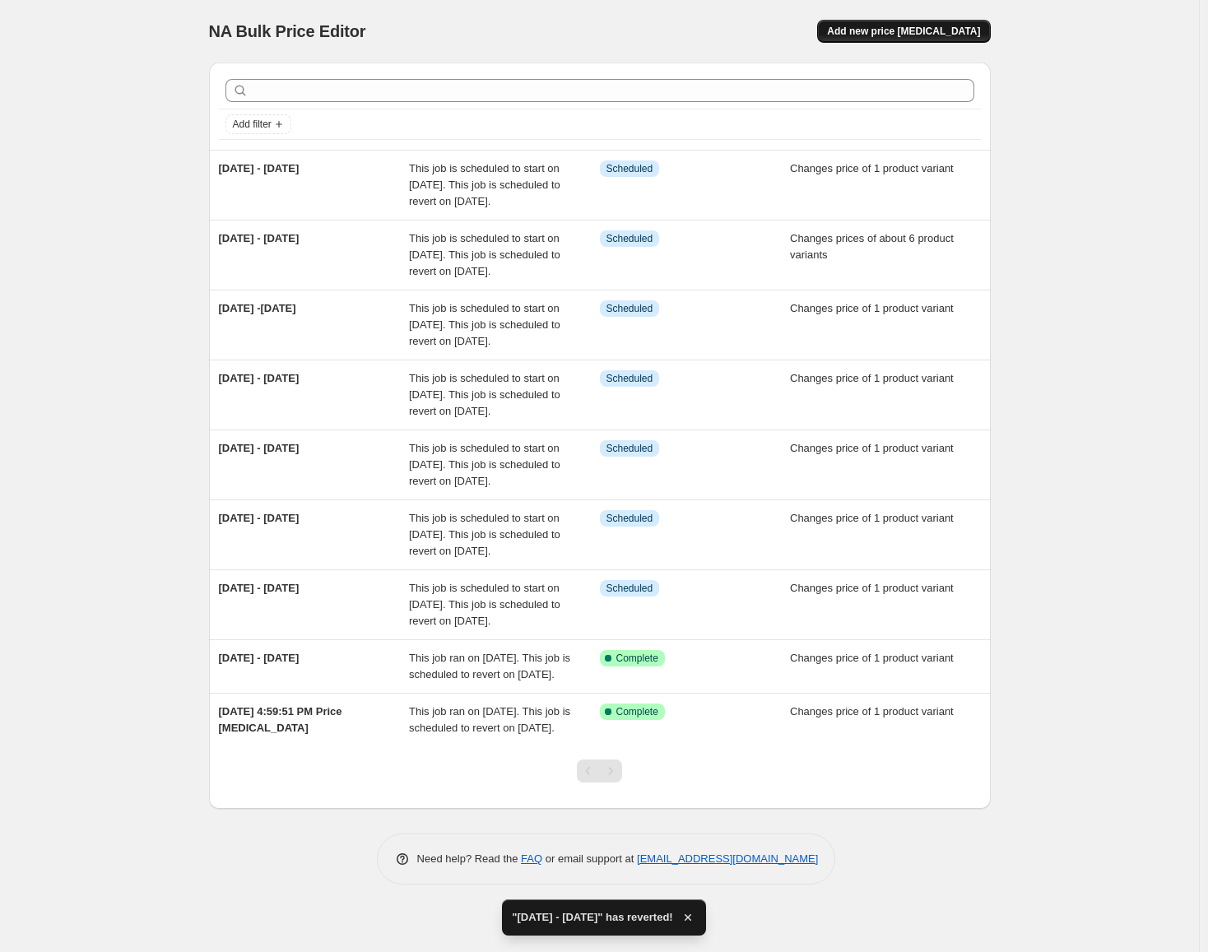
click at [960, 28] on span "Add new price [MEDICAL_DATA]" at bounding box center [903, 31] width 153 height 13
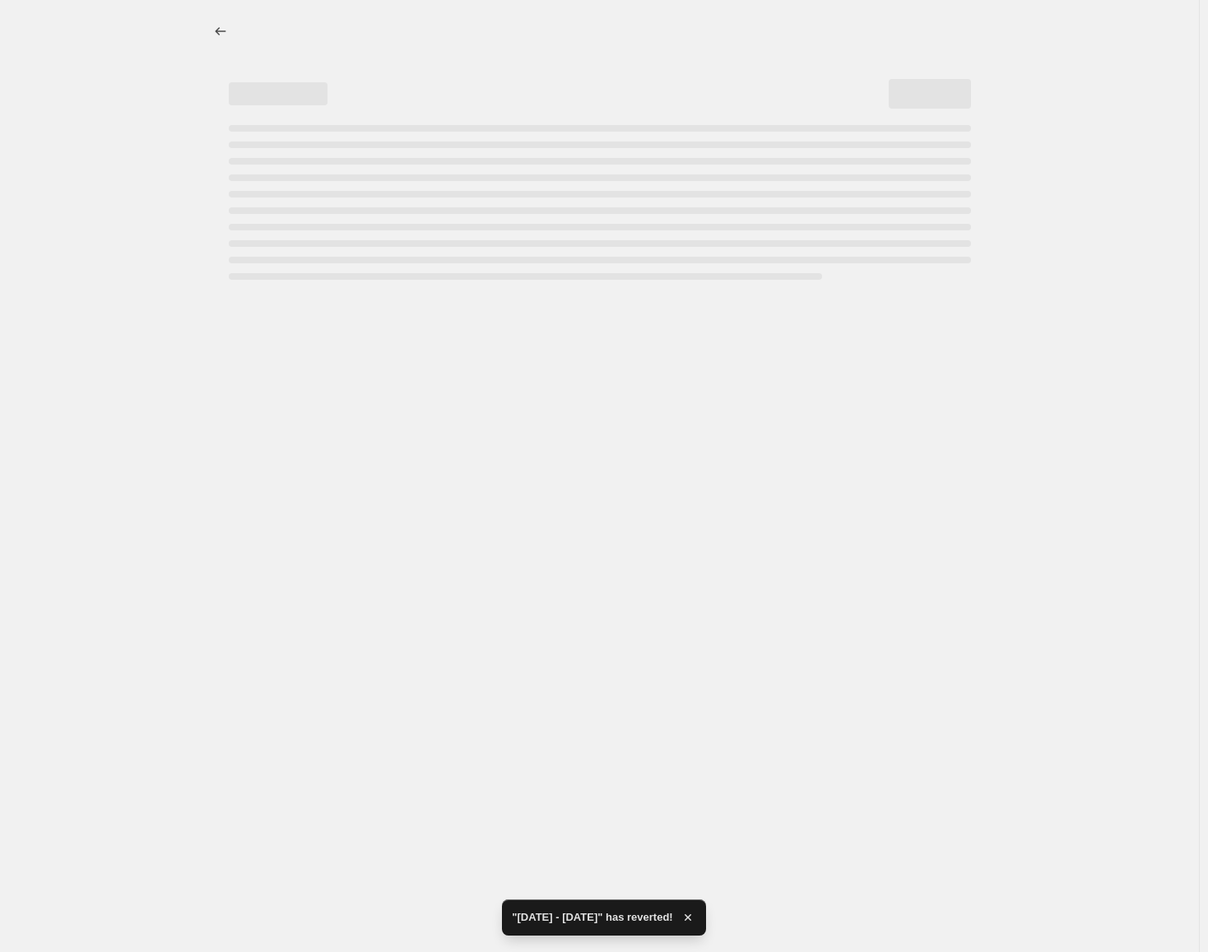
select select "percentage"
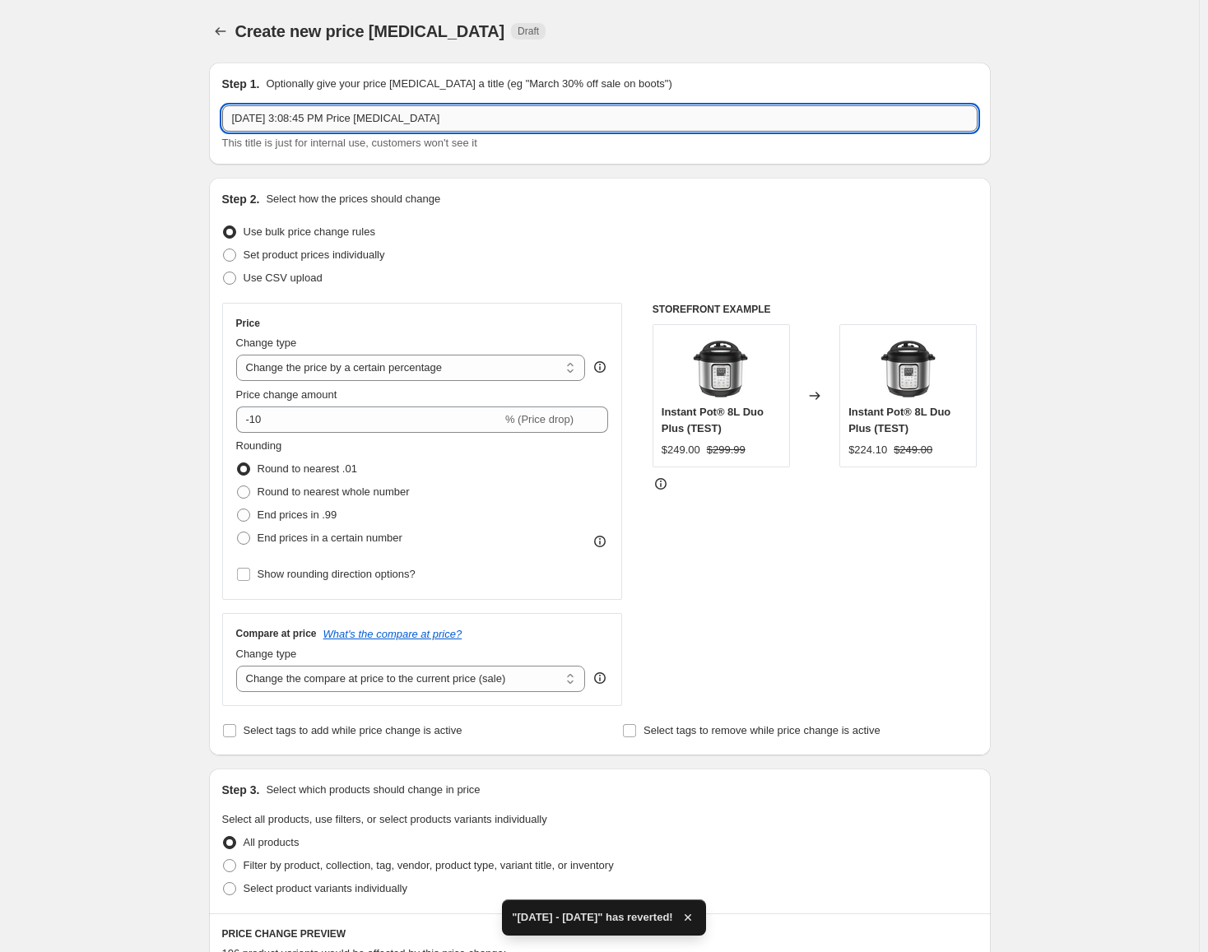
click at [433, 131] on input "[DATE] 3:08:45 PM Price [MEDICAL_DATA]" at bounding box center [599, 118] width 755 height 26
type input "[DATE] ONGOING"
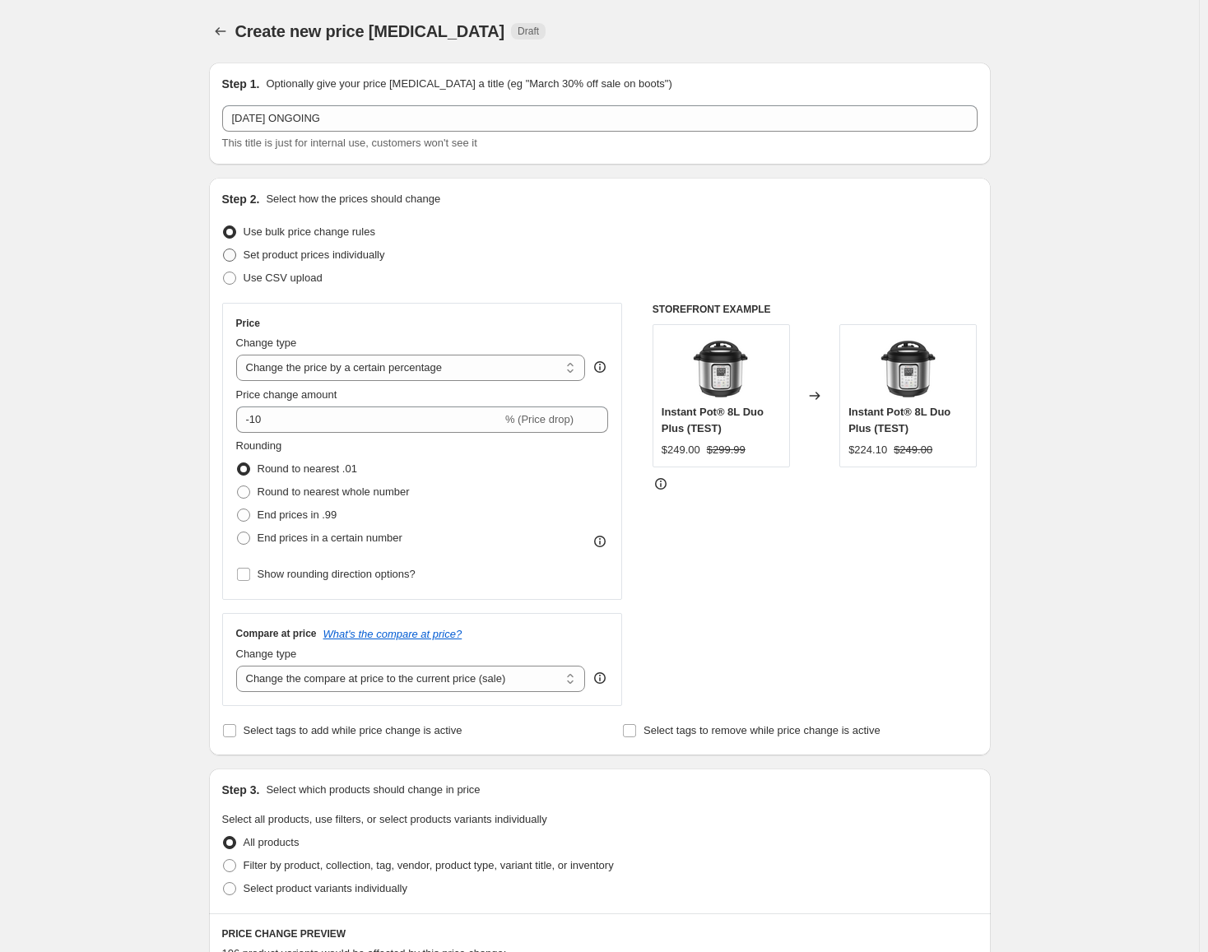
click at [290, 253] on span "Set product prices individually" at bounding box center [315, 254] width 142 height 12
click at [224, 249] on input "Set product prices individually" at bounding box center [223, 248] width 1 height 1
radio input "true"
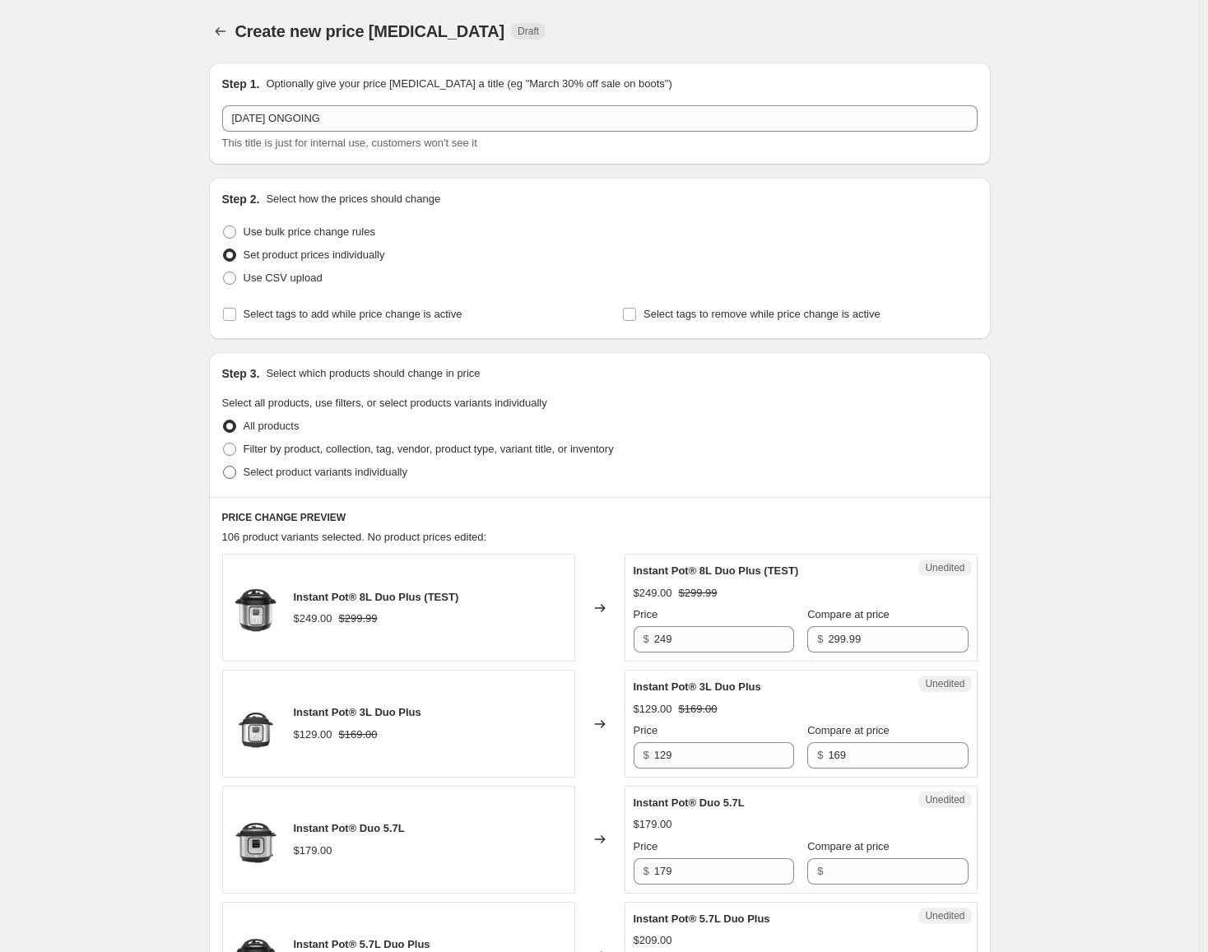
click at [326, 480] on label "Select product variants individually" at bounding box center [314, 472] width 185 height 23
click at [224, 467] on input "Select product variants individually" at bounding box center [223, 466] width 1 height 1
radio input "true"
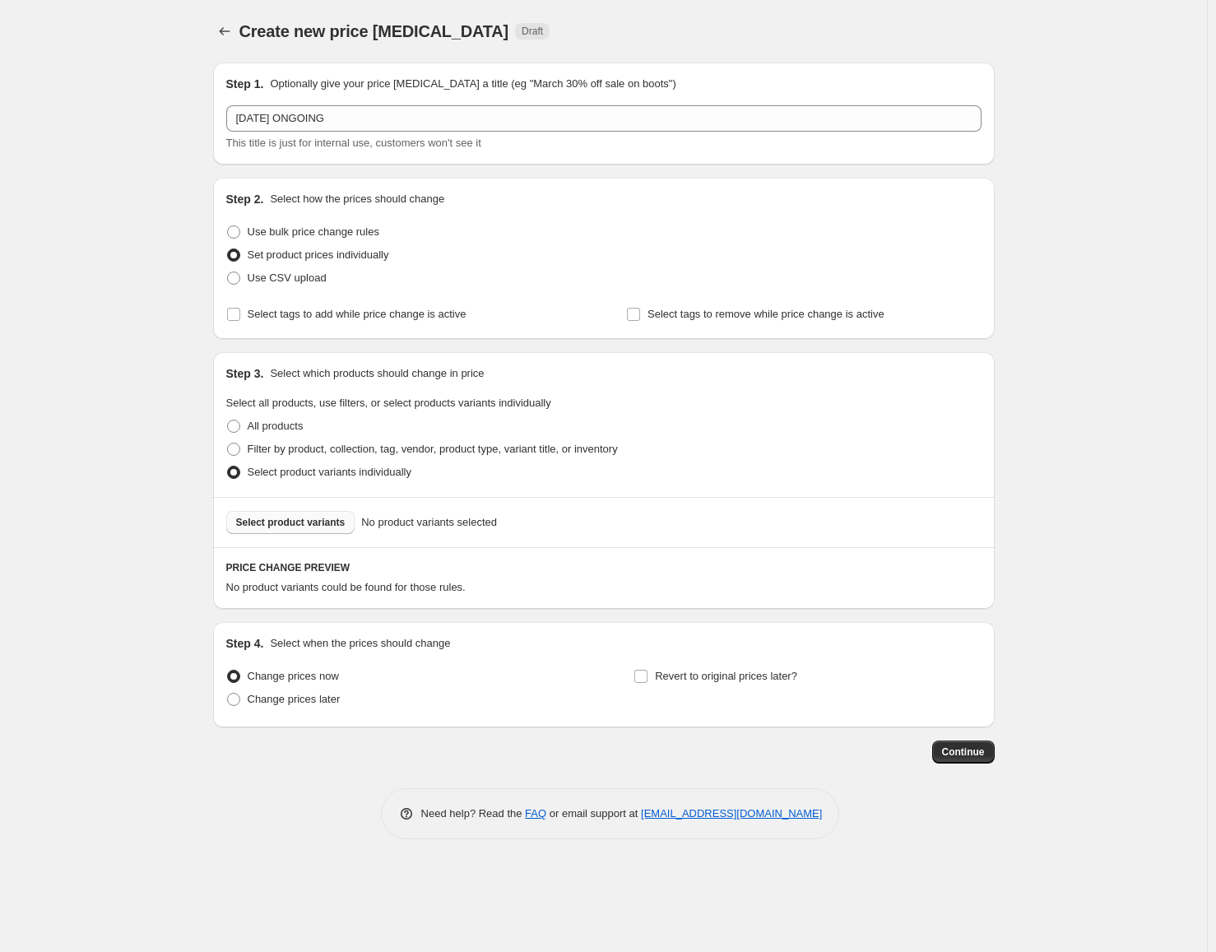
click at [317, 528] on span "Select product variants" at bounding box center [290, 522] width 109 height 13
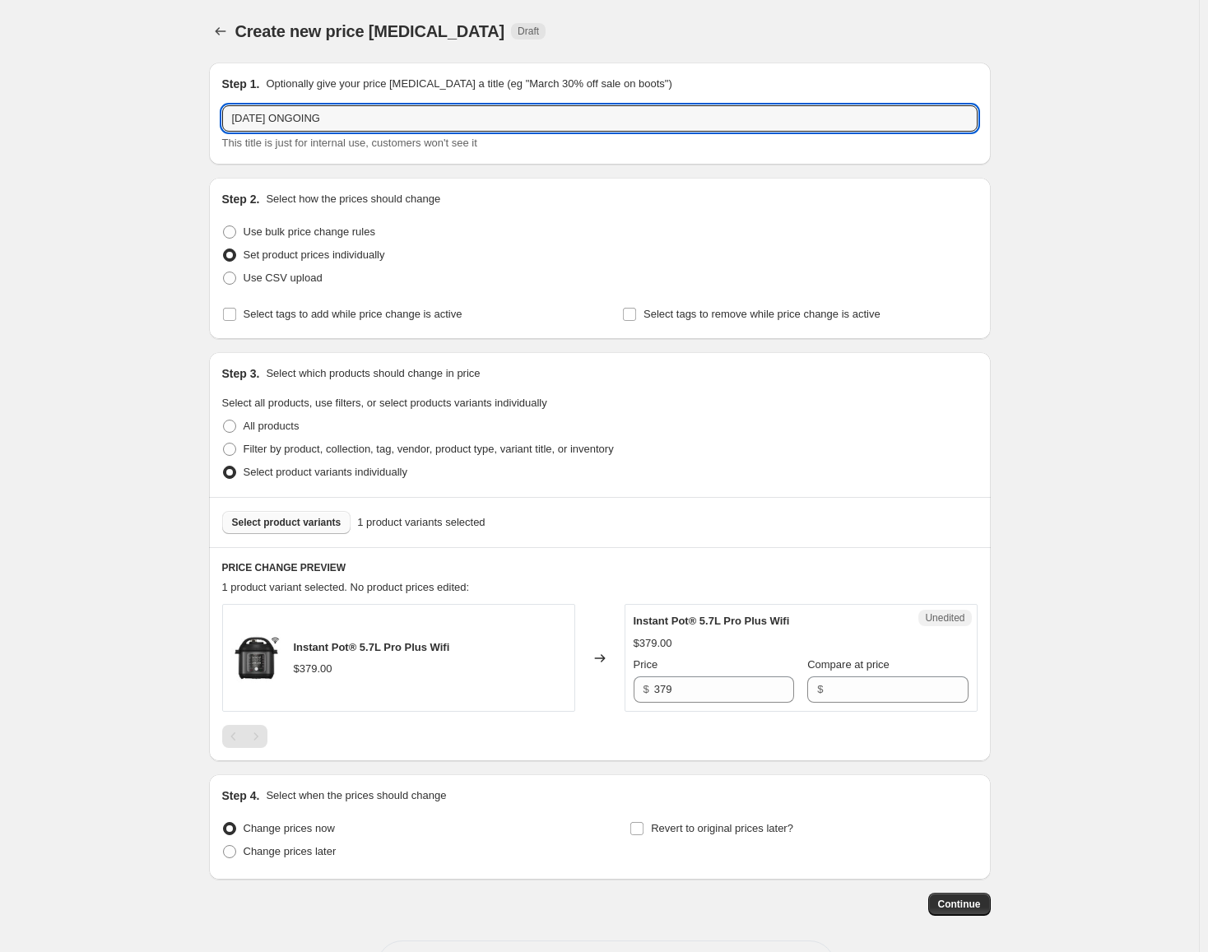
drag, startPoint x: 269, startPoint y: 118, endPoint x: 208, endPoint y: 114, distance: 61.0
click at [207, 114] on div "Step 1. Optionally give your price [MEDICAL_DATA] a title (eg "March 30% off sa…" at bounding box center [593, 482] width 795 height 866
type input "pro plus wifi ONGOING"
click at [722, 690] on input "379" at bounding box center [724, 689] width 140 height 26
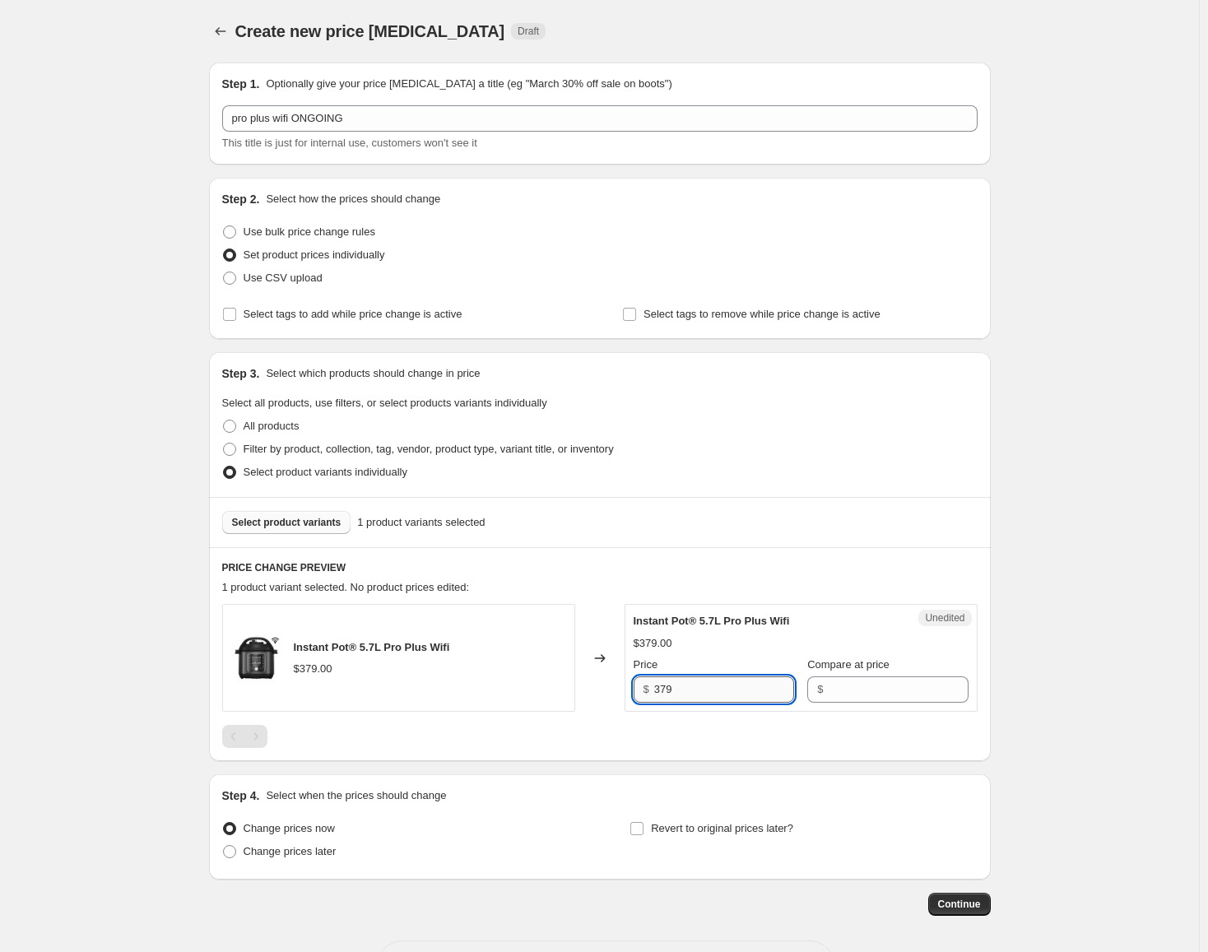
click at [722, 690] on input "379" at bounding box center [724, 689] width 140 height 26
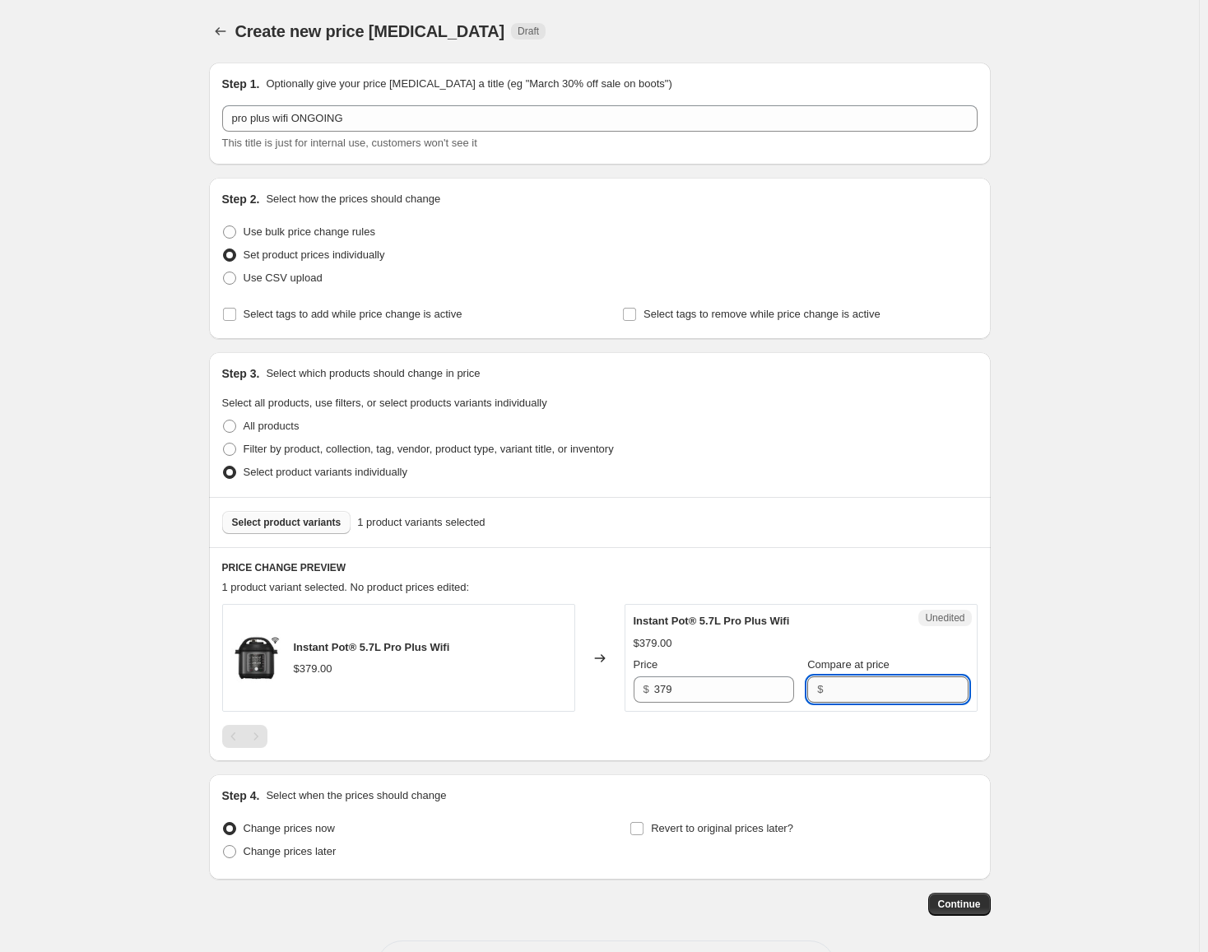
click at [896, 691] on input "Compare at price" at bounding box center [898, 689] width 140 height 26
paste input "379"
type input "379"
click at [707, 689] on input "379" at bounding box center [724, 689] width 140 height 26
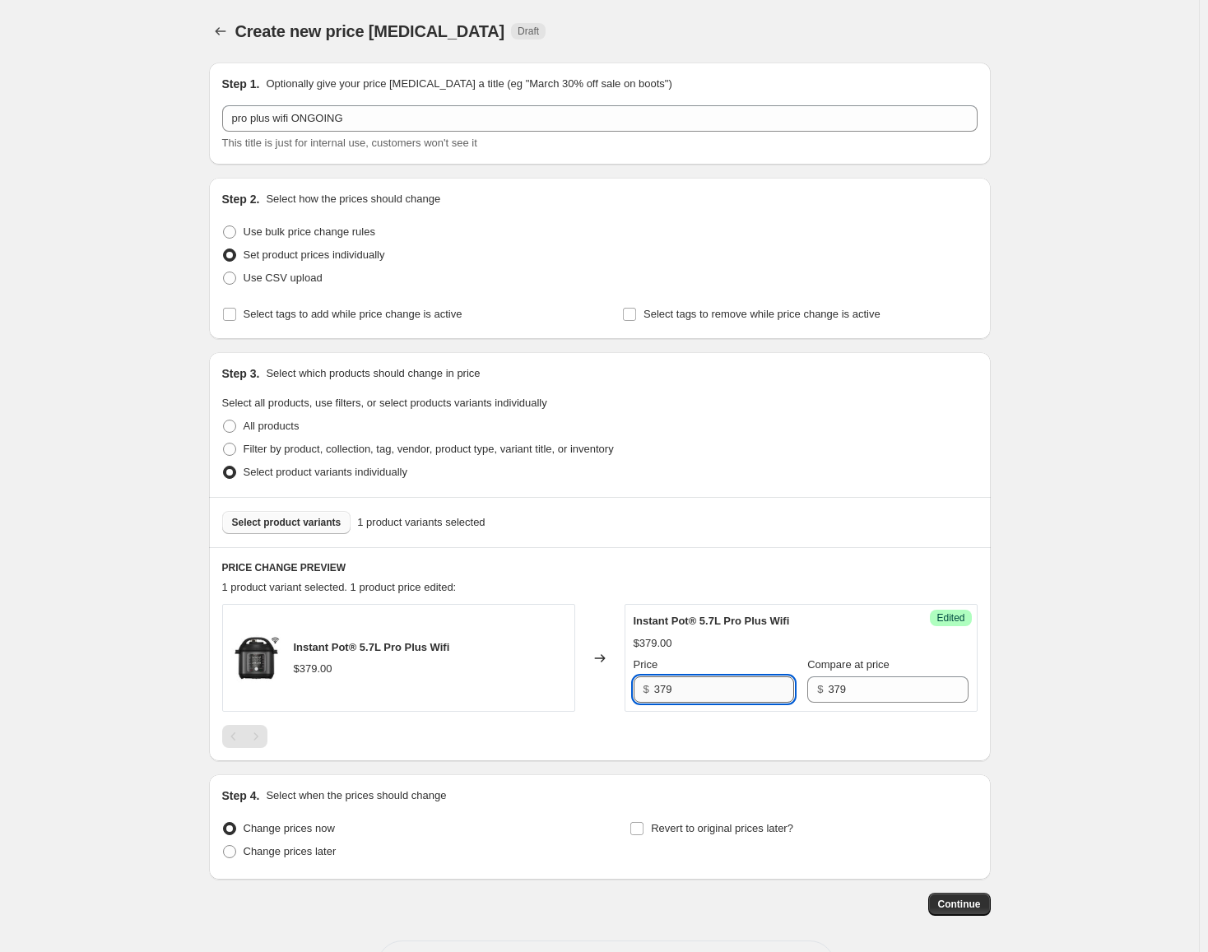
click at [707, 689] on input "379" at bounding box center [724, 689] width 140 height 26
type input "299"
click at [317, 846] on span "Change prices later" at bounding box center [290, 851] width 93 height 12
click at [224, 846] on input "Change prices later" at bounding box center [223, 845] width 1 height 1
radio input "true"
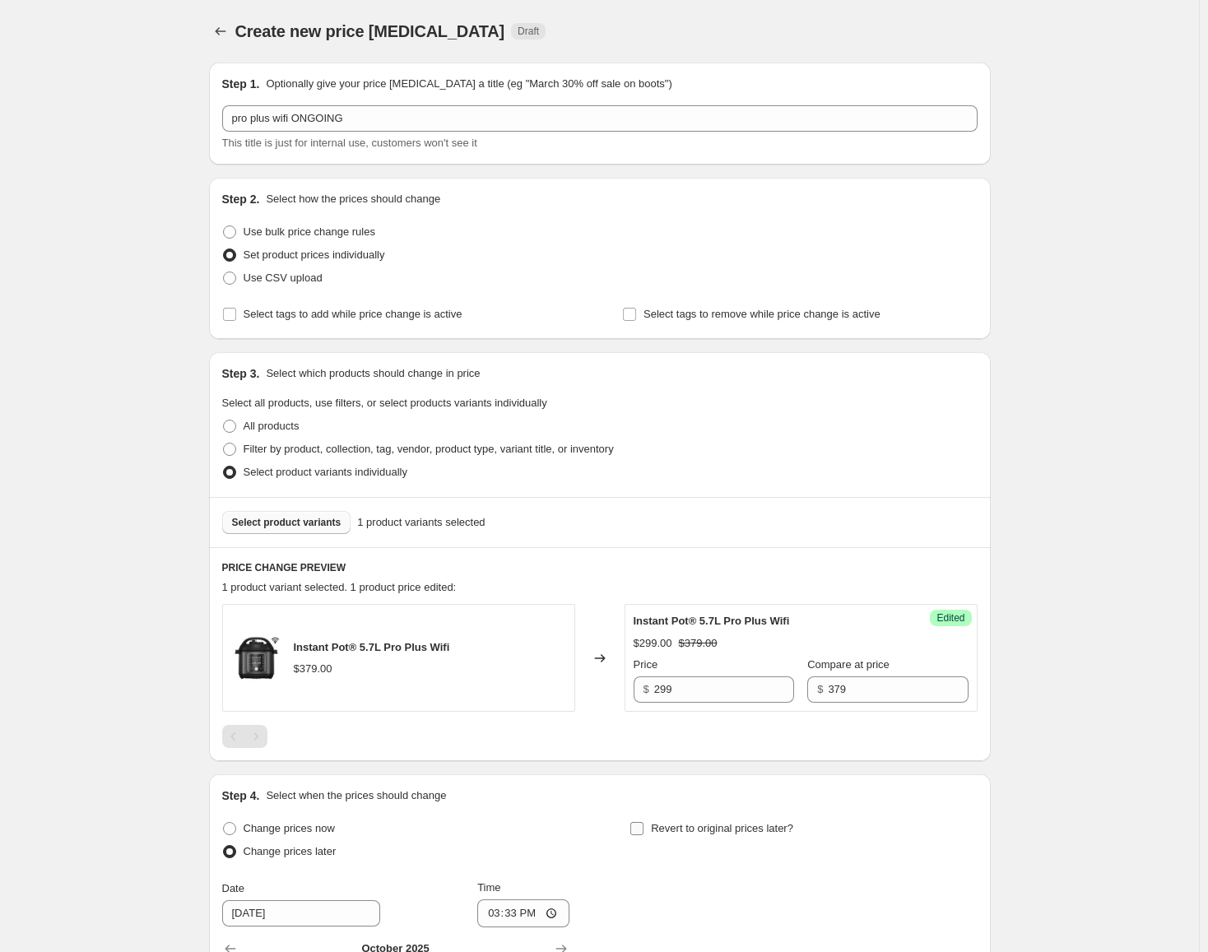
click at [711, 836] on span "Revert to original prices later?" at bounding box center [722, 828] width 142 height 16
click at [643, 835] on input "Revert to original prices later?" at bounding box center [636, 828] width 13 height 13
checkbox input "true"
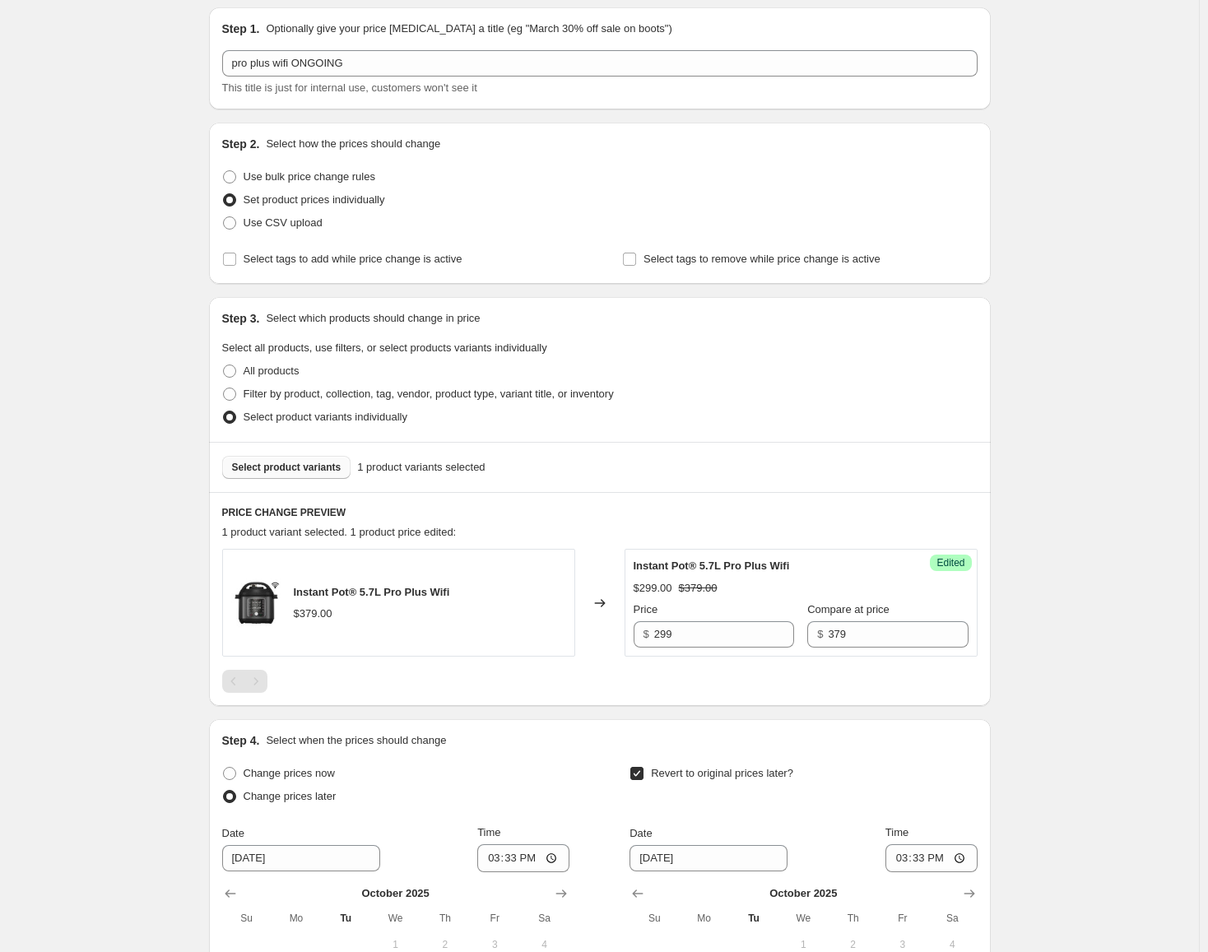
scroll to position [82, 0]
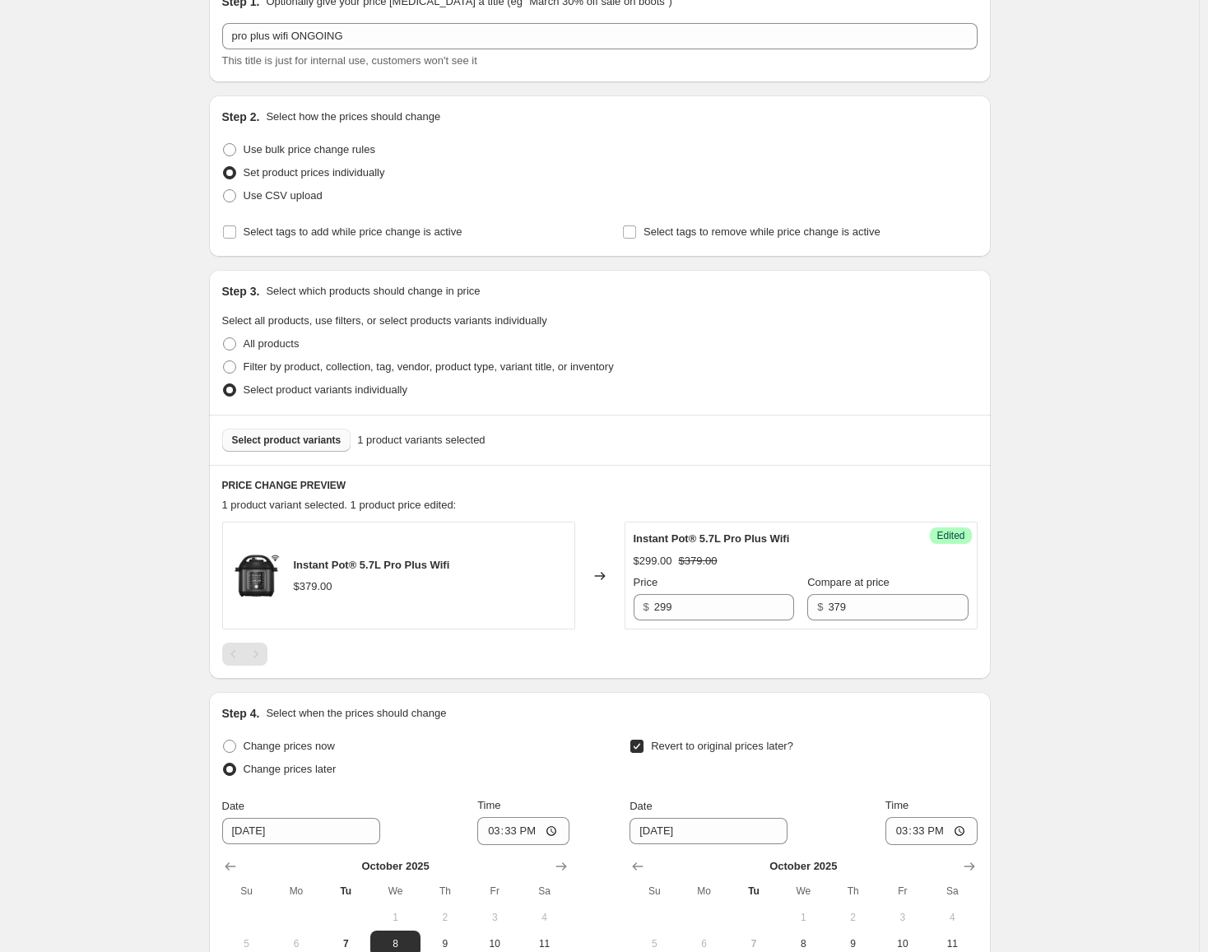
click at [334, 758] on label "Change prices later" at bounding box center [279, 769] width 114 height 23
click at [224, 763] on input "Change prices later" at bounding box center [223, 763] width 1 height 1
click at [335, 745] on span "Change prices now" at bounding box center [289, 746] width 91 height 12
click at [224, 741] on input "Change prices now" at bounding box center [223, 740] width 1 height 1
radio input "true"
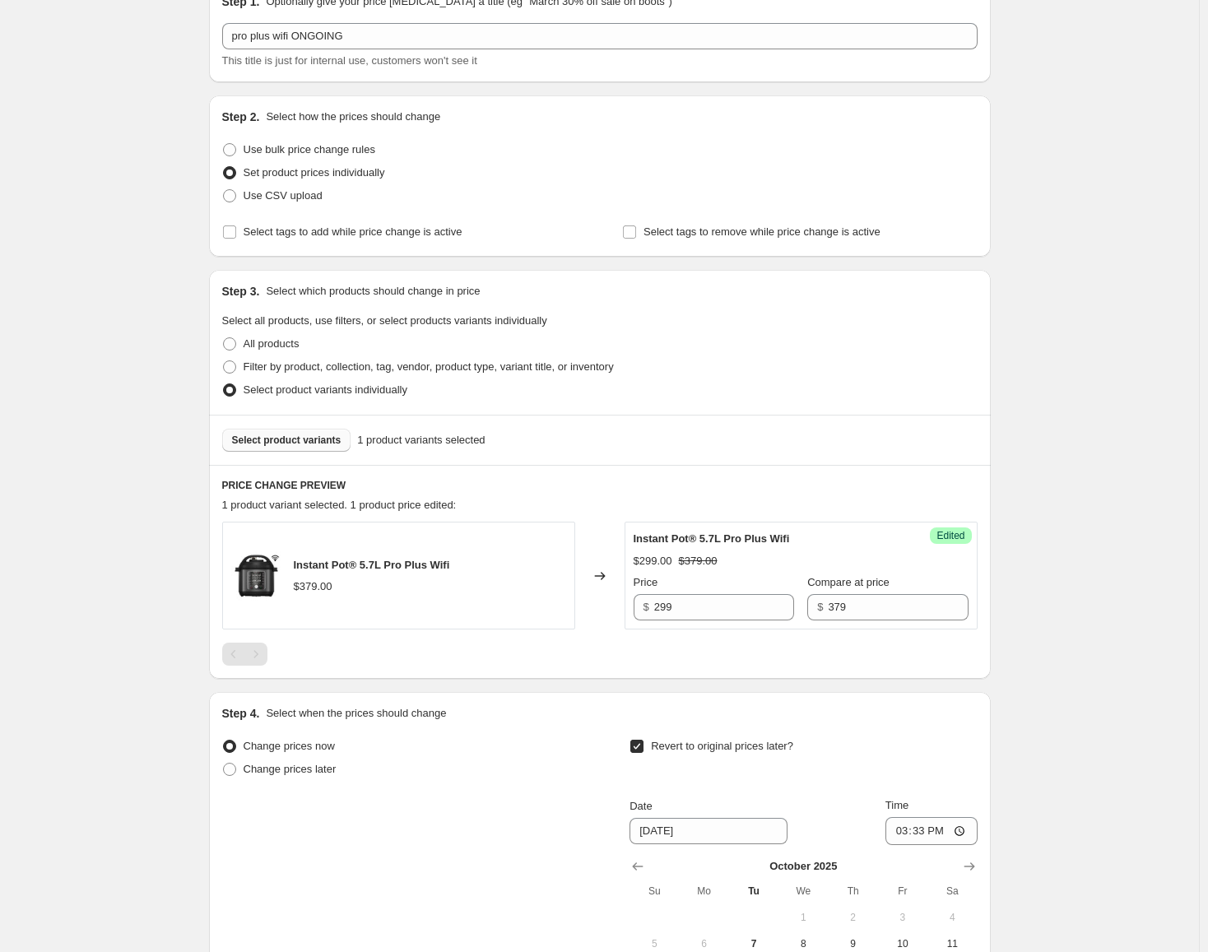
click at [718, 750] on span "Revert to original prices later?" at bounding box center [722, 746] width 142 height 12
click at [643, 750] on input "Revert to original prices later?" at bounding box center [636, 746] width 13 height 13
checkbox input "false"
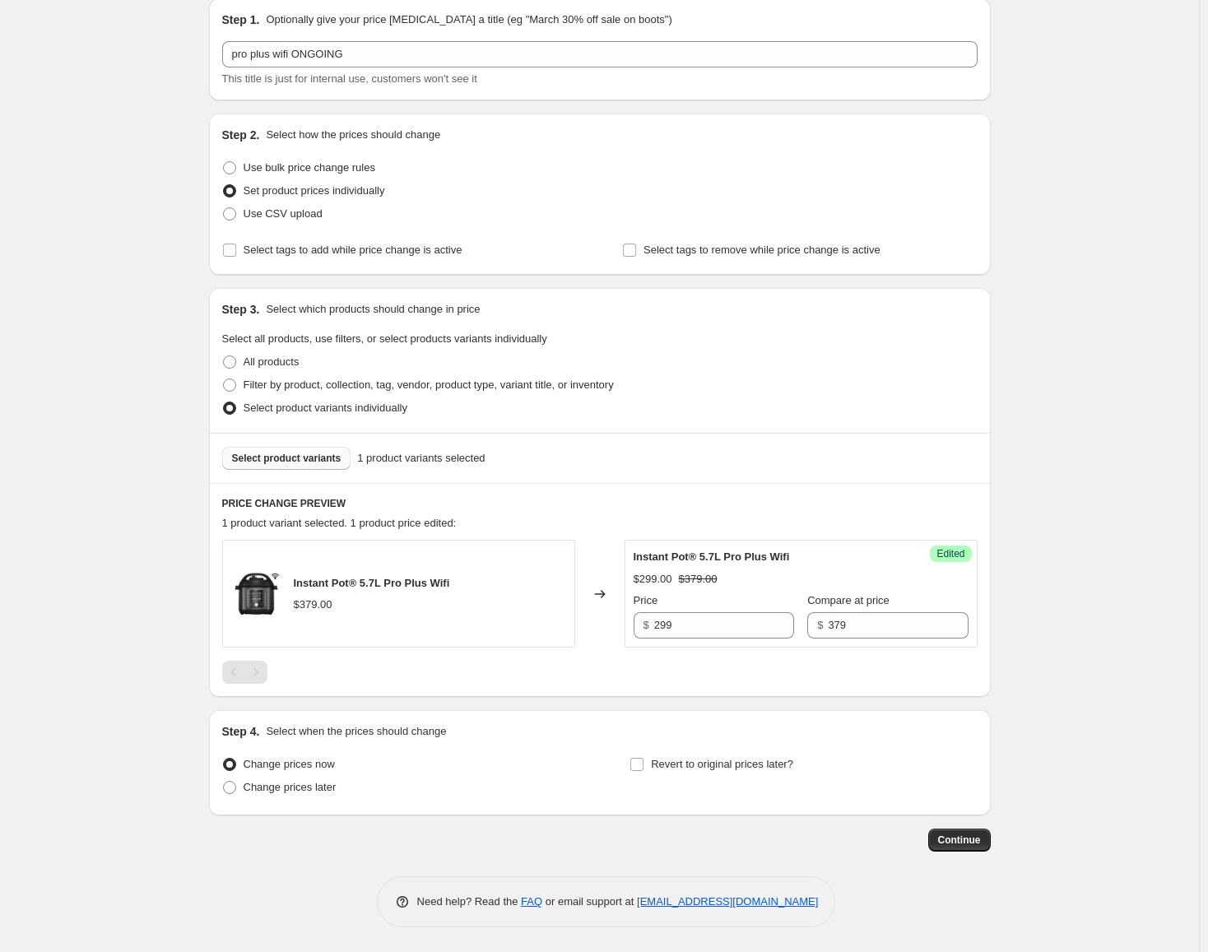
scroll to position [64, 0]
click at [974, 838] on span "Continue" at bounding box center [959, 840] width 43 height 13
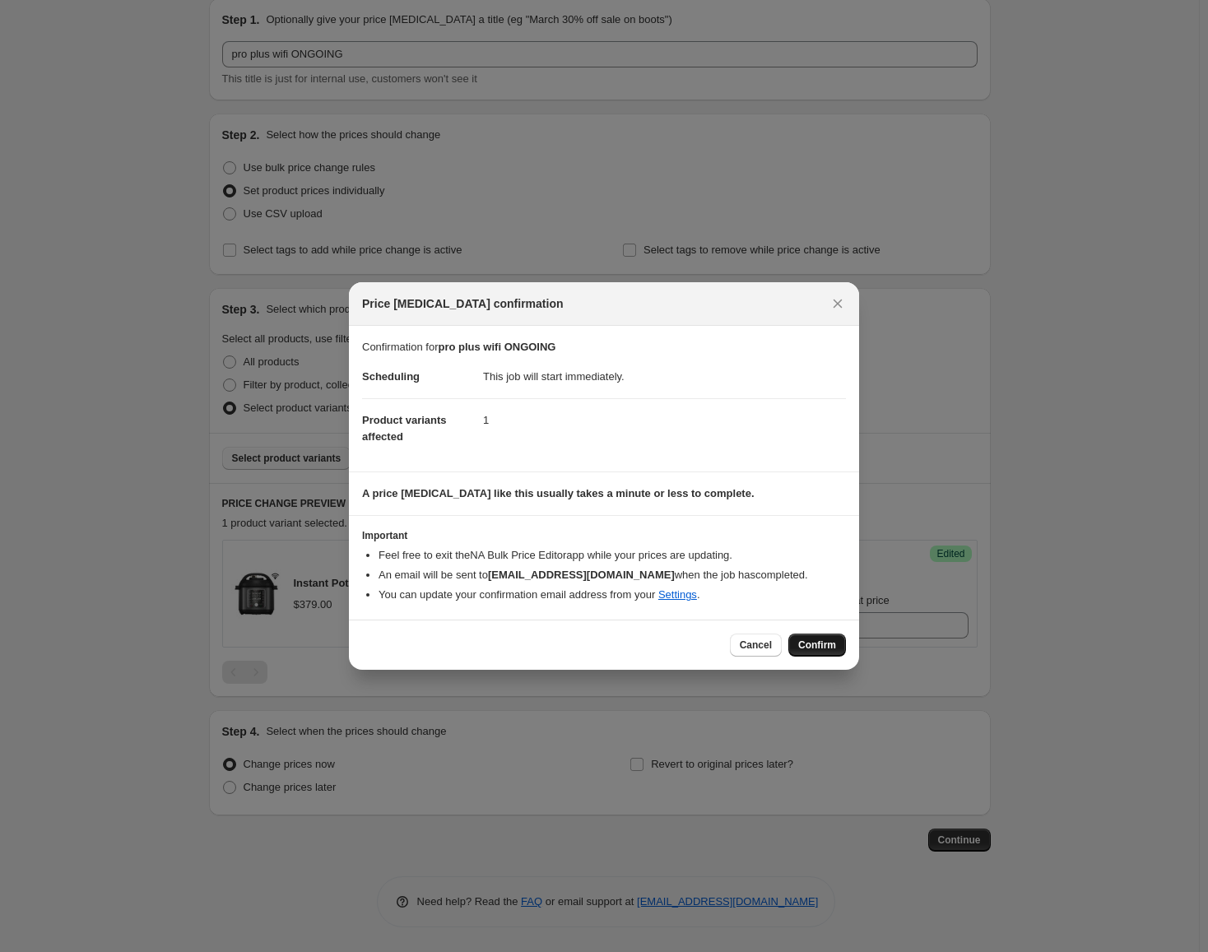
click at [803, 639] on span "Confirm" at bounding box center [817, 645] width 38 height 13
type input "pro plus wifi ONGOING"
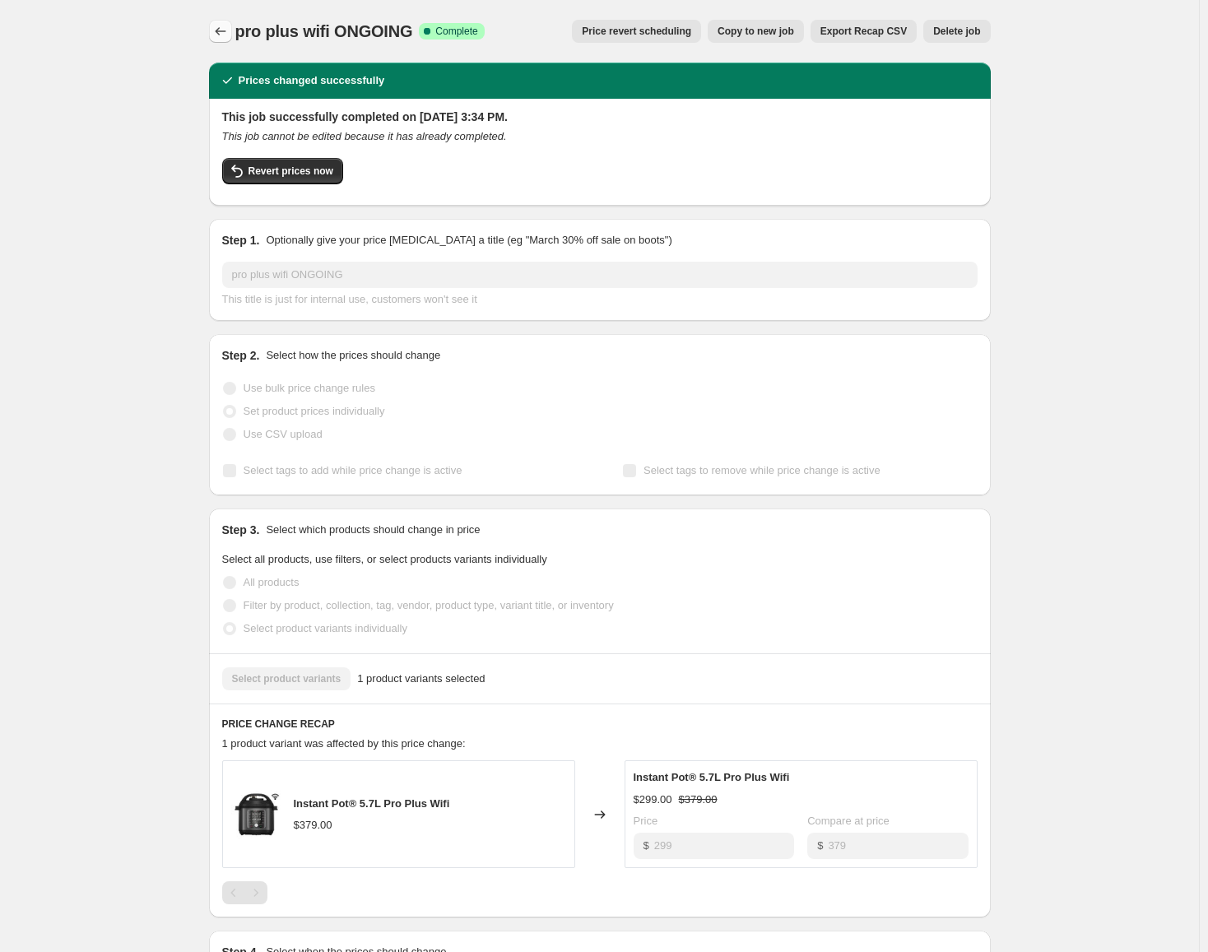
click at [223, 26] on icon "Price change jobs" at bounding box center [220, 31] width 16 height 16
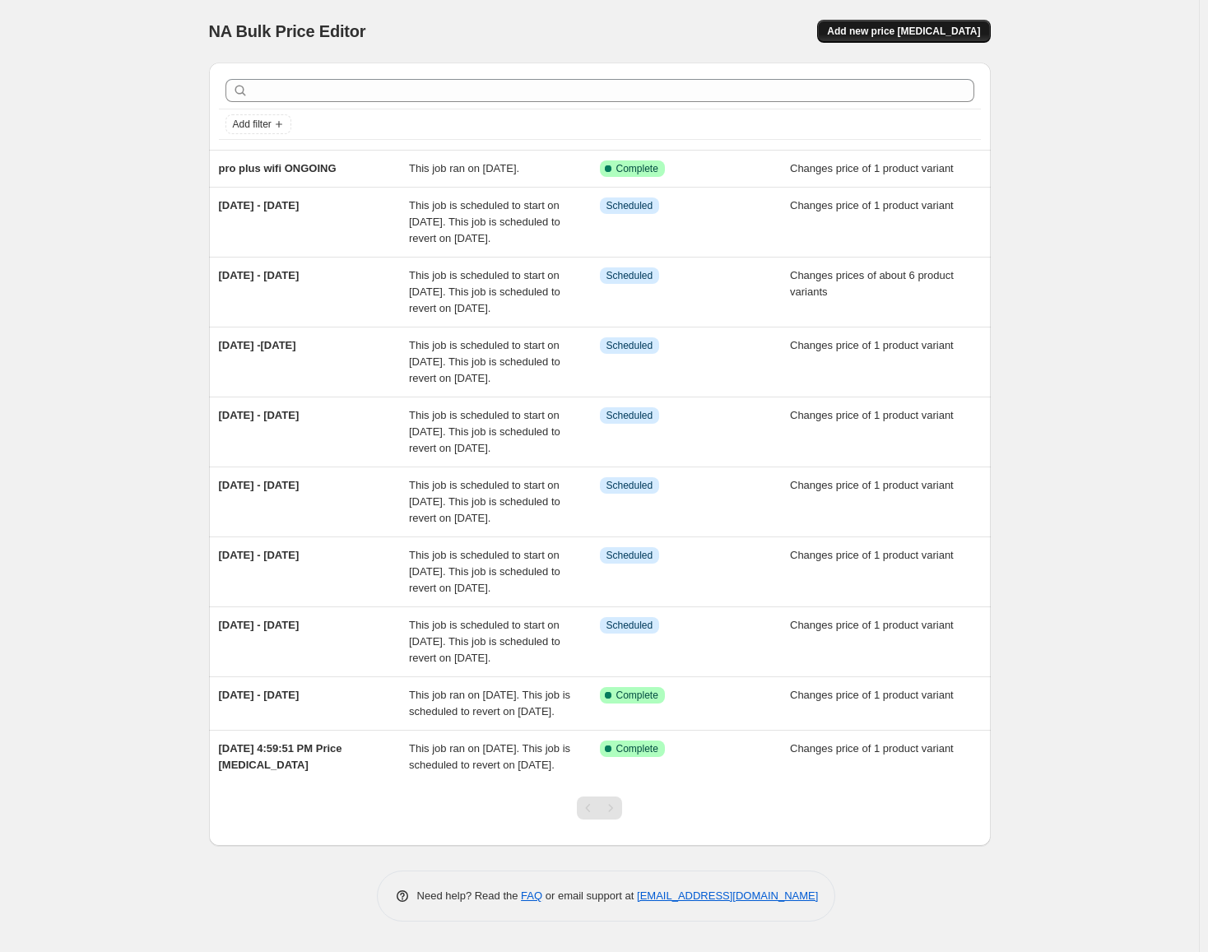
click at [909, 26] on span "Add new price [MEDICAL_DATA]" at bounding box center [903, 31] width 153 height 13
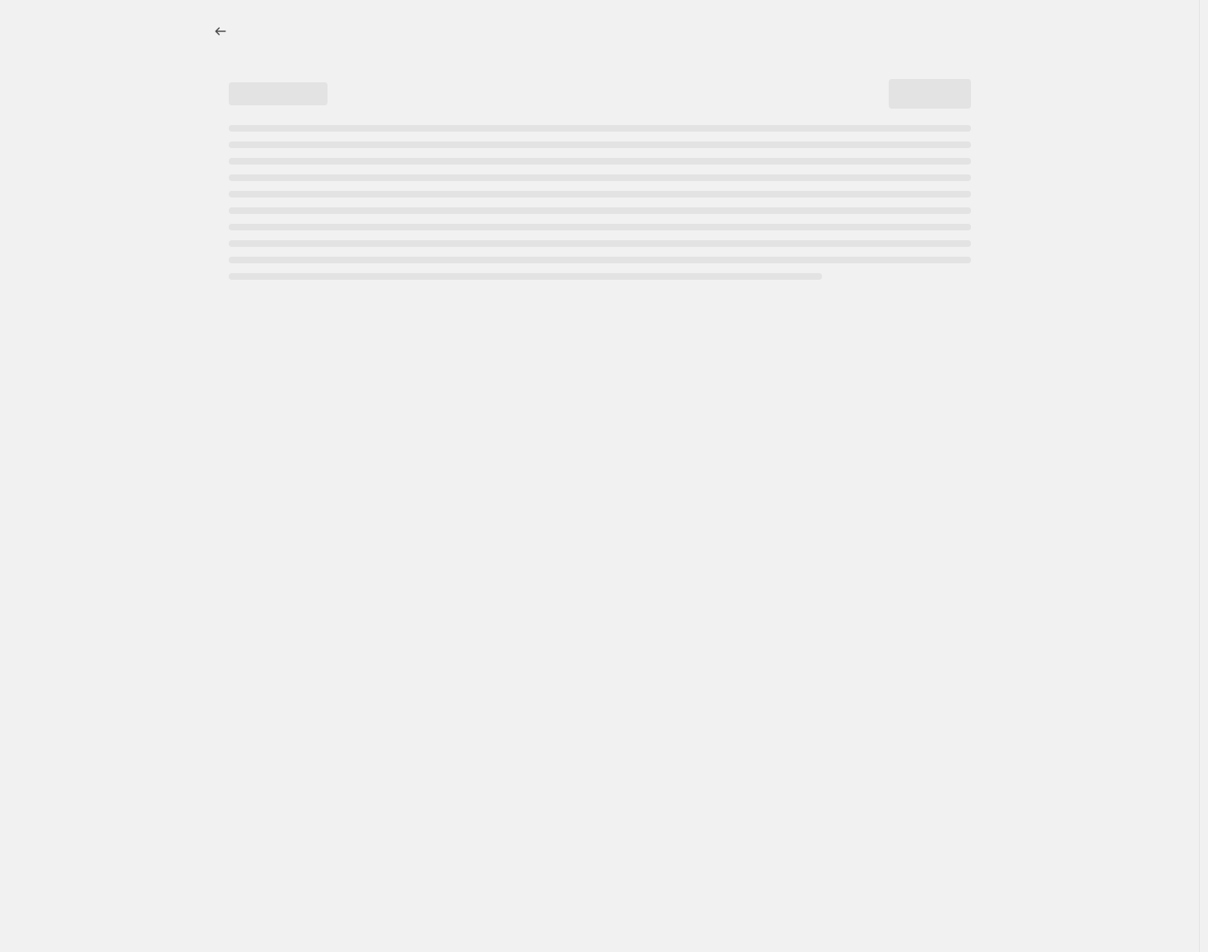
select select "percentage"
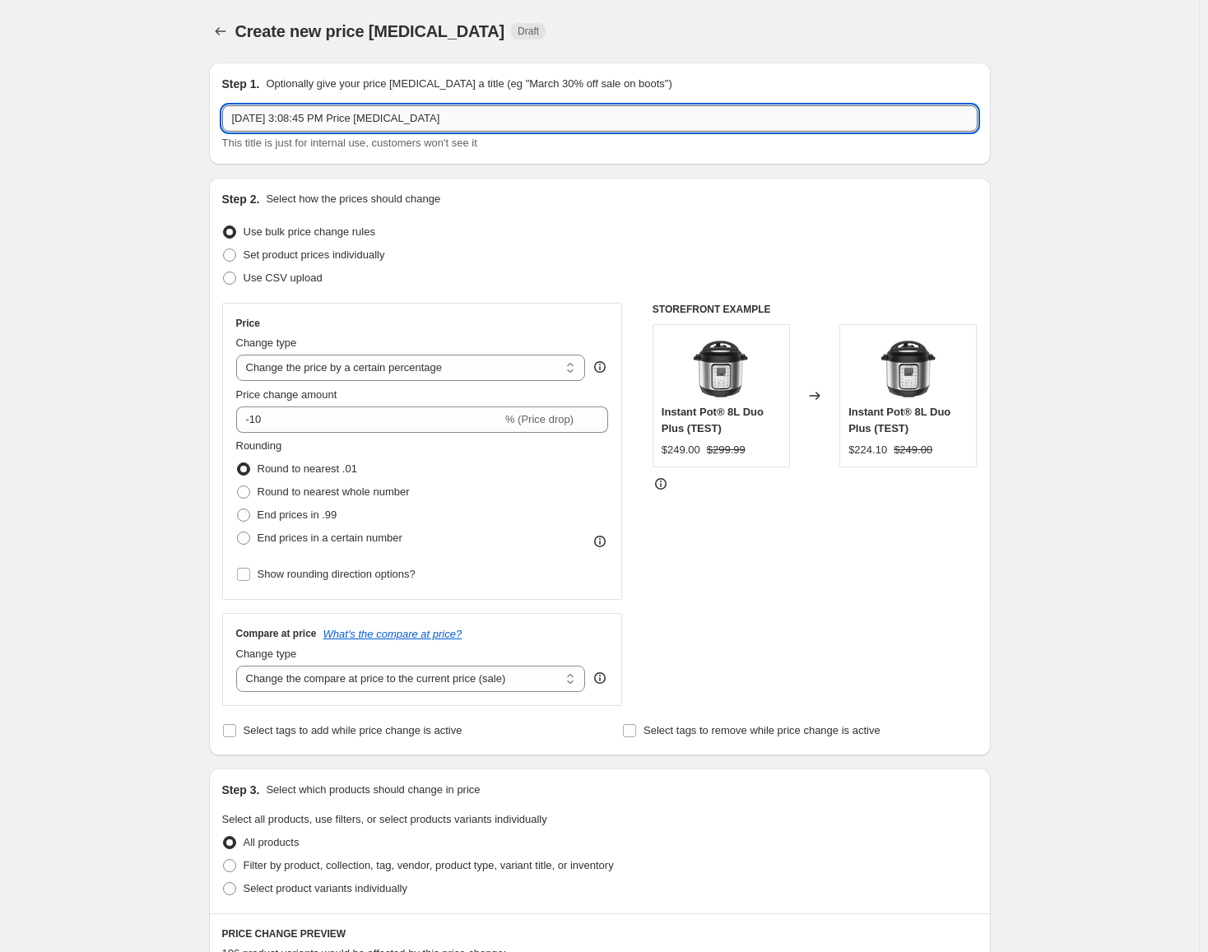
click at [379, 118] on input "[DATE] 3:08:45 PM Price [MEDICAL_DATA]" at bounding box center [599, 118] width 755 height 26
click at [378, 123] on input "[DATE] 3:08:45 PM Price [MEDICAL_DATA]" at bounding box center [599, 118] width 755 height 26
click at [445, 114] on input "[DATE] 3:08:45 PM Price [MEDICAL_DATA]" at bounding box center [599, 118] width 755 height 26
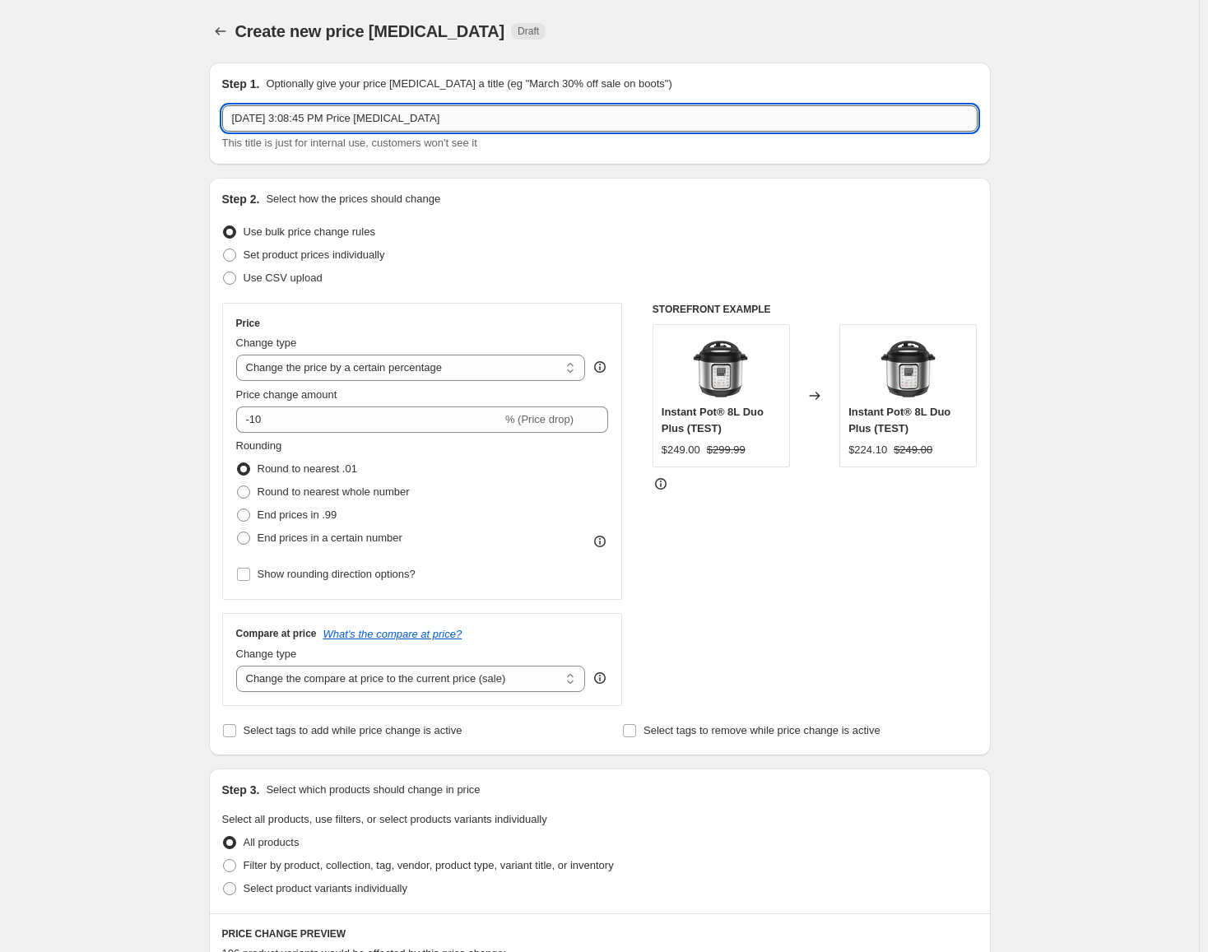
click at [445, 115] on input "[DATE] 3:08:45 PM Price [MEDICAL_DATA]" at bounding box center [599, 118] width 755 height 26
click at [651, 119] on input "[DATE] 3:08:45 PM Price [MEDICAL_DATA]" at bounding box center [599, 118] width 755 height 26
click at [650, 119] on input "[DATE] 3:08:45 PM Price [MEDICAL_DATA]" at bounding box center [599, 118] width 755 height 26
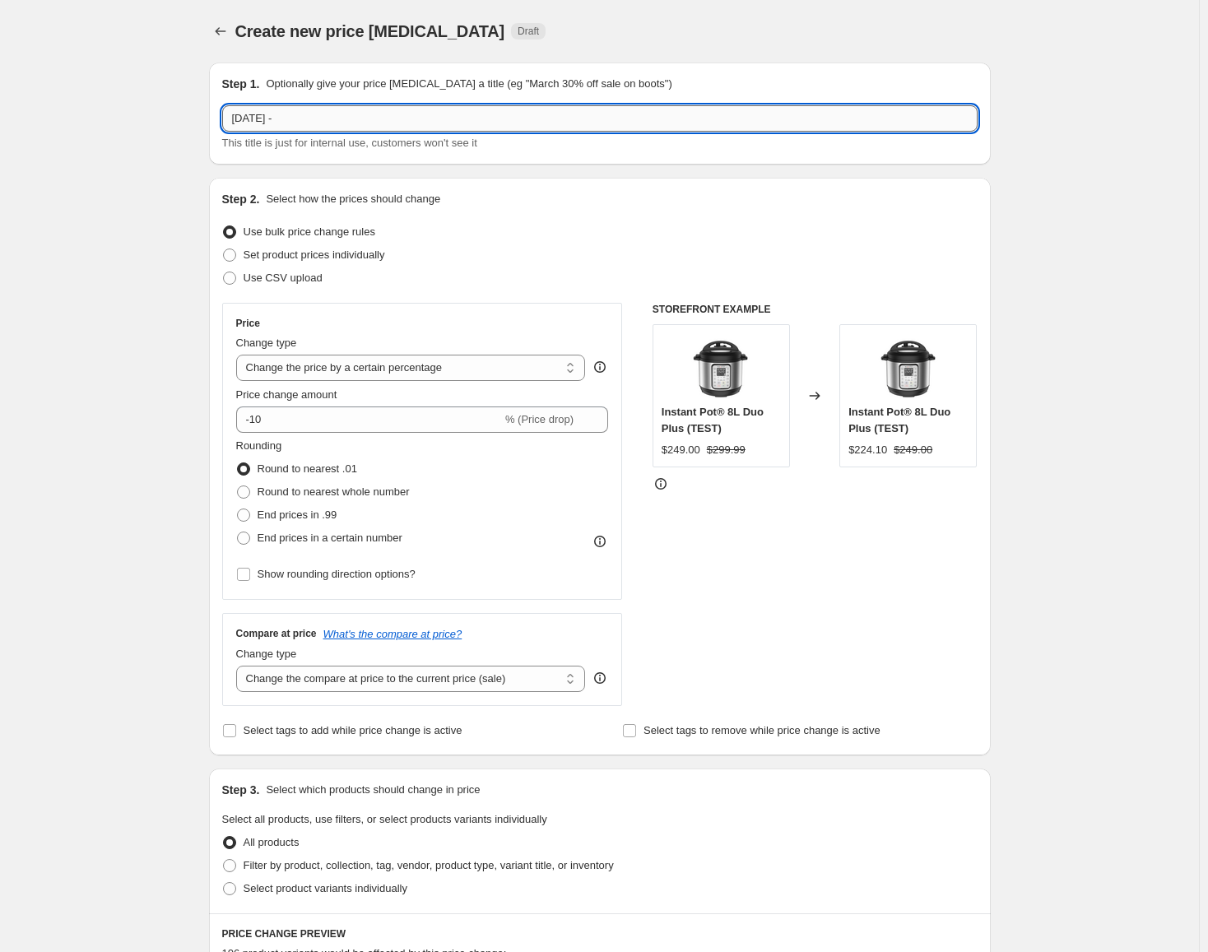
click at [337, 123] on input "[DATE] -" at bounding box center [599, 118] width 755 height 26
type input "[DATE] - [DATE]"
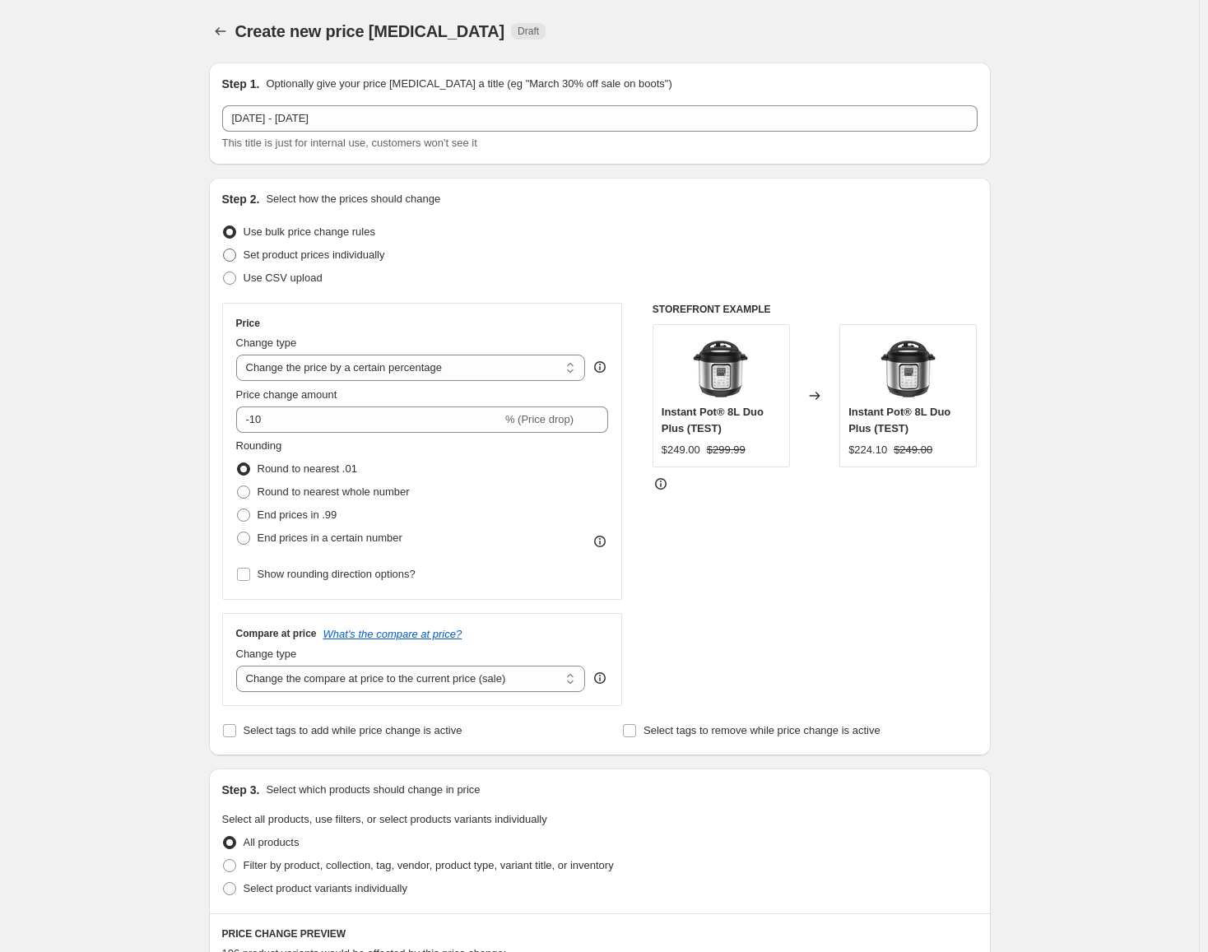
click at [328, 251] on span "Set product prices individually" at bounding box center [315, 254] width 142 height 12
click at [224, 249] on input "Set product prices individually" at bounding box center [223, 248] width 1 height 1
radio input "true"
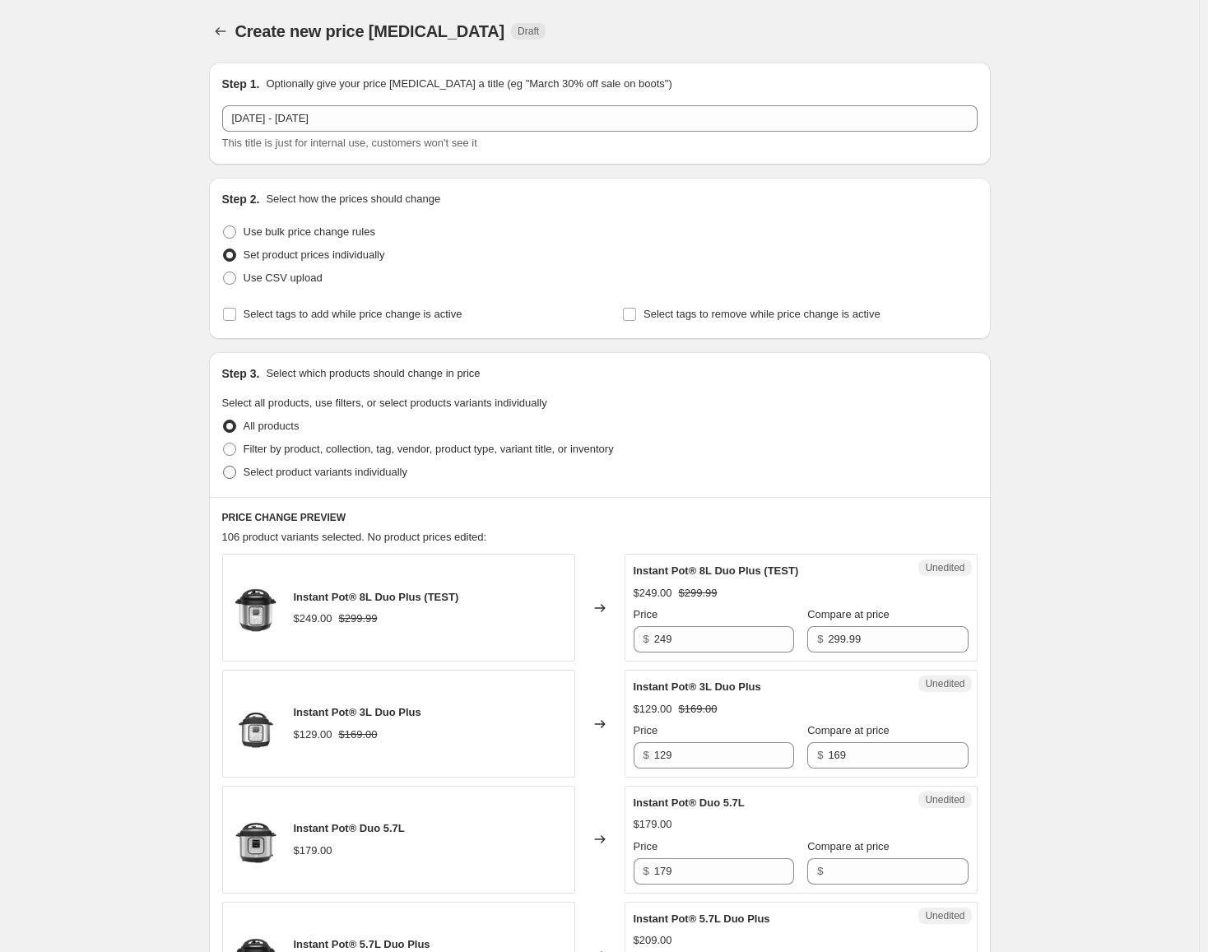
click at [351, 467] on span "Select product variants individually" at bounding box center [326, 472] width 164 height 12
click at [224, 467] on input "Select product variants individually" at bounding box center [223, 466] width 1 height 1
radio input "true"
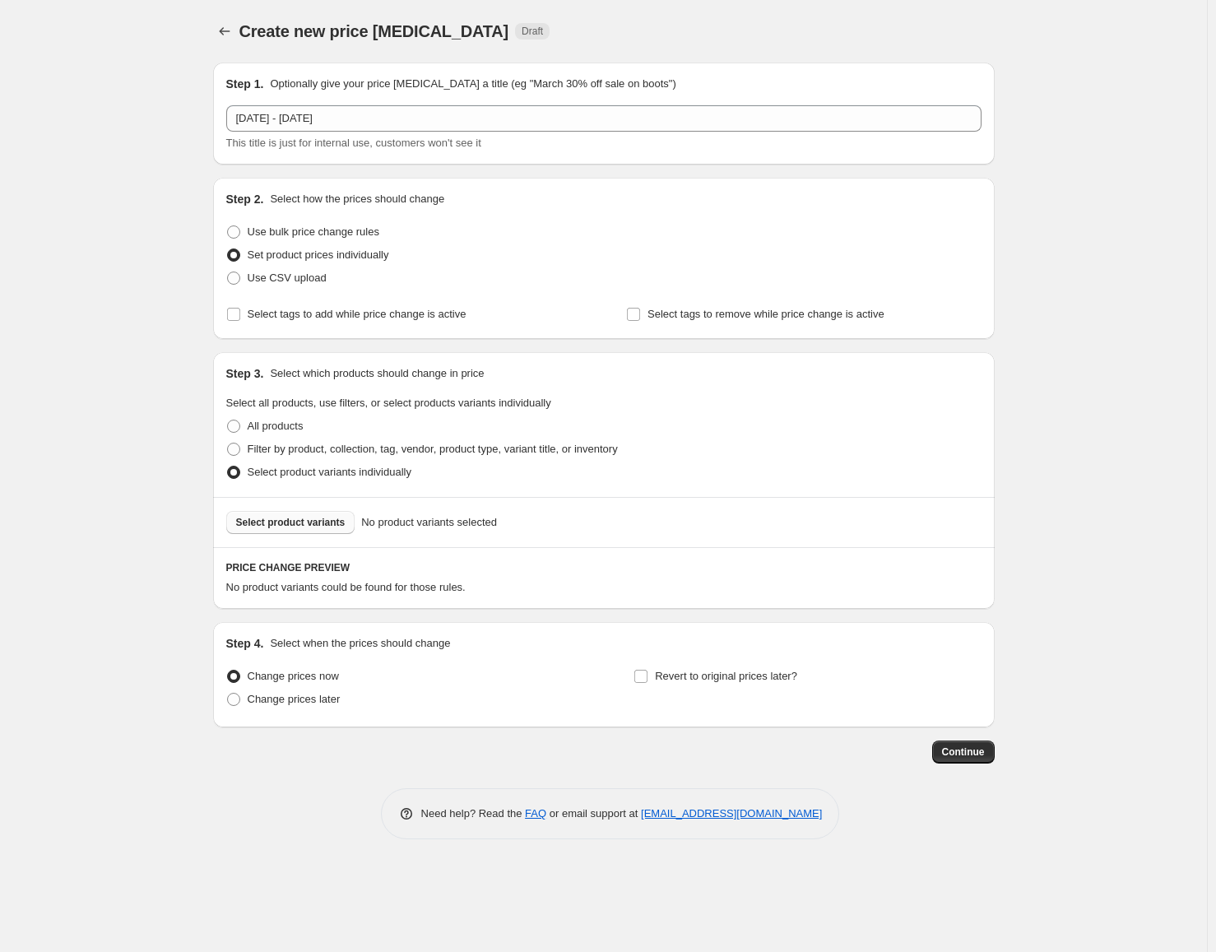
click at [288, 527] on span "Select product variants" at bounding box center [290, 522] width 109 height 13
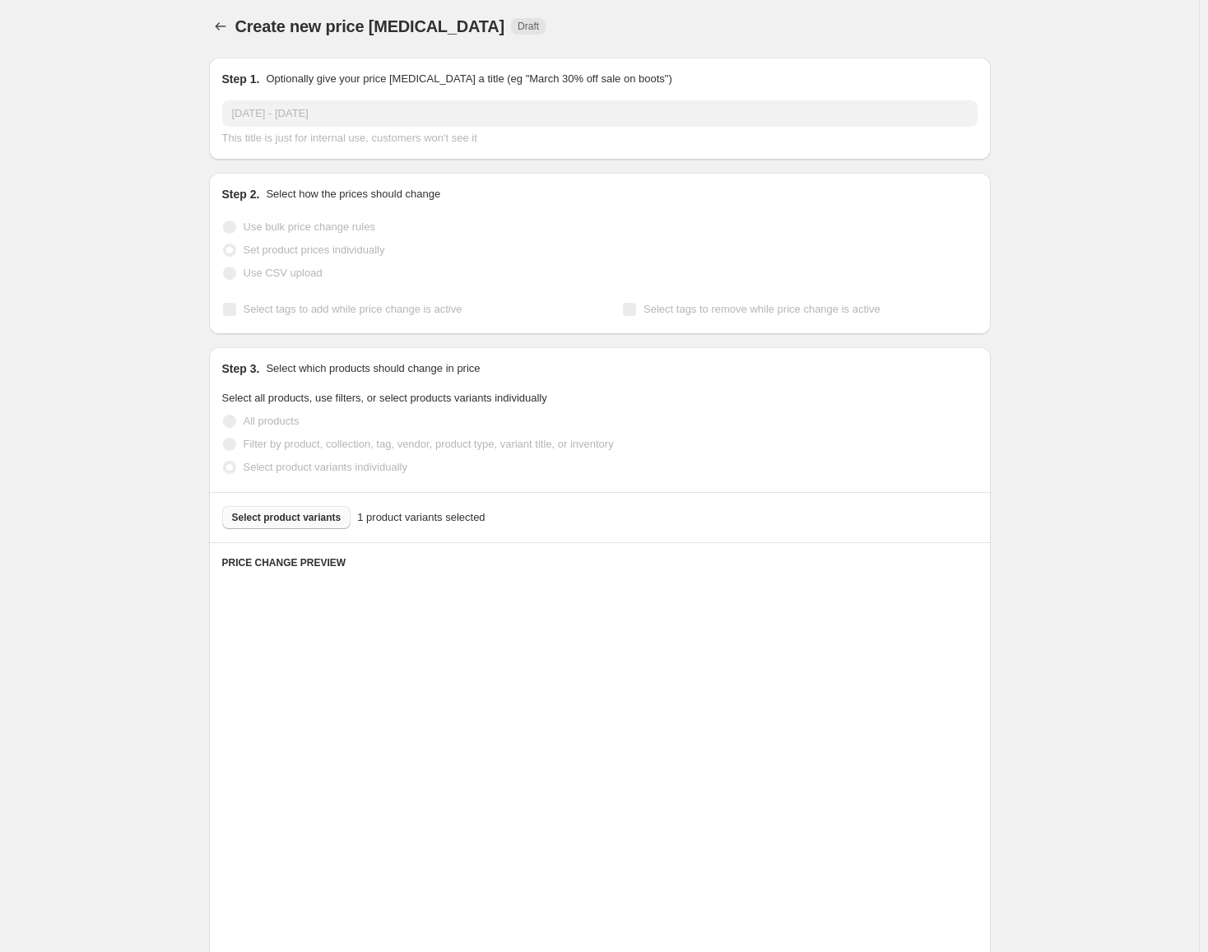
scroll to position [64, 0]
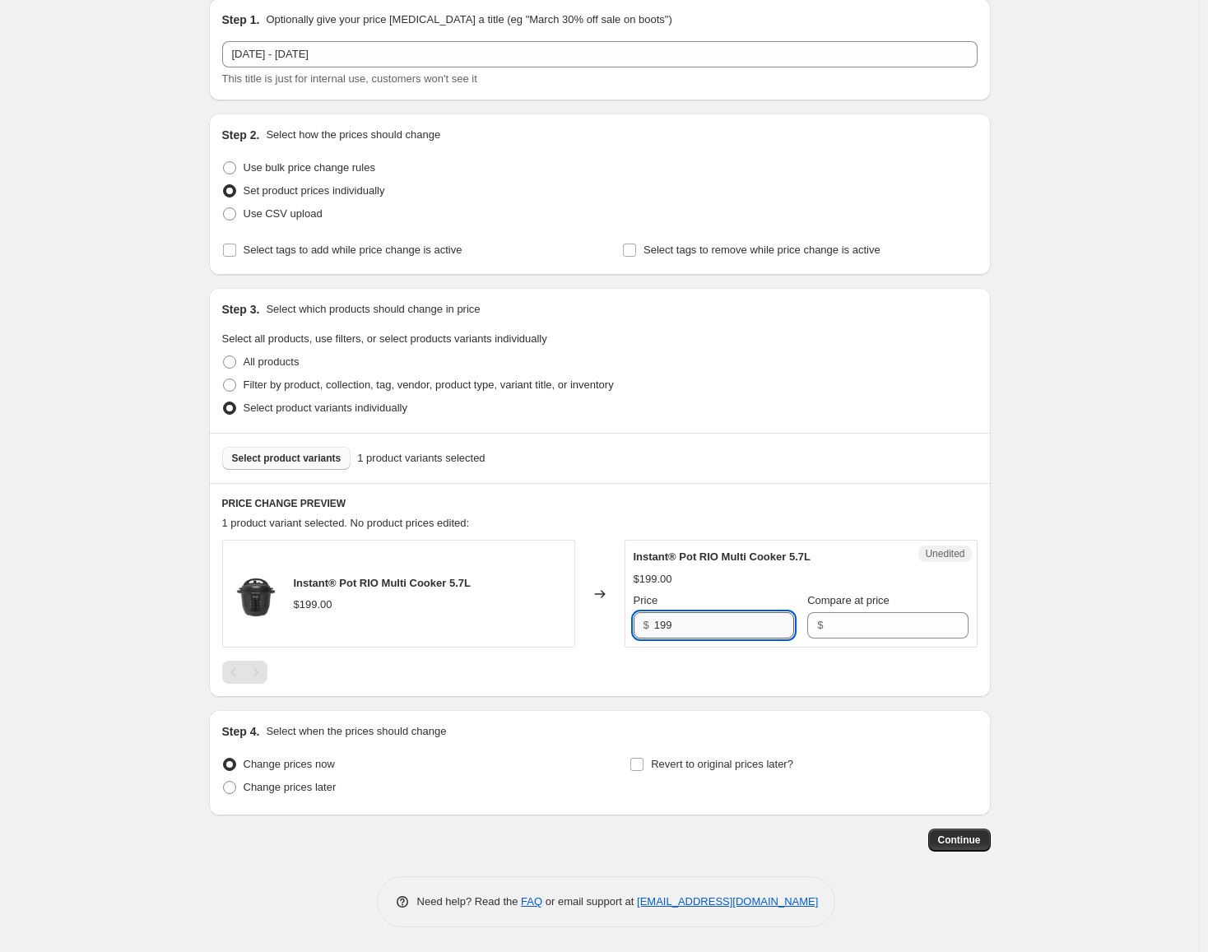
click at [703, 631] on input "199" at bounding box center [724, 625] width 140 height 26
click at [892, 630] on input "Compare at price" at bounding box center [898, 625] width 140 height 26
paste input "199"
type input "199"
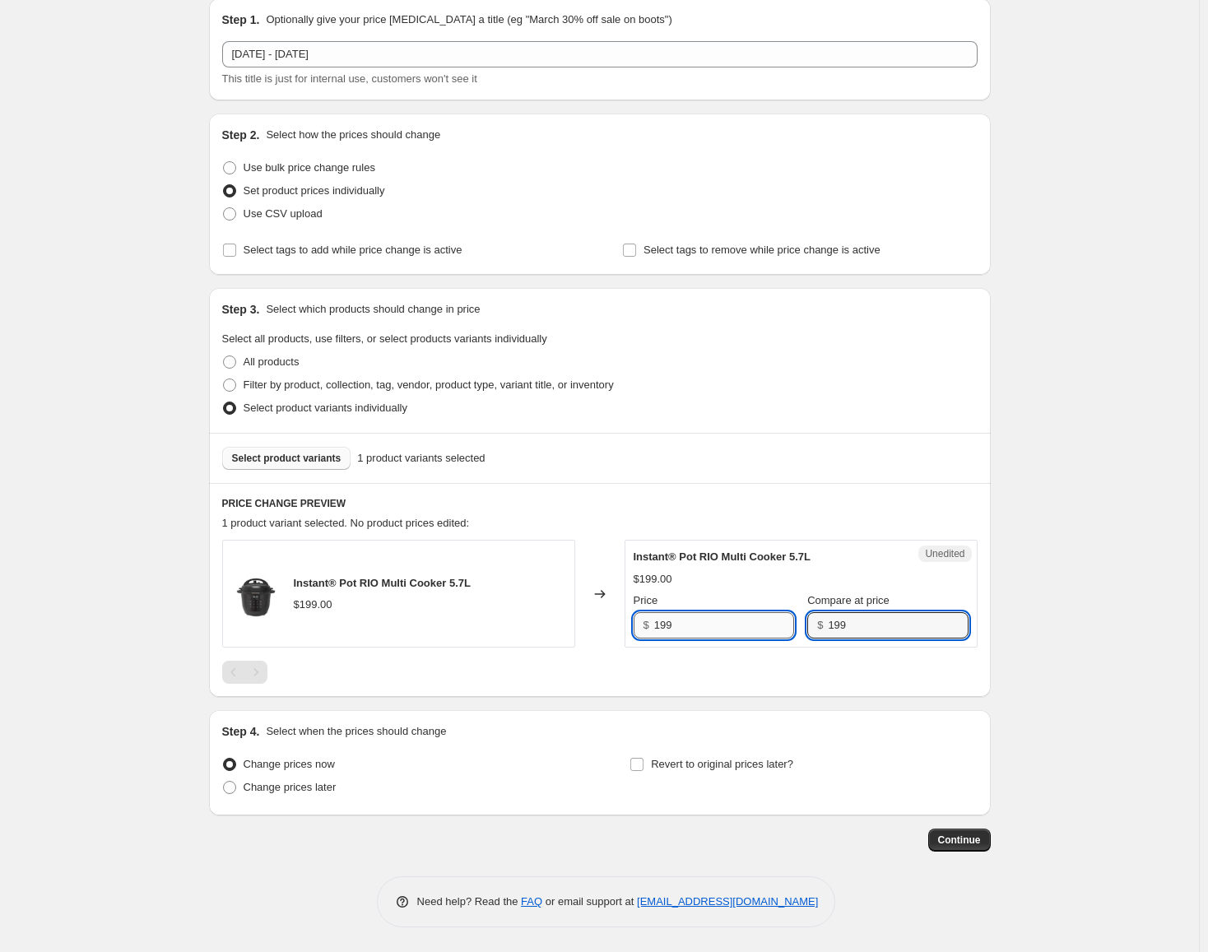
click at [722, 629] on input "199" at bounding box center [724, 625] width 140 height 26
type input "149"
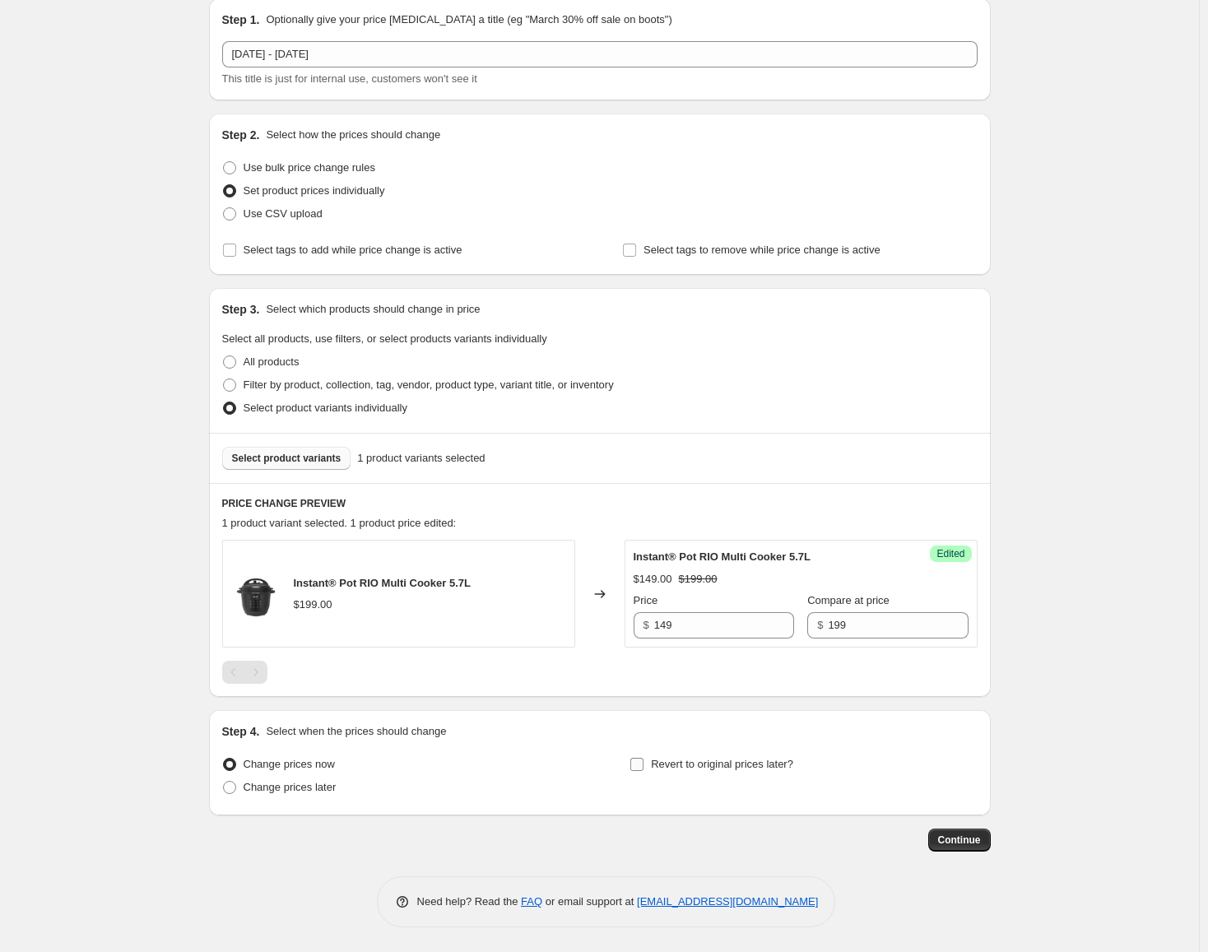
click at [655, 761] on span "Revert to original prices later?" at bounding box center [722, 764] width 142 height 12
click at [643, 761] on input "Revert to original prices later?" at bounding box center [636, 764] width 13 height 13
checkbox input "true"
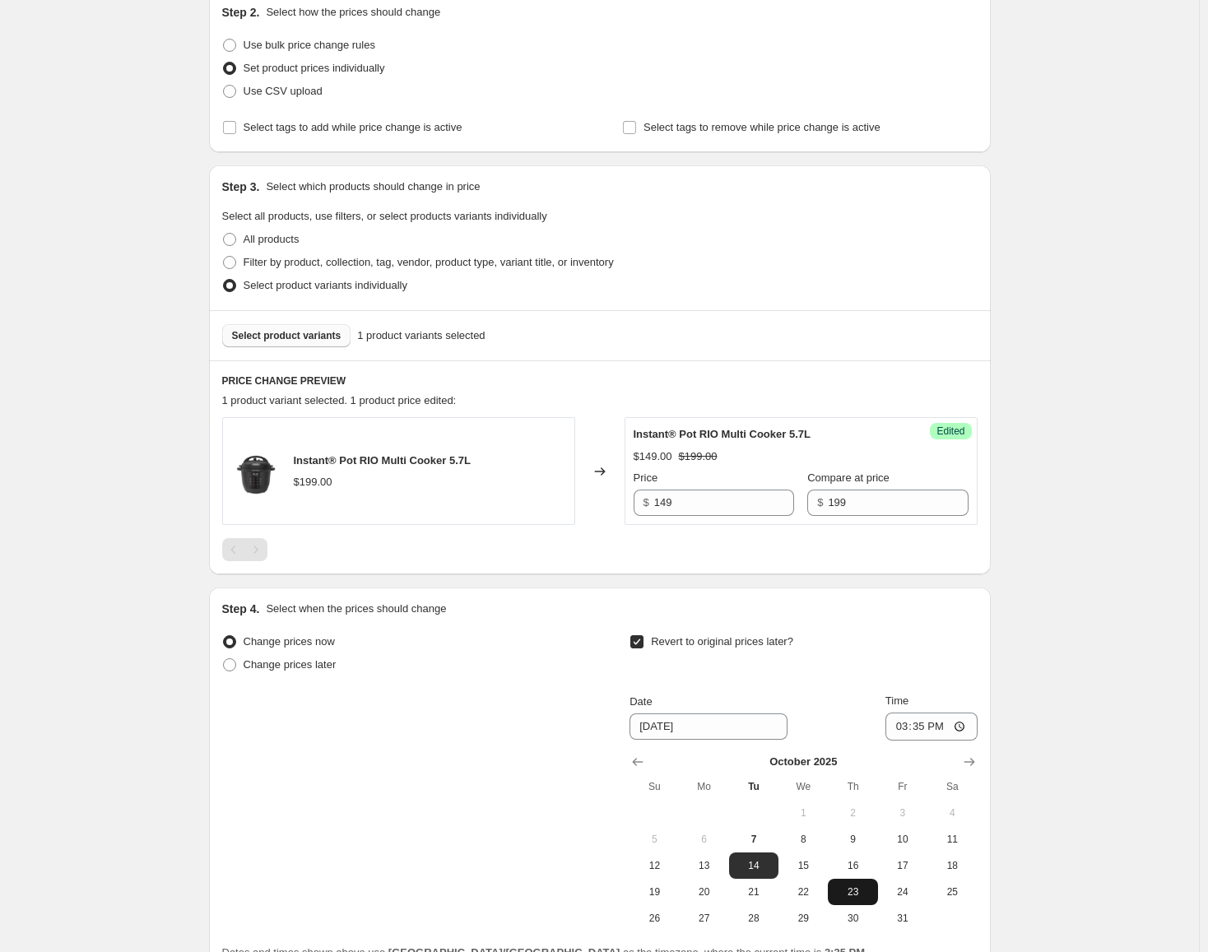
scroll to position [311, 0]
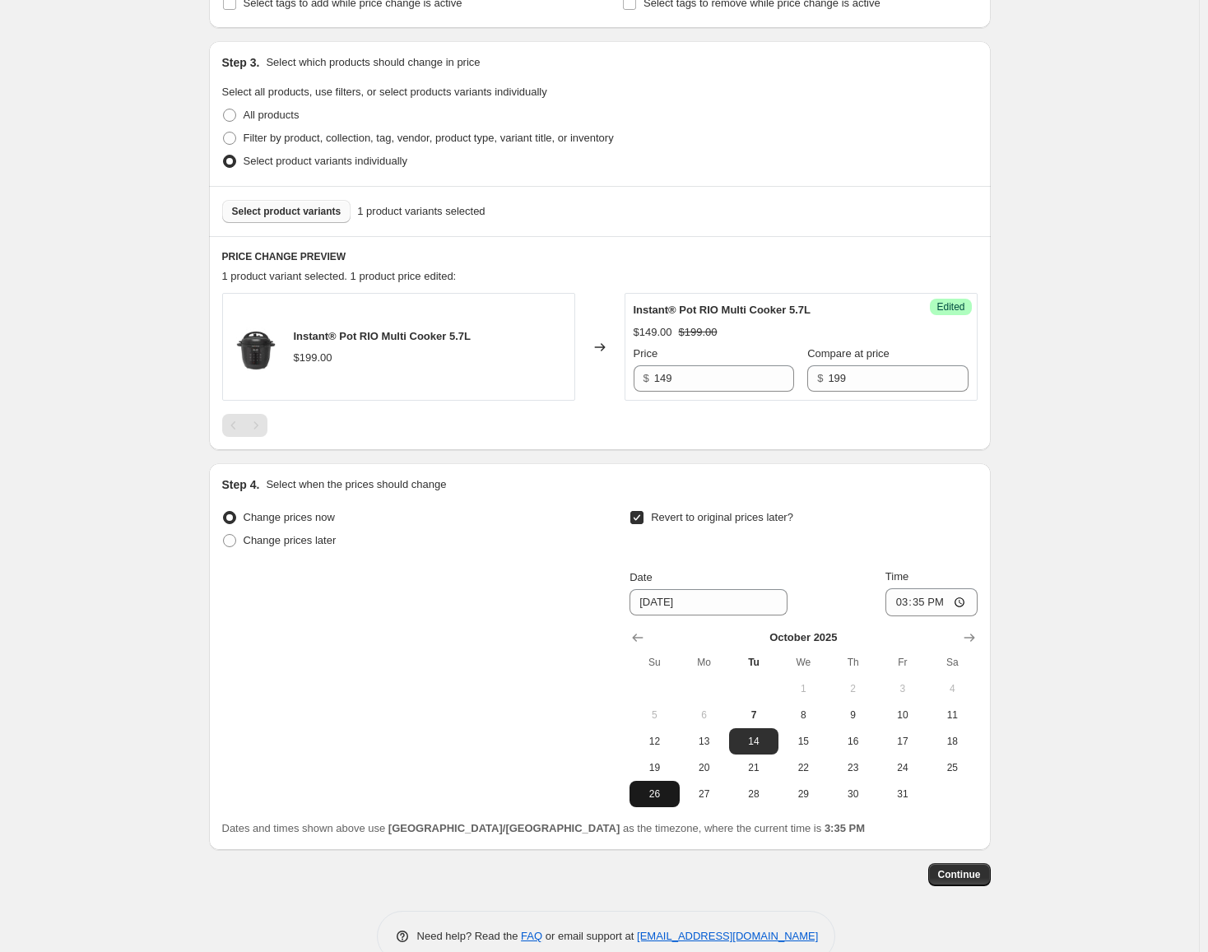
click at [666, 796] on span "26" at bounding box center [654, 793] width 36 height 13
type input "[DATE]"
click at [898, 606] on input "15:35" at bounding box center [931, 602] width 92 height 28
type input "23:59"
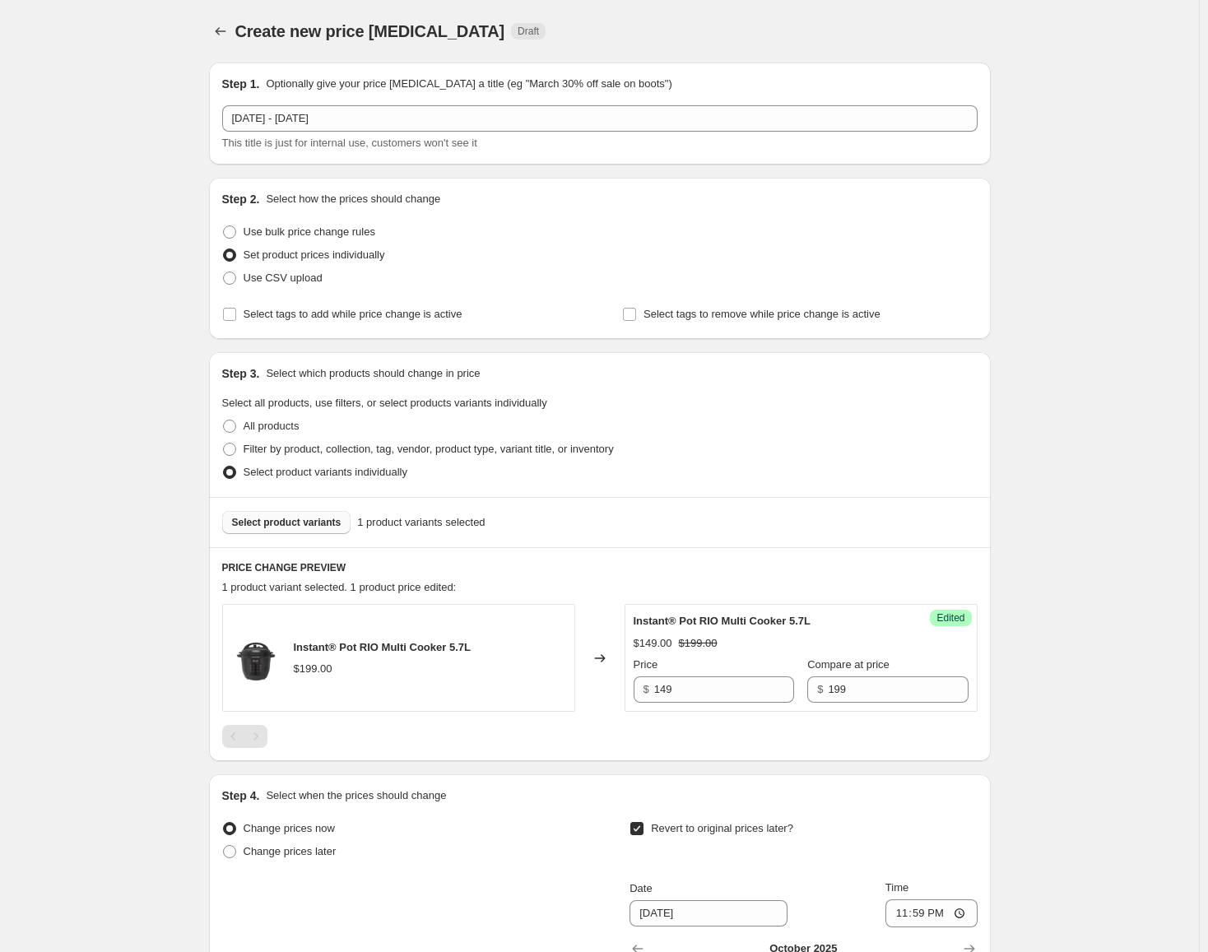
scroll to position [346, 0]
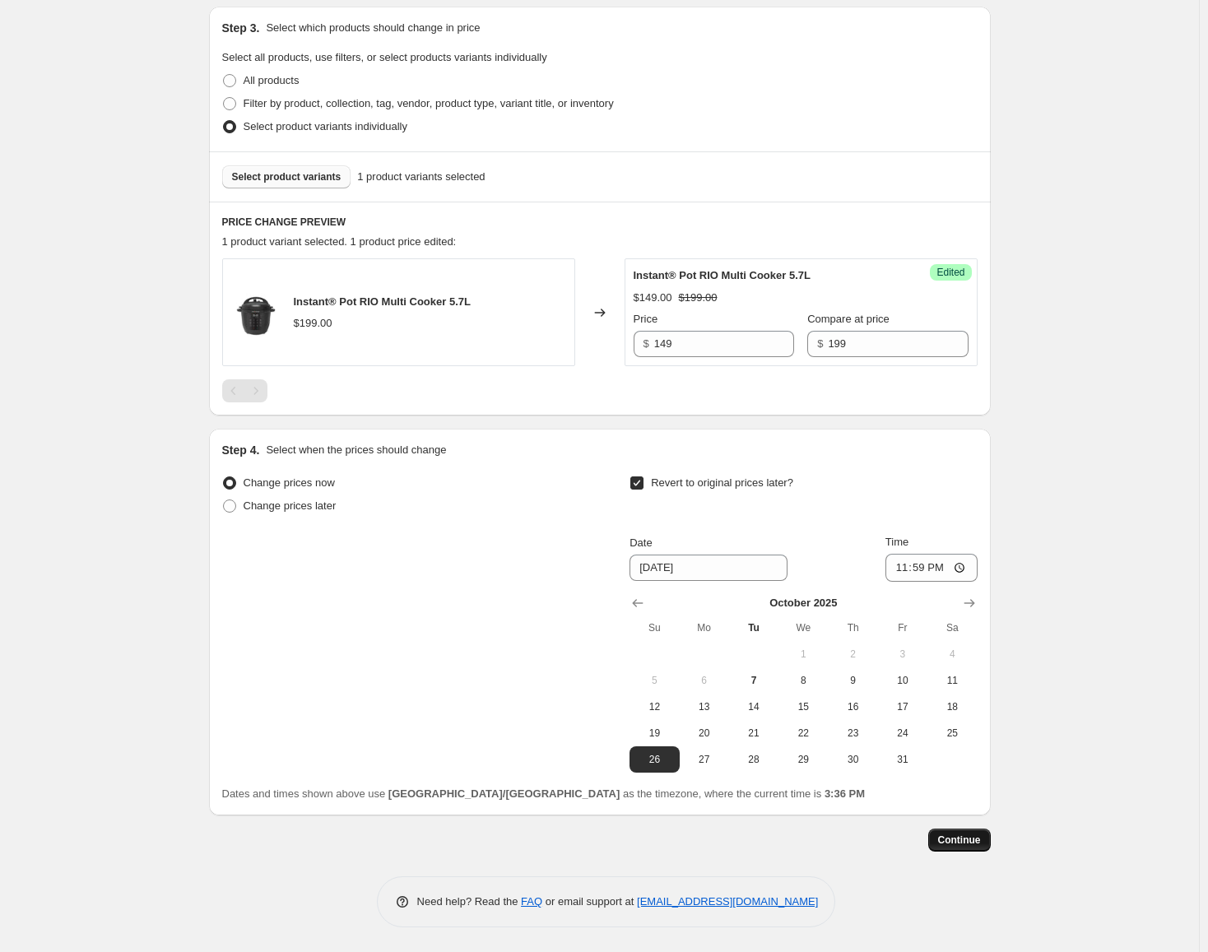
click at [955, 834] on button "Continue" at bounding box center [959, 840] width 63 height 23
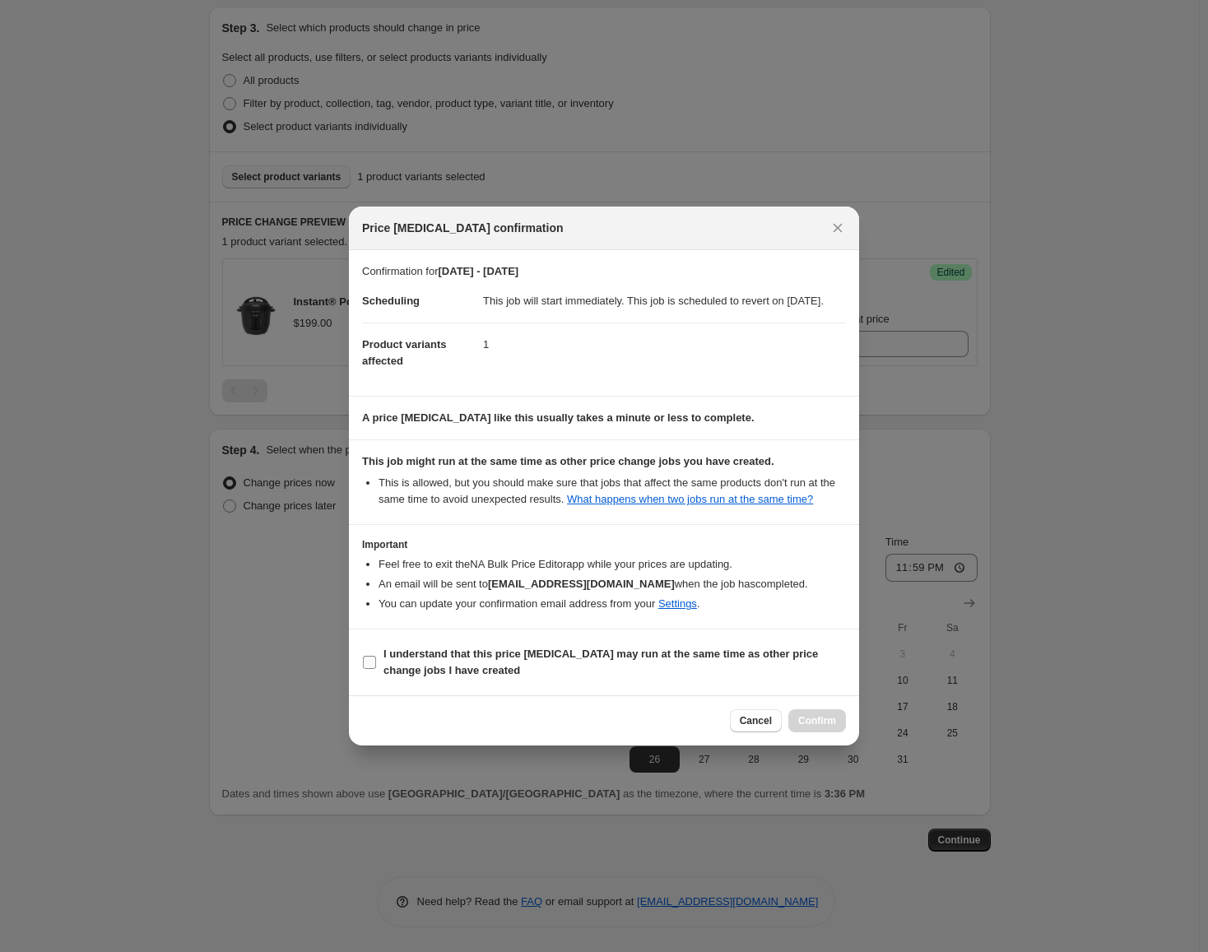
click at [722, 664] on b "I understand that this price [MEDICAL_DATA] may run at the same time as other p…" at bounding box center [600, 662] width 434 height 29
click at [376, 664] on input "I understand that this price [MEDICAL_DATA] may run at the same time as other p…" at bounding box center [369, 662] width 13 height 13
checkbox input "true"
click at [807, 727] on span "Confirm" at bounding box center [817, 720] width 38 height 13
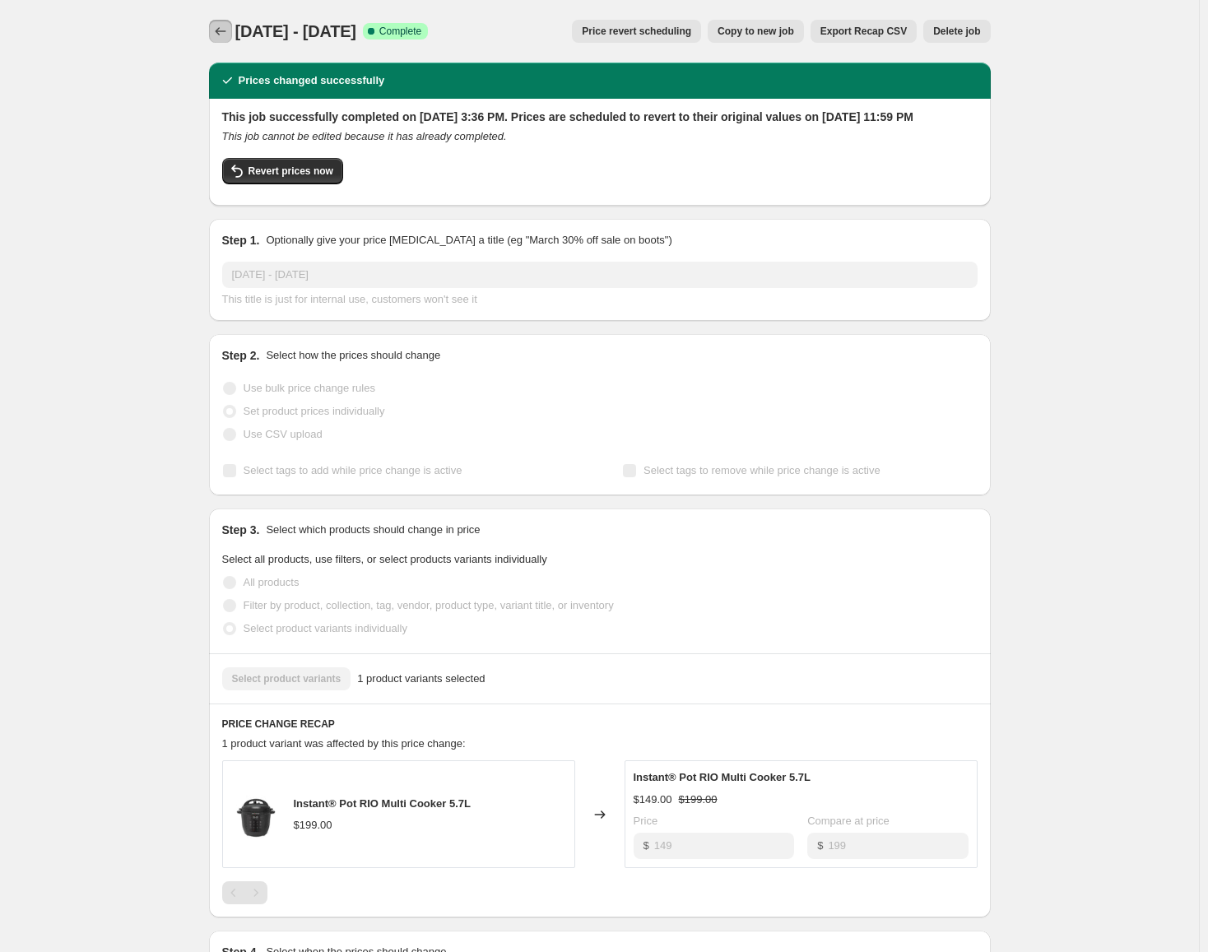
click at [212, 30] on button "Price change jobs" at bounding box center [220, 31] width 23 height 23
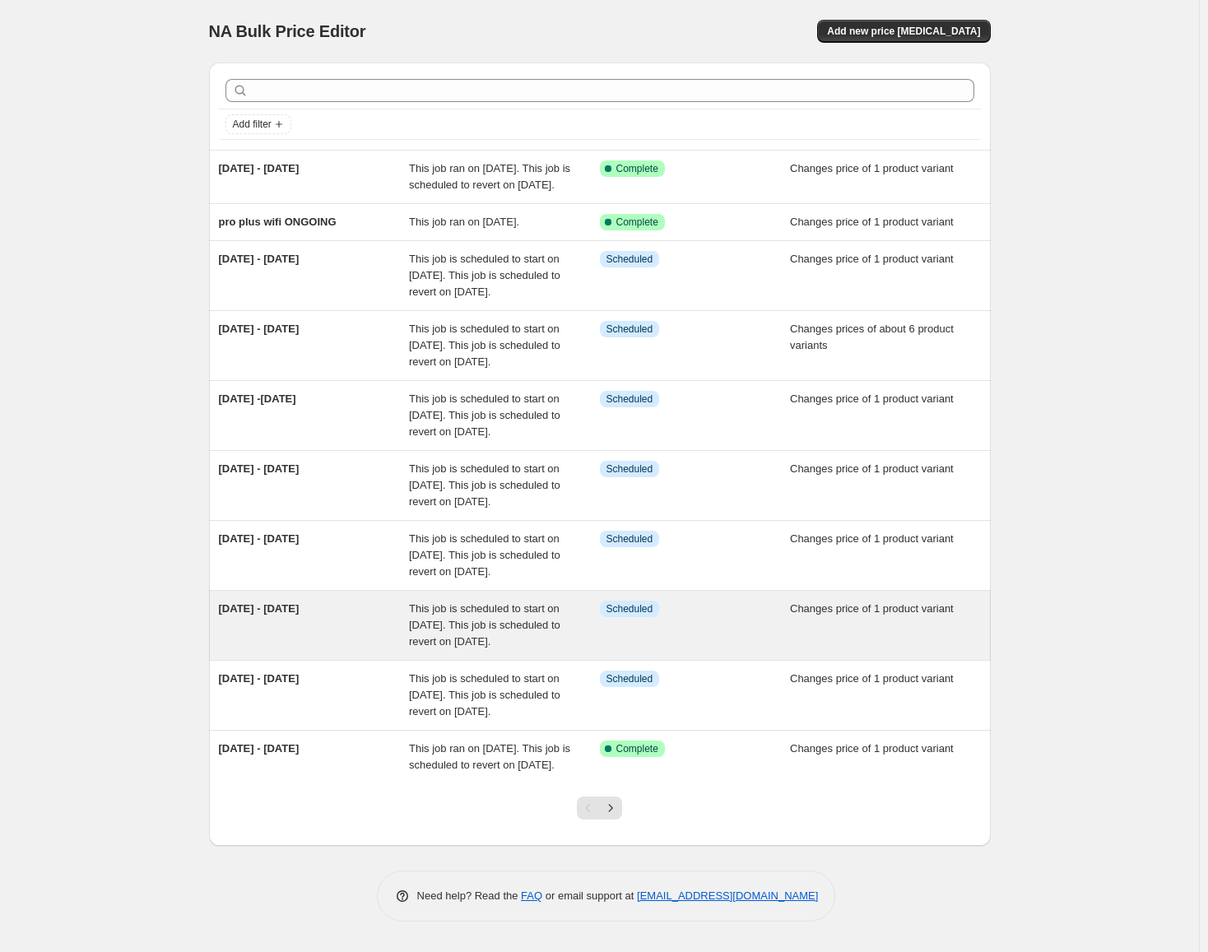
scroll to position [142, 0]
click at [361, 601] on div "[DATE] - [DATE]" at bounding box center [314, 625] width 191 height 49
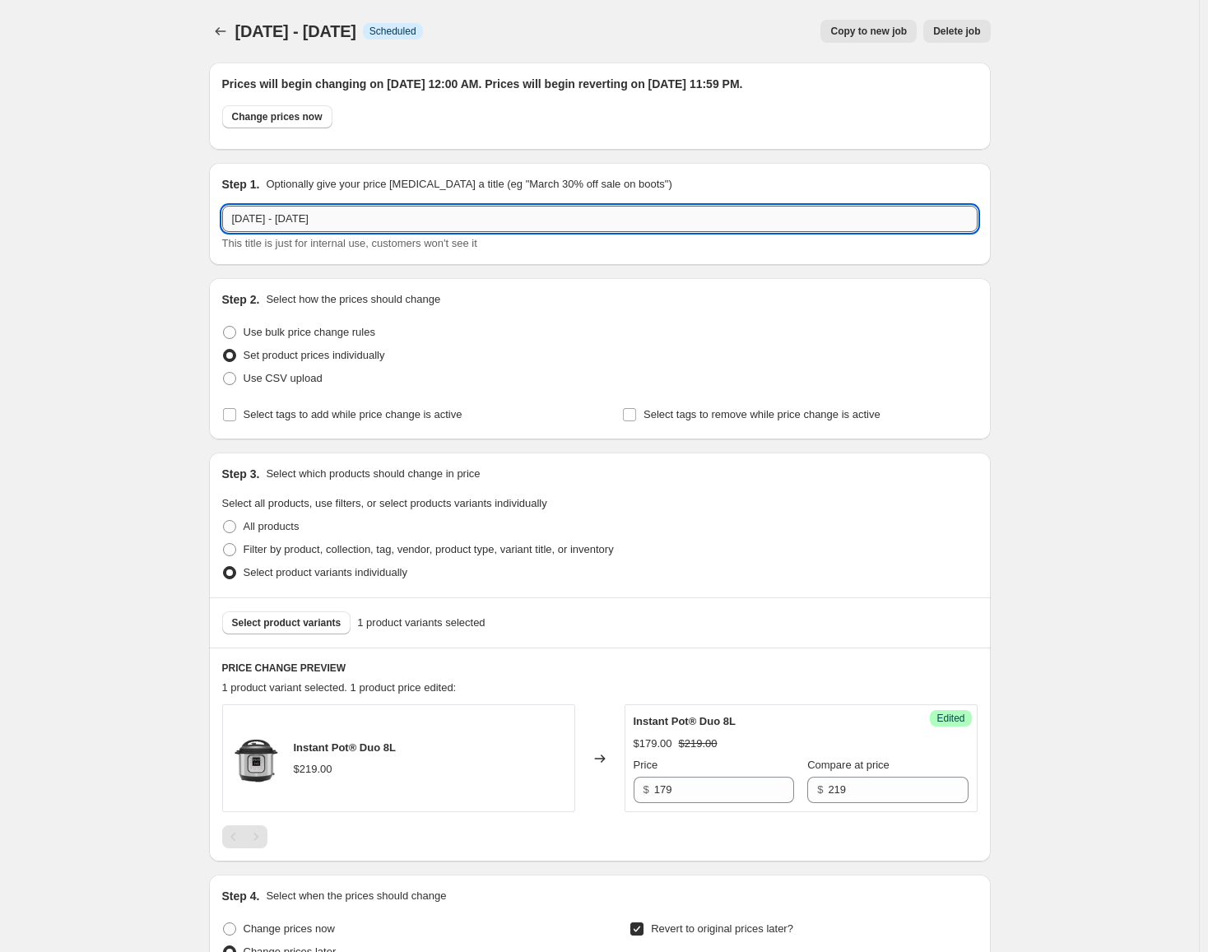
click at [255, 220] on input "[DATE] - [DATE]" at bounding box center [599, 219] width 755 height 26
click at [255, 219] on input "[DATE] - [DATE]" at bounding box center [599, 219] width 755 height 26
type input "duo 8L ONGOING"
click at [745, 786] on input "179" at bounding box center [724, 790] width 140 height 26
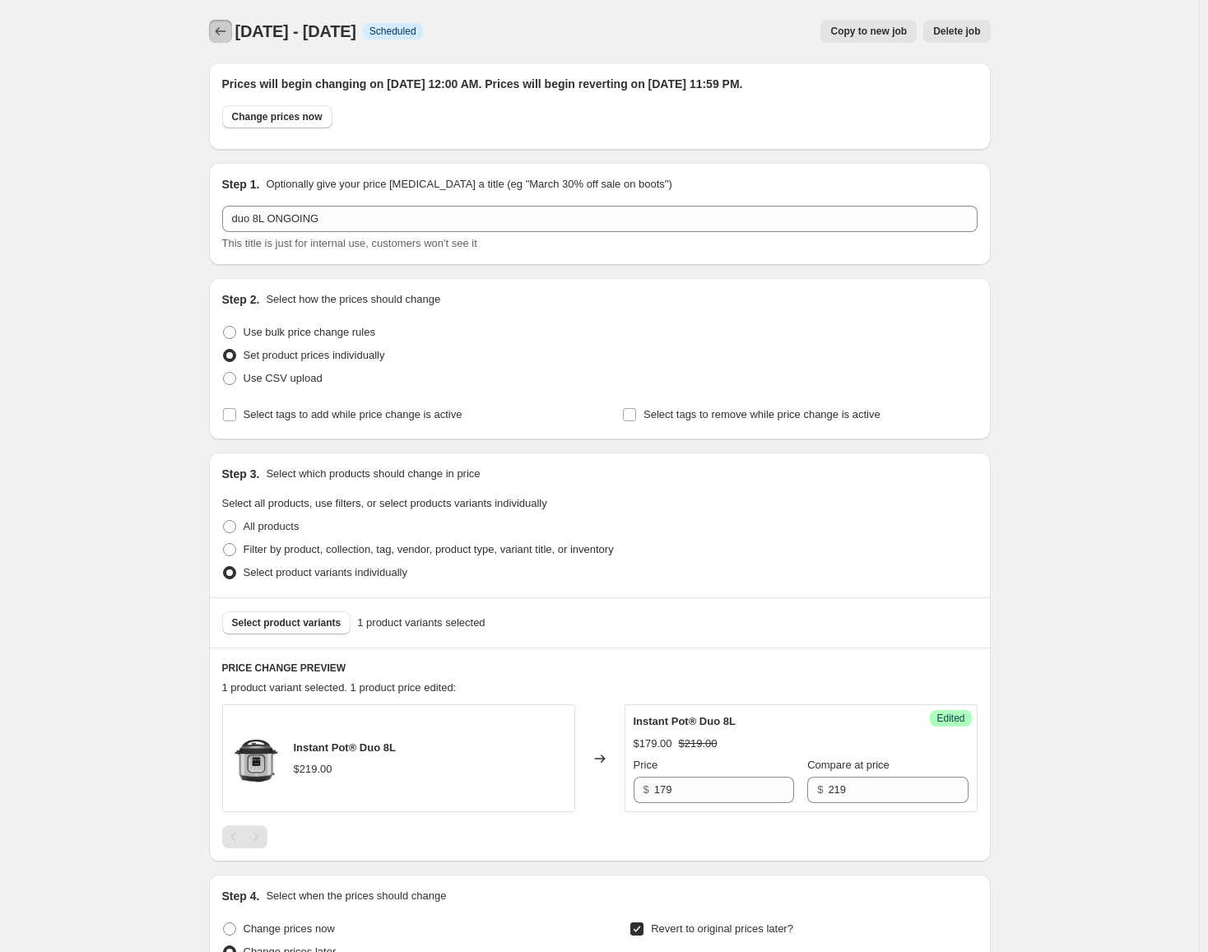
click at [225, 39] on icon "Price change jobs" at bounding box center [220, 31] width 16 height 16
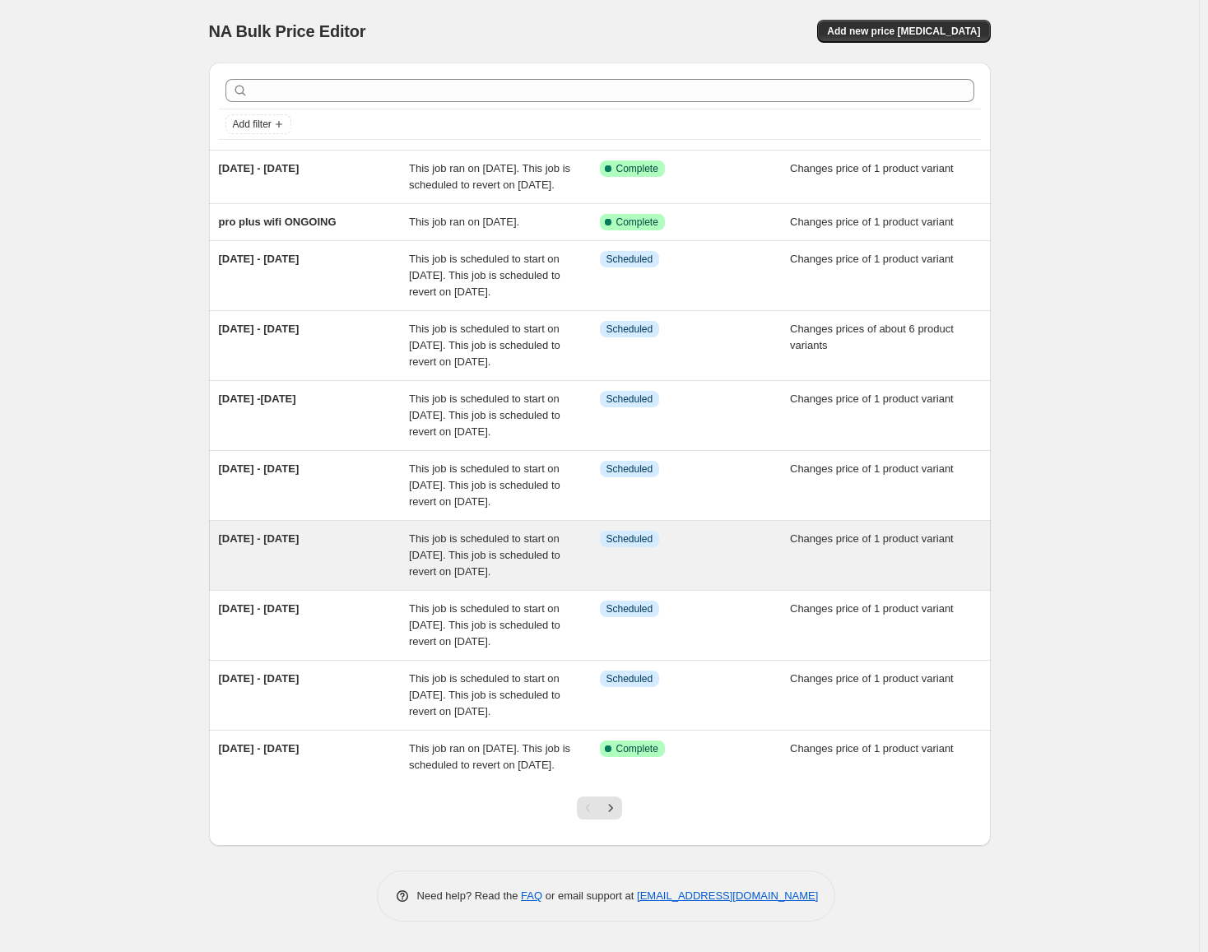
scroll to position [82, 0]
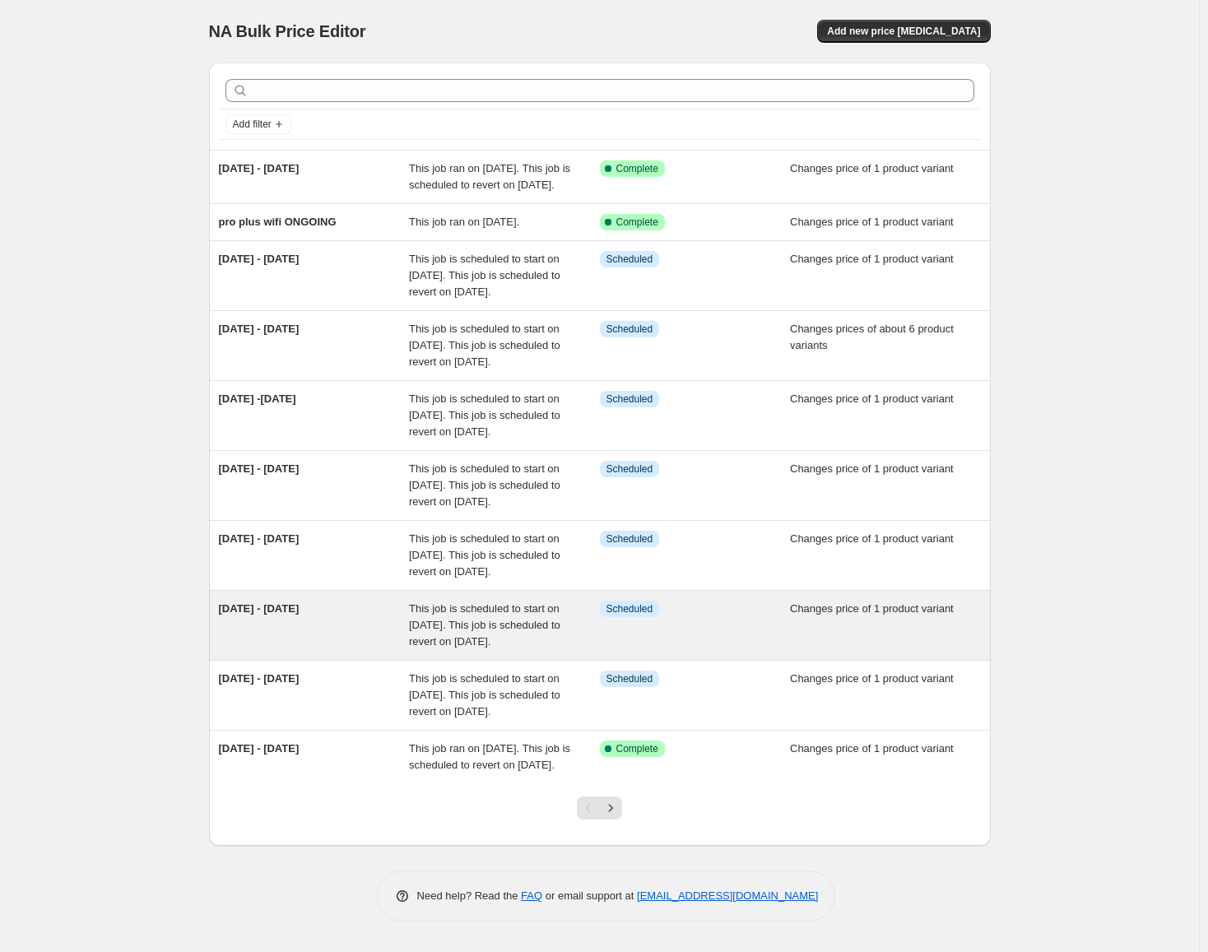
click at [354, 632] on div "[DATE] - [DATE]" at bounding box center [314, 625] width 191 height 49
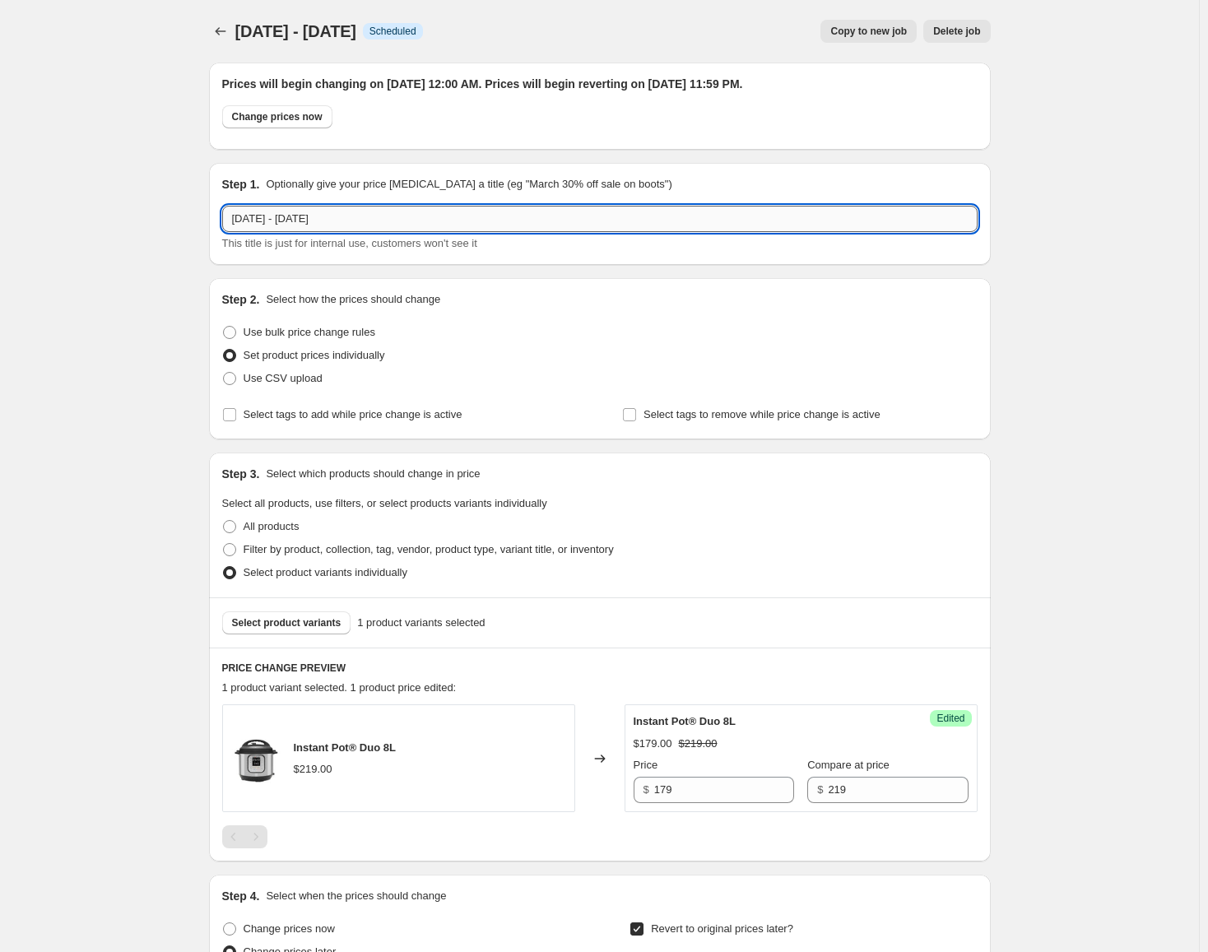
click at [276, 223] on input "[DATE] - [DATE]" at bounding box center [599, 219] width 755 height 26
type input "[DATE] - [DATE]"
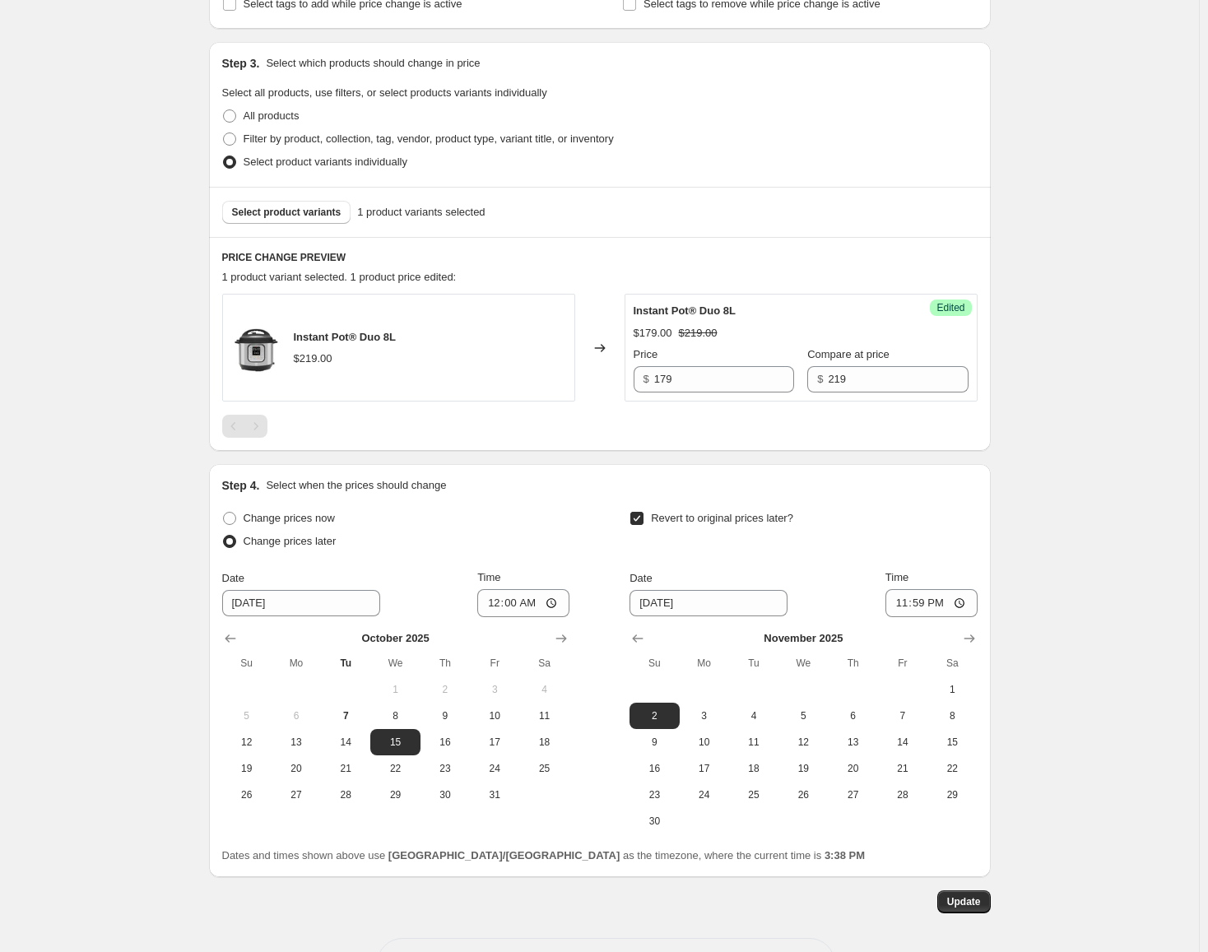
scroll to position [411, 0]
click at [635, 639] on icon "Show previous month, October 2025" at bounding box center [637, 637] width 16 height 16
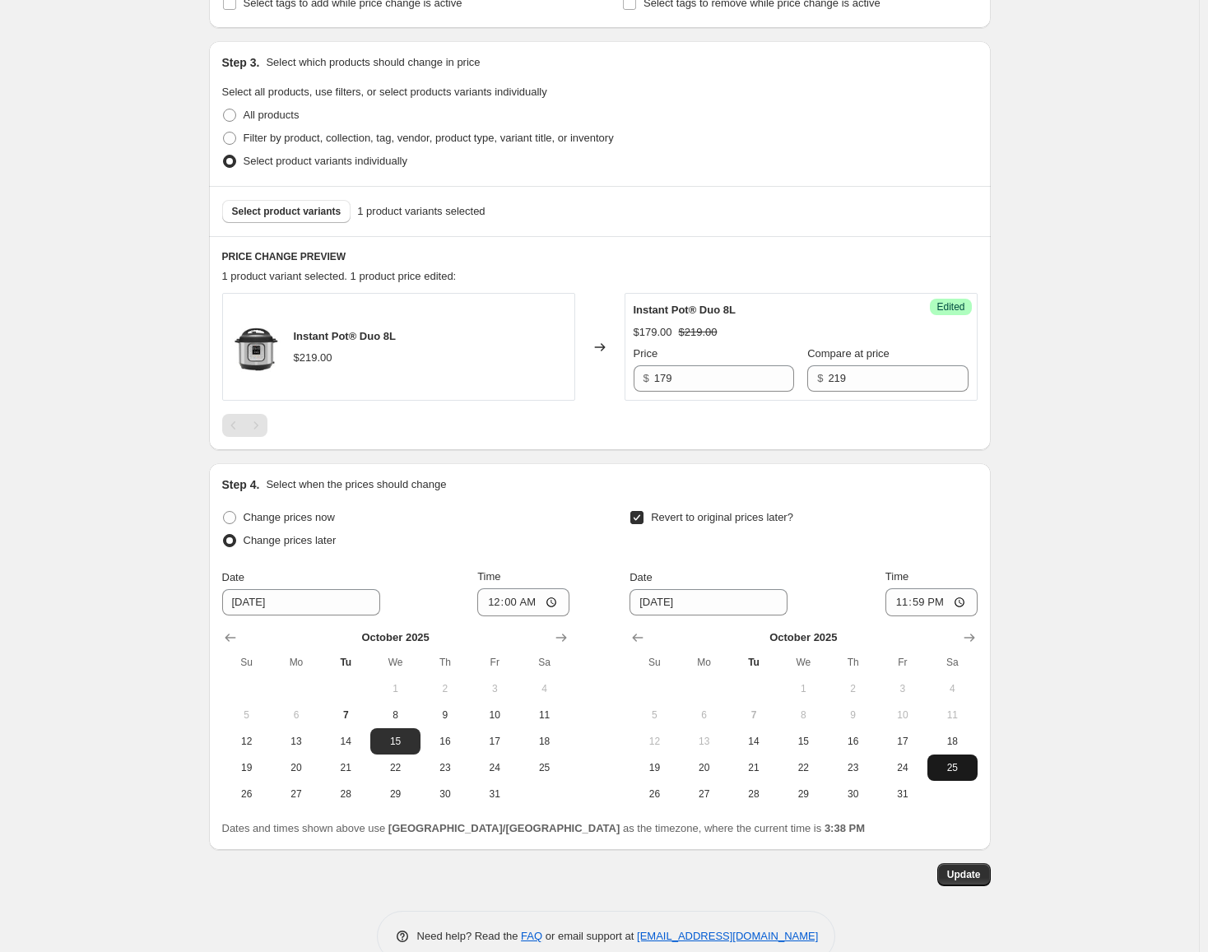
click at [953, 764] on span "25" at bounding box center [952, 767] width 36 height 13
type input "[DATE]"
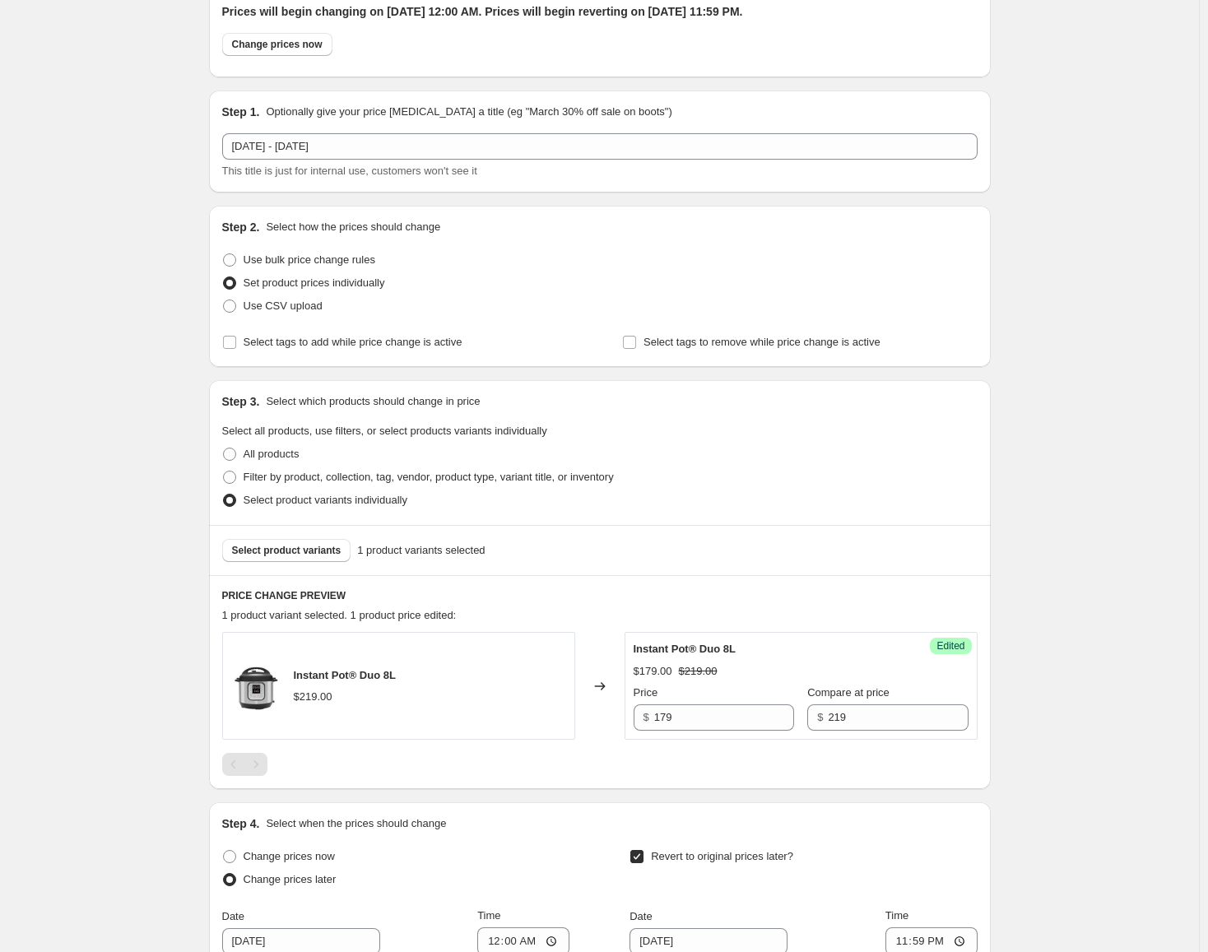
scroll to position [0, 0]
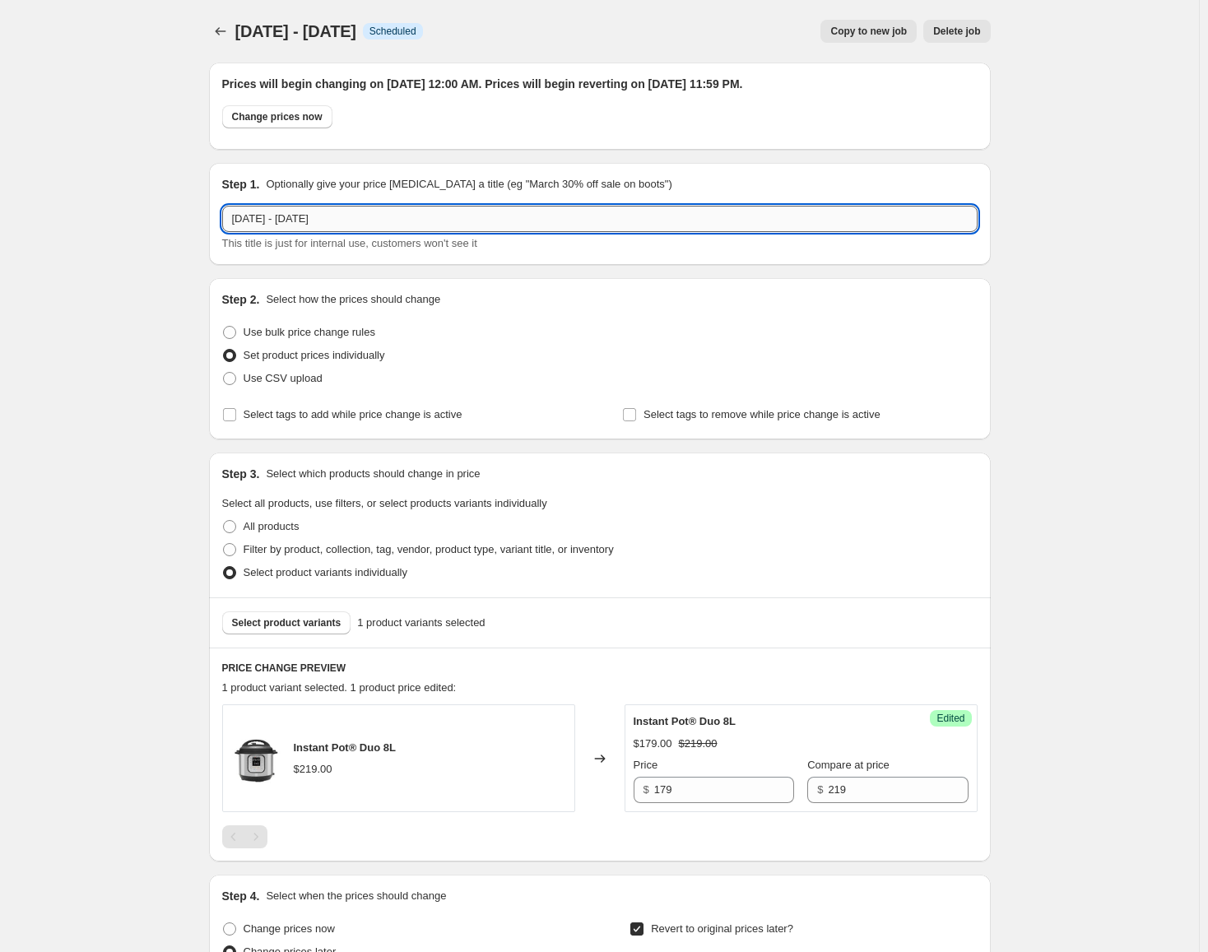
click at [329, 223] on input "[DATE] - [DATE]" at bounding box center [599, 219] width 755 height 26
click at [253, 212] on input "[DATE] - [DATE]" at bounding box center [599, 219] width 755 height 26
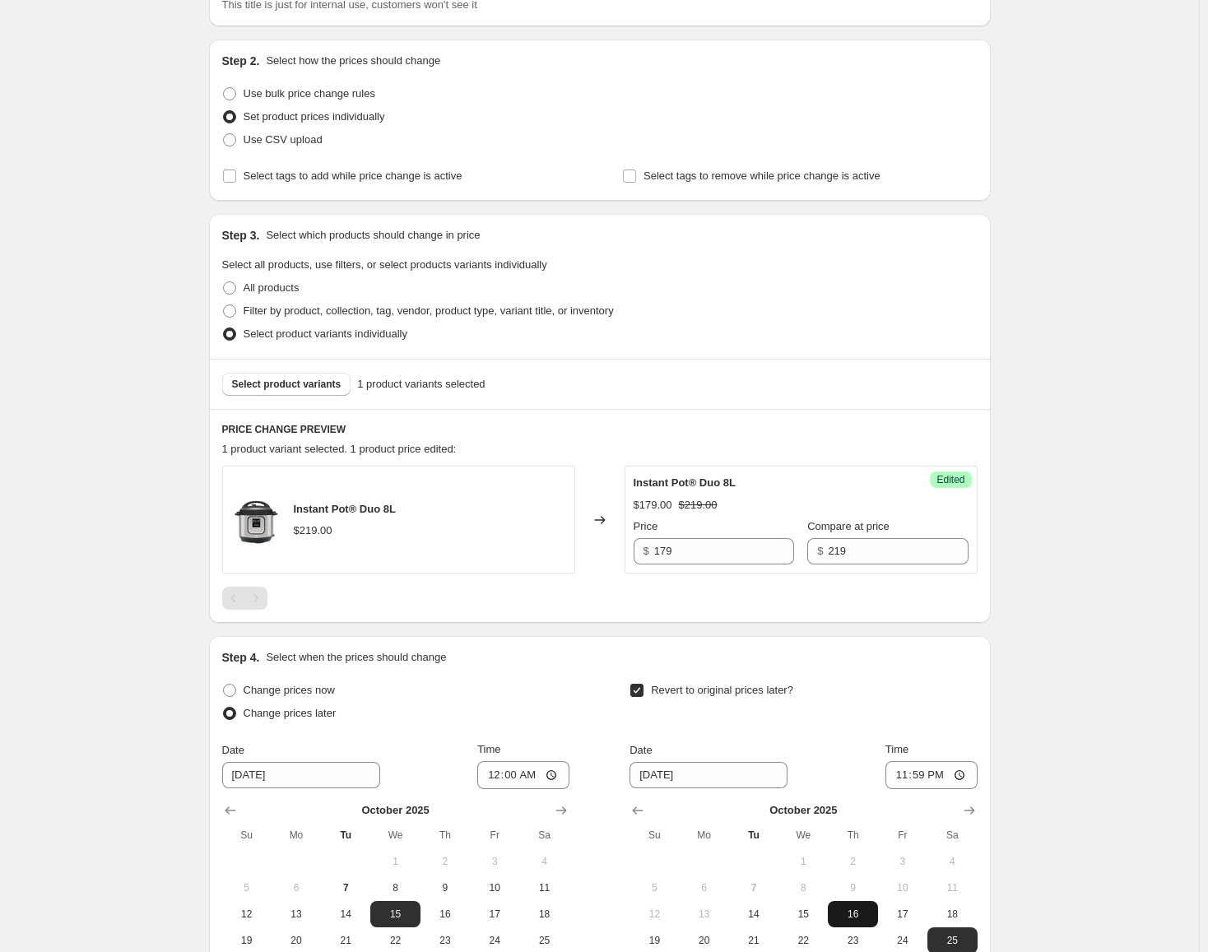
scroll to position [446, 0]
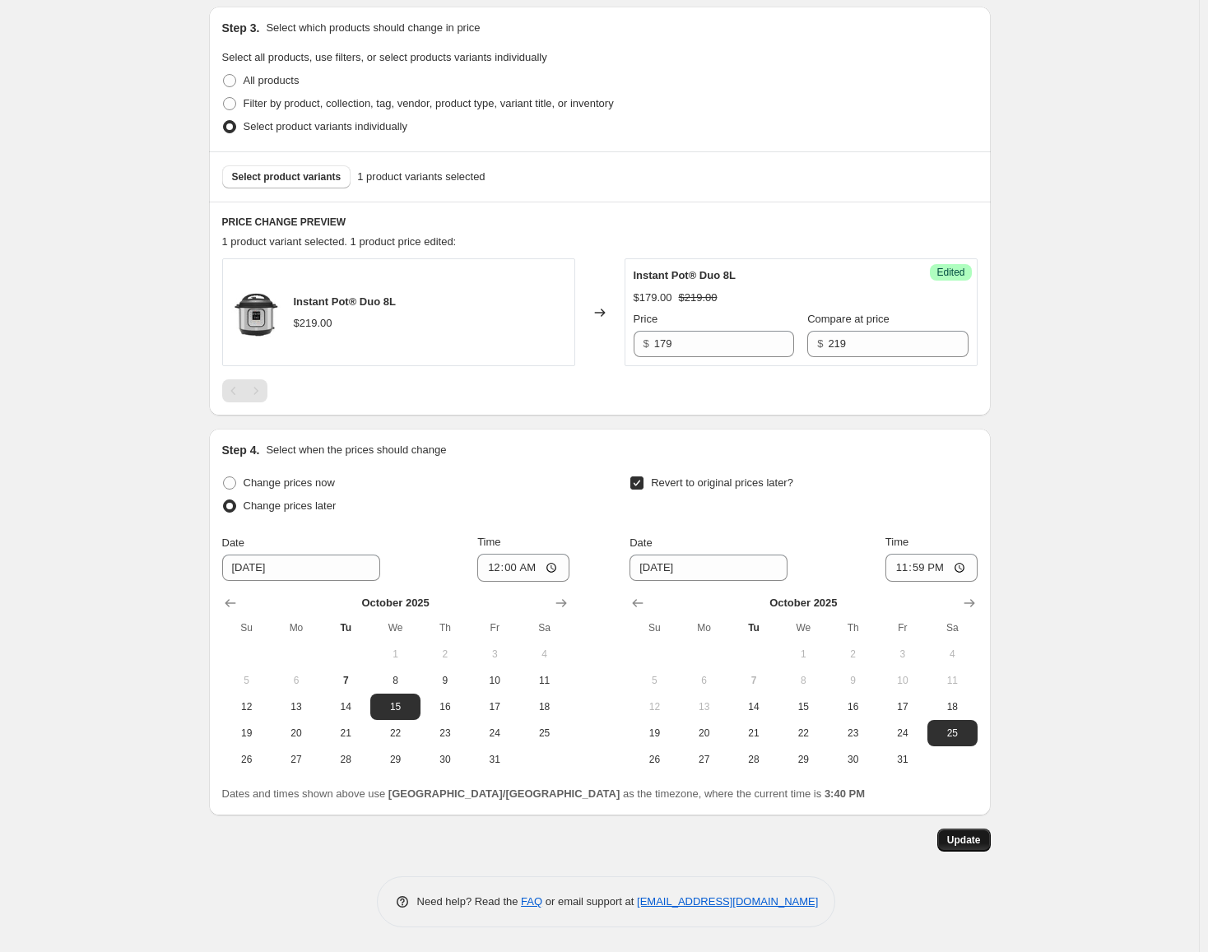
type input "[DATE] - [DATE]"
click at [957, 834] on button "Update" at bounding box center [963, 840] width 53 height 23
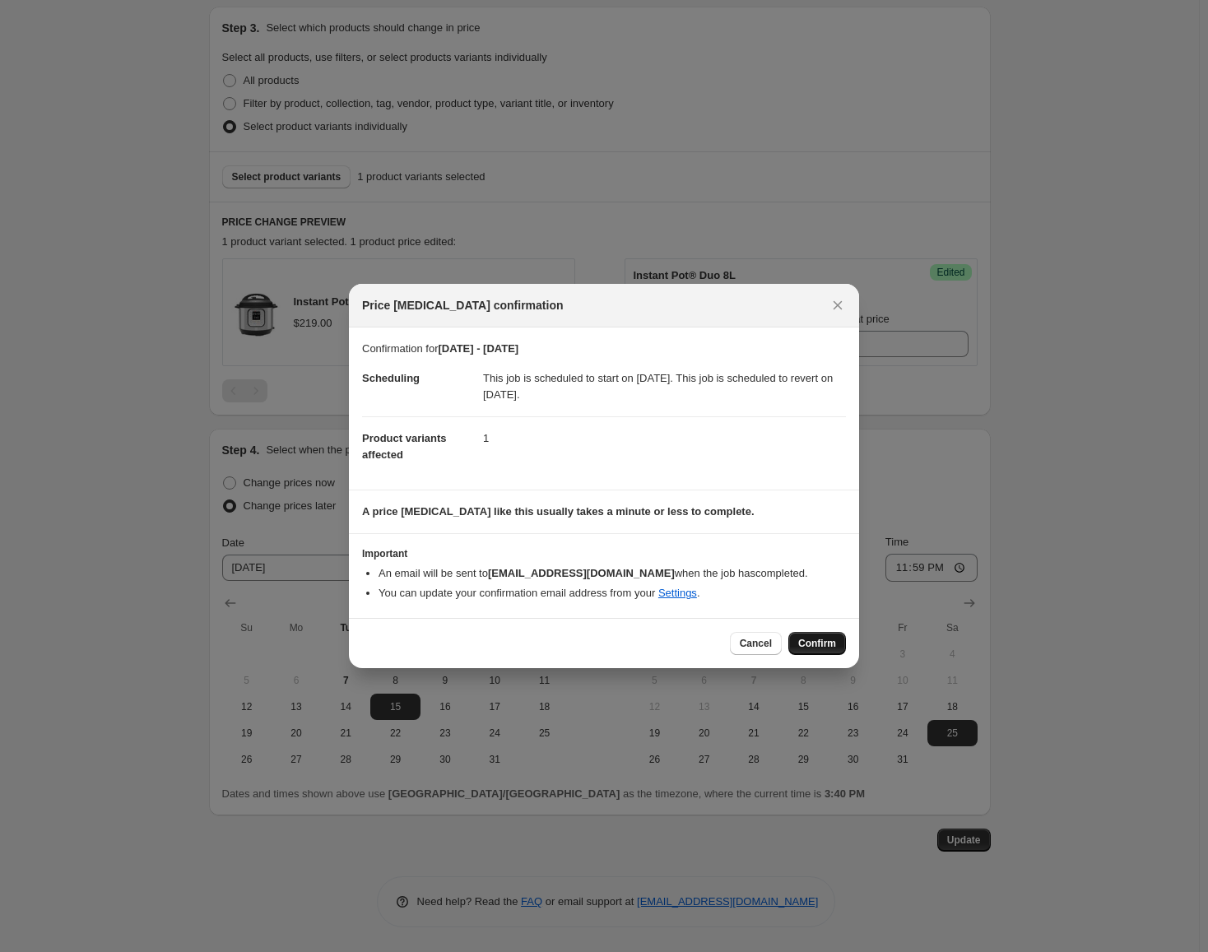
click at [828, 637] on button "Confirm" at bounding box center [817, 643] width 58 height 23
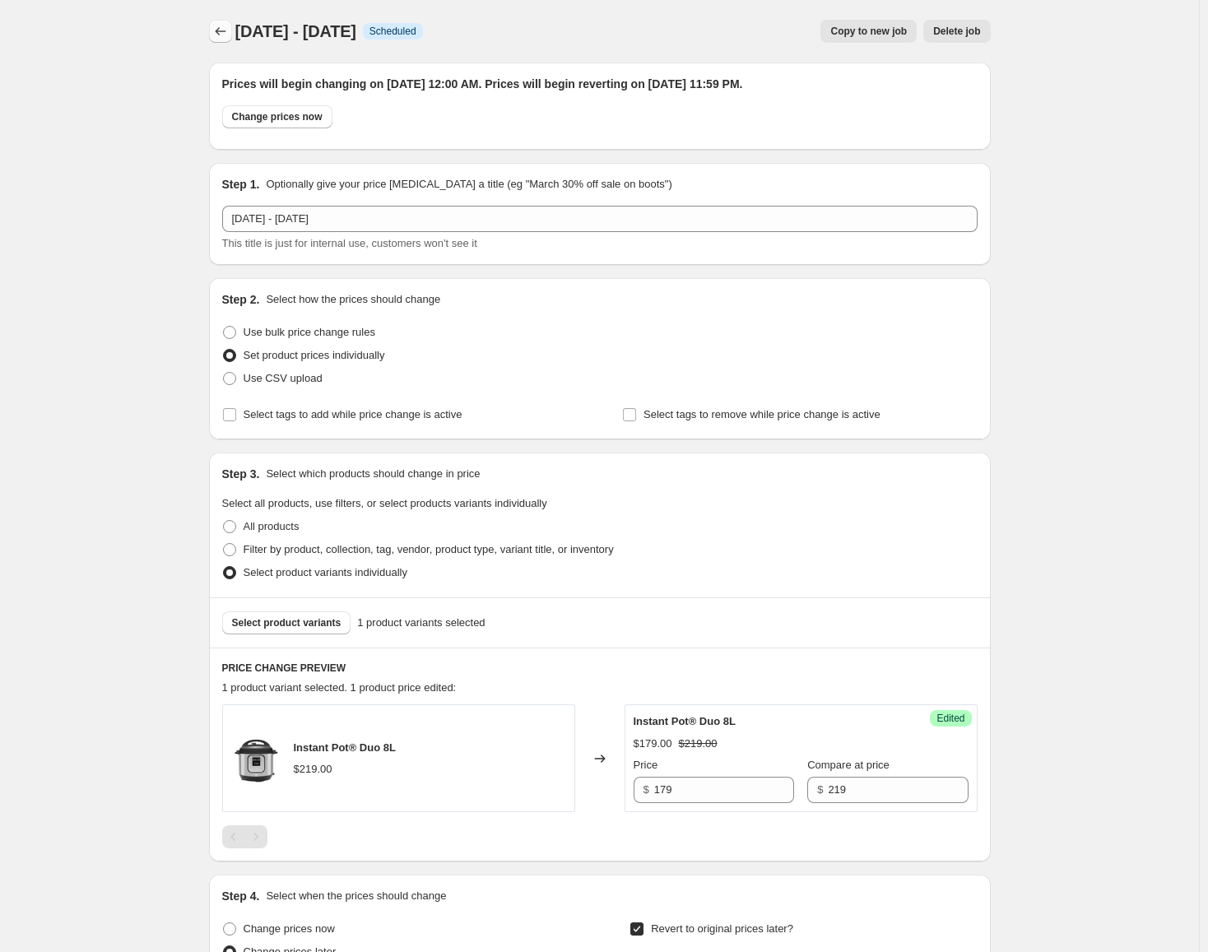
click at [221, 32] on icon "Price change jobs" at bounding box center [220, 31] width 16 height 16
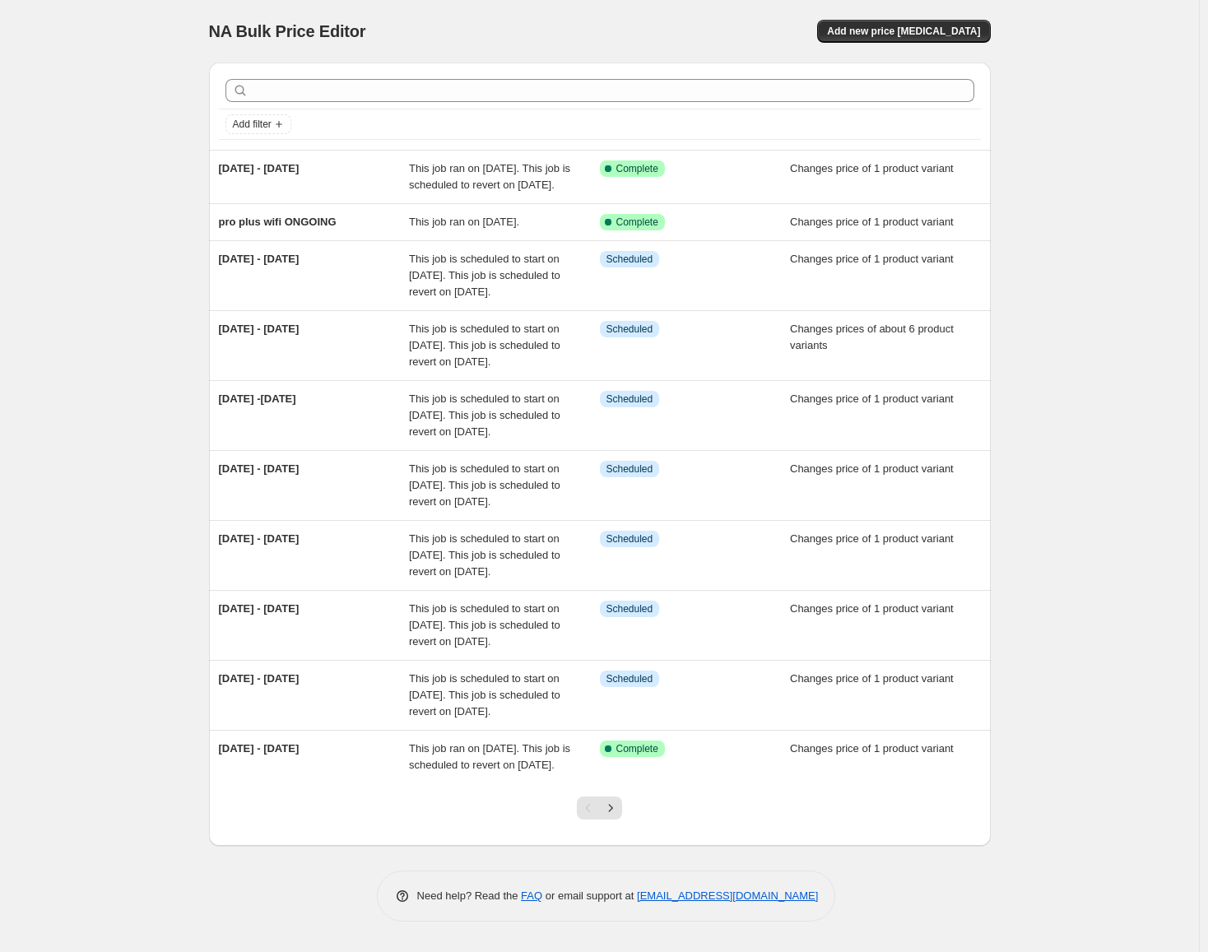
click at [904, 45] on div "NA Bulk Price Editor. This page is ready NA Bulk Price Editor Add new price [ME…" at bounding box center [600, 31] width 782 height 63
click at [908, 31] on span "Add new price [MEDICAL_DATA]" at bounding box center [903, 31] width 153 height 13
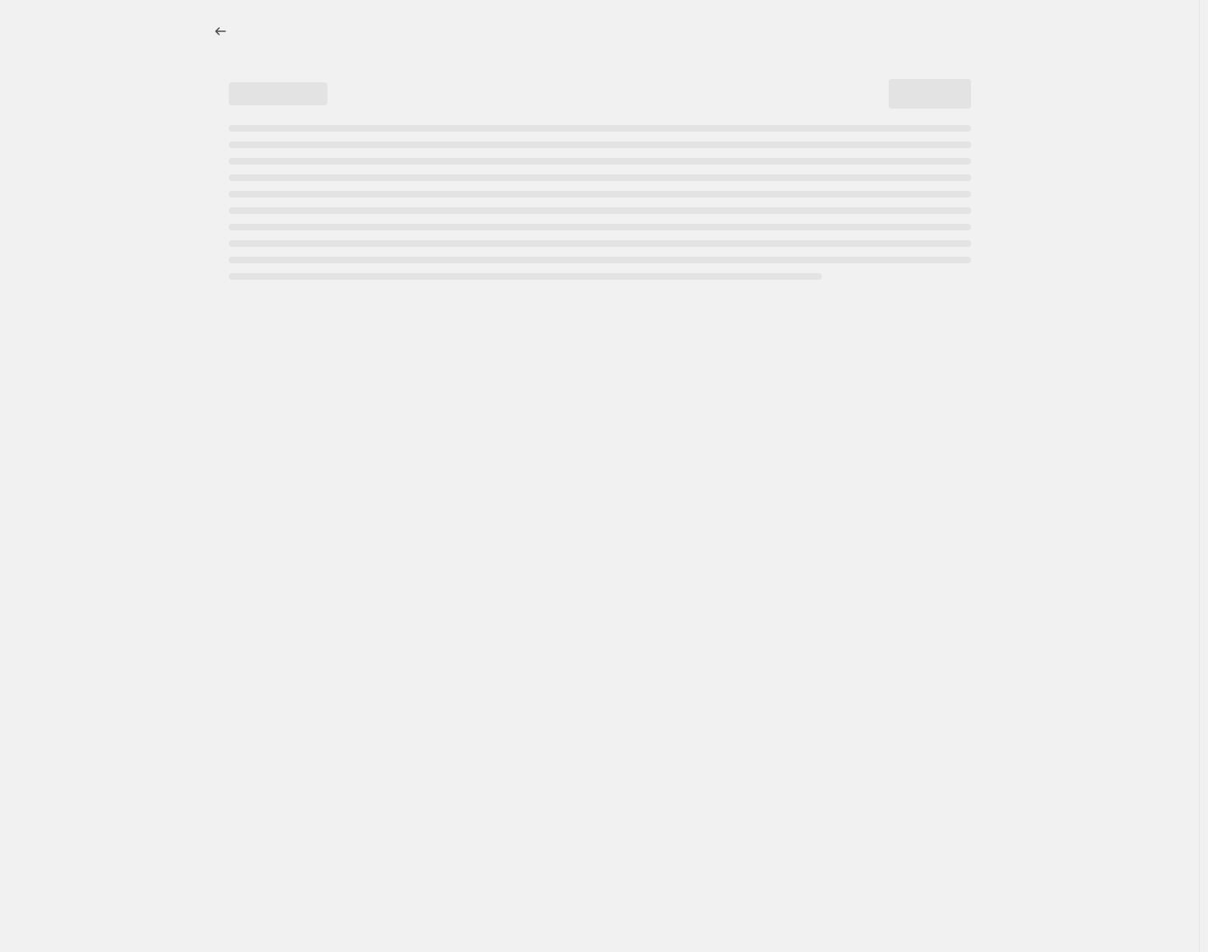
select select "percentage"
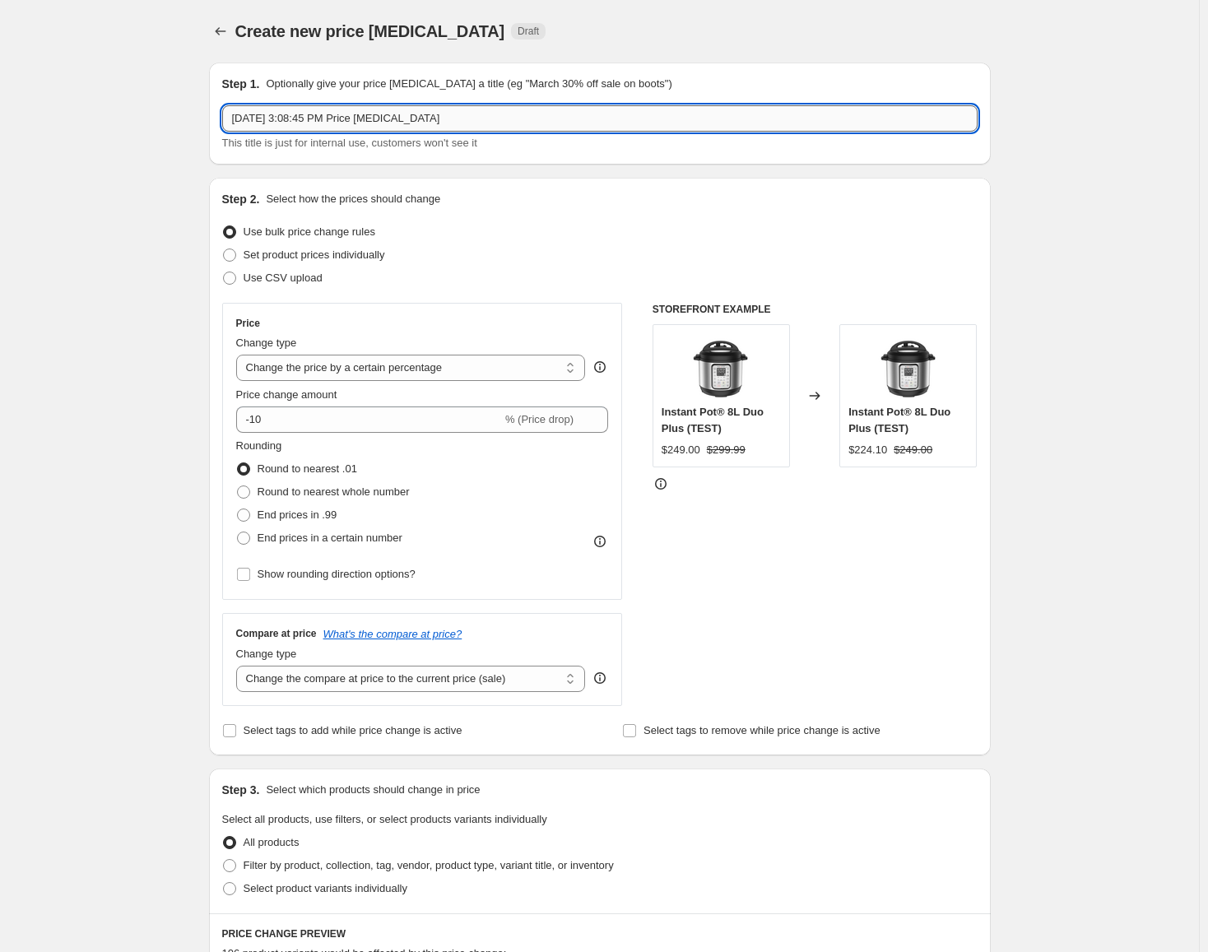
click at [456, 111] on input "[DATE] 3:08:45 PM Price [MEDICAL_DATA]" at bounding box center [599, 118] width 755 height 26
type input "[DATE] - [DATE]"
click at [301, 257] on span "Set product prices individually" at bounding box center [315, 254] width 142 height 12
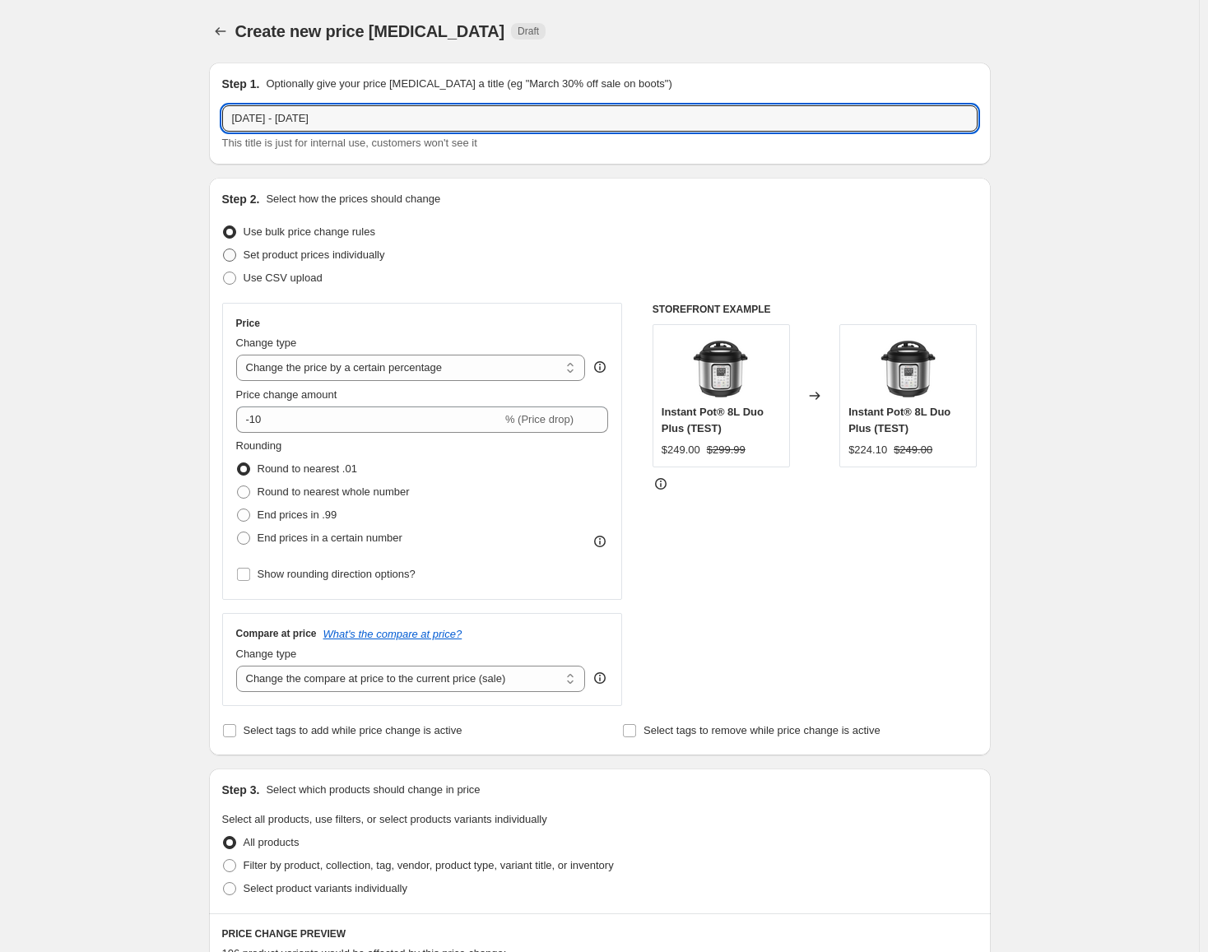
click at [224, 249] on input "Set product prices individually" at bounding box center [223, 248] width 1 height 1
radio input "true"
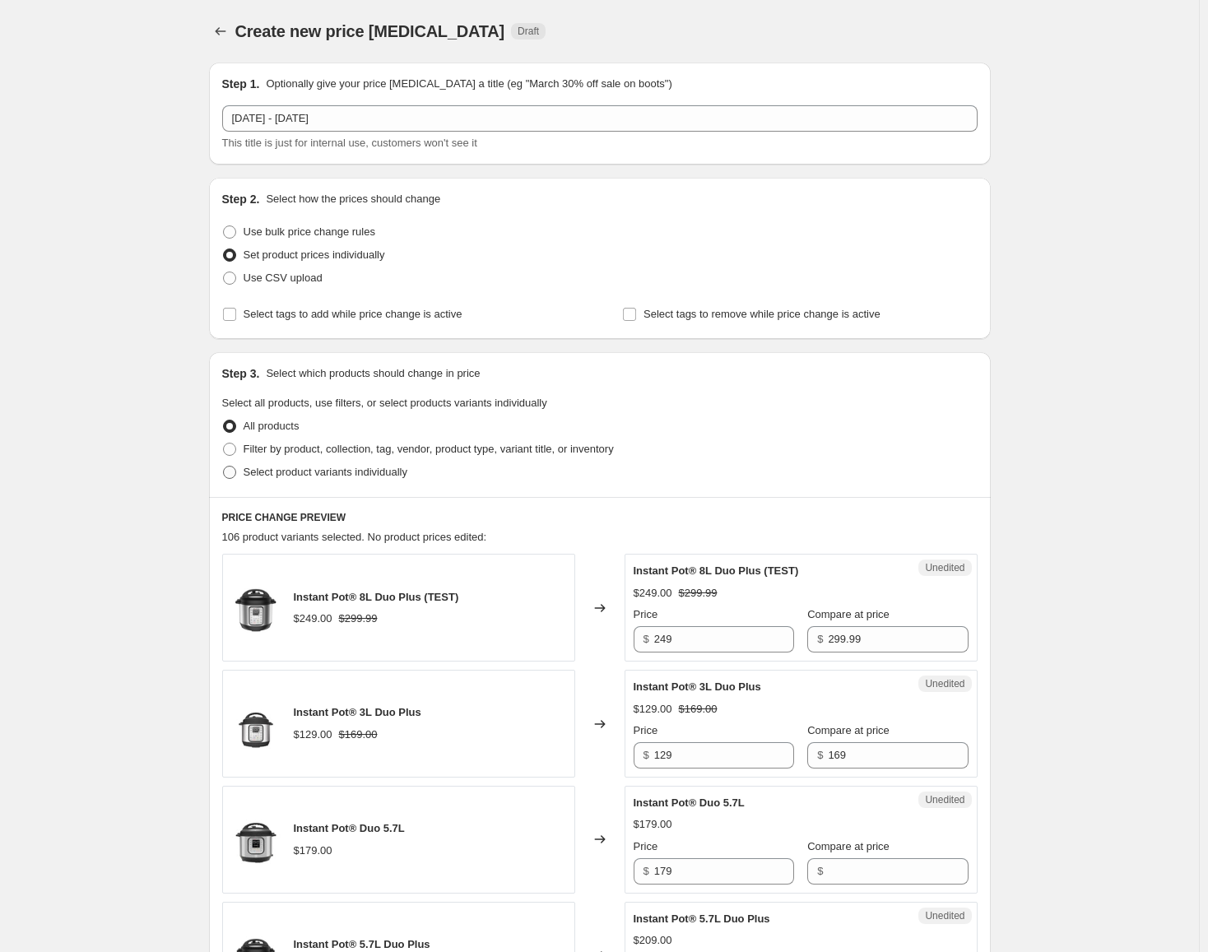
click at [332, 480] on span "Select product variants individually" at bounding box center [326, 472] width 164 height 16
click at [224, 467] on input "Select product variants individually" at bounding box center [223, 466] width 1 height 1
radio input "true"
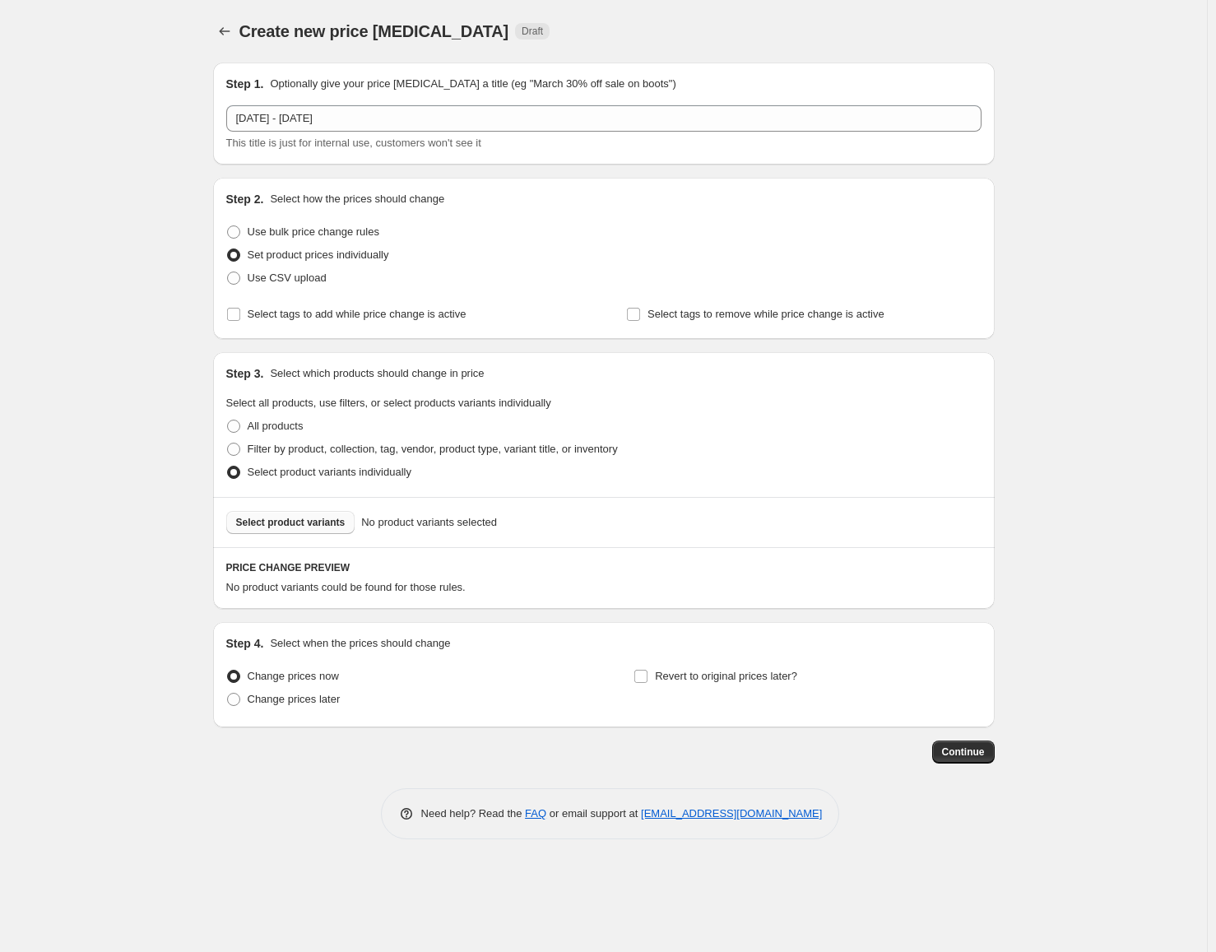
click at [308, 512] on button "Select product variants" at bounding box center [290, 522] width 129 height 23
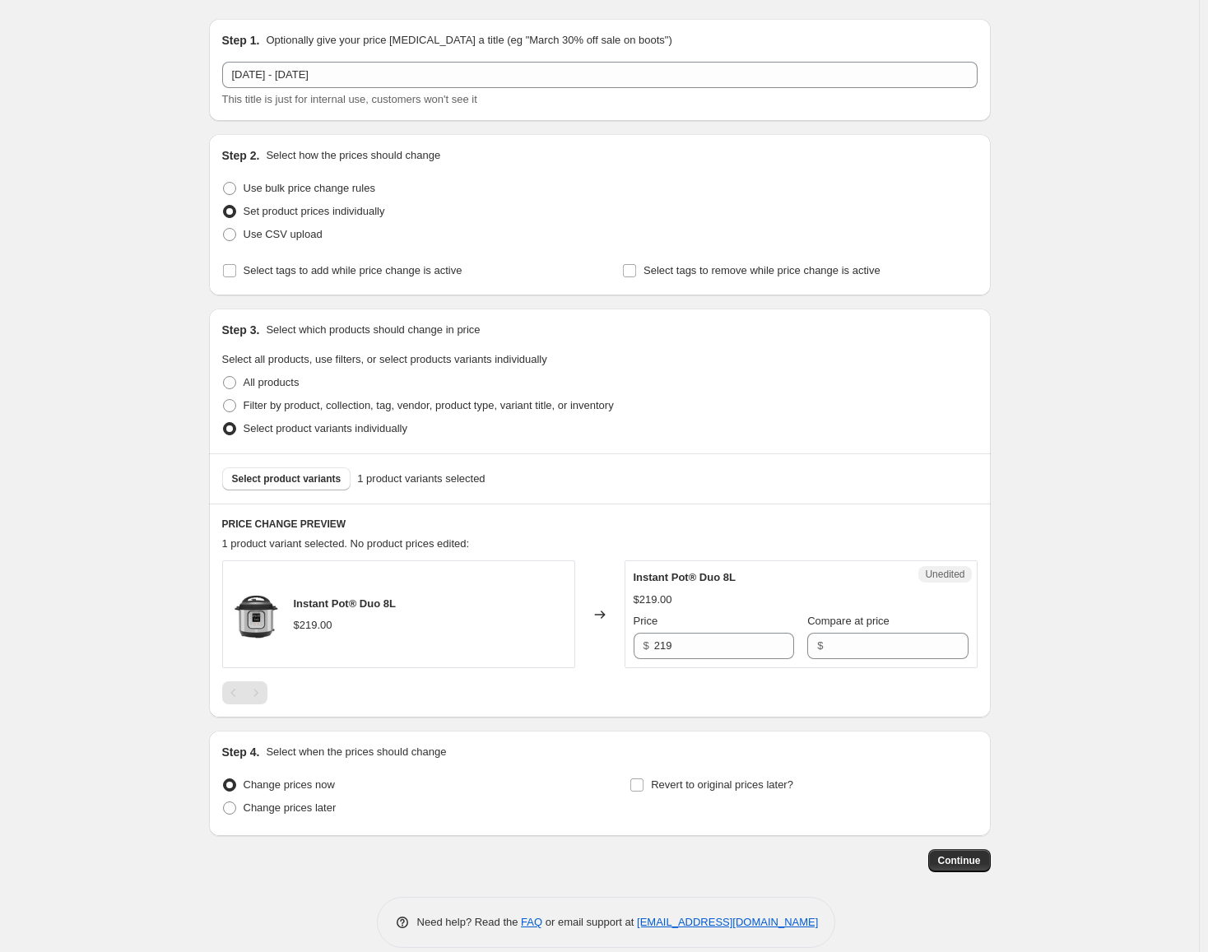
scroll to position [64, 0]
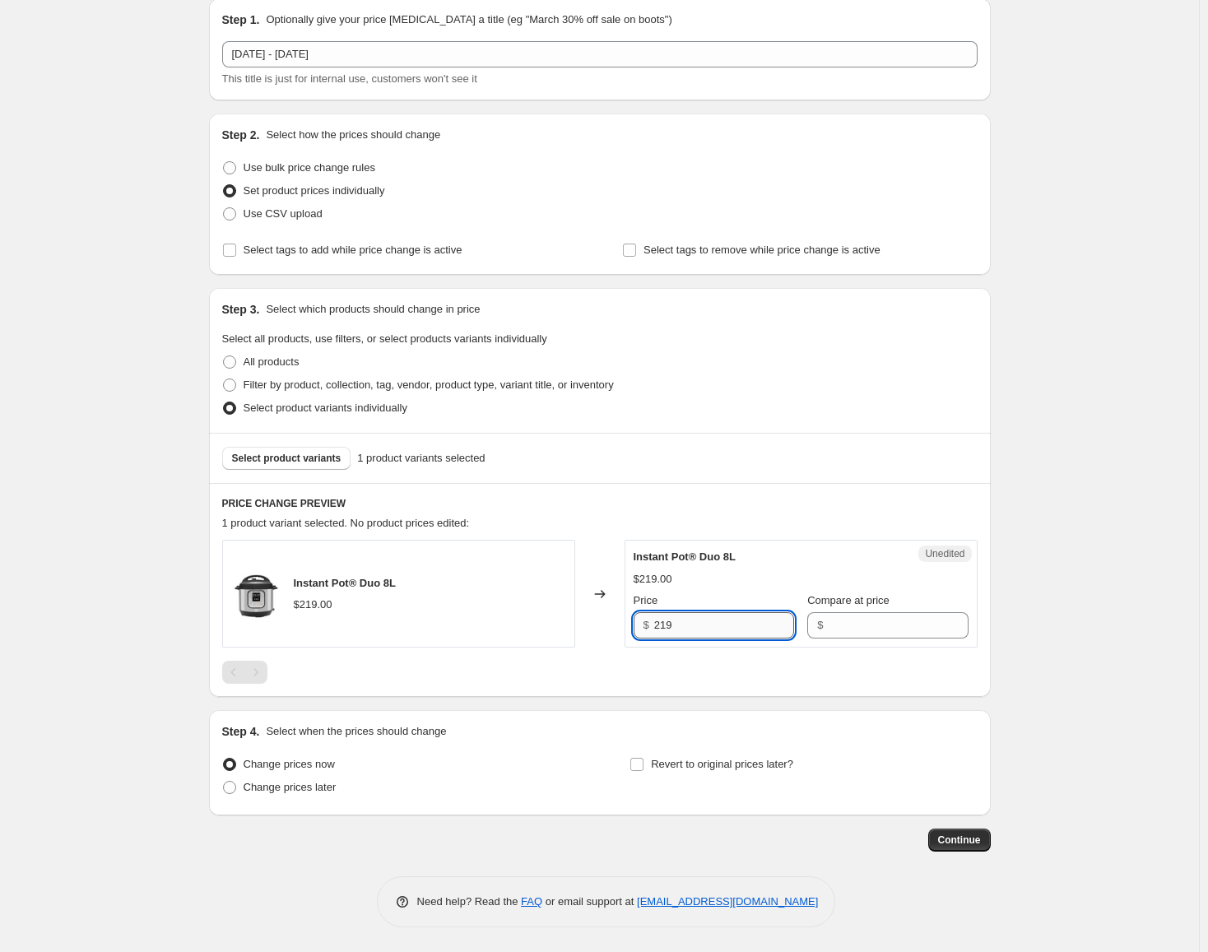
click at [692, 623] on input "219" at bounding box center [724, 625] width 140 height 26
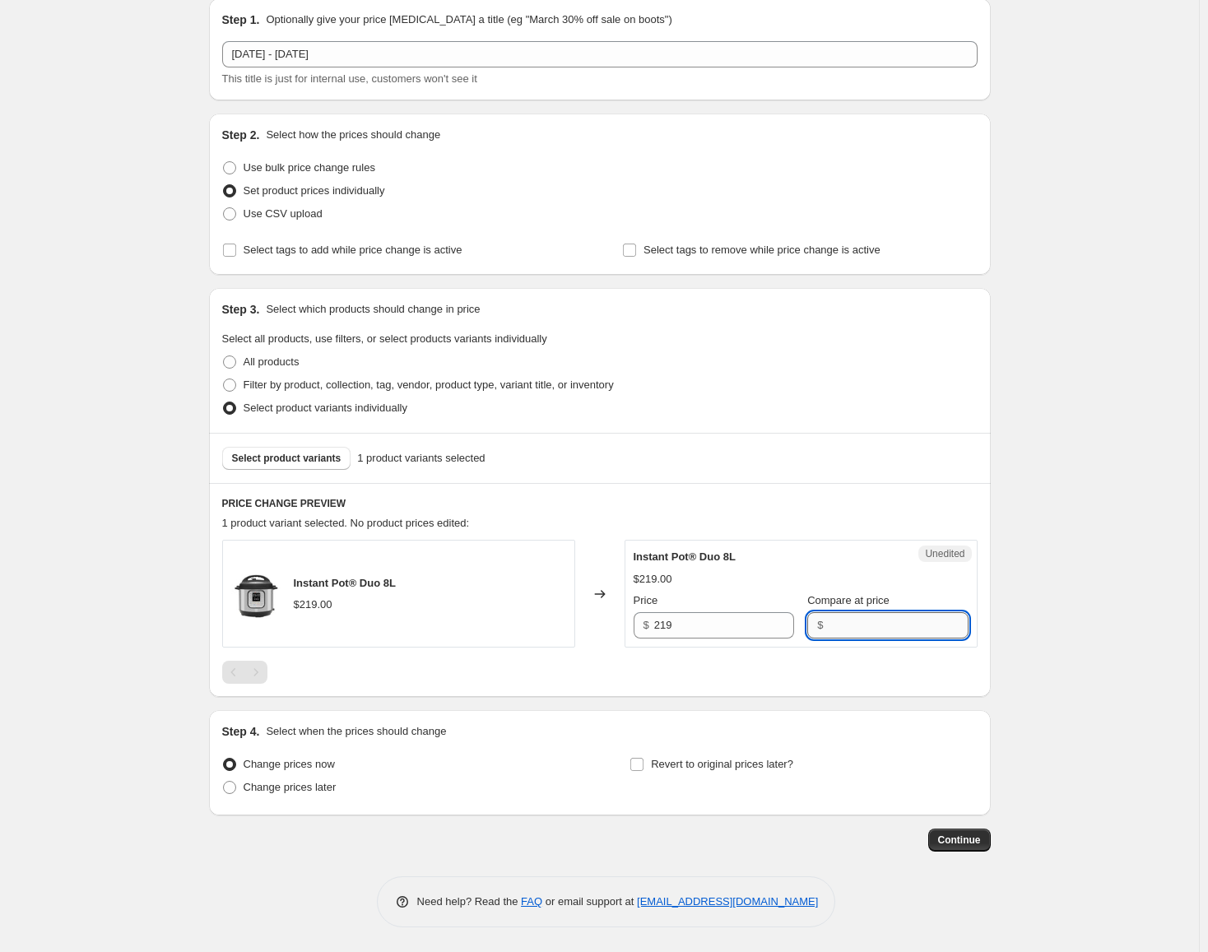
click at [873, 634] on input "Compare at price" at bounding box center [898, 625] width 140 height 26
paste input "219"
type input "219"
click at [644, 622] on div "$ 219" at bounding box center [714, 625] width 160 height 26
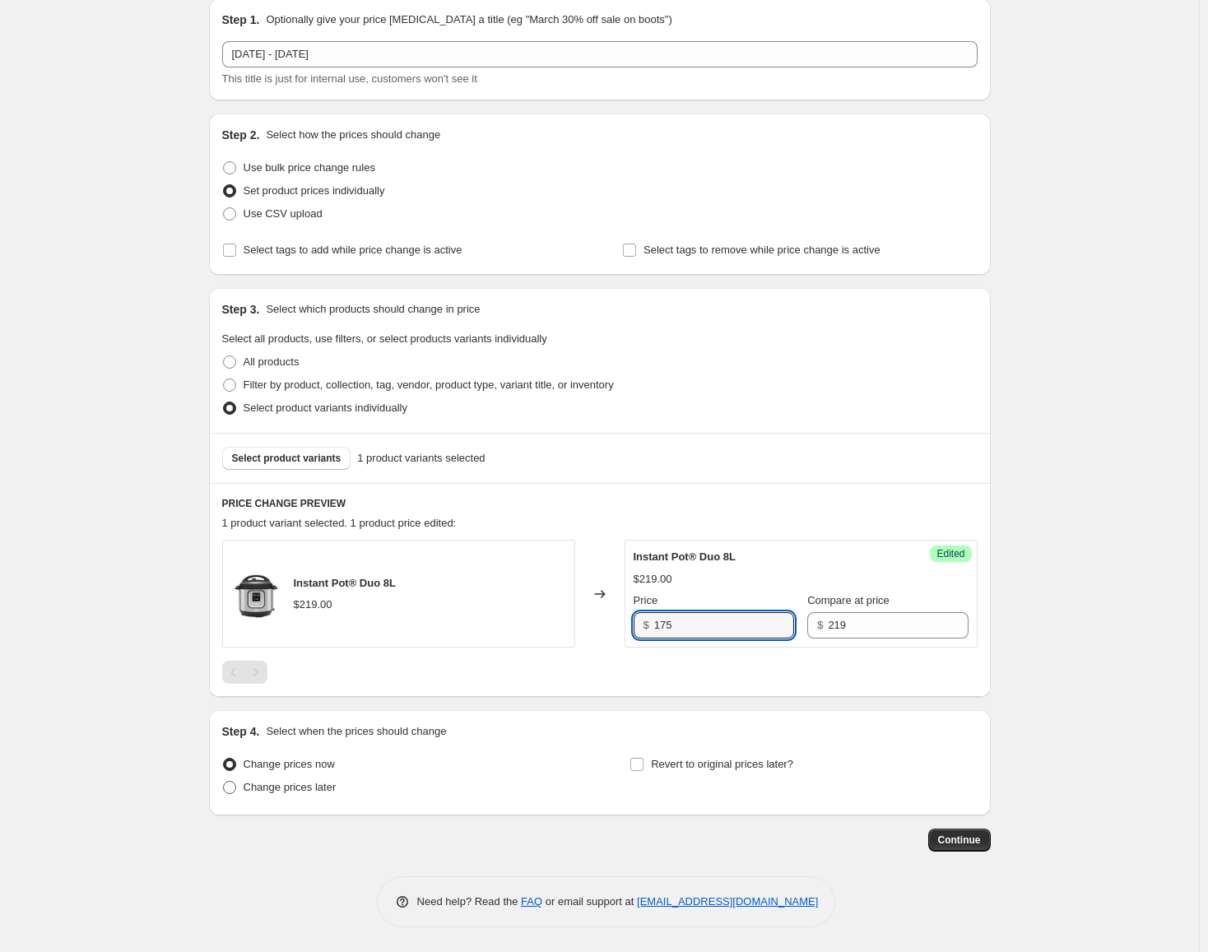
type input "175"
click at [315, 785] on span "Change prices later" at bounding box center [290, 787] width 93 height 12
click at [224, 782] on input "Change prices later" at bounding box center [223, 781] width 1 height 1
radio input "true"
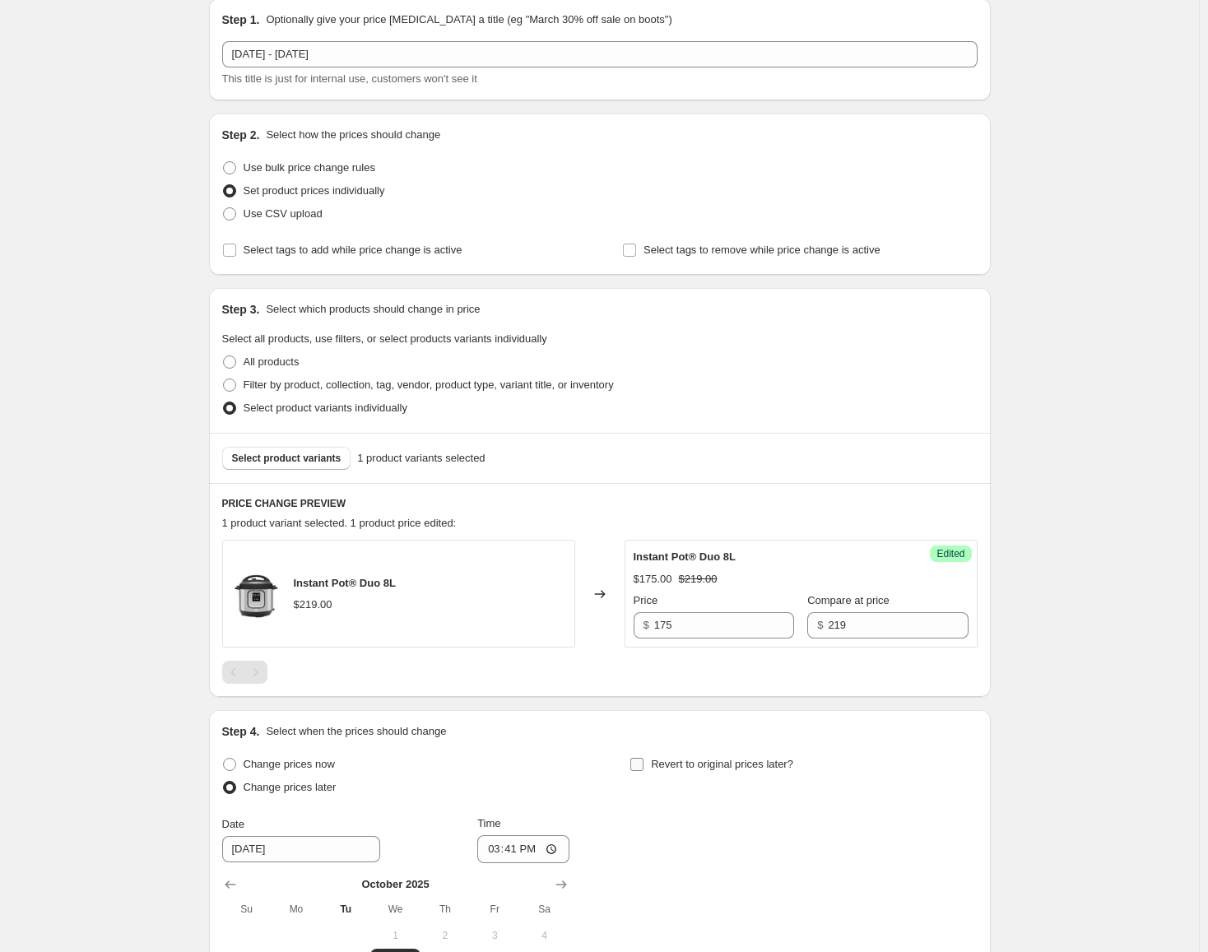
click at [657, 763] on span "Revert to original prices later?" at bounding box center [722, 764] width 142 height 12
click at [643, 763] on input "Revert to original prices later?" at bounding box center [636, 764] width 13 height 13
checkbox input "true"
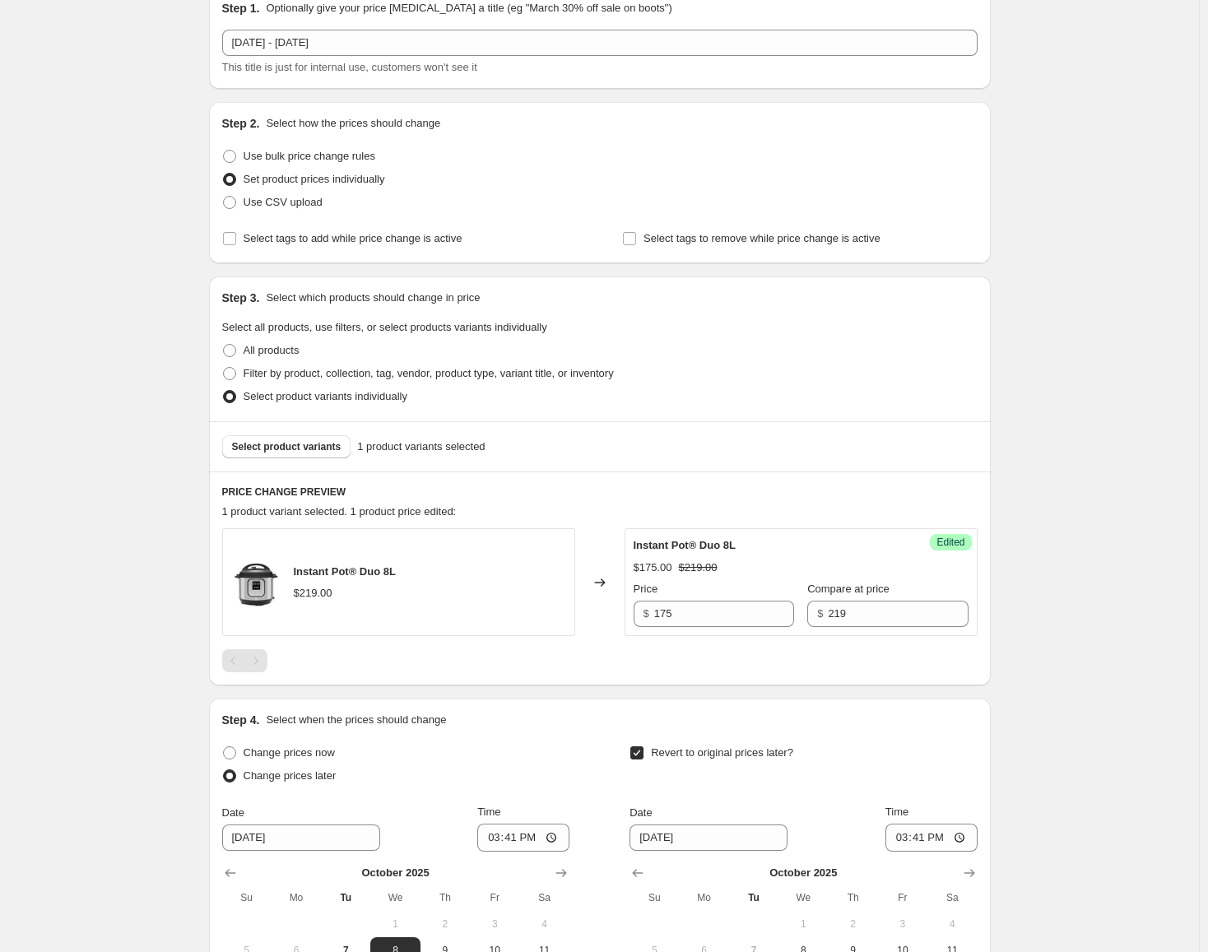
scroll to position [311, 0]
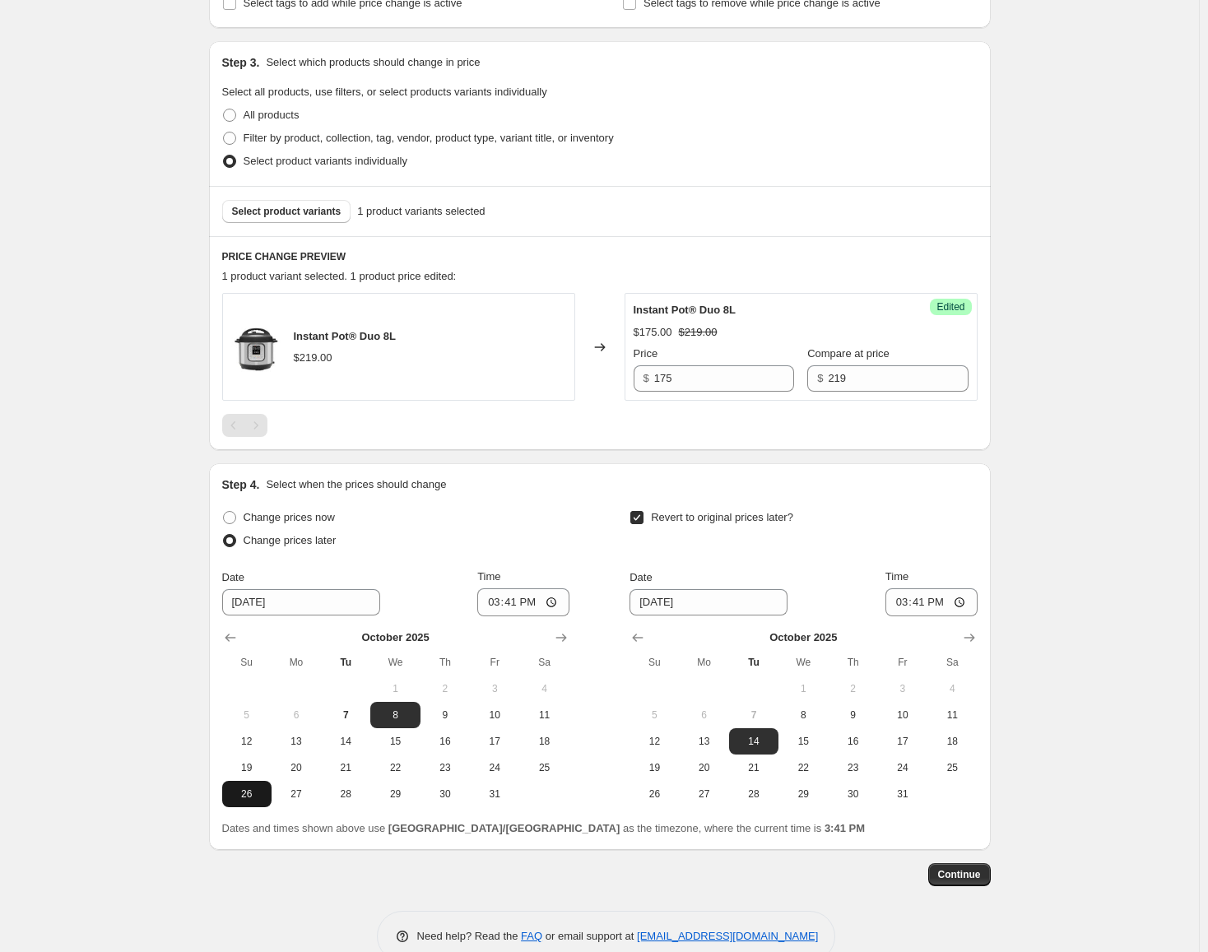
click at [265, 791] on span "26" at bounding box center [247, 793] width 36 height 13
type input "[DATE]"
click at [509, 605] on input "15:41" at bounding box center [523, 602] width 92 height 28
click at [498, 606] on input "15:41" at bounding box center [523, 602] width 92 height 28
type input "00:00"
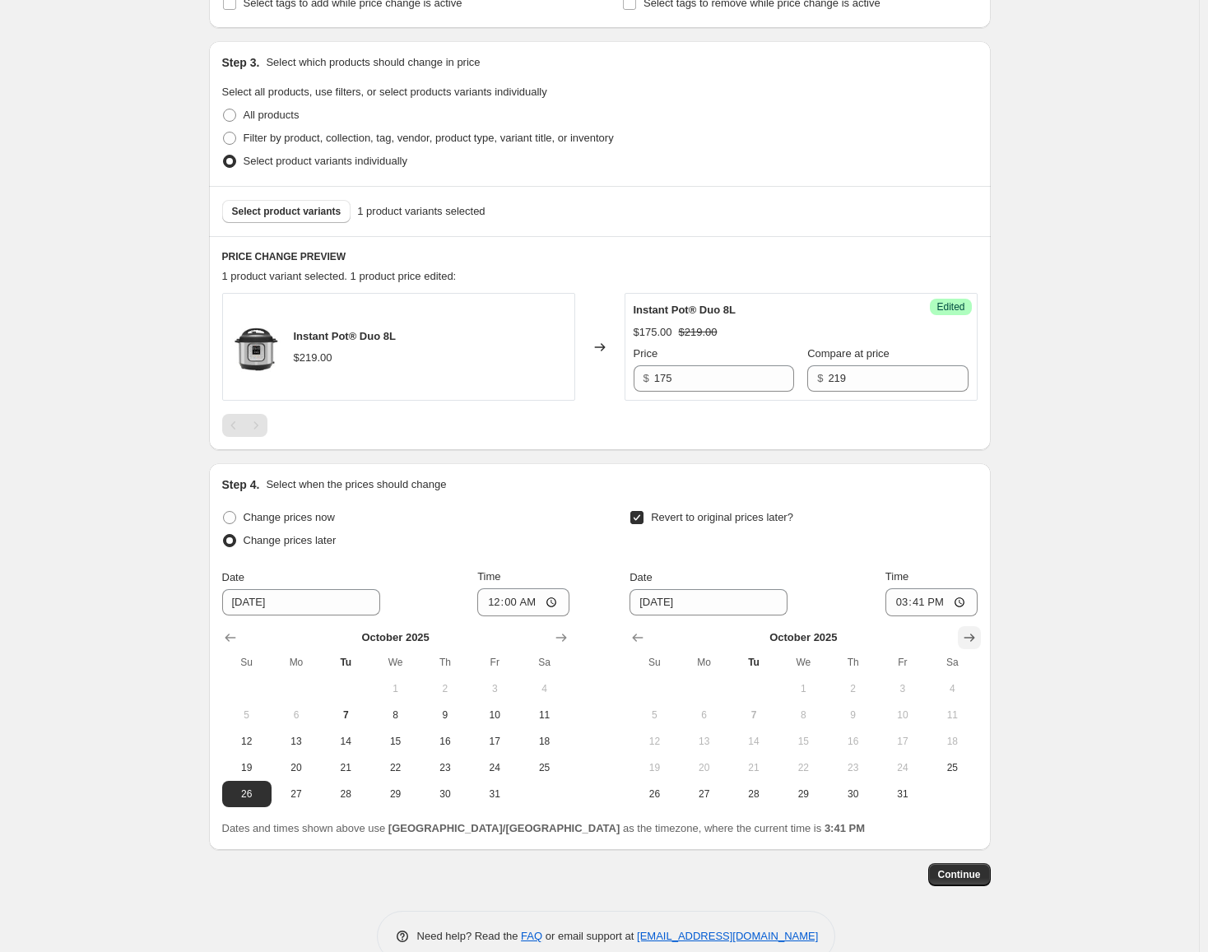
click at [964, 636] on button "Show next month, November 2025" at bounding box center [969, 637] width 23 height 23
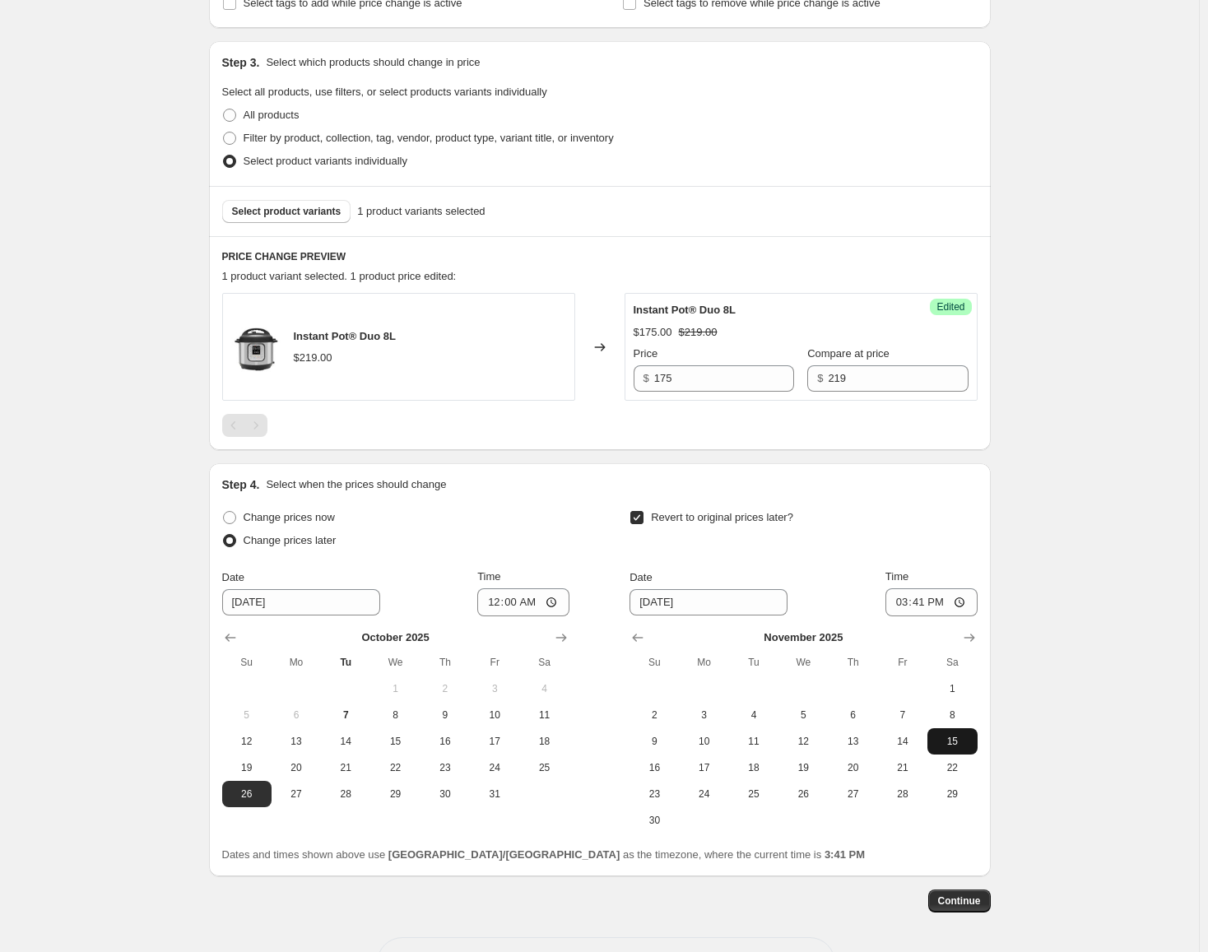
click at [955, 742] on span "15" at bounding box center [952, 741] width 36 height 13
type input "[DATE]"
click at [898, 601] on input "15:41" at bounding box center [931, 602] width 92 height 28
type input "23:59"
click at [980, 906] on span "Continue" at bounding box center [959, 900] width 43 height 13
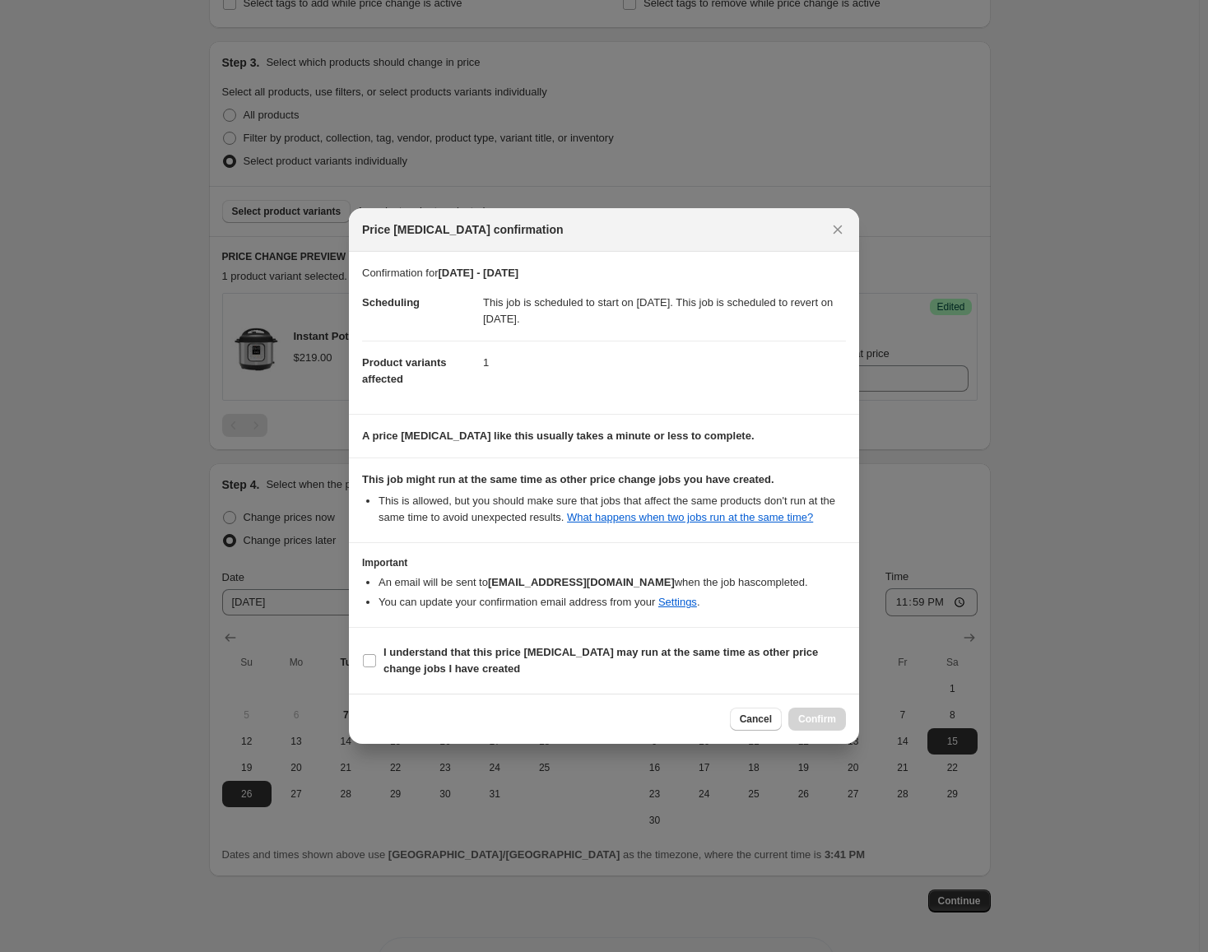
click at [850, 664] on section "I understand that this price [MEDICAL_DATA] may run at the same time as other p…" at bounding box center [604, 661] width 510 height 66
click at [818, 657] on b "I understand that this price [MEDICAL_DATA] may run at the same time as other p…" at bounding box center [600, 660] width 434 height 29
click at [376, 657] on input "I understand that this price [MEDICAL_DATA] may run at the same time as other p…" at bounding box center [369, 660] width 13 height 13
checkbox input "true"
click at [830, 716] on span "Confirm" at bounding box center [817, 719] width 38 height 13
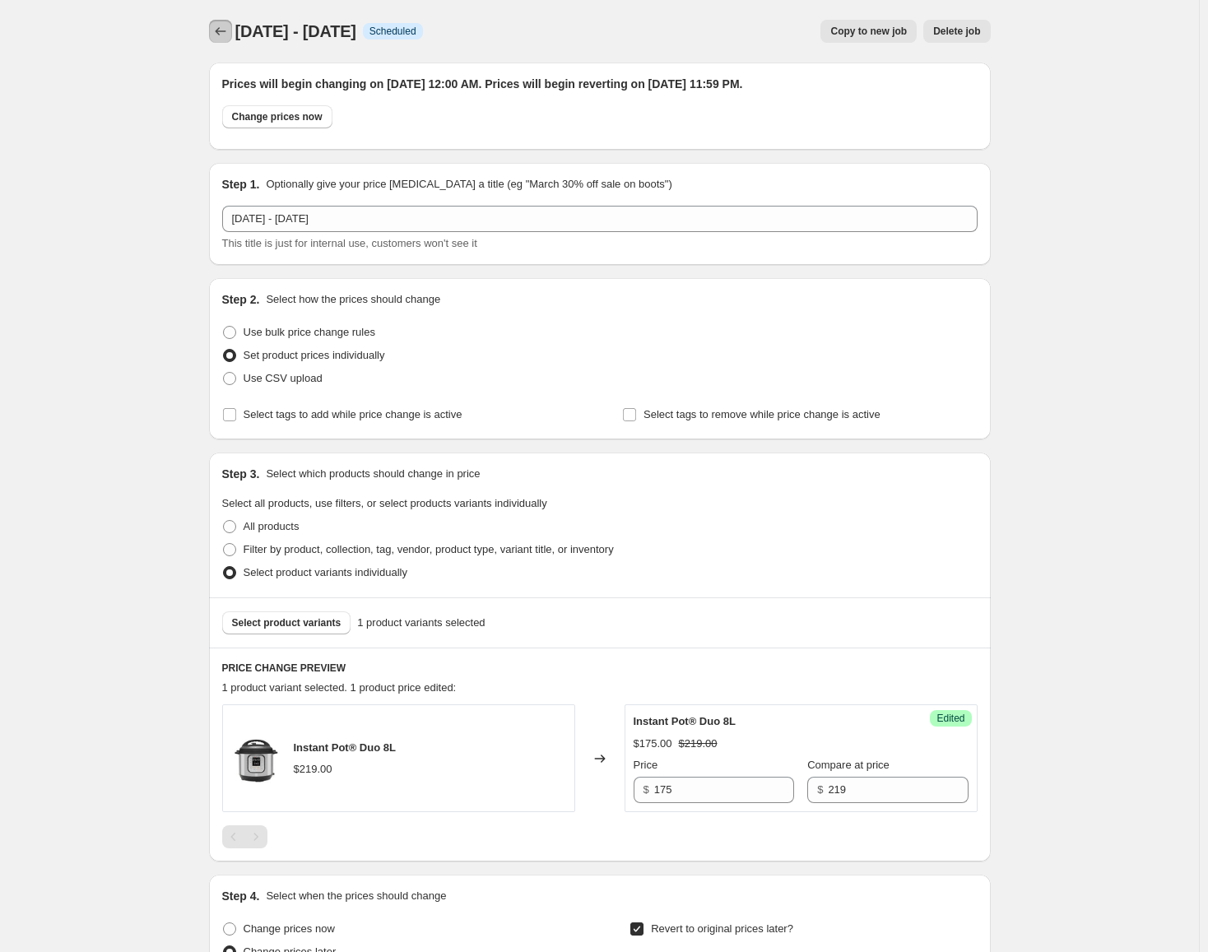
click at [229, 38] on icon "Price change jobs" at bounding box center [220, 31] width 16 height 16
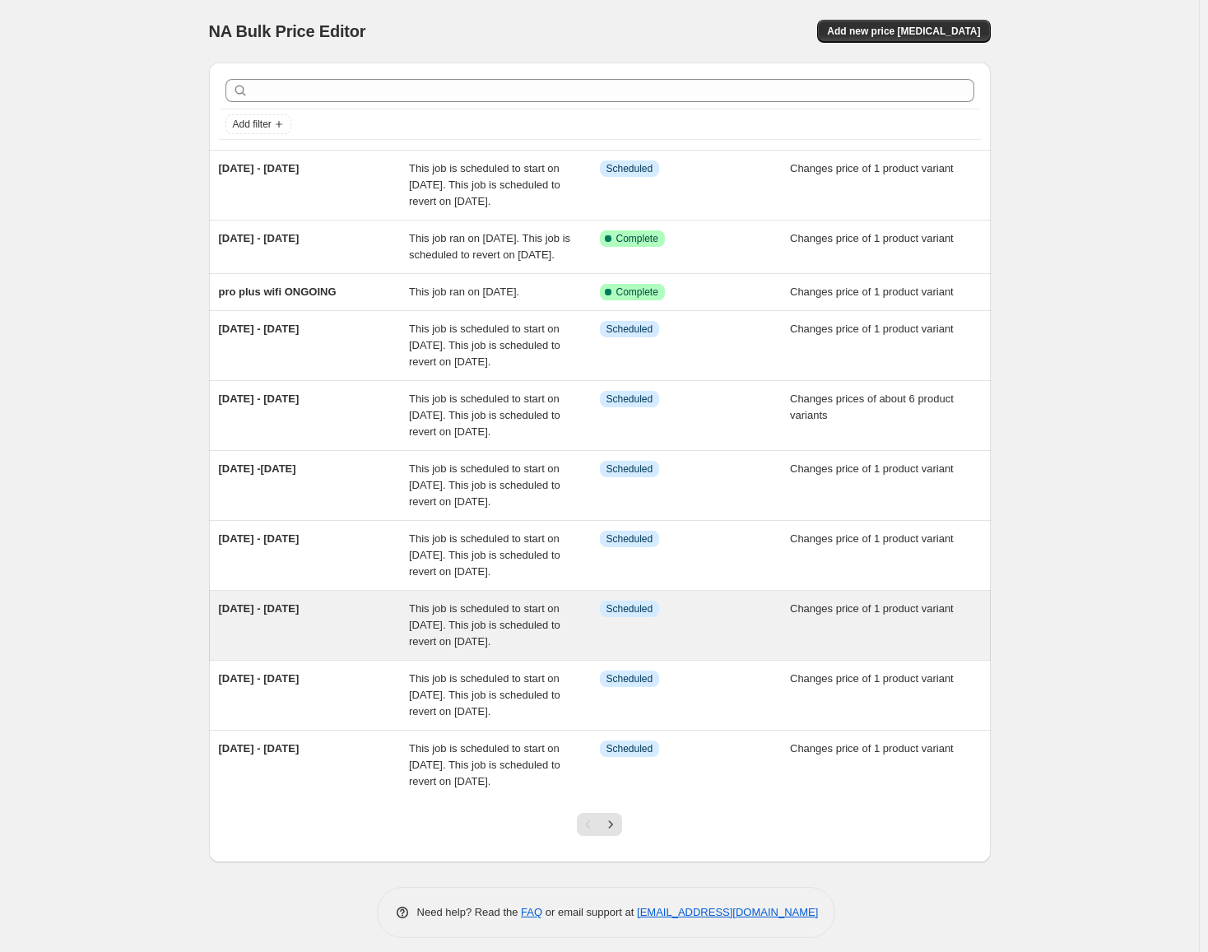
click at [351, 650] on div "[DATE] - [DATE]" at bounding box center [314, 625] width 191 height 49
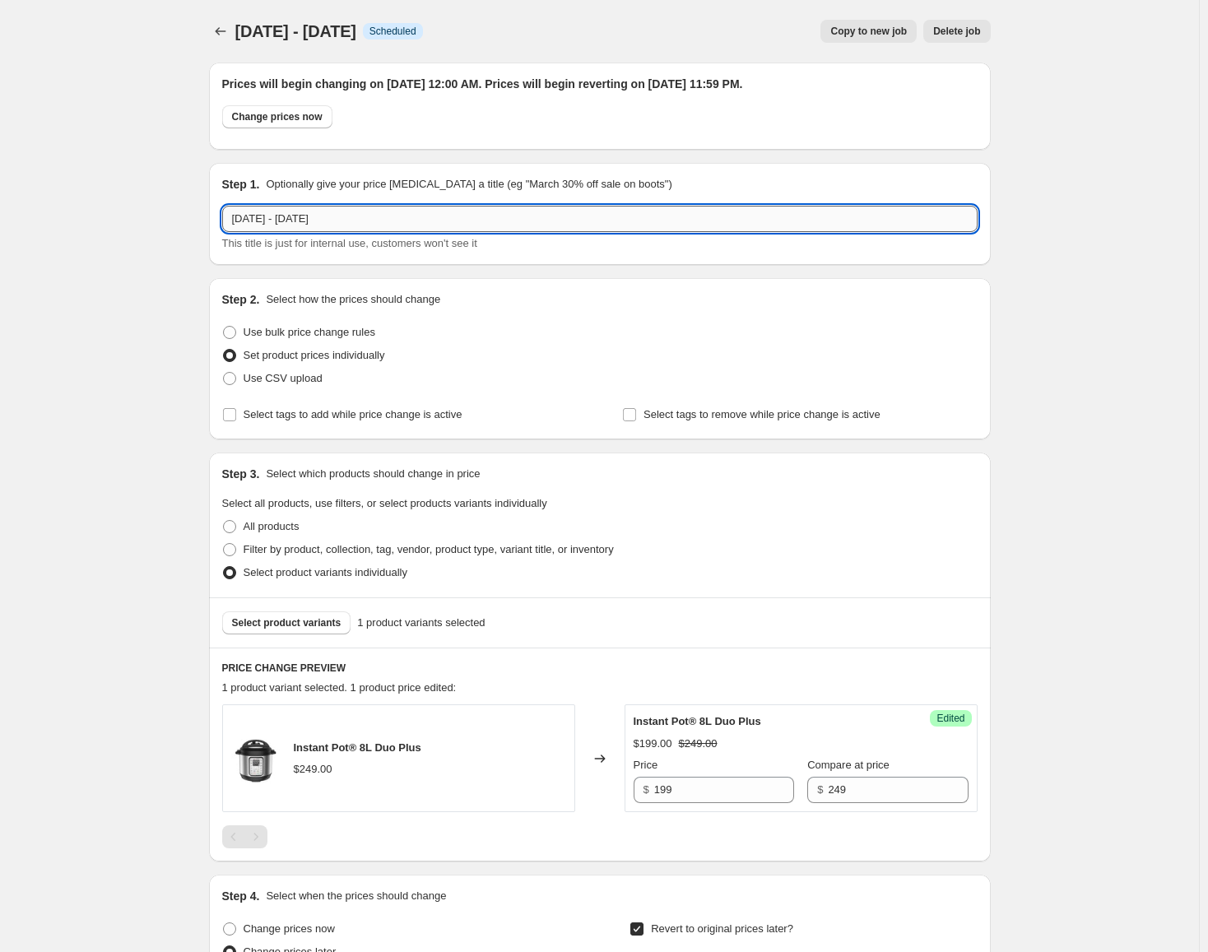
click at [279, 217] on input "[DATE] - [DATE]" at bounding box center [599, 219] width 755 height 26
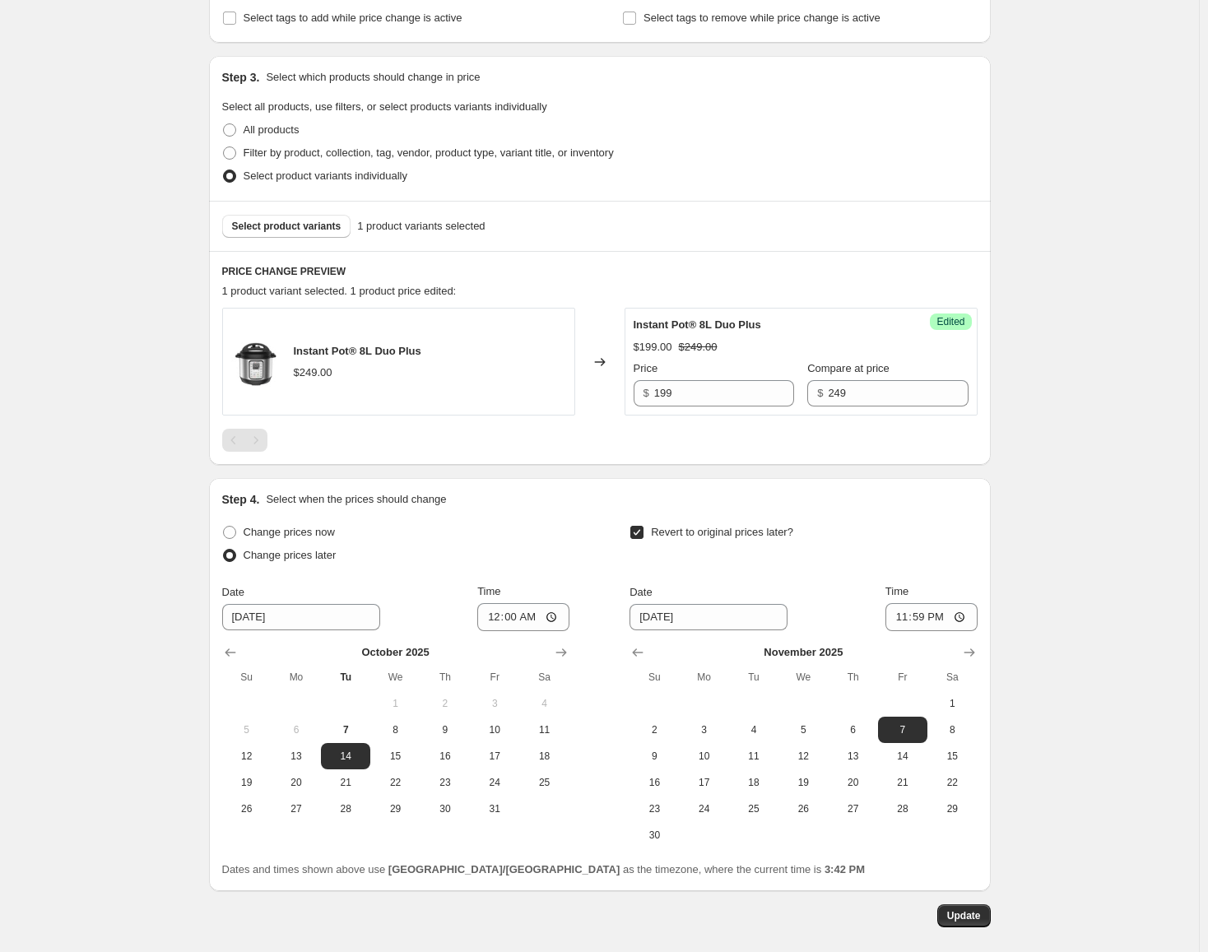
scroll to position [411, 0]
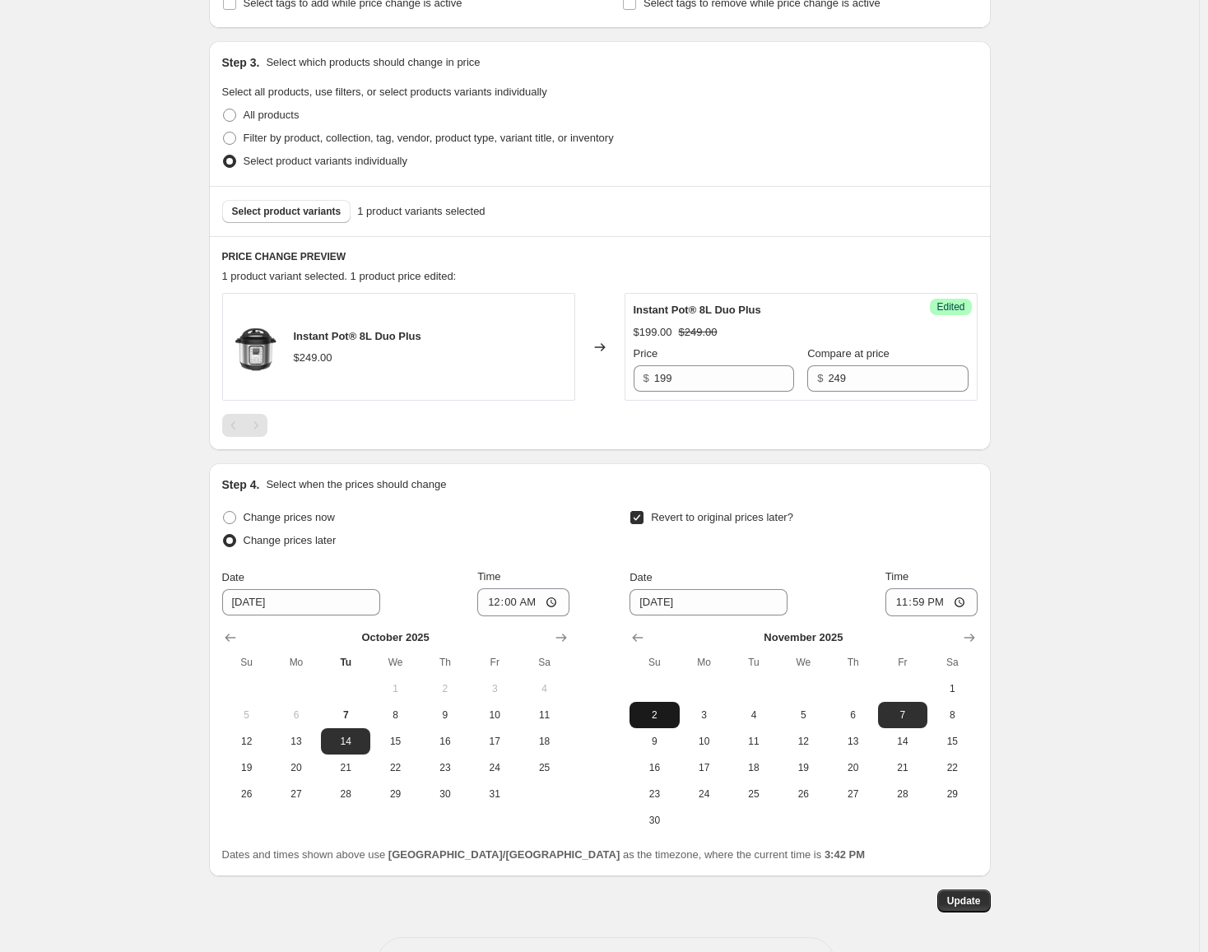
type input "[DATE] - [DATE]"
click at [662, 708] on button "2" at bounding box center [653, 715] width 49 height 26
type input "[DATE]"
click at [962, 898] on span "Update" at bounding box center [964, 900] width 34 height 13
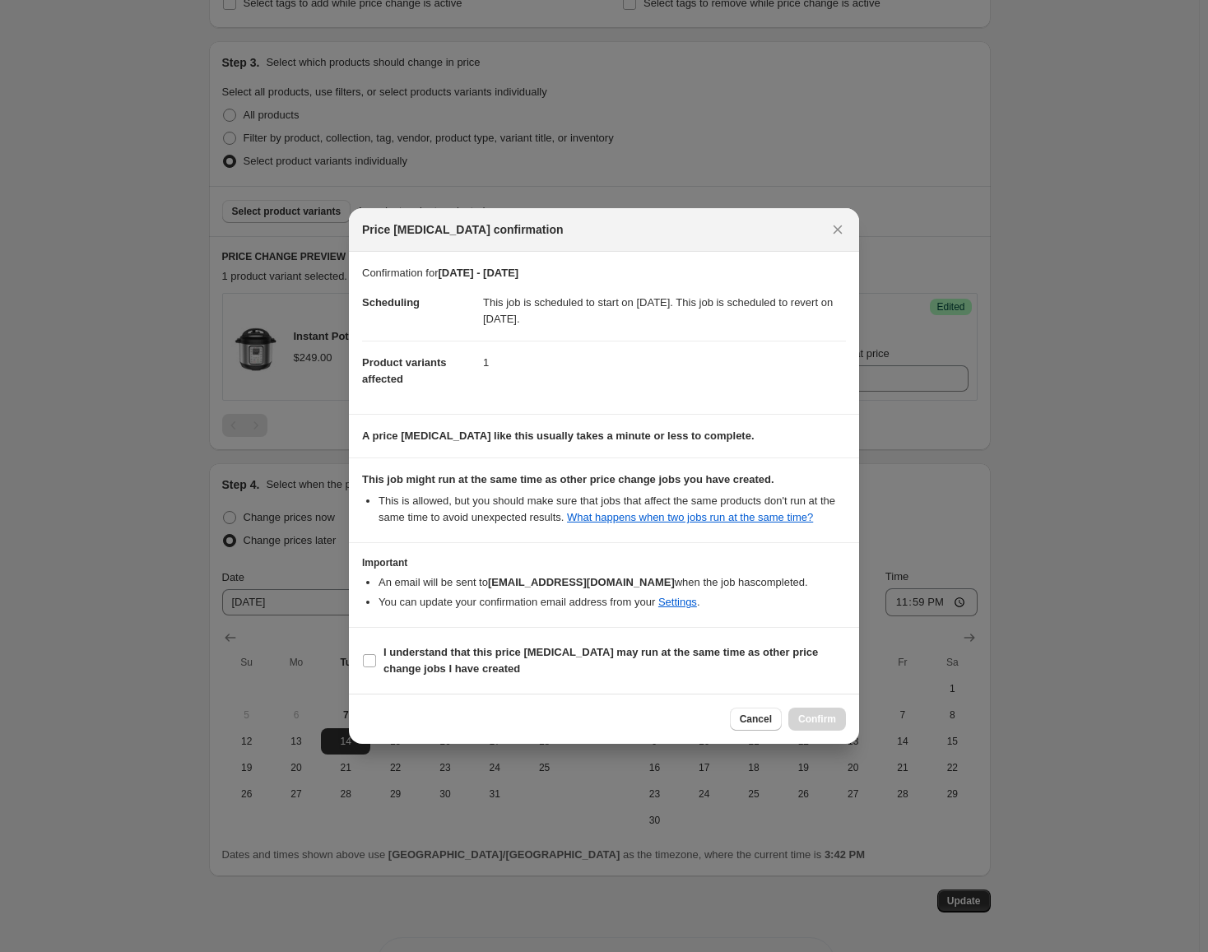
click at [705, 635] on section "I understand that this price [MEDICAL_DATA] may run at the same time as other p…" at bounding box center [604, 661] width 510 height 66
click at [724, 664] on span "I understand that this price [MEDICAL_DATA] may run at the same time as other p…" at bounding box center [614, 660] width 462 height 33
click at [376, 664] on input "I understand that this price [MEDICAL_DATA] may run at the same time as other p…" at bounding box center [369, 660] width 13 height 13
checkbox input "true"
click at [805, 708] on button "Confirm" at bounding box center [817, 719] width 58 height 23
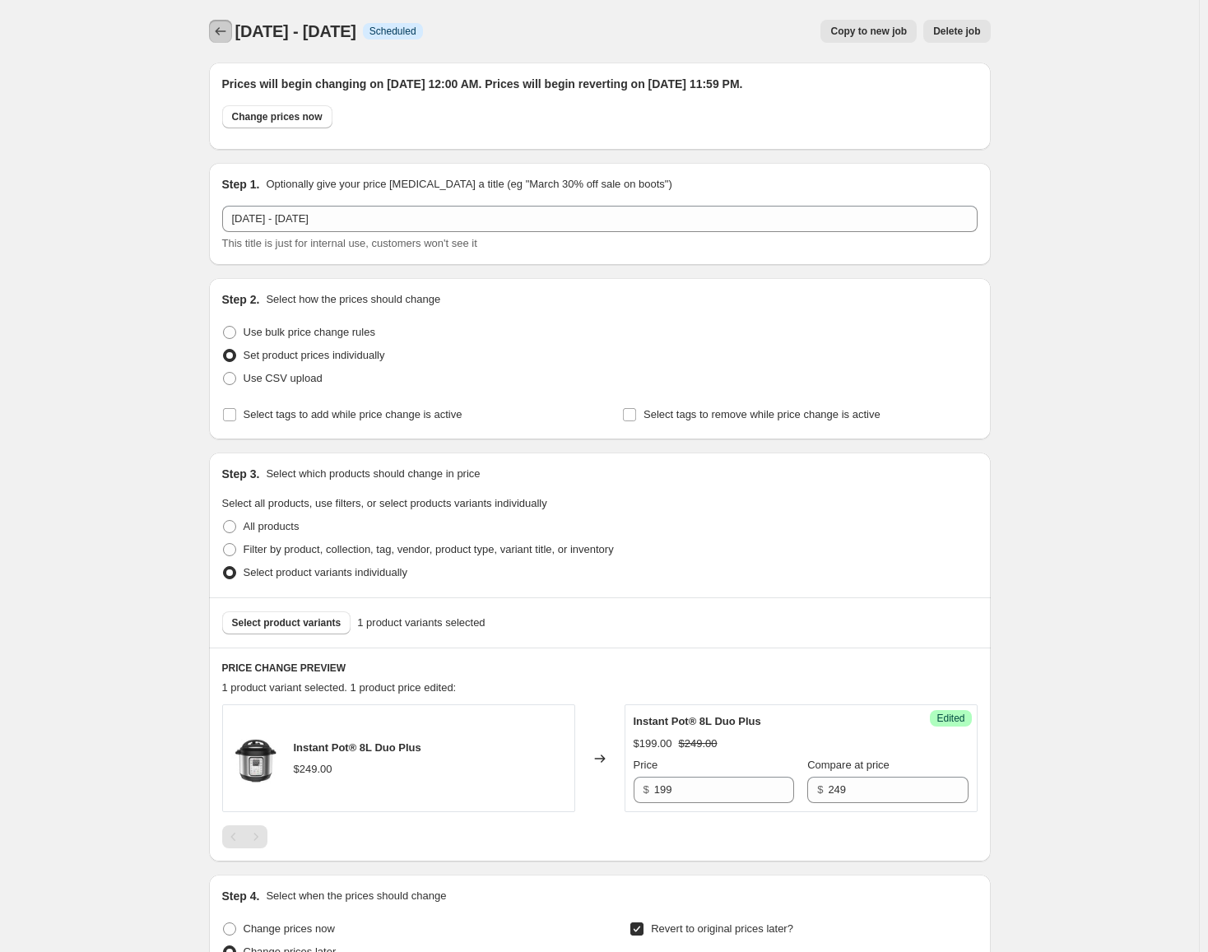
click at [220, 36] on icon "Price change jobs" at bounding box center [220, 31] width 16 height 16
